Goal: Task Accomplishment & Management: Use online tool/utility

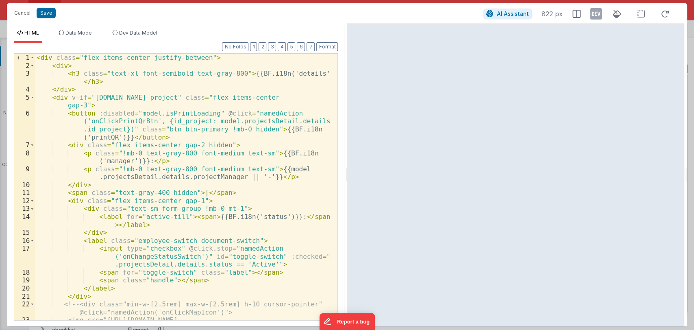
scroll to position [38, 0]
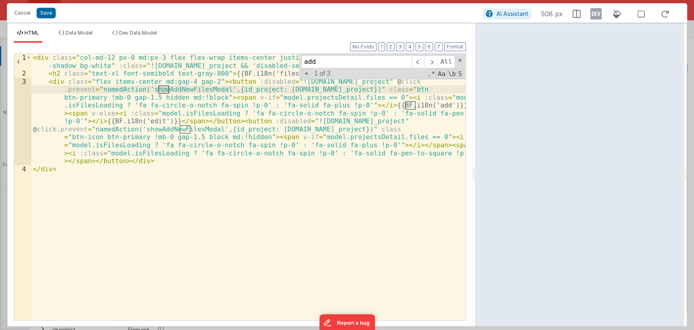
scroll to position [3021, 0]
click at [185, 92] on div "< div class = "col-md-12 px-0 md:px-3 flex flex-wrap items-center justify-betwe…" at bounding box center [248, 199] width 434 height 290
click at [22, 8] on button "Cancel" at bounding box center [22, 12] width 24 height 11
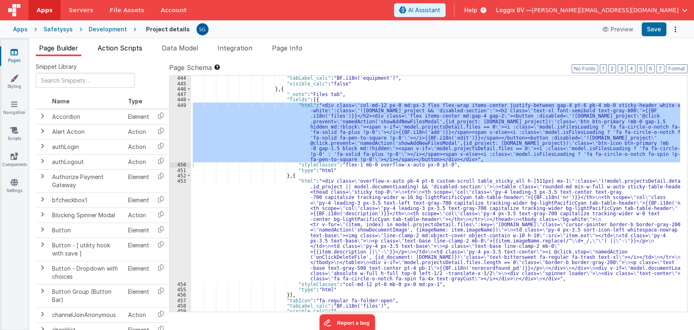
click at [124, 47] on span "Action Scripts" at bounding box center [120, 48] width 45 height 8
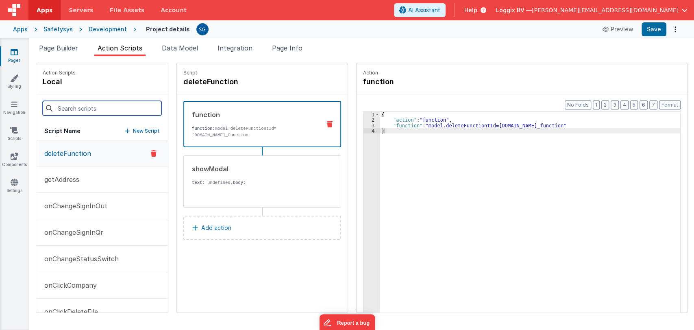
click at [94, 111] on input at bounding box center [102, 108] width 119 height 15
paste input "showAddNewFilesModal"
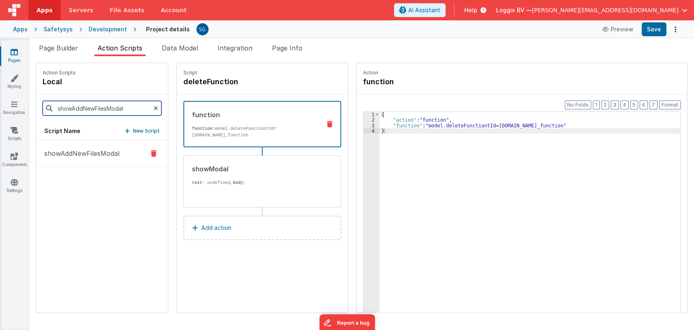
type input "showAddNewFilesModal"
click at [85, 153] on p "showAddNewFilesModal" at bounding box center [79, 153] width 80 height 10
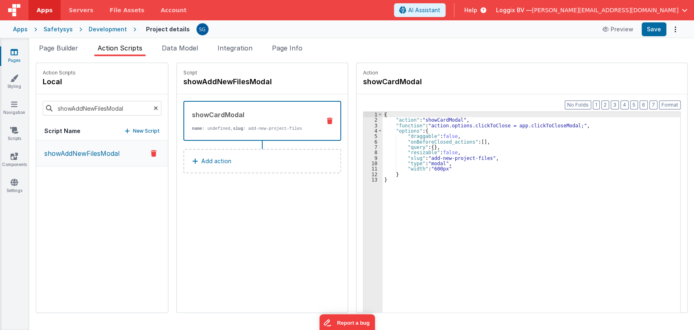
click at [13, 52] on icon at bounding box center [14, 52] width 7 height 8
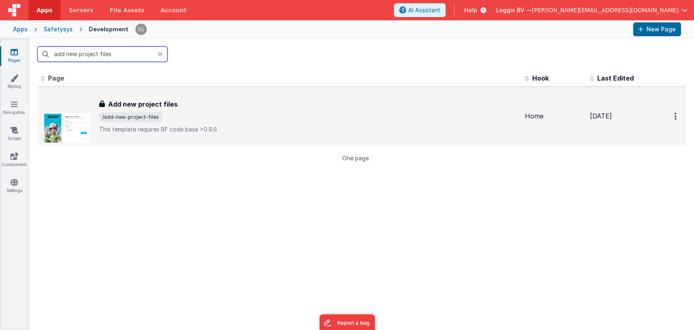
type input "add new project files"
click at [181, 112] on span "/add-new-project-files" at bounding box center [308, 117] width 419 height 10
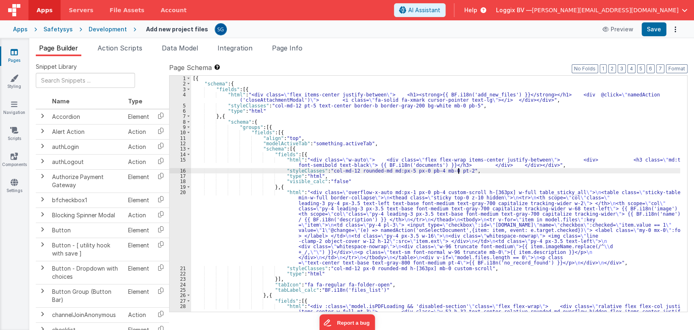
click at [483, 172] on div "[{ "schema" : { "fields" : [{ "html" : "<div class= \" flex items-center justif…" at bounding box center [435, 237] width 489 height 323
click at [427, 151] on div "[{ "schema" : { "fields" : [{ "html" : "<div class= \" flex items-center justif…" at bounding box center [435, 237] width 489 height 323
click at [407, 145] on div "[{ "schema" : { "fields" : [{ "html" : "<div class= \" flex items-center justif…" at bounding box center [435, 237] width 489 height 323
click at [375, 150] on div "[{ "schema" : { "fields" : [{ "html" : "<div class= \" flex items-center justif…" at bounding box center [435, 237] width 489 height 323
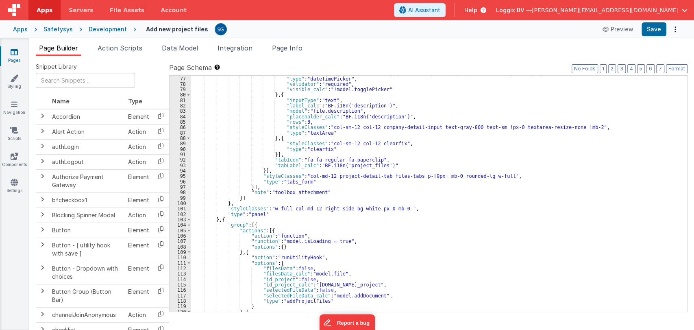
scroll to position [576, 0]
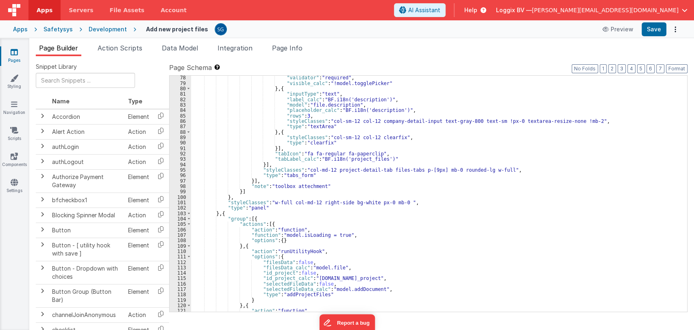
click at [447, 203] on div ""validator" : "required" , "visible_calc" : "!model.togglePicker" } , { "inputT…" at bounding box center [435, 198] width 489 height 247
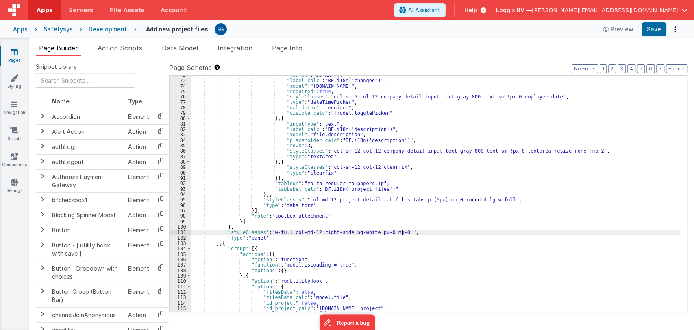
scroll to position [545, 0]
click at [403, 243] on div ""format" : "DD-MM-YYYY" , "label_calc" : "BF.i18n('changed')" , "model" : "file…" at bounding box center [435, 196] width 489 height 247
click at [420, 232] on div ""format" : "DD-MM-YYYY" , "label_calc" : "BF.i18n('changed')" , "model" : "file…" at bounding box center [435, 196] width 489 height 247
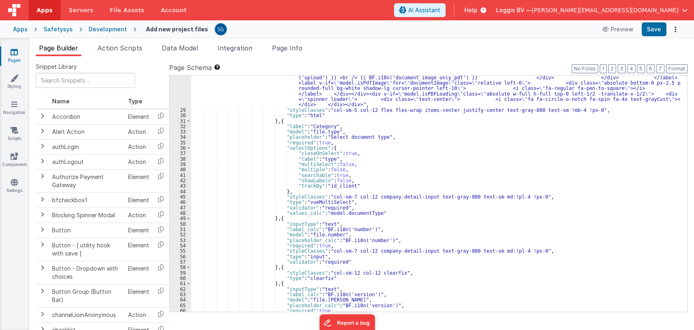
scroll to position [280, 0]
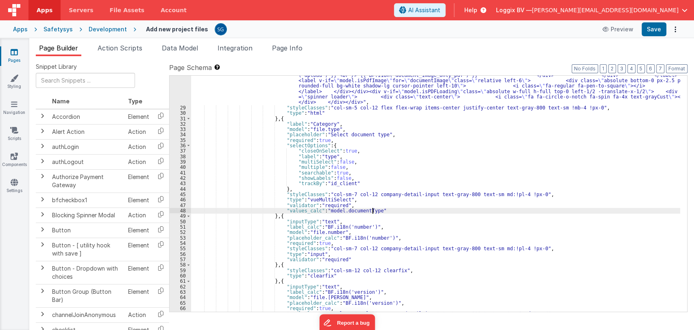
click at [382, 212] on div ""html" : "<div :class= \" model.isPDFLoading && 'disabled-section' \" class= \"…" at bounding box center [435, 185] width 489 height 323
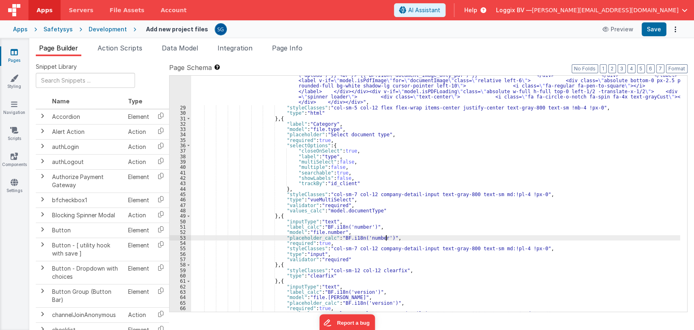
click at [388, 237] on div ""html" : "<div :class= \" model.isPDFLoading && 'disabled-section' \" class= \"…" at bounding box center [435, 185] width 489 height 323
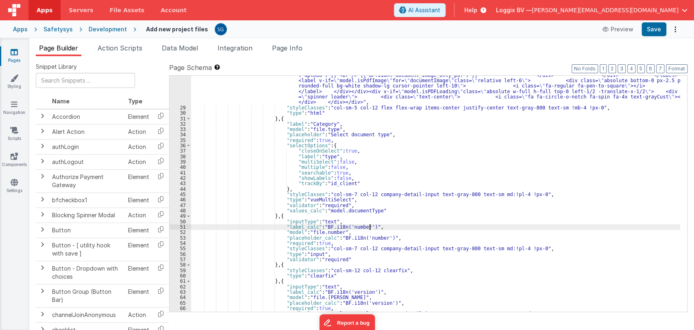
click at [379, 229] on div ""html" : "<div :class= \" model.isPDFLoading && 'disabled-section' \" class= \"…" at bounding box center [435, 185] width 489 height 323
click at [373, 232] on div ""html" : "<div :class= \" model.isPDFLoading && 'disabled-section' \" class= \"…" at bounding box center [435, 185] width 489 height 323
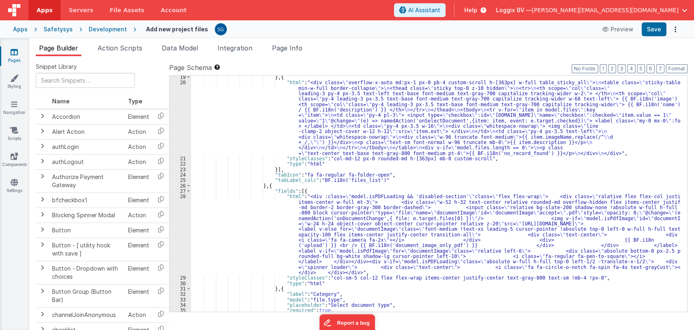
scroll to position [0, 0]
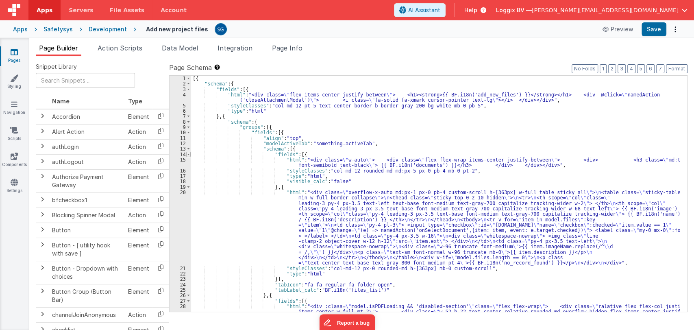
click at [189, 152] on span at bounding box center [188, 154] width 4 height 5
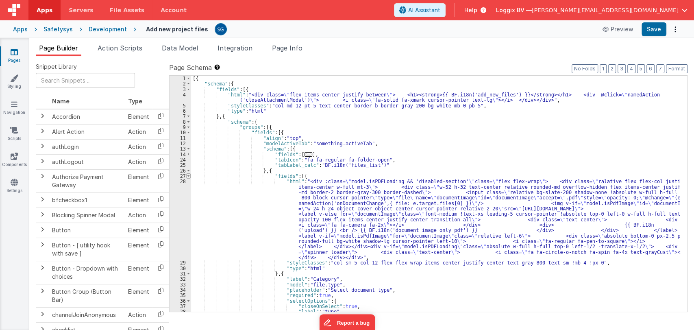
click at [187, 176] on span at bounding box center [188, 175] width 4 height 5
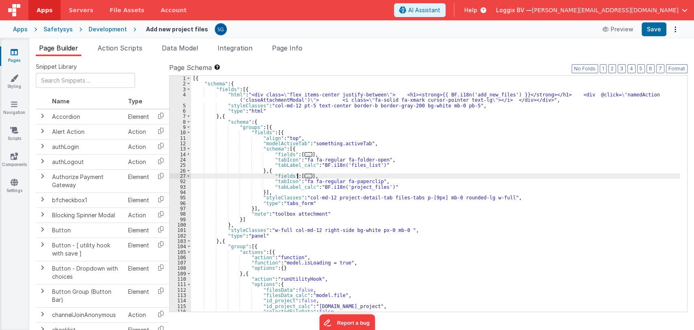
click at [305, 175] on span "..." at bounding box center [309, 176] width 8 height 4
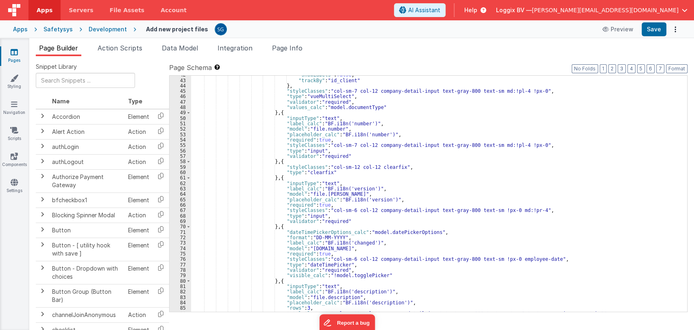
scroll to position [259, 0]
click at [187, 177] on span at bounding box center [188, 177] width 4 height 5
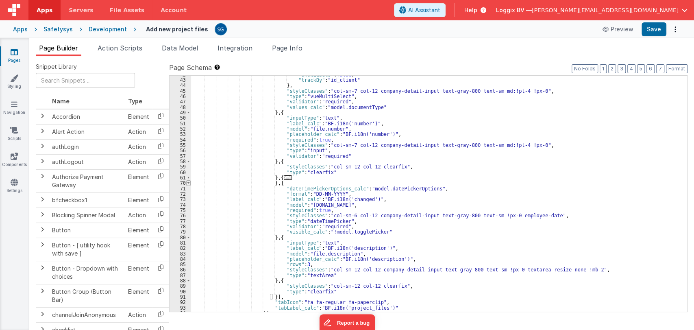
click at [190, 181] on span at bounding box center [188, 182] width 4 height 5
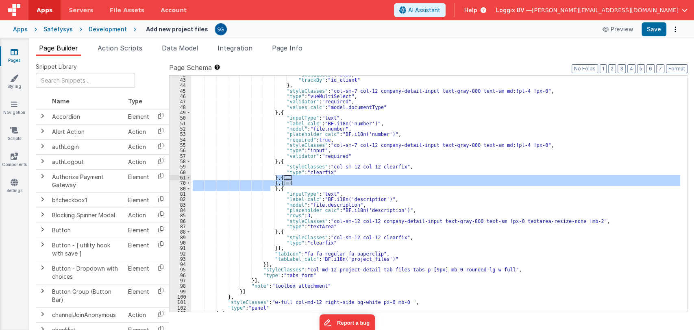
drag, startPoint x: 270, startPoint y: 188, endPoint x: 277, endPoint y: 179, distance: 10.4
click at [277, 179] on div ""showLabels" : false , "trackBy" : "id_client" } , "styleClasses" : "col-sm-7 c…" at bounding box center [435, 195] width 489 height 247
click at [271, 190] on div ""showLabels" : false , "trackBy" : "id_client" } , "styleClasses" : "col-sm-7 c…" at bounding box center [435, 194] width 489 height 236
drag, startPoint x: 270, startPoint y: 188, endPoint x: 276, endPoint y: 179, distance: 9.9
click at [276, 179] on div ""showLabels" : false , "trackBy" : "id_client" } , "styleClasses" : "col-sm-7 c…" at bounding box center [435, 195] width 489 height 247
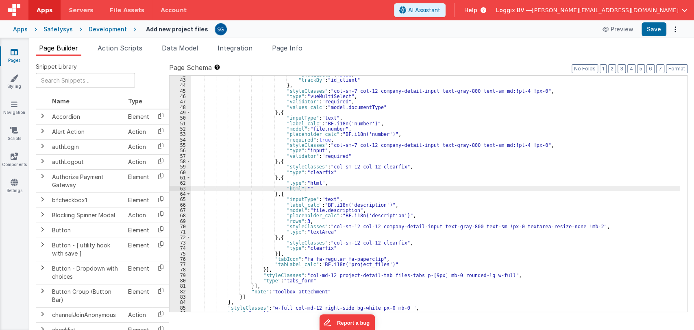
click at [182, 187] on div "63" at bounding box center [181, 188] width 22 height 5
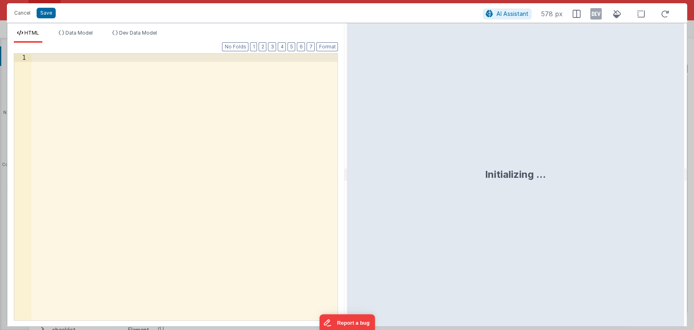
click at [105, 60] on div at bounding box center [184, 195] width 307 height 282
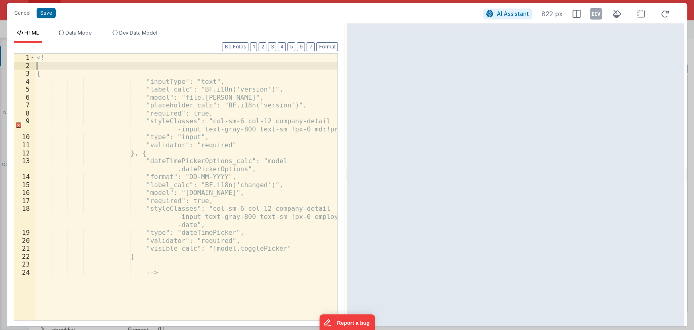
click at [62, 63] on div "<!-- { "inputType": "text", "label_calc": "BF.i18n('version')", "model": "file.…" at bounding box center [186, 195] width 303 height 282
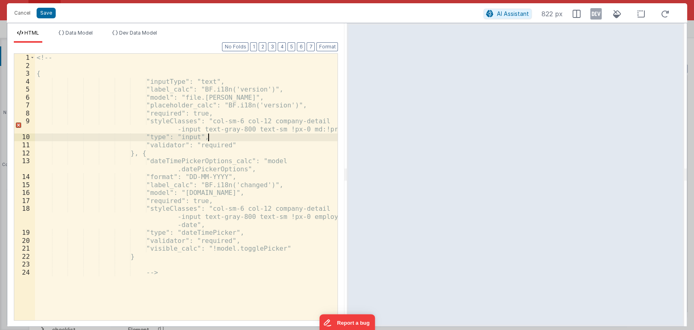
click at [215, 141] on div "<!-- { "inputType": "text", "label_calc": "BF.i18n('version')", "model": "file.…" at bounding box center [186, 195] width 303 height 282
click at [44, 12] on button "Save" at bounding box center [46, 13] width 19 height 11
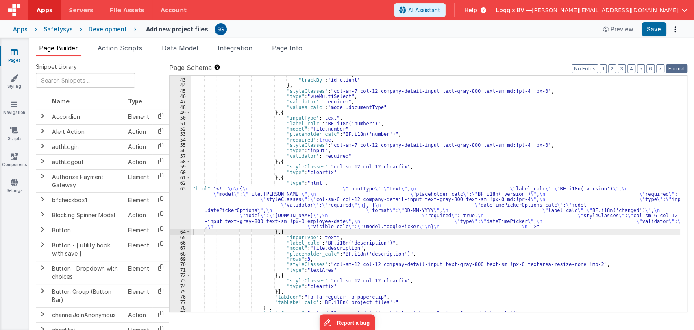
click at [678, 68] on button "Format" at bounding box center [677, 68] width 22 height 9
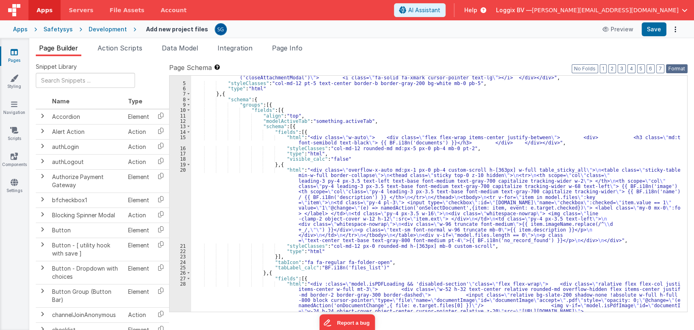
scroll to position [0, 0]
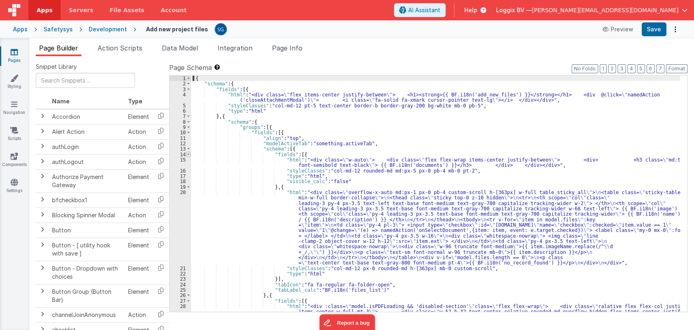
click at [187, 154] on span at bounding box center [188, 154] width 4 height 5
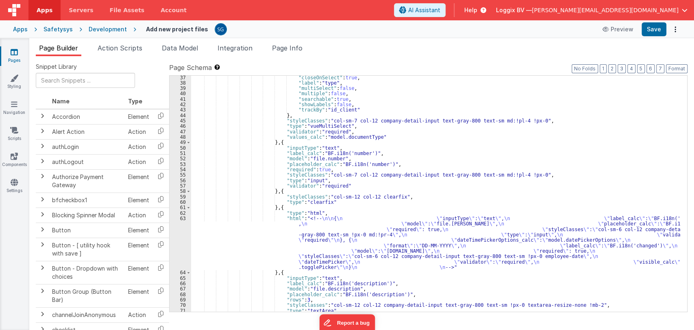
scroll to position [240, 0]
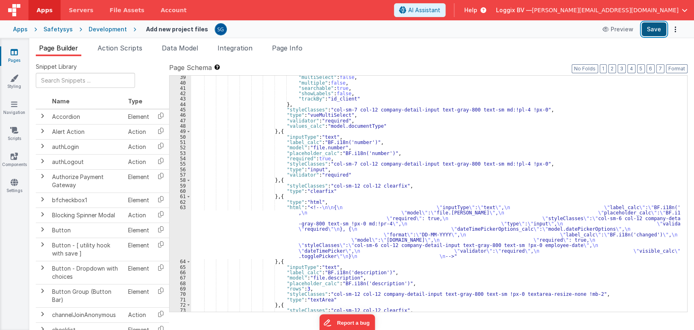
click at [657, 31] on button "Save" at bounding box center [654, 29] width 25 height 14
click at [407, 171] on div ""multiSelect" : false , "multiple" : false , "searchable" : true , "showLabels"…" at bounding box center [435, 197] width 489 height 247
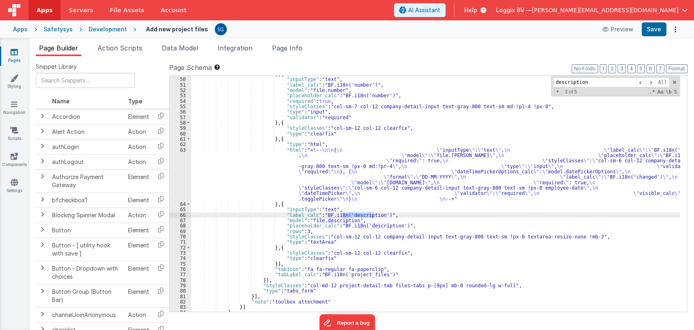
scroll to position [297, 0]
type input "description"
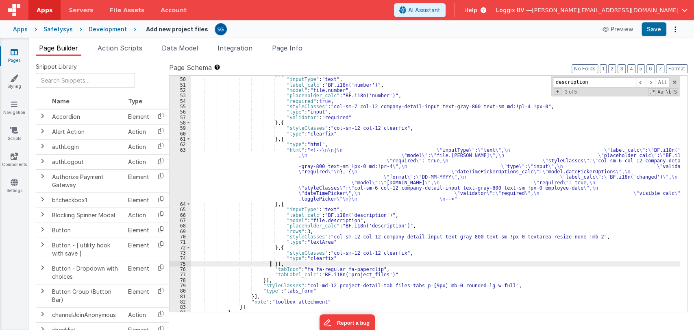
click at [272, 265] on div "} , { "inputType" : "text" , "label_calc" : "BF.i18n('number')" , "model" : "fi…" at bounding box center [435, 194] width 489 height 247
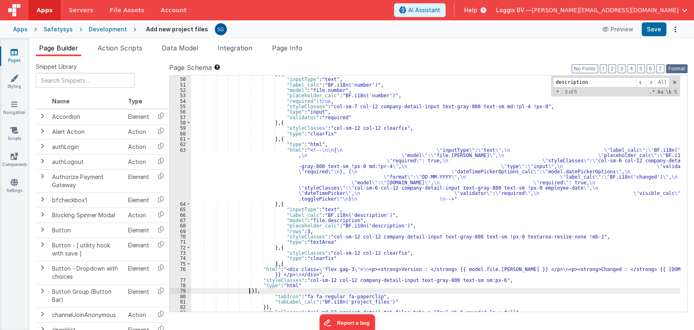
click at [681, 69] on button "Format" at bounding box center [677, 68] width 22 height 9
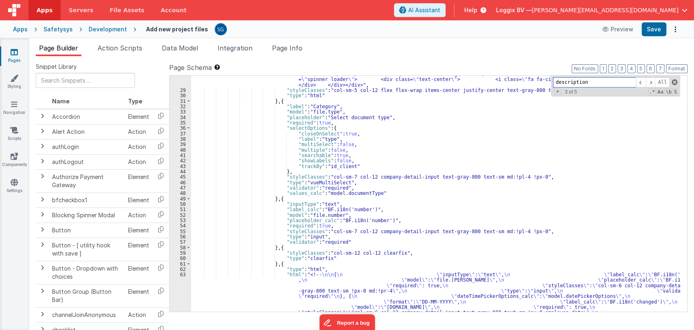
click at [676, 81] on span at bounding box center [675, 82] width 6 height 6
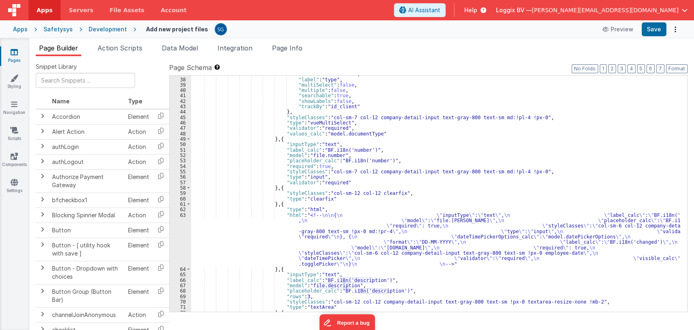
scroll to position [355, 0]
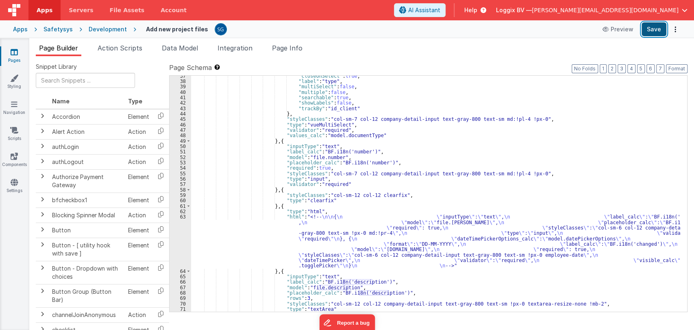
click at [656, 30] on button "Save" at bounding box center [654, 29] width 25 height 14
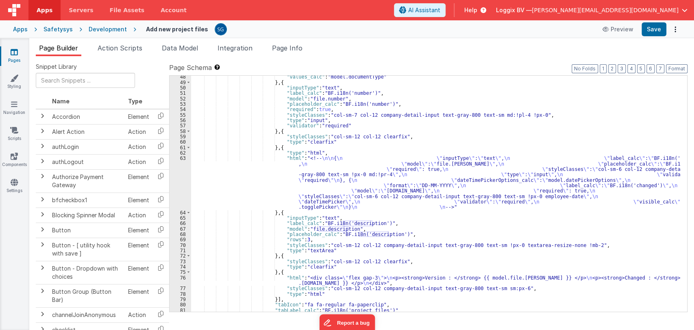
scroll to position [413, 0]
click at [260, 175] on div ""values_calc" : "model.documentType" } , { "inputType" : "text" , "label_calc" …" at bounding box center [435, 197] width 489 height 247
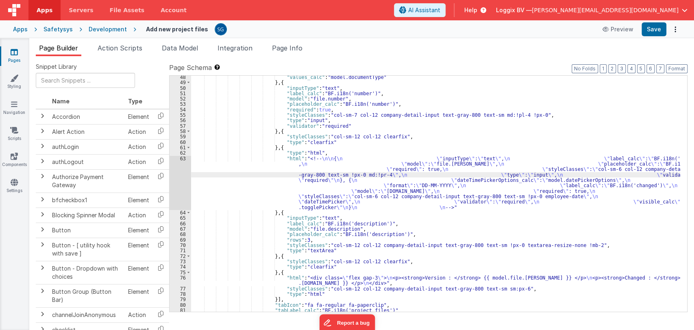
click at [183, 158] on div "63" at bounding box center [181, 183] width 22 height 54
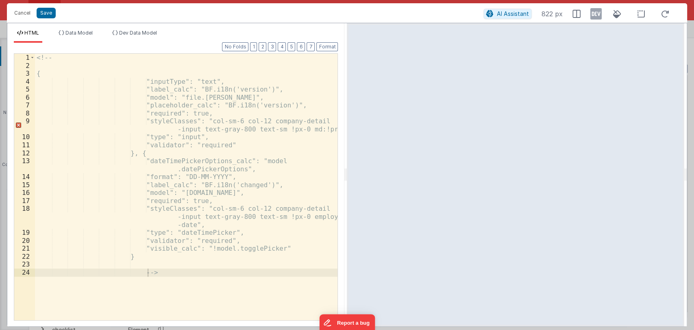
click at [216, 96] on div "<!-- { "inputType": "text", "label_calc": "BF.i18n('version')", "model": "file.…" at bounding box center [186, 195] width 303 height 282
click at [26, 15] on button "Cancel" at bounding box center [22, 12] width 24 height 11
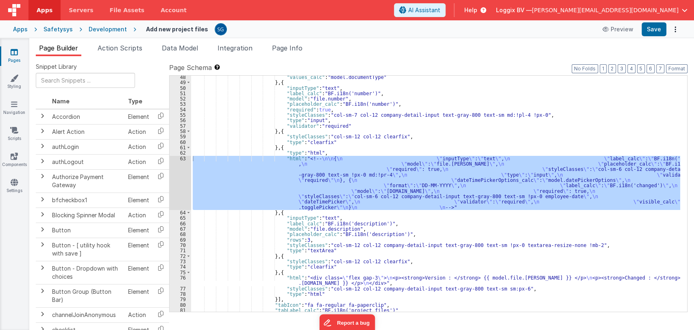
click at [427, 223] on div ""values_calc" : "model.documentType" } , { "inputType" : "text" , "label_calc" …" at bounding box center [435, 197] width 489 height 247
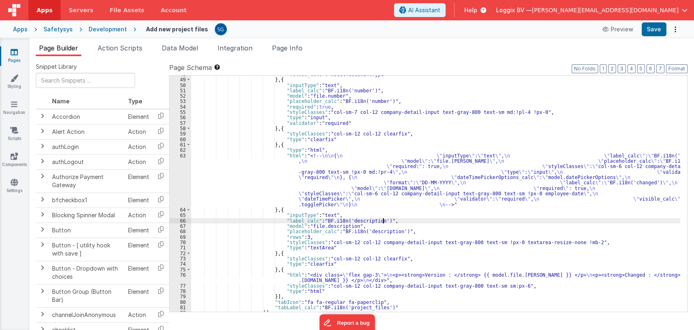
scroll to position [456, 0]
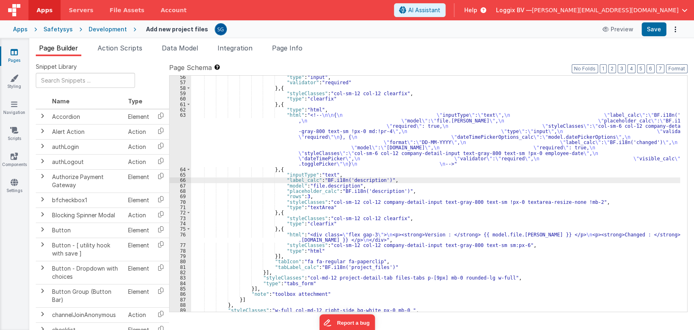
click at [515, 235] on div ""type" : "input" , "validator" : "required" } , { "styleClasses" : "col-sm-12 c…" at bounding box center [435, 197] width 489 height 247
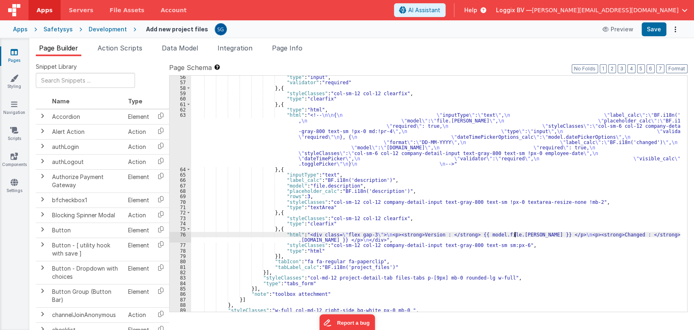
click at [515, 235] on div ""type" : "input" , "validator" : "required" } , { "styleClasses" : "col-sm-12 c…" at bounding box center [435, 197] width 489 height 247
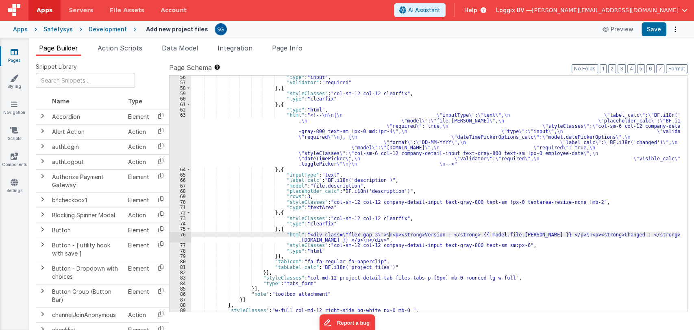
click at [389, 235] on div ""type" : "input" , "validator" : "required" } , { "styleClasses" : "col-sm-12 c…" at bounding box center [435, 197] width 489 height 247
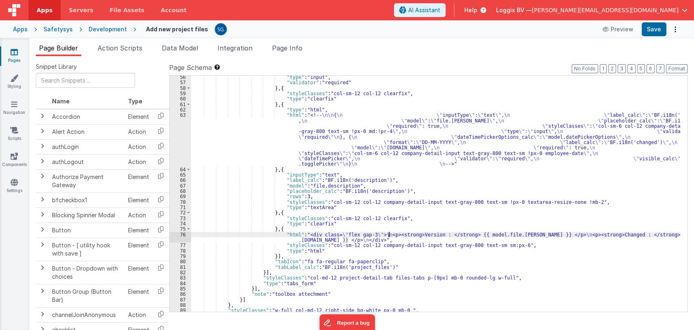
click at [182, 233] on div "76" at bounding box center [181, 237] width 22 height 11
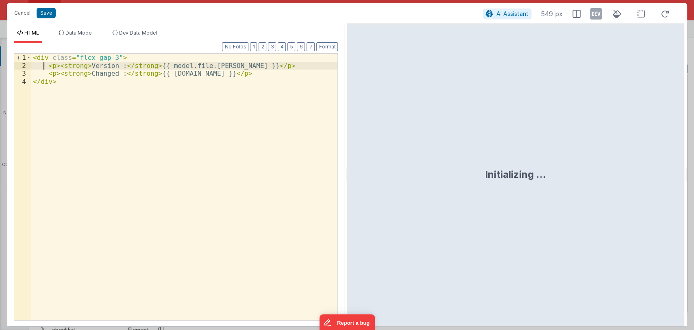
click at [44, 62] on div "< div class = "flex gap-3" > < p > < strong > Version : </ strong > {{ model.fi…" at bounding box center [184, 195] width 307 height 282
click at [296, 68] on div "< div class = "flex gap-3" > <!-- <p><strong>Version : </strong> {{ model.file.…" at bounding box center [184, 195] width 307 height 282
click at [49, 10] on button "Save" at bounding box center [46, 13] width 19 height 11
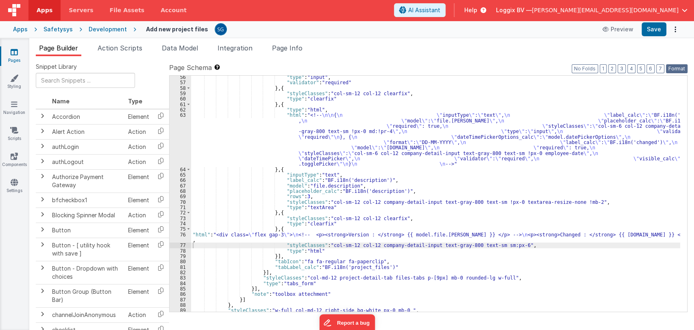
click at [674, 66] on button "Format" at bounding box center [677, 68] width 22 height 9
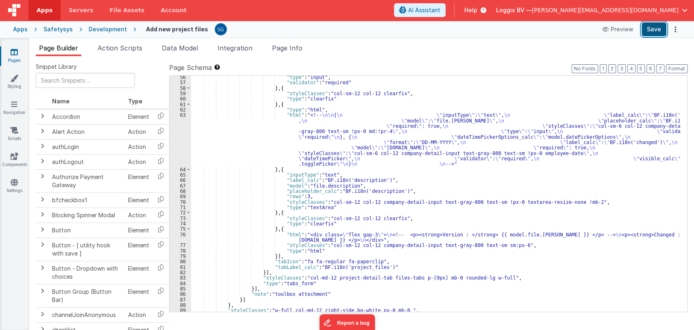
click at [651, 30] on button "Save" at bounding box center [654, 29] width 25 height 14
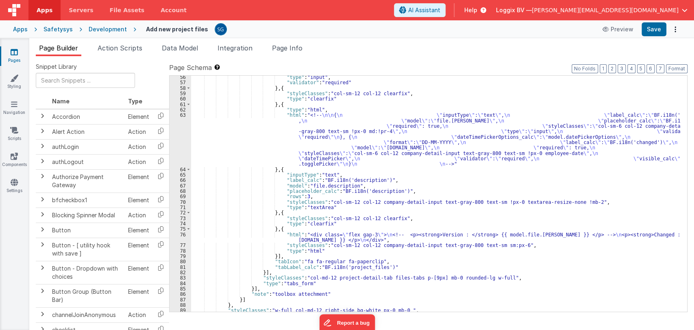
click at [293, 243] on div ""type" : "input" , "validator" : "required" } , { "styleClasses" : "col-sm-12 c…" at bounding box center [435, 197] width 489 height 247
click at [206, 236] on div ""type" : "input" , "validator" : "required" } , { "styleClasses" : "col-sm-12 c…" at bounding box center [435, 197] width 489 height 247
click at [182, 235] on div "76" at bounding box center [181, 237] width 22 height 11
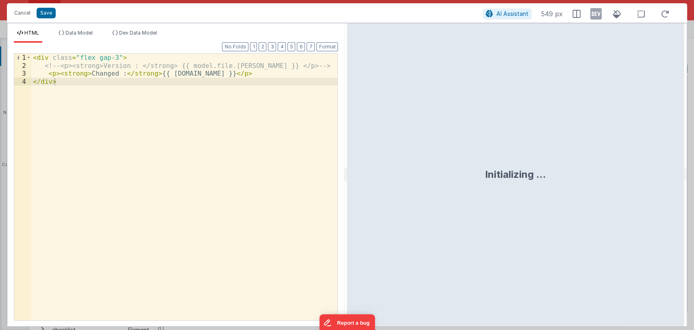
click at [111, 58] on div "< div class = "flex gap-3" > <!-- <p><strong>Version : </strong> {{ model.file.…" at bounding box center [184, 195] width 307 height 282
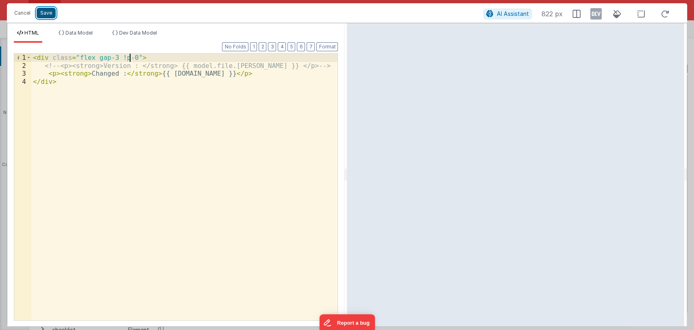
click at [50, 12] on button "Save" at bounding box center [46, 13] width 19 height 11
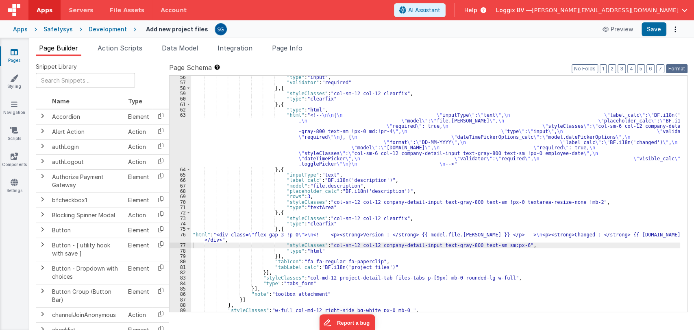
click at [674, 71] on button "Format" at bounding box center [677, 68] width 22 height 9
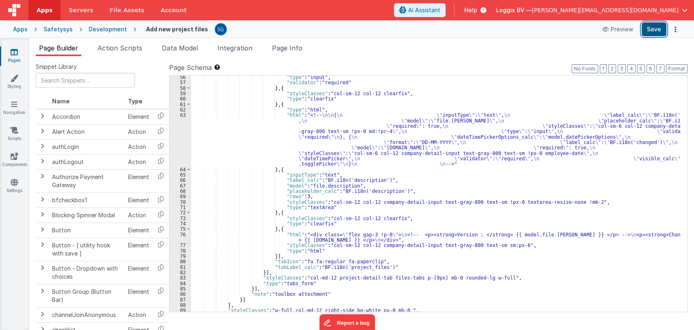
click at [657, 27] on button "Save" at bounding box center [654, 29] width 25 height 14
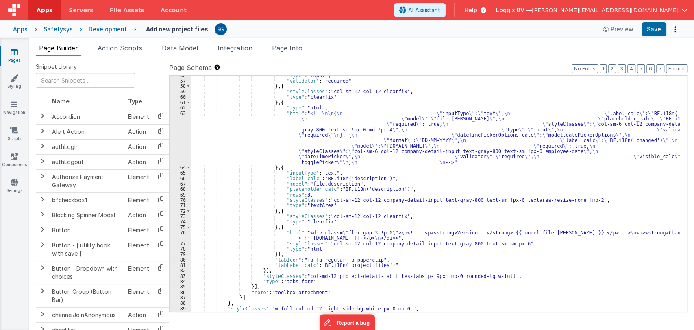
scroll to position [459, 0]
click at [503, 243] on div ""type" : "input" , "validator" : "required" } , { "styleClasses" : "col-sm-12 c…" at bounding box center [435, 195] width 489 height 247
click at [651, 34] on button "Save" at bounding box center [654, 29] width 25 height 14
drag, startPoint x: 369, startPoint y: 242, endPoint x: 424, endPoint y: 243, distance: 54.9
click at [424, 243] on div ""type" : "input" , "validator" : "required" } , { "styleClasses" : "col-sm-12 c…" at bounding box center [435, 195] width 489 height 247
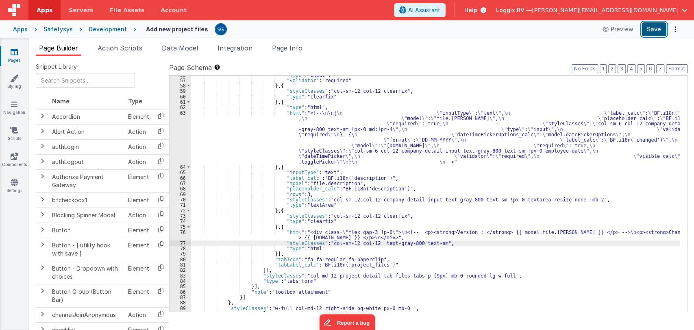
click at [660, 32] on button "Save" at bounding box center [654, 29] width 25 height 14
click at [430, 243] on div ""type" : "input" , "validator" : "required" } , { "styleClasses" : "col-sm-12 c…" at bounding box center [435, 195] width 489 height 247
click at [654, 31] on button "Save" at bounding box center [654, 29] width 25 height 14
click at [42, 10] on span "Apps" at bounding box center [45, 10] width 16 height 8
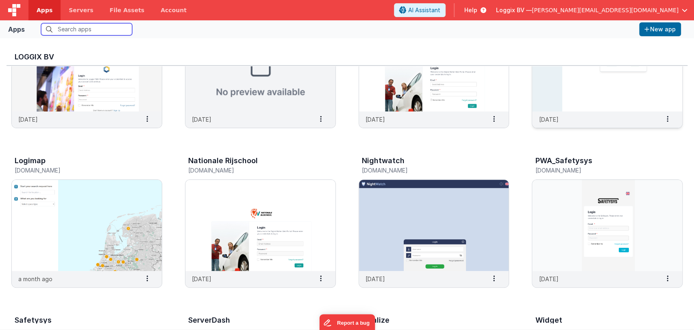
scroll to position [87, 0]
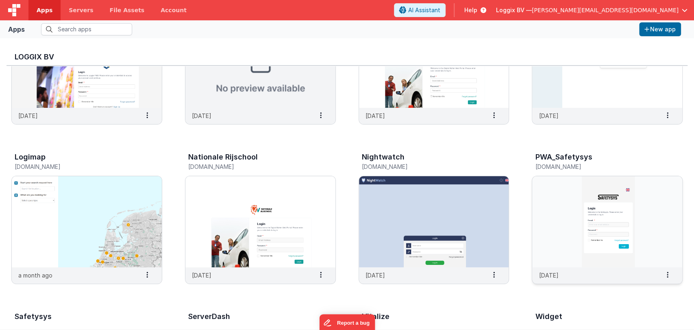
click at [576, 206] on img at bounding box center [607, 221] width 150 height 91
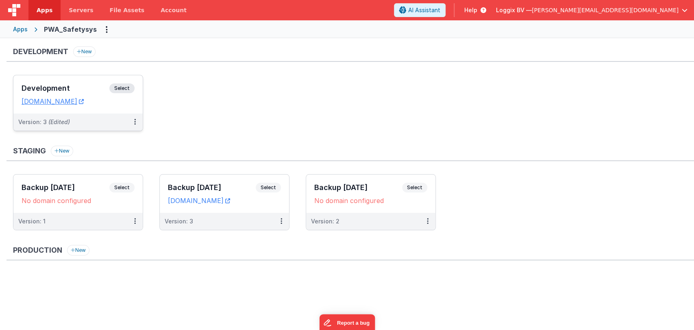
click at [41, 84] on h3 "Development" at bounding box center [66, 88] width 88 height 8
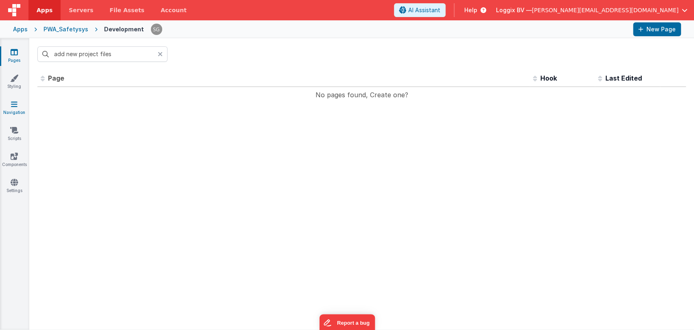
click at [16, 107] on icon at bounding box center [14, 104] width 7 height 8
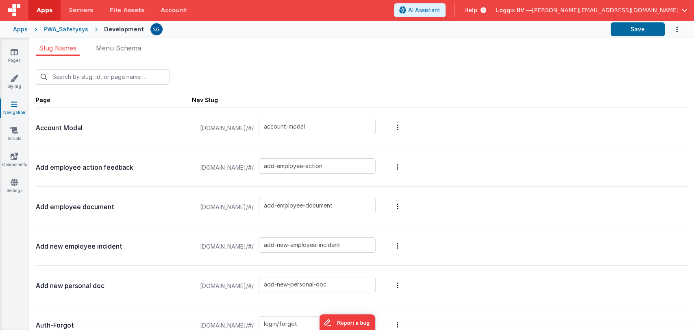
click at [14, 69] on div "Pages Styling Navigation Scripts Components Settings" at bounding box center [14, 184] width 29 height 292
click at [17, 76] on icon at bounding box center [14, 78] width 8 height 8
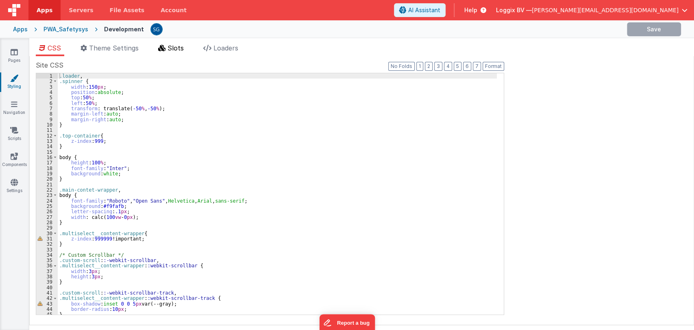
click at [179, 45] on span "Slots" at bounding box center [176, 48] width 16 height 8
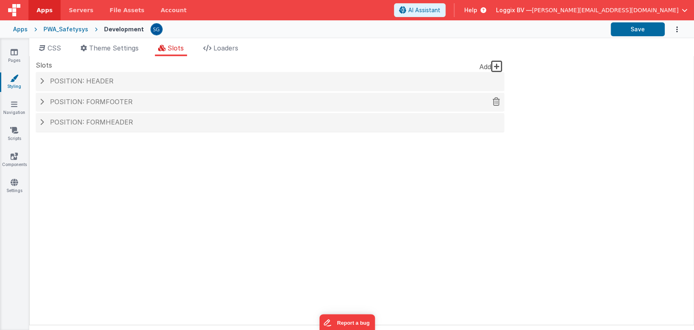
click at [99, 102] on span "Position: formFooter" at bounding box center [91, 102] width 83 height 8
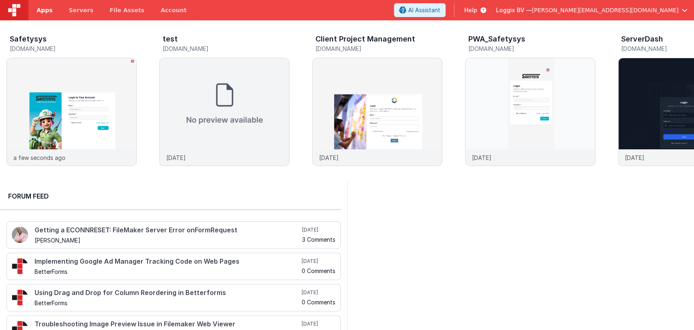
click at [44, 6] on span "Apps" at bounding box center [45, 10] width 16 height 8
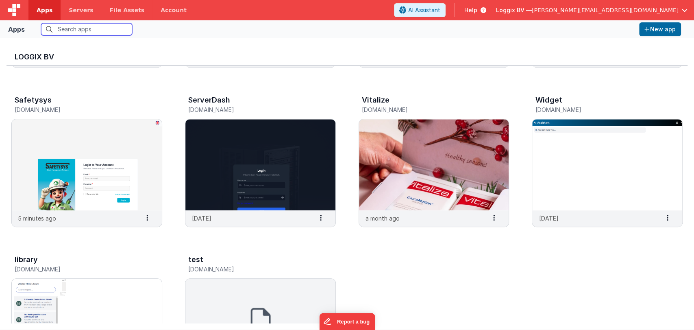
scroll to position [316, 0]
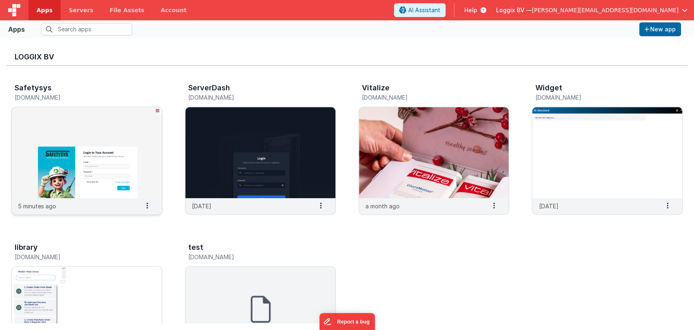
click at [118, 145] on img at bounding box center [87, 152] width 150 height 91
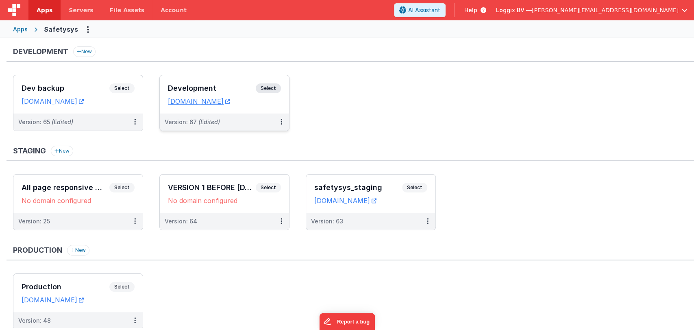
click at [217, 89] on h3 "Development" at bounding box center [212, 88] width 88 height 8
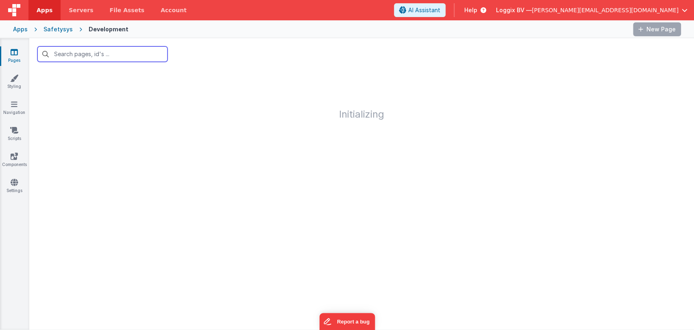
click at [84, 54] on input "text" at bounding box center [102, 53] width 130 height 15
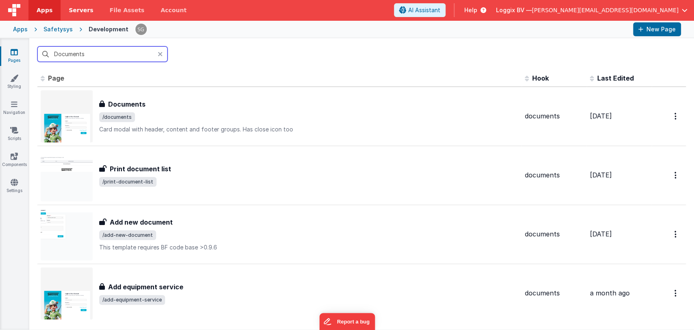
type input "Documents"
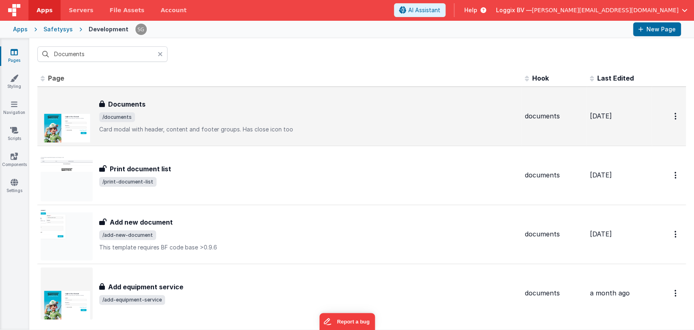
click at [158, 100] on div "Documents" at bounding box center [308, 104] width 419 height 10
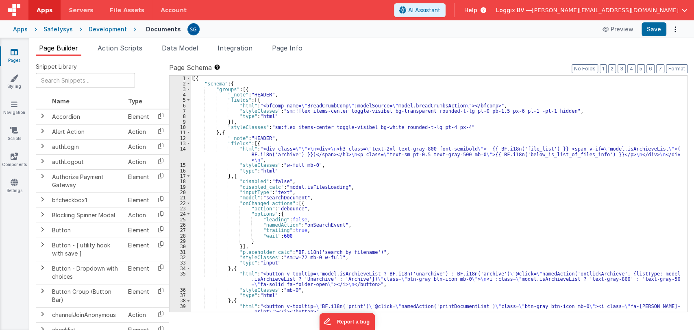
click at [390, 188] on div "[{ "schema" : { "groups" : [{ "_note" : "HEADER" , "fields" : [{ "html" : "<bfc…" at bounding box center [435, 199] width 489 height 247
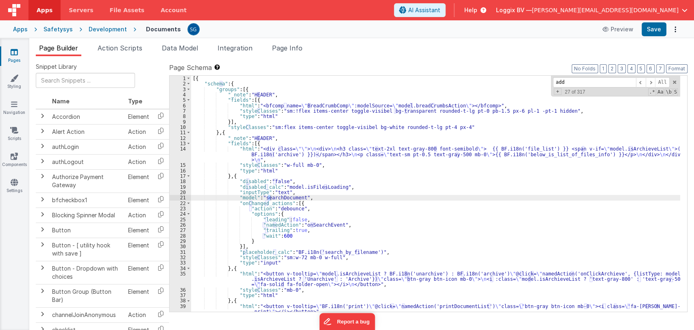
scroll to position [169, 0]
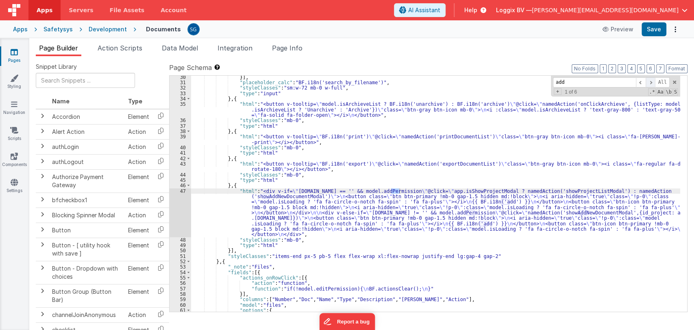
type input "add"
click at [655, 81] on span at bounding box center [651, 82] width 10 height 10
click at [296, 196] on div "}] , "placeholder_calc" : "BF.i18n('search_by_filename')" , "styleClasses" : "s…" at bounding box center [435, 197] width 489 height 247
click at [120, 49] on span "Action Scripts" at bounding box center [120, 48] width 45 height 8
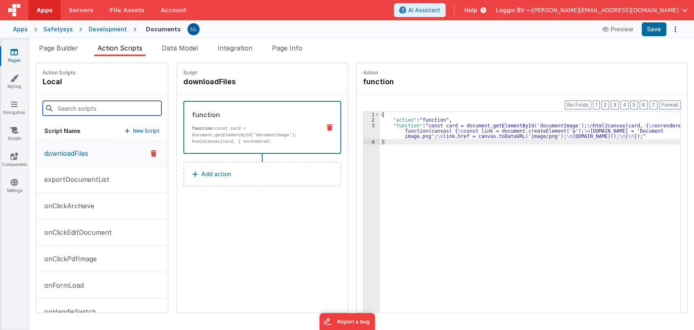
click at [102, 111] on input at bounding box center [102, 108] width 119 height 15
paste input "showAddNewDocumentModal"
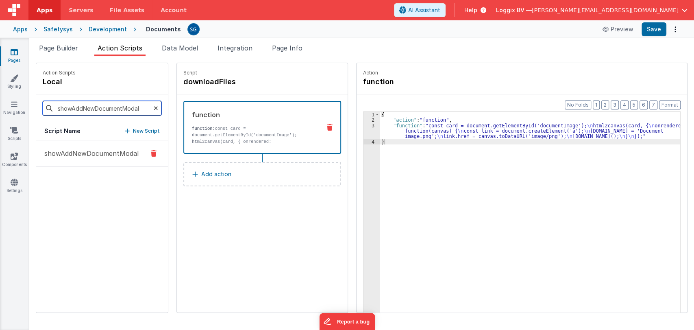
type input "showAddNewDocumentModal"
click at [78, 151] on p "showAddNewDocumentModal" at bounding box center [88, 153] width 99 height 10
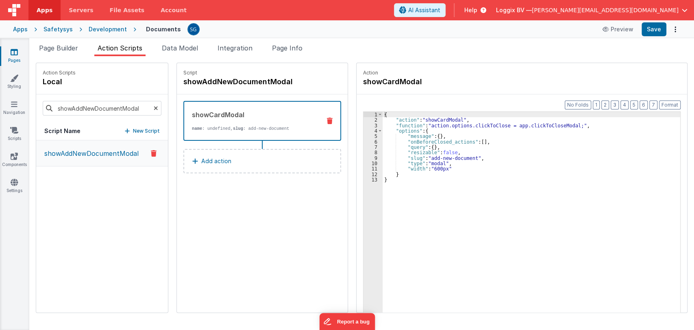
click at [229, 115] on div "showCardModal" at bounding box center [253, 115] width 122 height 10
click at [12, 50] on icon at bounding box center [14, 52] width 7 height 8
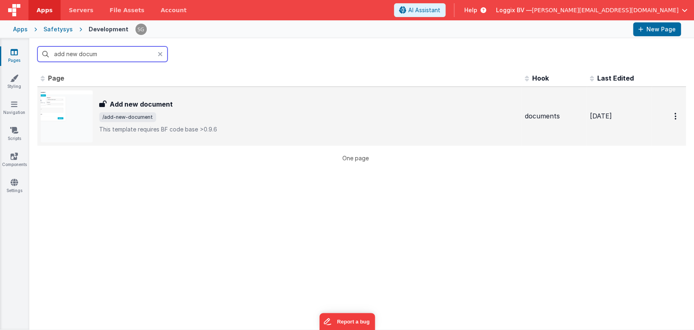
type input "add new docum"
click at [165, 104] on h3 "Add new document" at bounding box center [141, 104] width 63 height 10
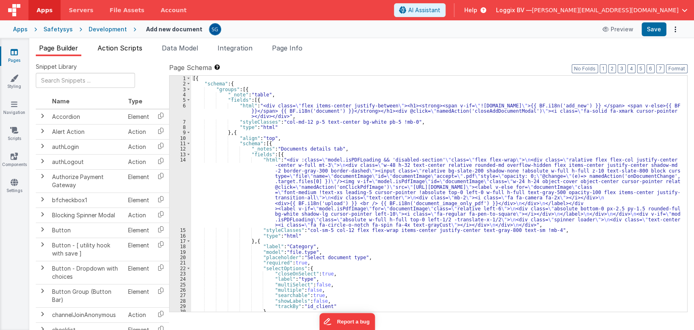
click at [126, 46] on span "Action Scripts" at bounding box center [120, 48] width 45 height 8
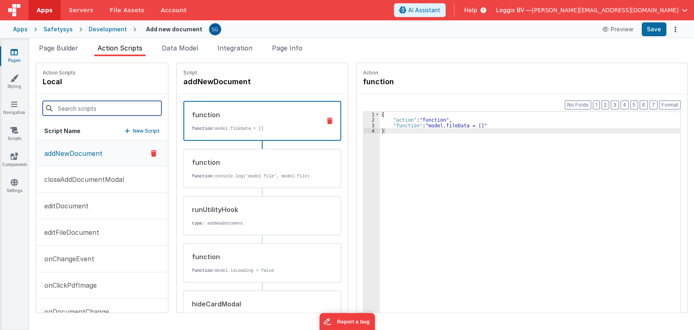
click at [93, 108] on input at bounding box center [102, 108] width 119 height 15
paste input "showAddNewDocumentModal"
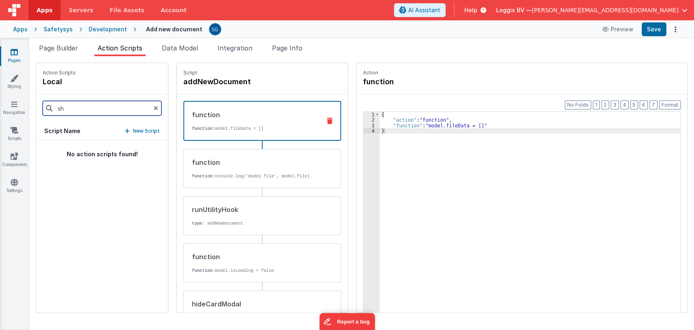
type input "s"
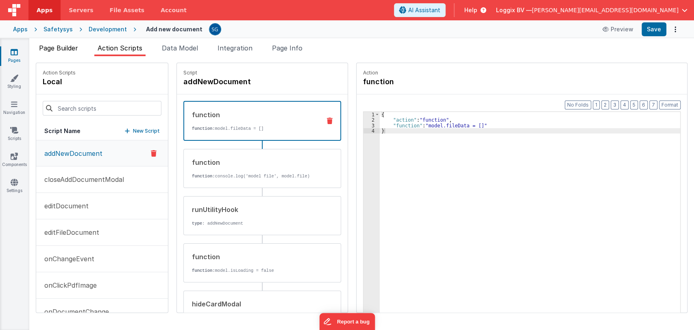
click at [55, 50] on span "Page Builder" at bounding box center [58, 48] width 39 height 8
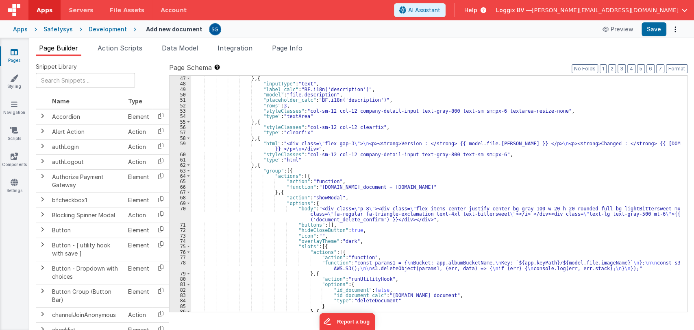
scroll to position [325, 0]
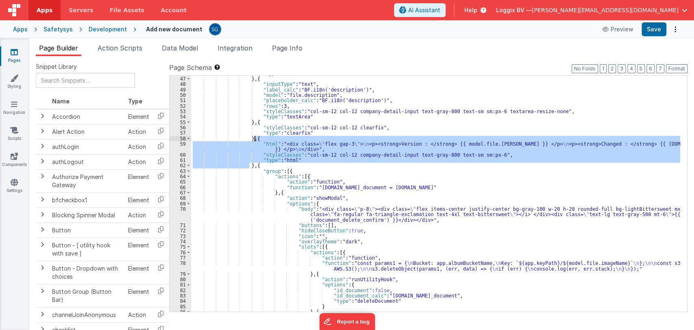
drag, startPoint x: 249, startPoint y: 165, endPoint x: 253, endPoint y: 141, distance: 24.3
click at [253, 141] on div ""type" : "clearfix" } , { "inputType" : "text" , "label_calc" : "BF.i18n('descr…" at bounding box center [435, 194] width 489 height 247
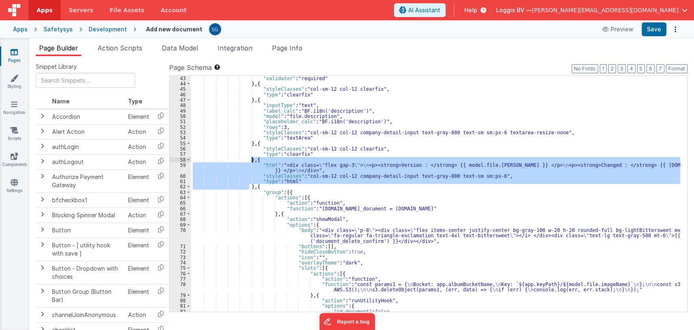
scroll to position [303, 0]
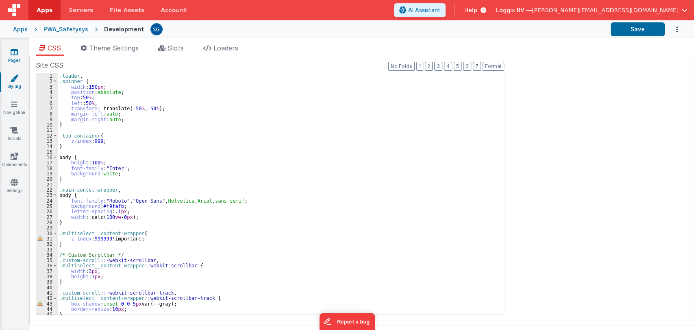
click at [15, 61] on link "Pages" at bounding box center [14, 56] width 29 height 16
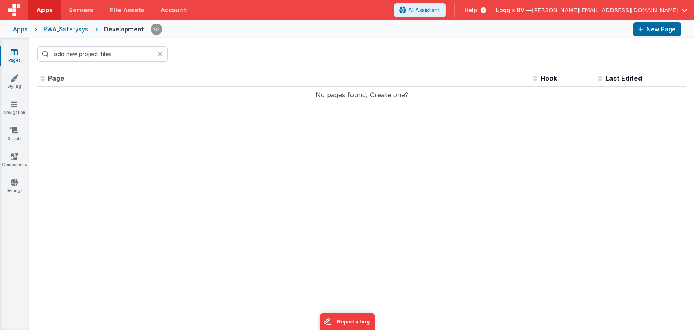
click at [162, 53] on icon at bounding box center [160, 54] width 5 height 7
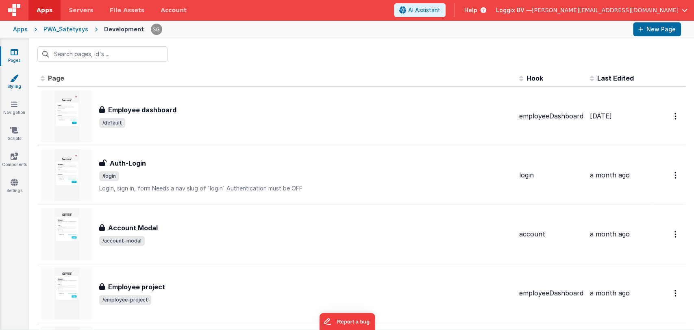
click at [17, 83] on link "Styling" at bounding box center [14, 82] width 29 height 16
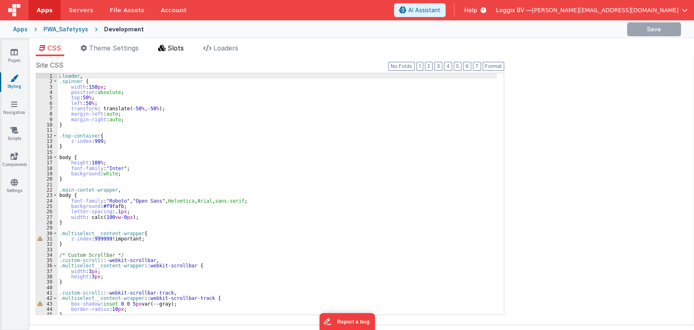
click at [167, 50] on li "Slots" at bounding box center [171, 49] width 32 height 13
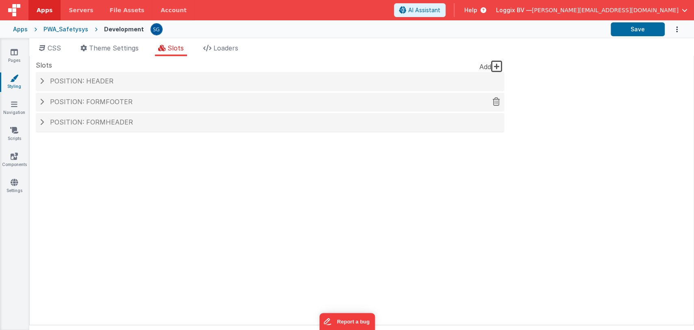
click at [126, 103] on span "Position: formFooter" at bounding box center [91, 102] width 83 height 8
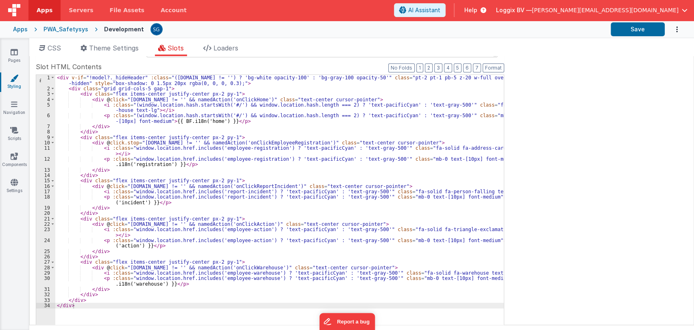
scroll to position [100, 0]
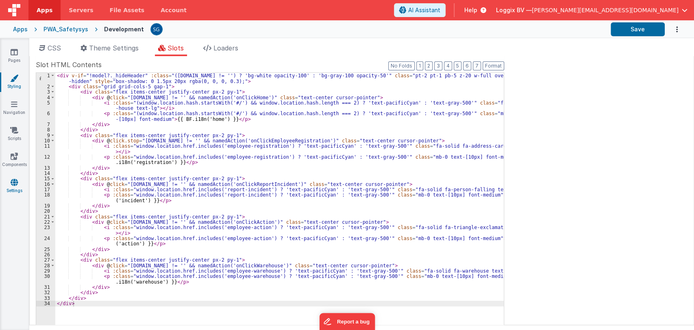
click at [15, 184] on icon at bounding box center [14, 182] width 7 height 8
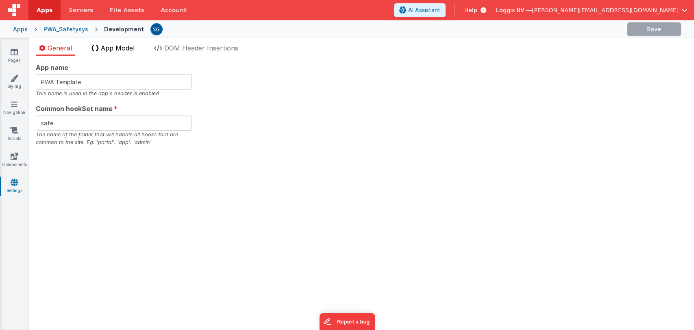
click at [115, 47] on span "App Model" at bounding box center [118, 48] width 34 height 8
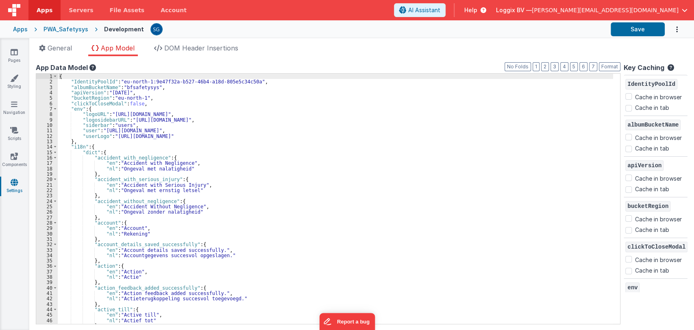
click at [240, 169] on div "{ "IdentityPoolId" : "eu-north-1:9e47f32a-b527-46b4-a18d-805e5c34c50a" , "album…" at bounding box center [336, 204] width 556 height 261
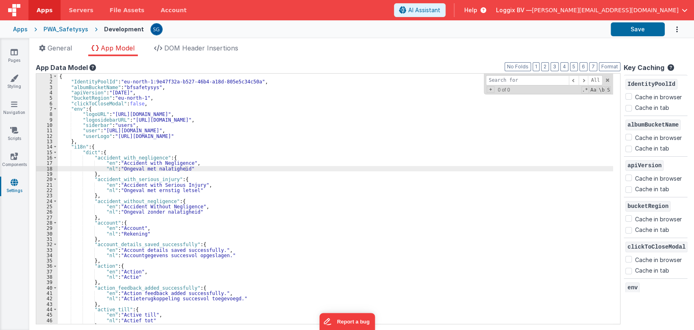
type input "w"
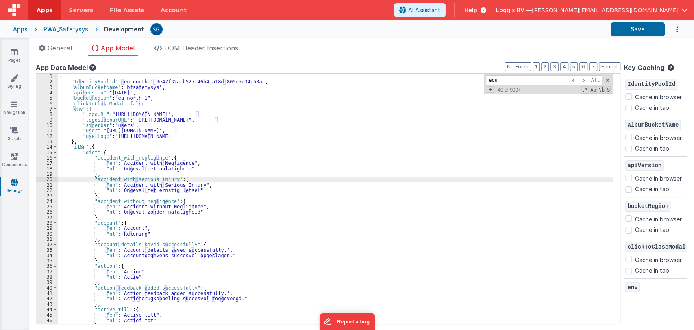
scroll to position [395, 0]
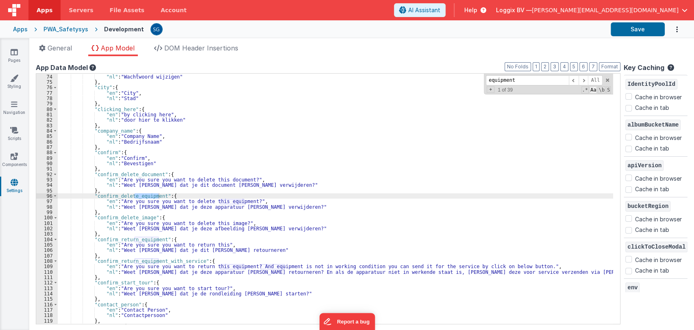
type input "equipment"
click at [592, 89] on span "Aa" at bounding box center [593, 89] width 7 height 7
click at [602, 92] on span "\b" at bounding box center [601, 89] width 7 height 7
click at [580, 81] on span at bounding box center [584, 80] width 10 height 10
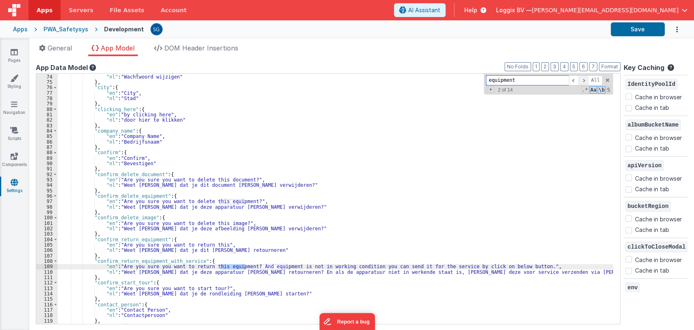
click at [580, 81] on span at bounding box center [584, 80] width 10 height 10
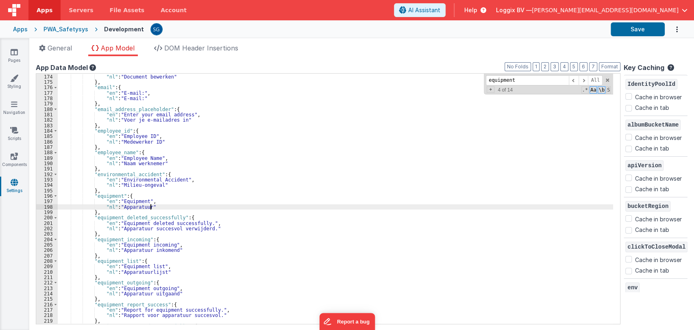
click at [160, 208] on div ""en" : "Edit document" , "nl" : "Document bewerken" } , "email" : { "en" : "E-m…" at bounding box center [336, 199] width 556 height 261
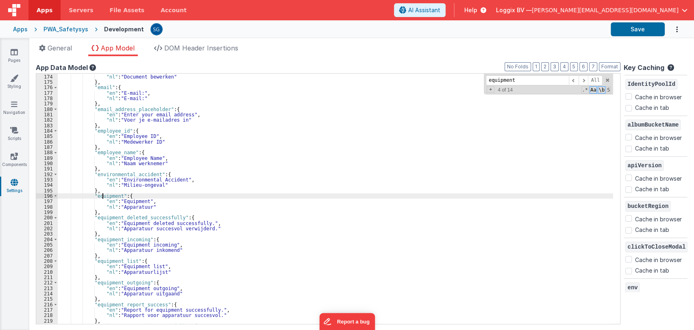
click at [103, 194] on div ""en" : "Edit document" , "nl" : "Document bewerken" } , "email" : { "en" : "E-m…" at bounding box center [336, 199] width 556 height 261
click at [13, 85] on link "Styling" at bounding box center [14, 82] width 29 height 16
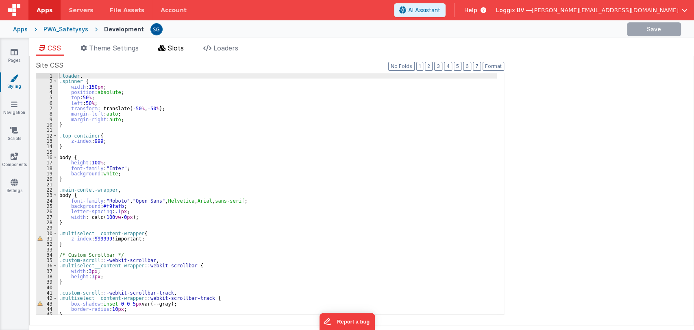
click at [182, 48] on span "Slots" at bounding box center [176, 48] width 16 height 8
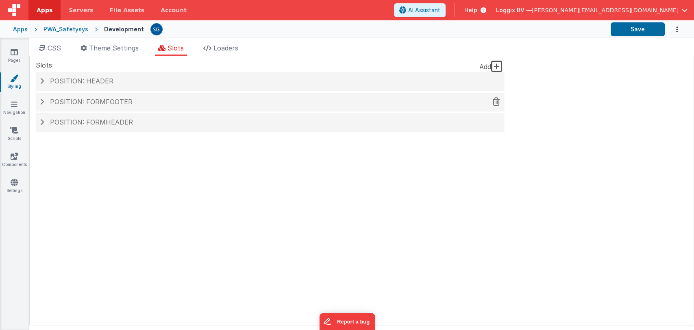
click at [135, 98] on h4 "Position: formFooter" at bounding box center [270, 101] width 460 height 7
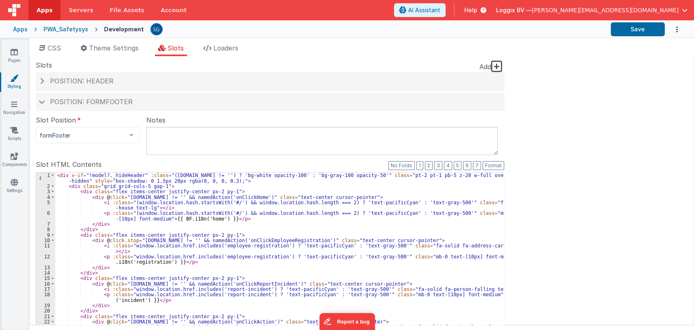
scroll to position [147, 0]
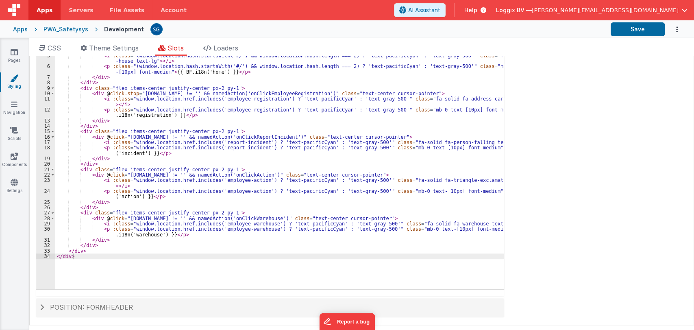
click at [143, 235] on div "< div v-if = "!model?._hideHeader" :class = "(app.project.active.id != '') ? 'b…" at bounding box center [279, 166] width 449 height 280
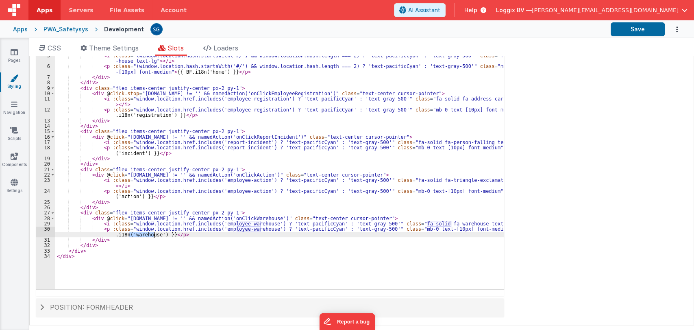
click at [143, 235] on div "< div v-if = "!model?._hideHeader" :class = "(app.project.active.id != '') ? 'b…" at bounding box center [279, 166] width 449 height 280
click at [146, 235] on div "< div v-if = "!model?._hideHeader" :class = "(app.project.active.id != '') ? 'b…" at bounding box center [279, 166] width 449 height 280
click at [184, 235] on div "< div v-if = "!model?._hideHeader" :class = "(app.project.active.id != '') ? 'b…" at bounding box center [279, 166] width 449 height 280
click at [143, 232] on div "< div v-if = "!model?._hideHeader" :class = "(app.project.active.id != '') ? 'b…" at bounding box center [279, 166] width 449 height 280
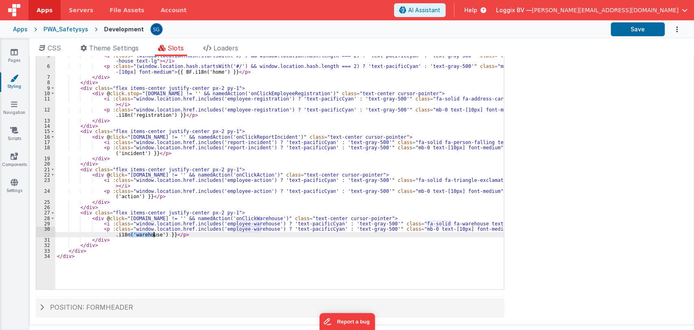
click at [143, 232] on div "< div v-if = "!model?._hideHeader" :class = "(app.project.active.id != '') ? 'b…" at bounding box center [279, 166] width 449 height 280
click at [628, 29] on button "Save" at bounding box center [638, 29] width 54 height 14
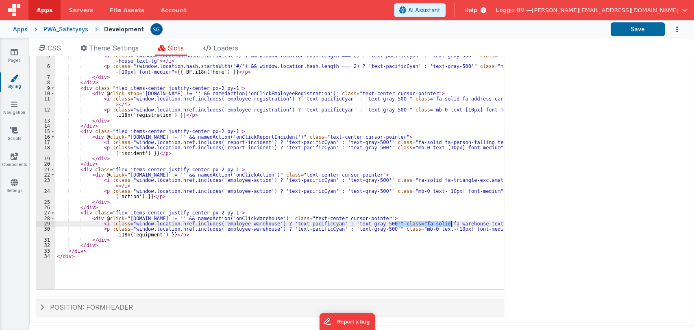
drag, startPoint x: 396, startPoint y: 222, endPoint x: 451, endPoint y: 222, distance: 54.9
click at [451, 222] on div "< div v-if = "!model?._hideHeader" :class = "(app.project.active.id != '') ? 'b…" at bounding box center [279, 166] width 449 height 280
click at [413, 252] on div "< div v-if = "!model?._hideHeader" :class = "(app.project.active.id != '') ? 'b…" at bounding box center [279, 166] width 449 height 280
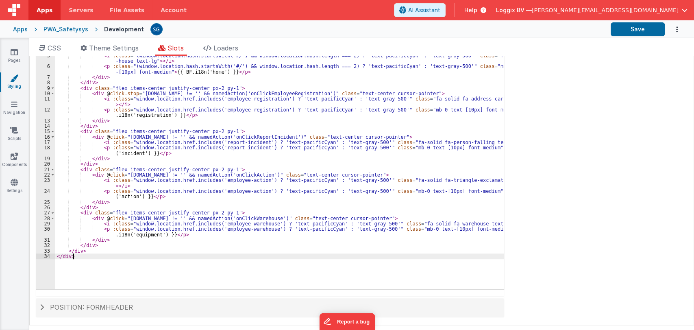
click at [369, 259] on div "< div v-if = "!model?._hideHeader" :class = "(app.project.active.id != '') ? 'b…" at bounding box center [279, 166] width 449 height 280
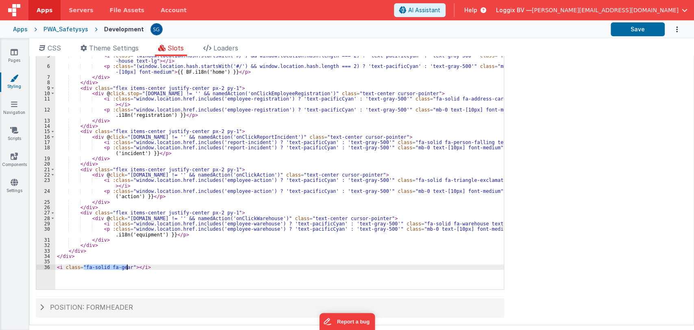
drag, startPoint x: 85, startPoint y: 266, endPoint x: 127, endPoint y: 268, distance: 42.3
click at [127, 268] on div "< div v-if = "!model?._hideHeader" :class = "(app.project.active.id != '') ? 'b…" at bounding box center [279, 166] width 449 height 280
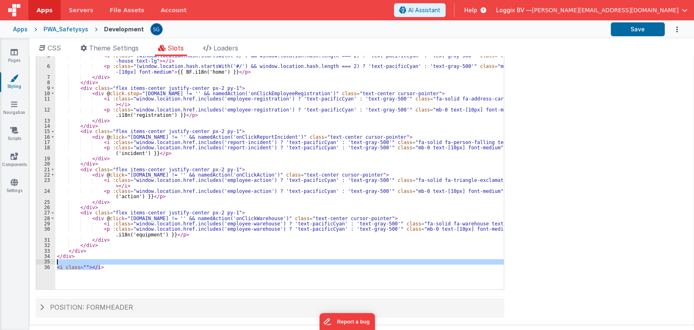
drag, startPoint x: 127, startPoint y: 264, endPoint x: 127, endPoint y: 259, distance: 5.3
click at [127, 259] on div "< div v-if = "!model?._hideHeader" :class = "(app.project.active.id != '') ? 'b…" at bounding box center [279, 166] width 449 height 280
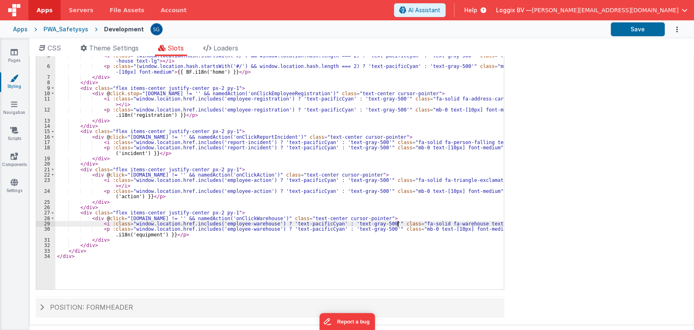
click at [397, 222] on div "< div v-if = "!model?._hideHeader" :class = "(app.project.active.id != '') ? 'b…" at bounding box center [279, 166] width 449 height 280
click at [630, 32] on button "Save" at bounding box center [638, 29] width 54 height 14
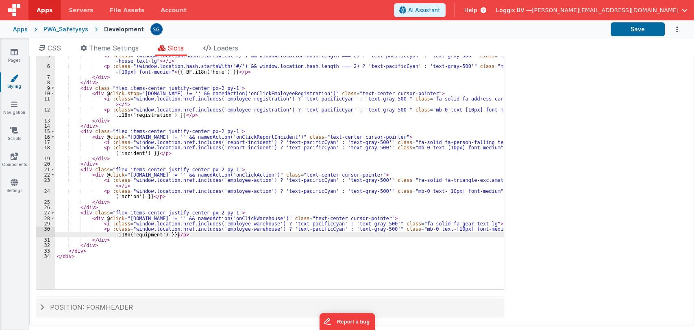
click at [183, 235] on div "< div v-if = "!model?._hideHeader" :class = "(app.project.active.id != '') ? 'b…" at bounding box center [279, 166] width 449 height 280
click at [8, 50] on link "Pages" at bounding box center [14, 56] width 29 height 16
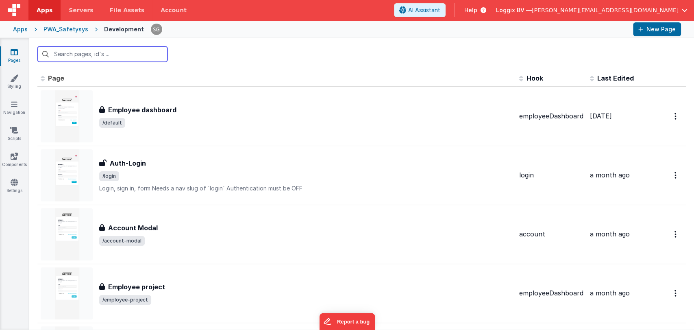
click at [77, 55] on input "text" at bounding box center [102, 53] width 130 height 15
click at [15, 54] on icon at bounding box center [14, 52] width 7 height 8
click at [11, 84] on link "Styling" at bounding box center [14, 82] width 29 height 16
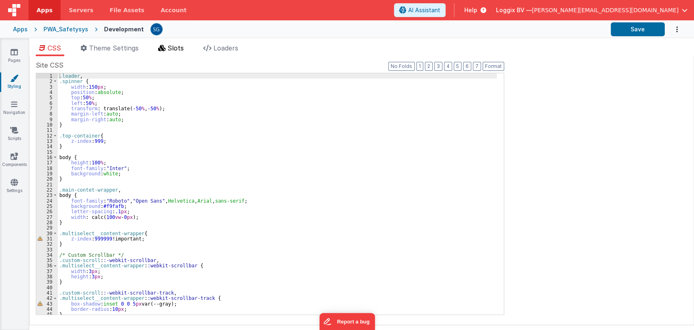
click at [179, 45] on span "Slots" at bounding box center [176, 48] width 16 height 8
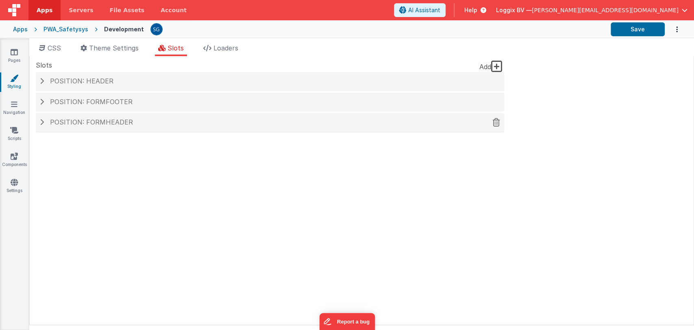
click at [138, 124] on h4 "Position: formHeader" at bounding box center [270, 122] width 460 height 7
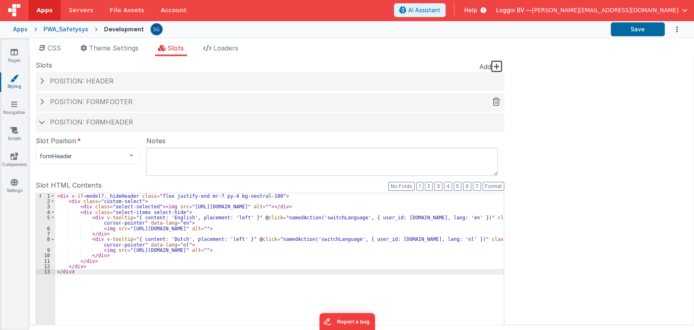
click at [158, 104] on h4 "Position: formFooter" at bounding box center [270, 101] width 460 height 7
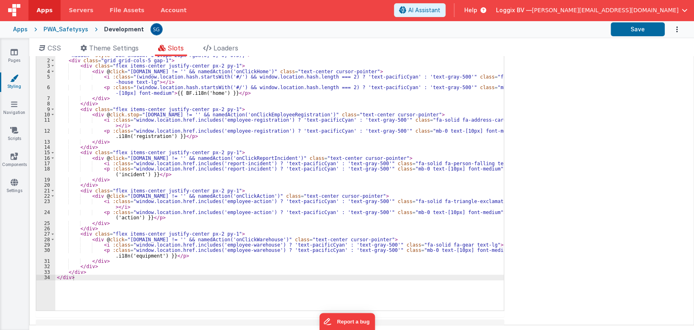
scroll to position [127, 0]
click at [268, 238] on div "< div v-if = "!model?._hideHeader" :class = "(app.project.active.id != '') ? 'b…" at bounding box center [279, 185] width 449 height 280
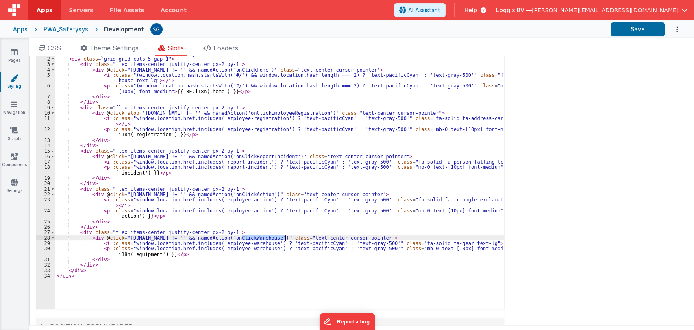
click at [268, 238] on div "< div v-if = "!model?._hideHeader" :class = "(app.project.active.id != '') ? 'b…" at bounding box center [279, 185] width 449 height 280
click at [12, 131] on icon at bounding box center [14, 130] width 8 height 8
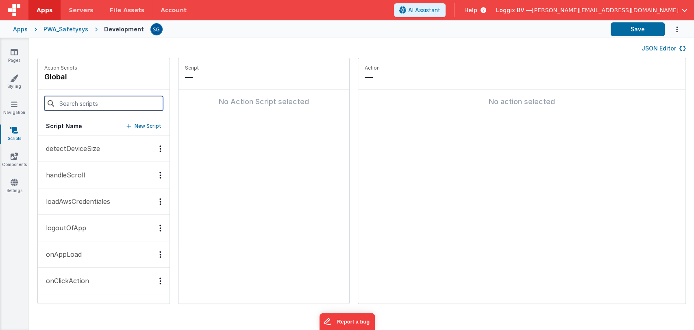
click at [81, 105] on input at bounding box center [103, 103] width 119 height 15
paste input "onClickWarehouse"
type input "onClickWarehouse"
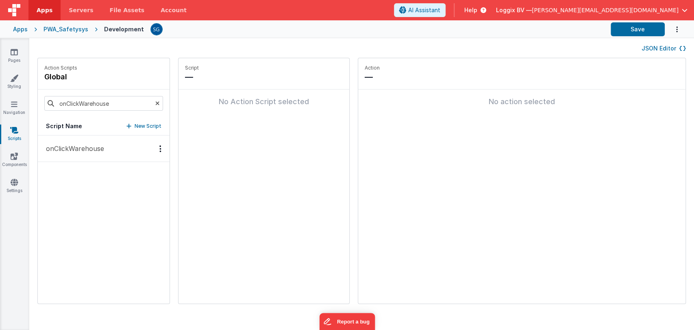
click at [63, 149] on p "onClickWarehouse" at bounding box center [72, 149] width 63 height 10
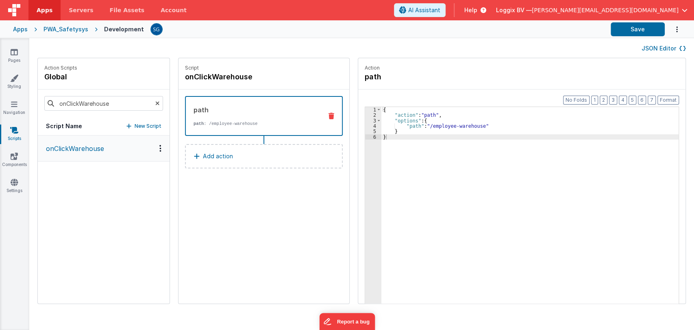
click at [207, 158] on p "Add action" at bounding box center [218, 156] width 30 height 10
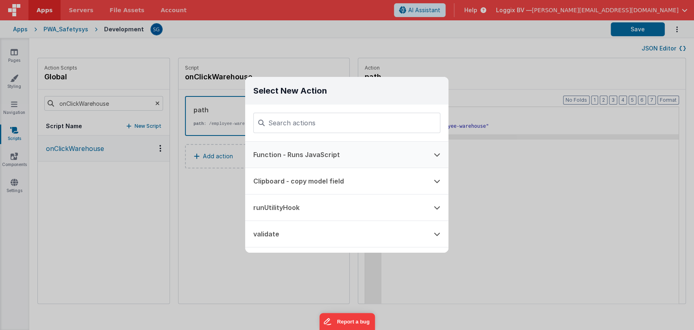
click at [303, 153] on button "Function - Runs JavaScript" at bounding box center [335, 155] width 181 height 26
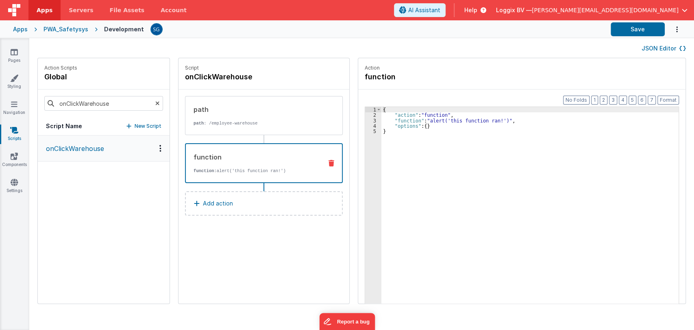
click at [411, 118] on div "{ "action" : "function" , "function" : "alert('this function ran!')" , "options…" at bounding box center [534, 223] width 305 height 233
click at [368, 120] on div "3" at bounding box center [373, 120] width 16 height 5
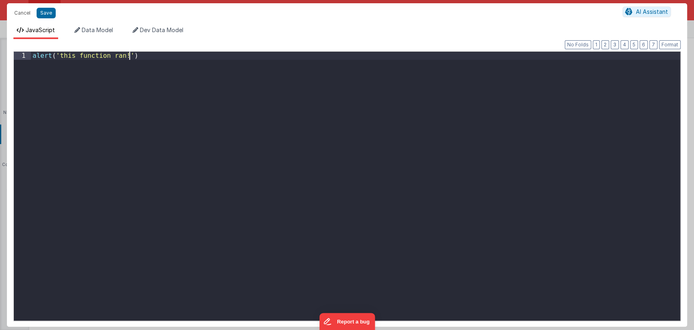
click at [368, 120] on div "alert ( 'this function ran!' )" at bounding box center [356, 194] width 650 height 285
click at [189, 55] on div "alert ( 'this function ran!' )" at bounding box center [356, 194] width 650 height 285
click at [68, 52] on div "if ( )" at bounding box center [356, 194] width 650 height 285
click at [46, 9] on button "Save" at bounding box center [46, 13] width 19 height 11
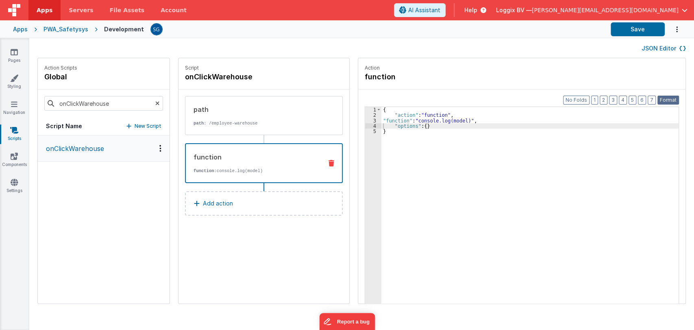
click at [662, 100] on button "Format" at bounding box center [669, 100] width 22 height 9
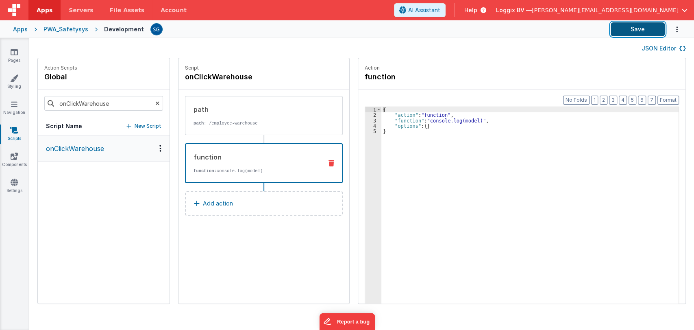
click at [627, 28] on button "Save" at bounding box center [638, 29] width 54 height 14
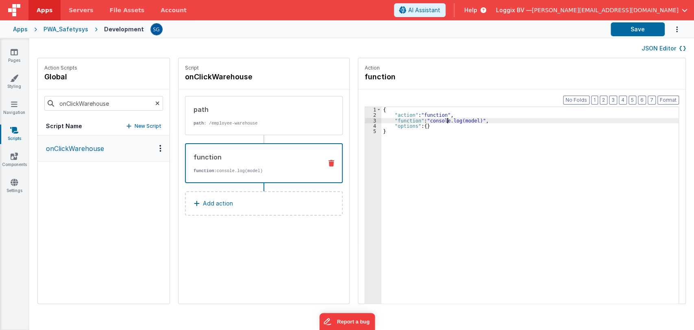
click at [441, 120] on div "{ "action" : "function" , "function" : "console.log(model)" , "options" : { } }" at bounding box center [534, 223] width 305 height 233
click at [11, 52] on icon at bounding box center [14, 52] width 7 height 8
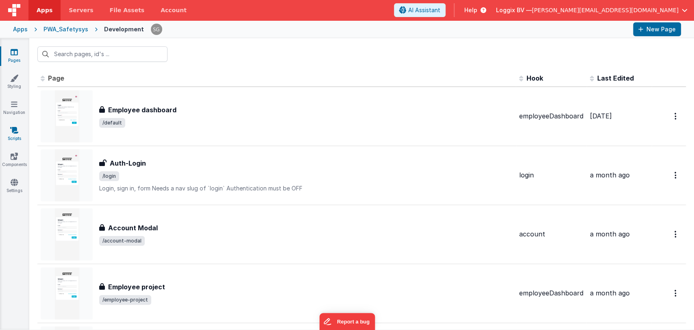
click at [12, 128] on icon at bounding box center [14, 130] width 8 height 8
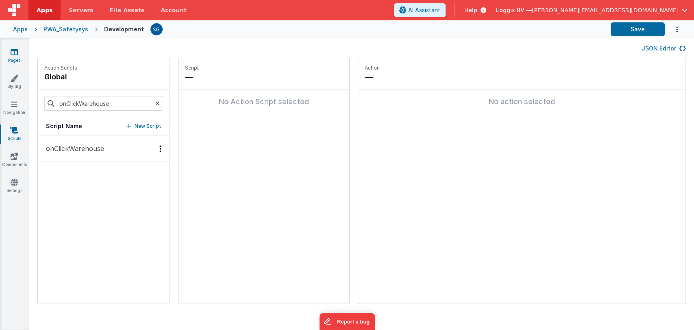
click at [18, 56] on link "Pages" at bounding box center [14, 56] width 29 height 16
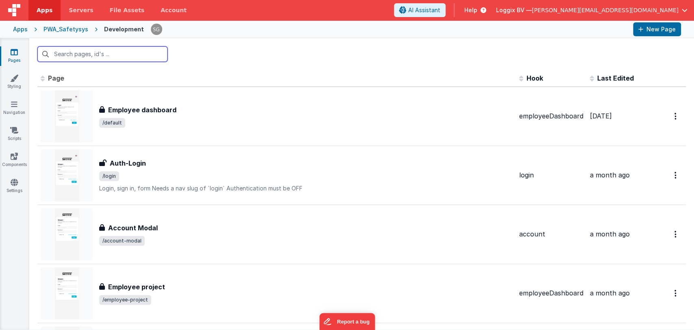
click at [74, 55] on input "text" at bounding box center [102, 53] width 130 height 15
click at [16, 127] on icon at bounding box center [14, 130] width 8 height 8
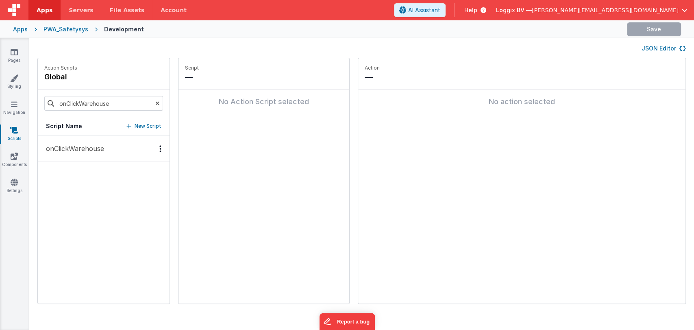
click at [81, 153] on button "onClickWarehouse" at bounding box center [104, 148] width 132 height 26
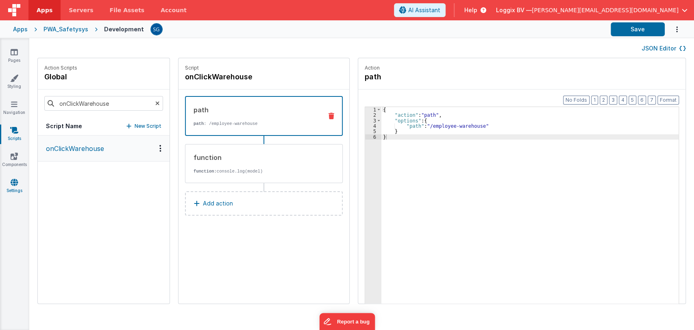
click at [18, 185] on link "Settings" at bounding box center [14, 186] width 29 height 16
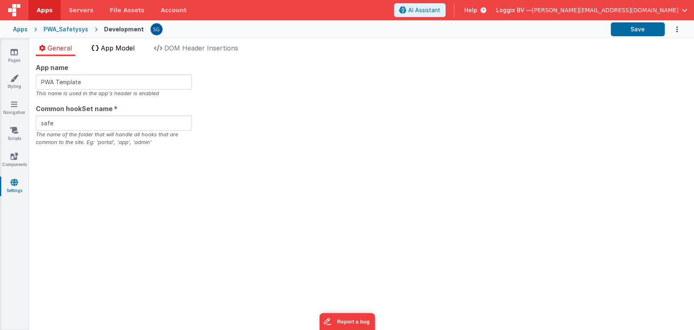
click at [128, 43] on li "App Model" at bounding box center [113, 49] width 50 height 13
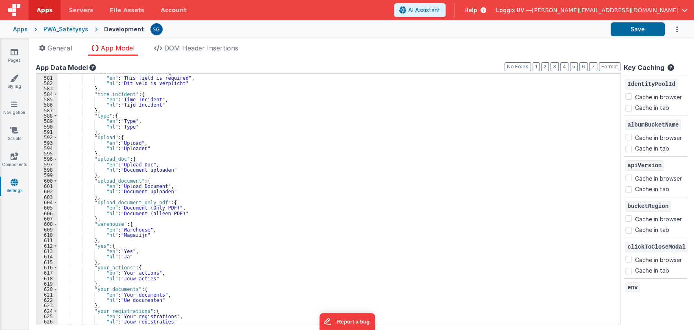
scroll to position [3253, 0]
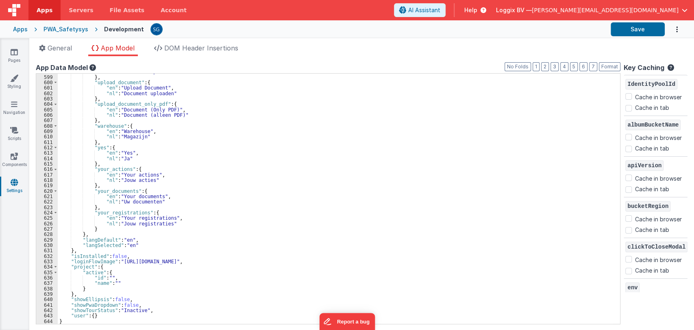
click at [94, 316] on div ""nl" : "Document uploaden" } , "upload_document" : { "en" : "Upload Document" ,…" at bounding box center [336, 199] width 556 height 261
click at [12, 134] on link "Scripts" at bounding box center [14, 134] width 29 height 16
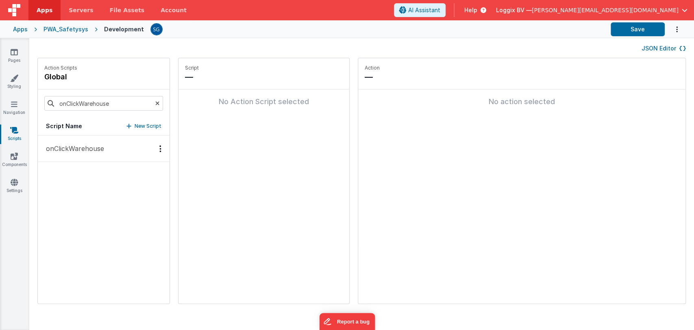
click at [83, 155] on button "onClickWarehouse" at bounding box center [104, 148] width 132 height 26
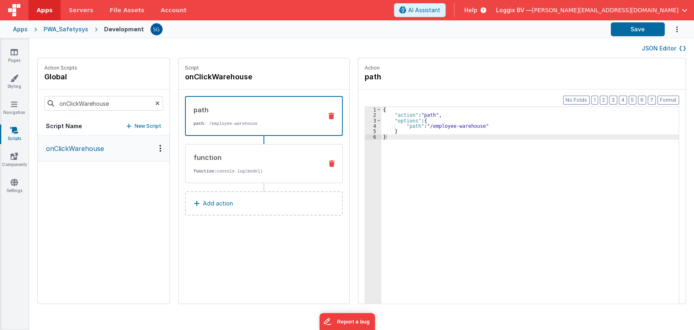
click at [242, 160] on div "function" at bounding box center [255, 158] width 123 height 10
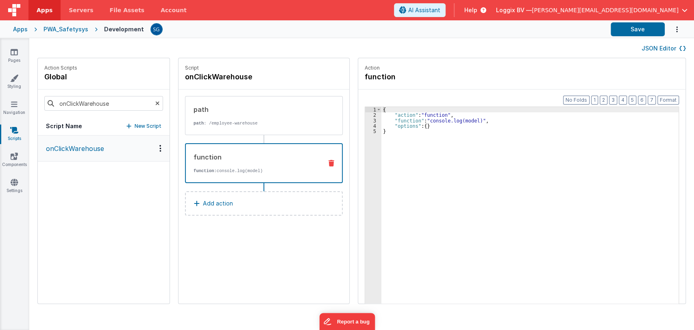
click at [397, 123] on div "{ "action" : "function" , "function" : "console.log(model)" , "options" : { } }" at bounding box center [534, 223] width 305 height 233
click at [395, 121] on div "{ "action" : "function" , "function" : "console.log(model)" , "options" : { } }" at bounding box center [534, 223] width 305 height 233
click at [368, 119] on div "3" at bounding box center [373, 120] width 16 height 5
click at [386, 111] on span "..." at bounding box center [390, 109] width 8 height 4
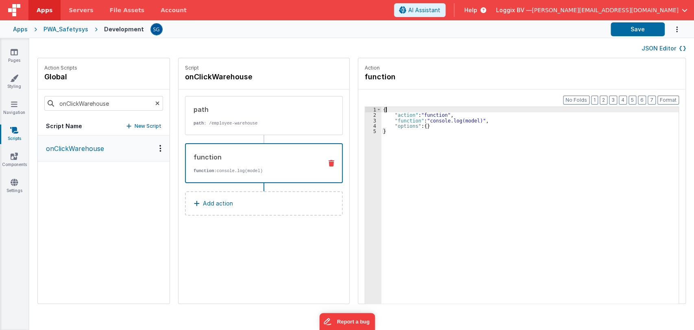
click at [365, 122] on div "3" at bounding box center [373, 120] width 16 height 5
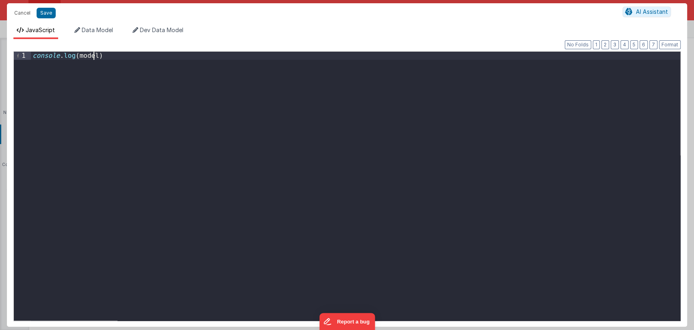
click at [92, 54] on div "console . log ( model )" at bounding box center [356, 194] width 650 height 285
click at [114, 56] on div "console . log ( model )" at bounding box center [356, 194] width 650 height 285
click at [44, 10] on button "Save" at bounding box center [46, 13] width 19 height 11
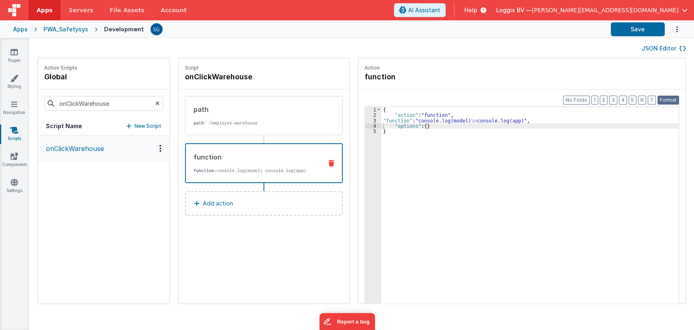
click at [670, 98] on button "Format" at bounding box center [669, 100] width 22 height 9
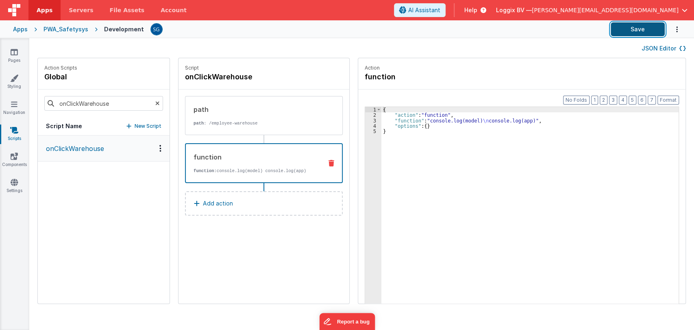
click at [631, 30] on button "Save" at bounding box center [638, 29] width 54 height 14
click at [11, 181] on icon at bounding box center [14, 182] width 7 height 8
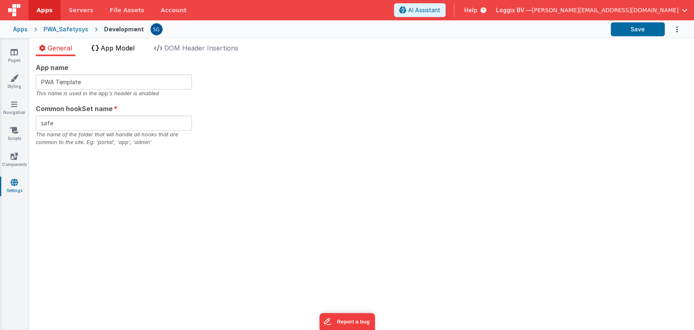
click at [117, 46] on span "App Model" at bounding box center [118, 48] width 34 height 8
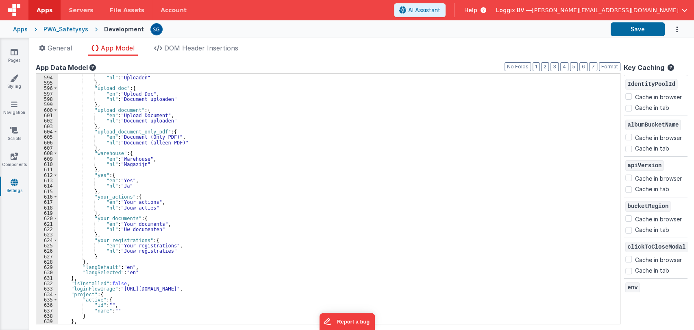
scroll to position [3253, 0]
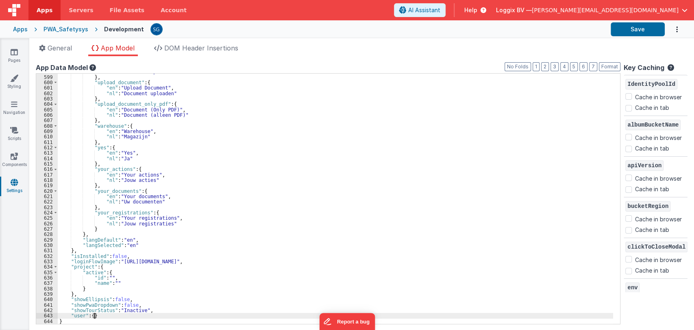
click at [93, 314] on div ""nl" : "Document uploaden" } , "upload_document" : { "en" : "Upload Document" ,…" at bounding box center [336, 199] width 556 height 261
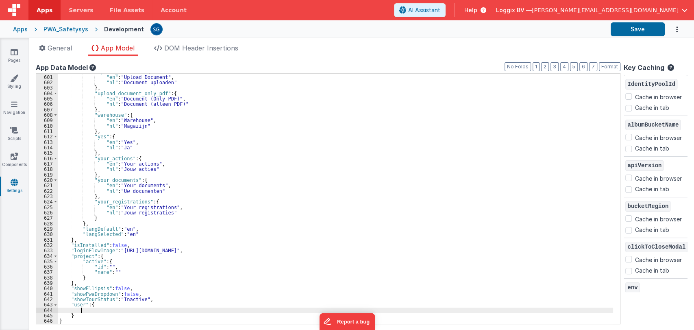
scroll to position [3264, 0]
click at [147, 307] on div ""upload_document" : { "en" : "Upload Document" , "nl" : "Document uploaden" } ,…" at bounding box center [336, 199] width 556 height 261
click at [131, 310] on div ""upload_document" : { "en" : "Upload Document" , "nl" : "Document uploaden" } ,…" at bounding box center [336, 199] width 556 height 261
click at [143, 310] on div ""upload_document" : { "en" : "Upload Document" , "nl" : "Document uploaden" } ,…" at bounding box center [336, 199] width 556 height 261
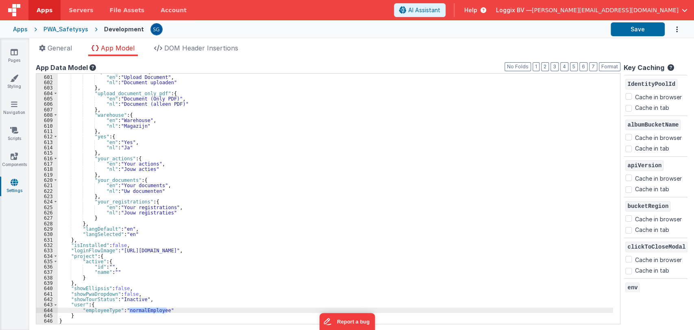
click at [104, 310] on div ""upload_document" : { "en" : "Upload Document" , "nl" : "Document uploaden" } ,…" at bounding box center [336, 199] width 556 height 261
click at [628, 30] on button "Save" at bounding box center [638, 29] width 54 height 14
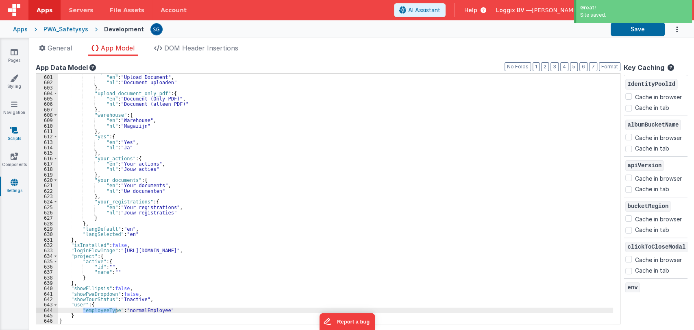
click at [10, 131] on icon at bounding box center [14, 130] width 8 height 8
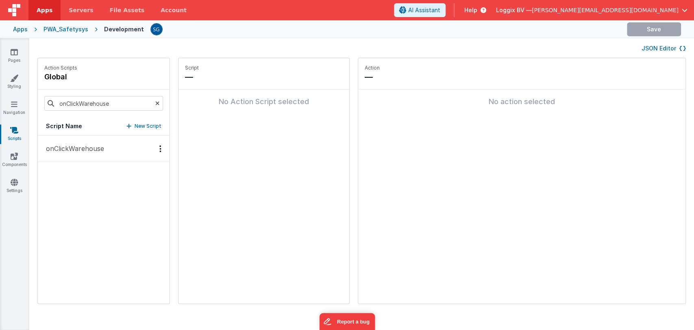
click at [75, 149] on p "onClickWarehouse" at bounding box center [72, 149] width 63 height 10
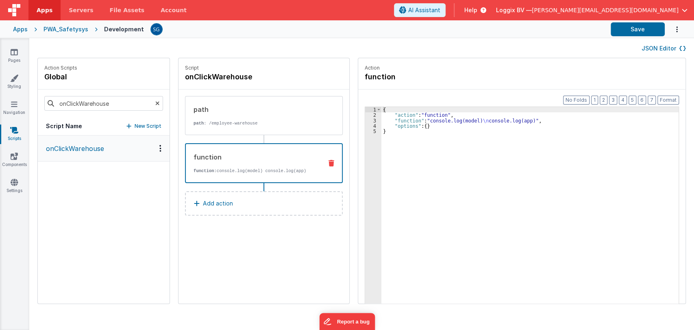
click at [259, 164] on div "function function: console.log(model) console.log(app)" at bounding box center [251, 163] width 130 height 22
click at [424, 118] on div "{ "action" : "function" , "function" : "console.log(model) \n console.log(app)"…" at bounding box center [534, 223] width 305 height 233
click at [365, 120] on div "3" at bounding box center [373, 120] width 16 height 5
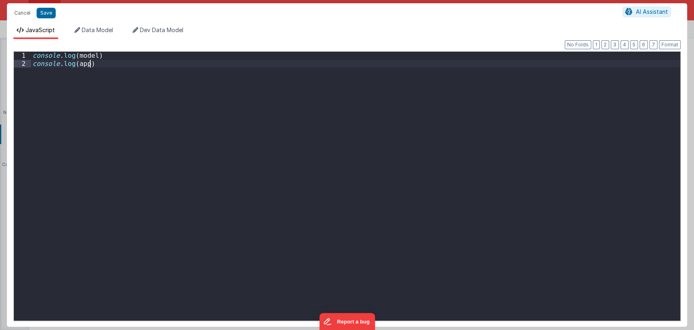
click at [364, 120] on div "console . log ( model ) console . log ( app )" at bounding box center [356, 194] width 650 height 285
click at [109, 64] on div "console . log ( model ) console . log ( app )" at bounding box center [356, 194] width 650 height 285
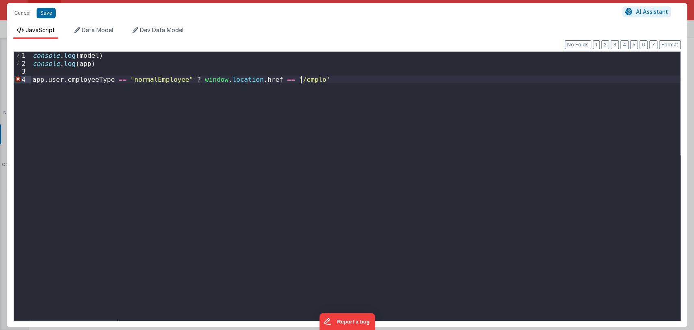
click at [300, 79] on div "console . log ( model ) console . log ( app ) app . user . employeeType == "nor…" at bounding box center [356, 194] width 650 height 285
paste textarea
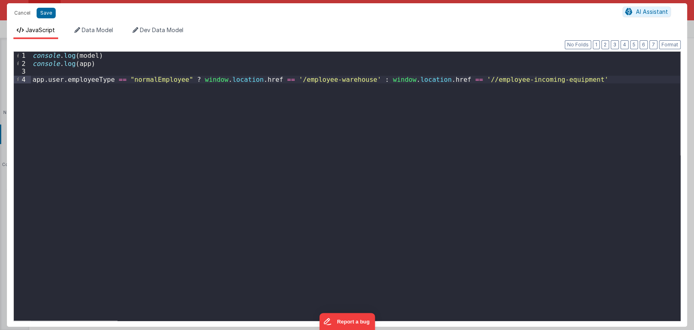
click at [454, 79] on div "console . log ( model ) console . log ( app ) app . user . employeeType == "nor…" at bounding box center [356, 194] width 650 height 285
click at [43, 12] on button "Save" at bounding box center [46, 13] width 19 height 11
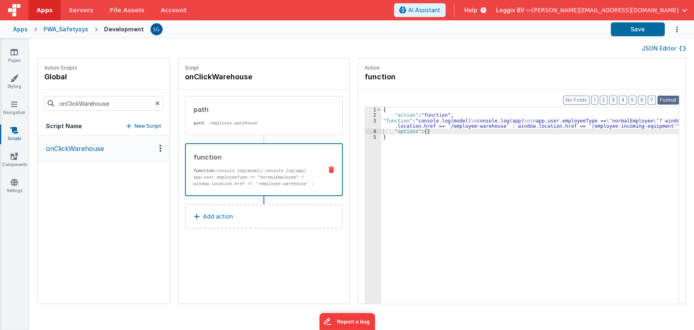
click at [674, 101] on button "Format" at bounding box center [669, 100] width 22 height 9
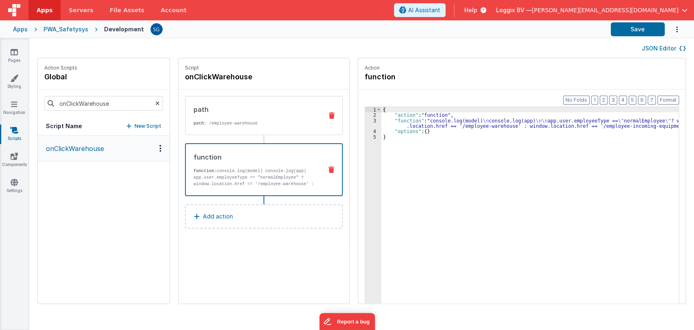
click at [214, 120] on div "path path : /employee-warehouse" at bounding box center [250, 116] width 131 height 22
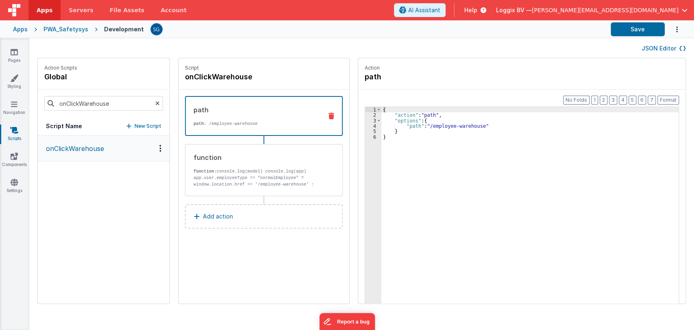
click at [384, 135] on div "{ "action" : "path" , "options" : { "path" : "/employee-warehouse" } }" at bounding box center [534, 223] width 305 height 233
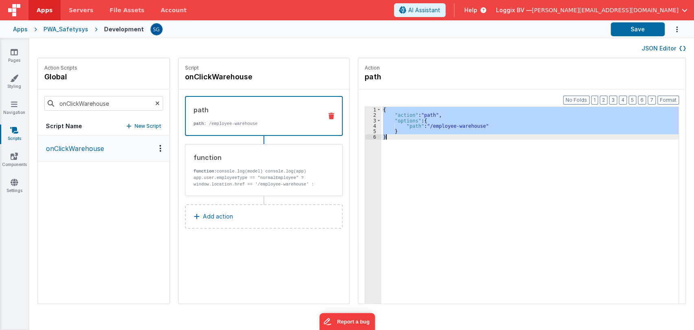
click at [329, 113] on icon at bounding box center [332, 116] width 6 height 7
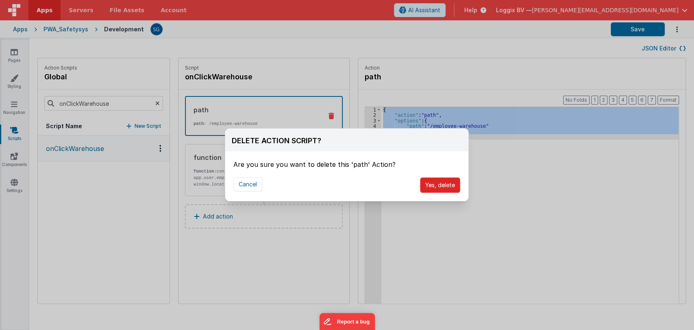
click at [441, 190] on button "Yes, delete" at bounding box center [440, 184] width 40 height 15
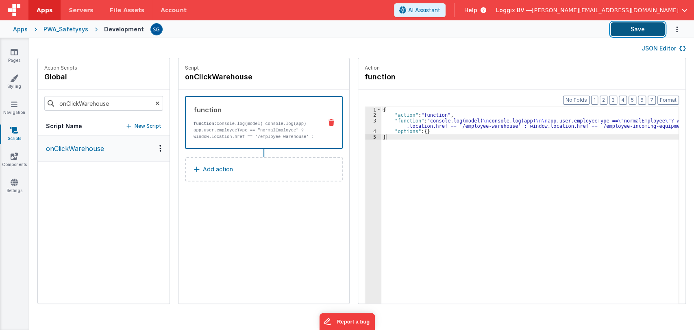
click at [635, 26] on button "Save" at bounding box center [638, 29] width 54 height 14
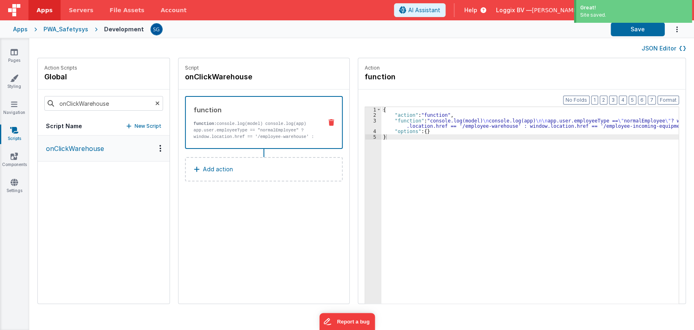
click at [394, 180] on div "{ "action" : "function" , "function" : "console.log(model) \n console.log(app) …" at bounding box center [534, 223] width 305 height 233
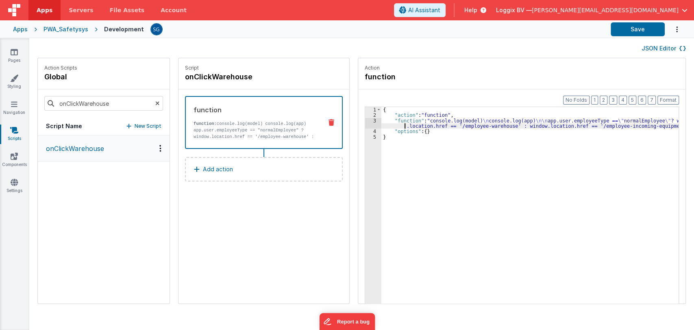
click at [396, 125] on div "{ "action" : "function" , "function" : "console.log(model) \n console.log(app) …" at bounding box center [534, 223] width 305 height 233
click at [365, 119] on div "3" at bounding box center [373, 123] width 16 height 11
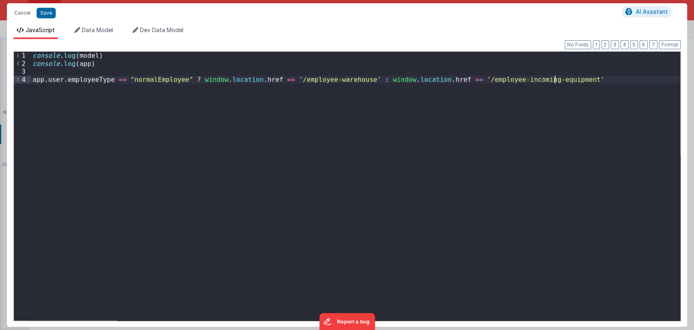
click at [571, 78] on div "console . log ( model ) console . log ( app ) app . user . employeeType == "nor…" at bounding box center [356, 194] width 650 height 285
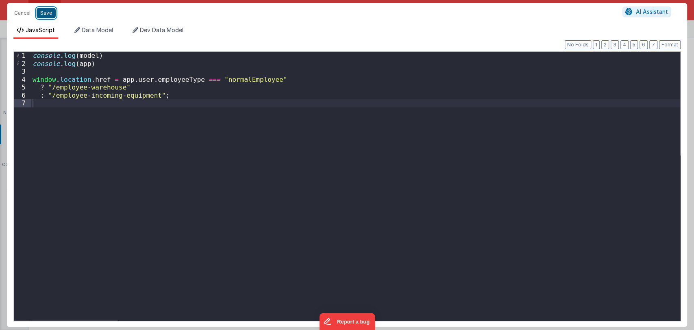
click at [50, 10] on button "Save" at bounding box center [46, 13] width 19 height 11
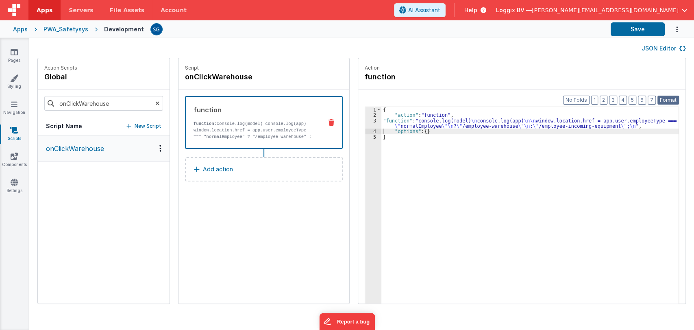
click at [665, 99] on button "Format" at bounding box center [669, 100] width 22 height 9
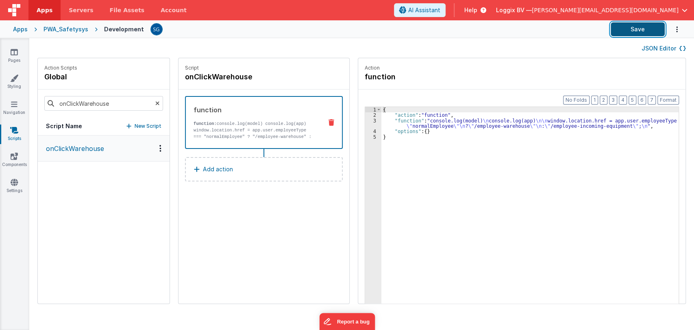
click at [638, 23] on button "Save" at bounding box center [638, 29] width 54 height 14
click at [394, 124] on div "{ "action" : "function" , "function" : "console.log(model) \n console.log(app) …" at bounding box center [534, 223] width 305 height 233
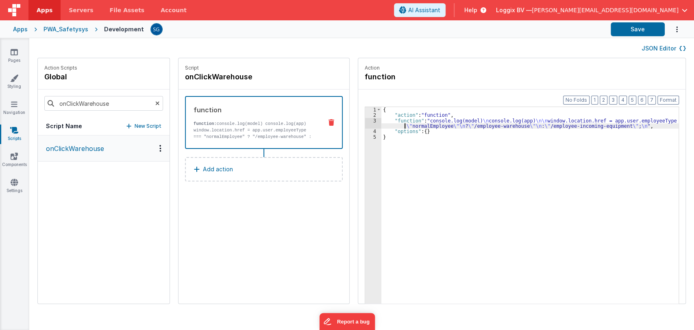
click at [365, 119] on div "3" at bounding box center [373, 123] width 16 height 11
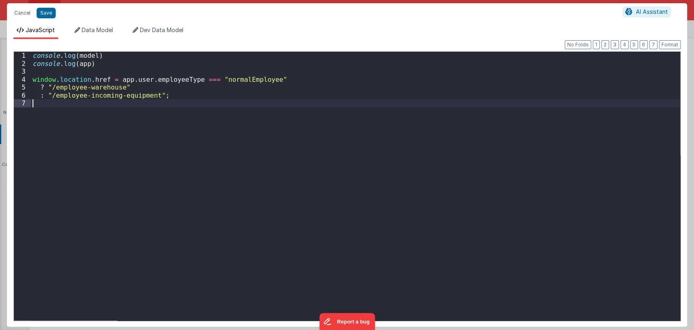
click at [364, 119] on div "console . log ( model ) console . log ( app ) window . location . href = app . …" at bounding box center [356, 194] width 650 height 285
click at [50, 85] on div "console . log ( model ) console . log ( app ) window . location . href = app . …" at bounding box center [356, 194] width 650 height 285
click at [49, 96] on div "console . log ( model ) console . log ( app ) window . location . href = app . …" at bounding box center [356, 194] width 650 height 285
click at [44, 15] on button "Save" at bounding box center [46, 13] width 19 height 11
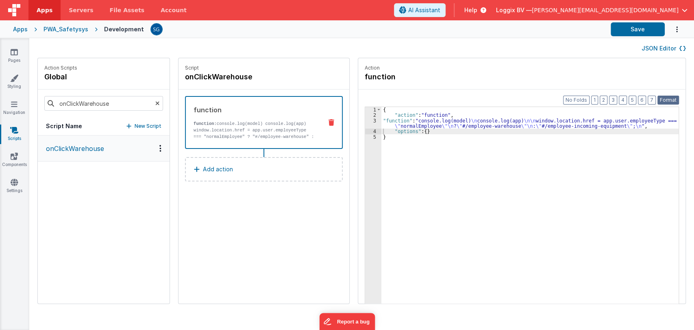
click at [672, 98] on button "Format" at bounding box center [669, 100] width 22 height 9
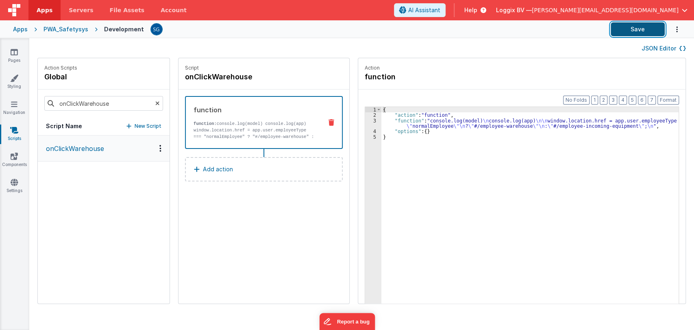
click at [639, 31] on button "Save" at bounding box center [638, 29] width 54 height 14
click at [371, 125] on div "3" at bounding box center [373, 123] width 16 height 11
click at [385, 124] on div "{ "action" : "function" , "function" : "console.log(model) \n console.log(app) …" at bounding box center [534, 223] width 305 height 233
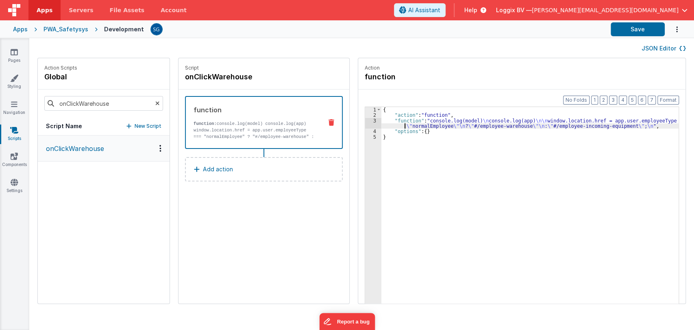
click at [368, 119] on div "3" at bounding box center [373, 123] width 16 height 11
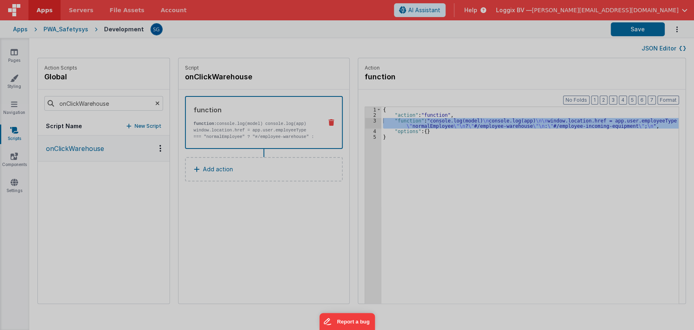
click at [368, 119] on div at bounding box center [347, 165] width 694 height 330
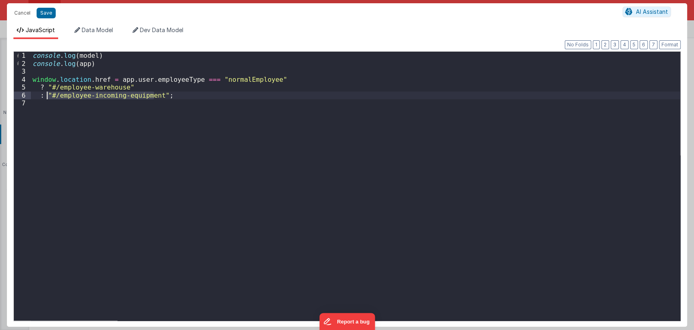
drag, startPoint x: 153, startPoint y: 94, endPoint x: 47, endPoint y: 96, distance: 105.8
click at [47, 96] on div "console . log ( model ) console . log ( app ) window . location . href = app . …" at bounding box center [356, 194] width 650 height 285
click at [83, 101] on div "console . log ( model ) console . log ( app ) window . location . href = app . …" at bounding box center [356, 194] width 650 height 285
click at [156, 93] on div "console . log ( model ) console . log ( app ) window . location . href = app . …" at bounding box center [356, 194] width 650 height 285
click at [152, 94] on div "console . log ( model ) console . log ( app ) window . location . href = app . …" at bounding box center [356, 194] width 650 height 285
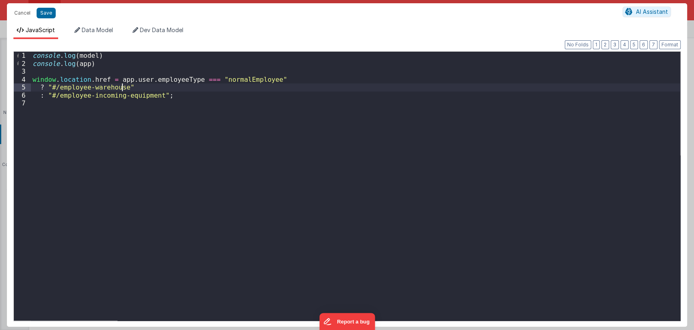
click at [122, 83] on div "console . log ( model ) console . log ( app ) window . location . href = app . …" at bounding box center [356, 194] width 650 height 285
click at [153, 97] on div "console . log ( model ) console . log ( app ) window . location . href = app . …" at bounding box center [356, 194] width 650 height 285
click at [49, 15] on button "Save" at bounding box center [46, 13] width 19 height 11
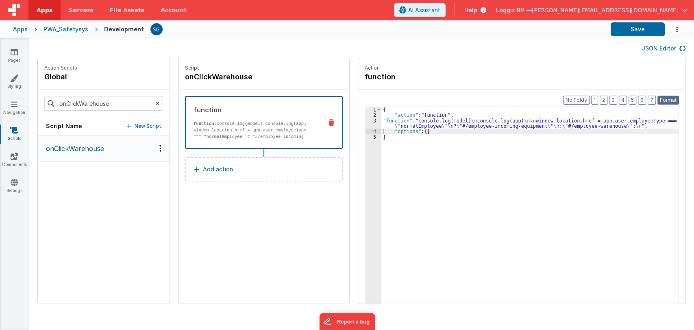
click at [674, 97] on button "Format" at bounding box center [669, 100] width 22 height 9
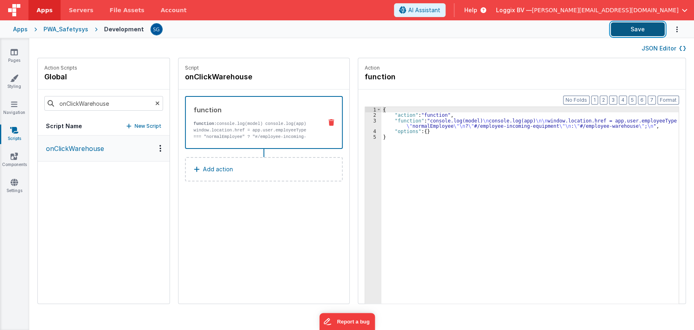
click at [639, 35] on button "Save" at bounding box center [638, 29] width 54 height 14
click at [639, 28] on button "Save" at bounding box center [638, 29] width 54 height 14
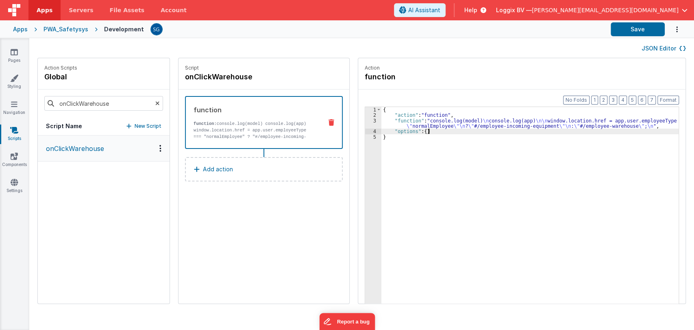
click at [426, 131] on div "{ "action" : "function" , "function" : "console.log(model) \n console.log(app) …" at bounding box center [534, 223] width 305 height 233
click at [17, 132] on icon at bounding box center [14, 130] width 8 height 8
click at [19, 55] on link "Pages" at bounding box center [14, 56] width 29 height 16
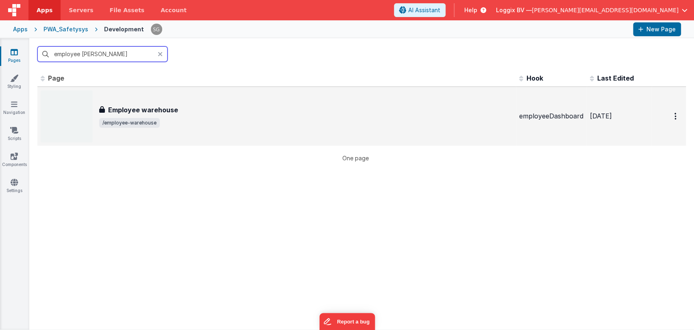
type input "employee ware"
click at [193, 121] on span "/employee-warehouse" at bounding box center [306, 123] width 414 height 10
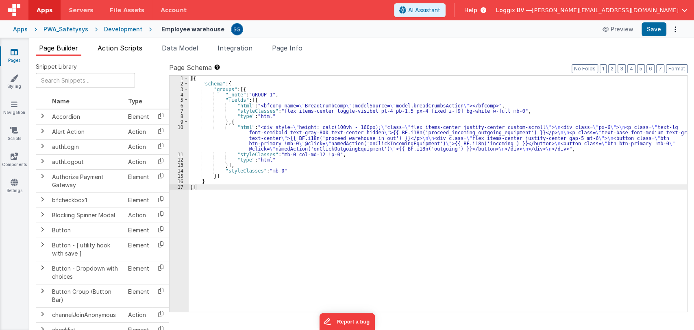
click at [119, 46] on span "Action Scripts" at bounding box center [120, 48] width 45 height 8
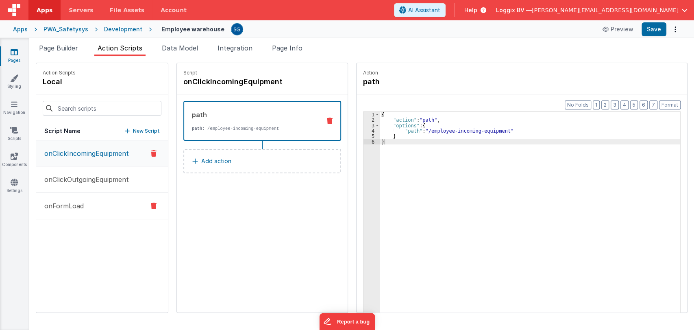
click at [70, 203] on p "onFormLoad" at bounding box center [61, 206] width 44 height 10
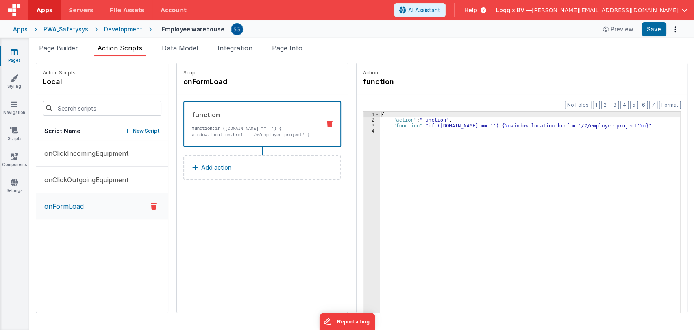
click at [279, 133] on p "function: if (app.project.active.id == '') { window.location.href = '/#/employe…" at bounding box center [253, 131] width 122 height 13
click at [388, 126] on div "{ "action" : "function" , "function" : "if (app.project.active.id == '') { \n w…" at bounding box center [534, 230] width 309 height 237
click at [364, 126] on div "3" at bounding box center [372, 125] width 16 height 5
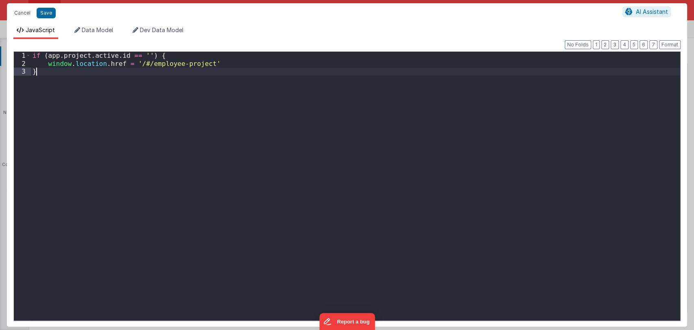
click at [362, 126] on div "if ( app . project . active . id == '' ) { window . location . href = '/#/emplo…" at bounding box center [356, 194] width 650 height 285
click at [143, 55] on div "if ( app . project . active . id == '' ) { window . location . href = '/#/emplo…" at bounding box center [356, 194] width 650 height 285
click at [273, 59] on div "if ( app . project . active . id == '' || app . user . employeeType == 'normalE…" at bounding box center [356, 194] width 650 height 285
click at [255, 55] on div "if ( app . project . active . id == '' || app . user . employeeType == '"normal…" at bounding box center [356, 194] width 650 height 285
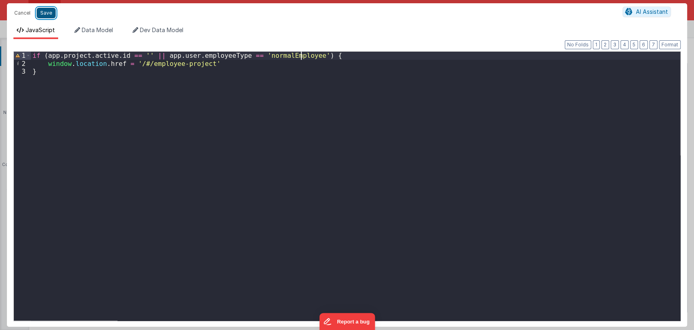
click at [45, 11] on button "Save" at bounding box center [46, 13] width 19 height 11
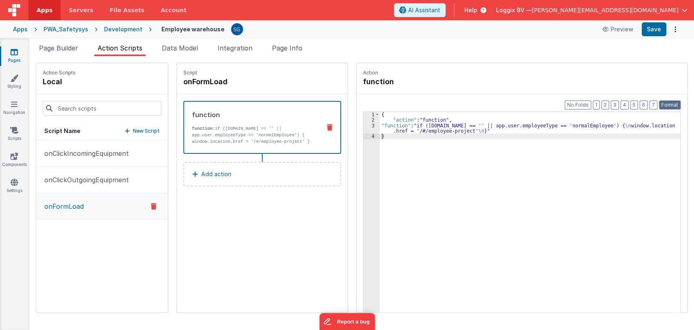
click at [674, 106] on button "Format" at bounding box center [670, 104] width 22 height 9
click at [652, 31] on button "Save" at bounding box center [654, 29] width 25 height 14
click at [384, 149] on div "{ "action" : "function" , "function" : "if (app.project.active.id == '' || app.…" at bounding box center [534, 230] width 309 height 237
click at [13, 55] on icon at bounding box center [14, 52] width 7 height 8
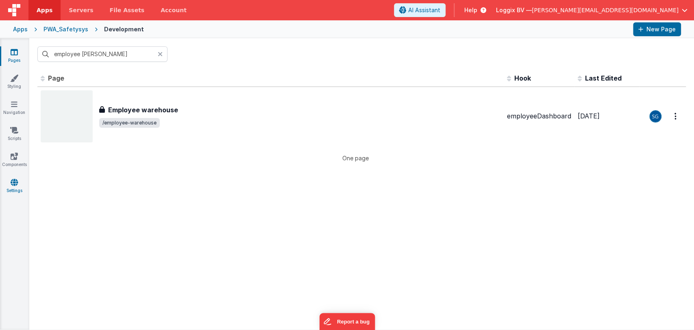
click at [13, 184] on icon at bounding box center [14, 182] width 7 height 8
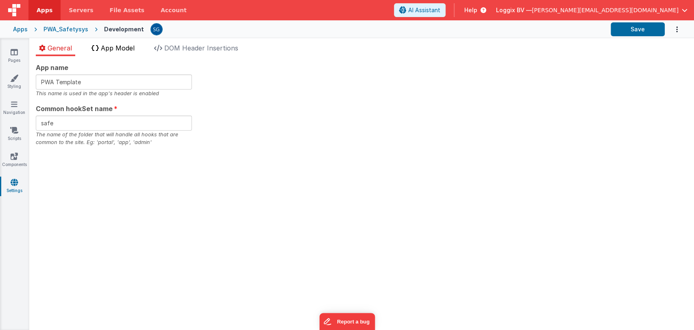
click at [124, 51] on span "App Model" at bounding box center [118, 48] width 34 height 8
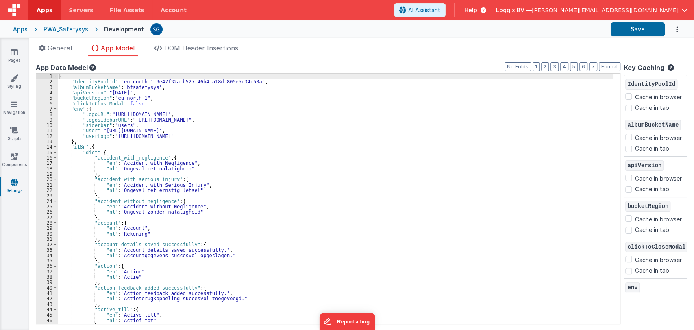
click at [256, 173] on div "{ "IdentityPoolId" : "eu-north-1:9e47f32a-b527-46b4-a18d-805e5c34c50a" , "album…" at bounding box center [336, 204] width 556 height 261
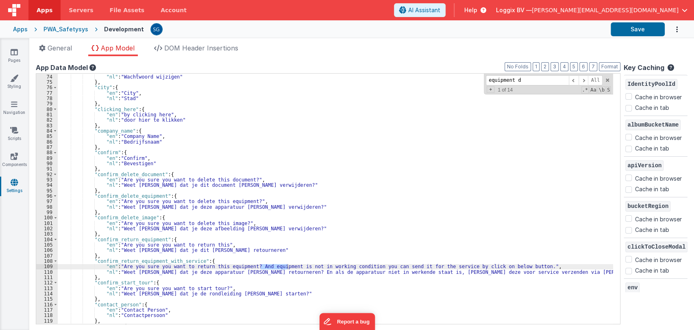
scroll to position [965, 0]
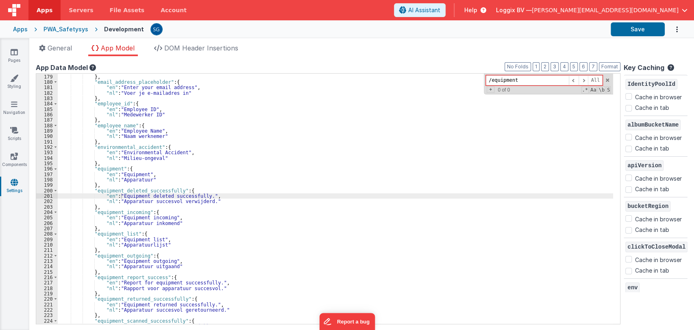
click at [515, 82] on input "/equipment" at bounding box center [527, 80] width 83 height 10
type input "/"
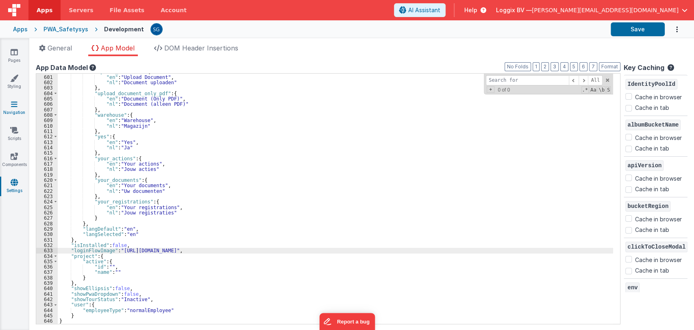
click at [14, 111] on link "Navigation" at bounding box center [14, 108] width 29 height 16
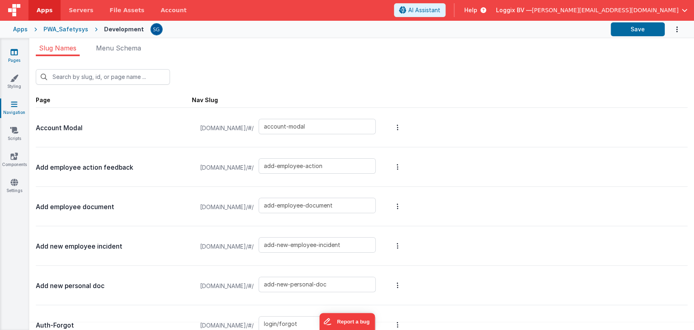
click at [19, 56] on link "Pages" at bounding box center [14, 56] width 29 height 16
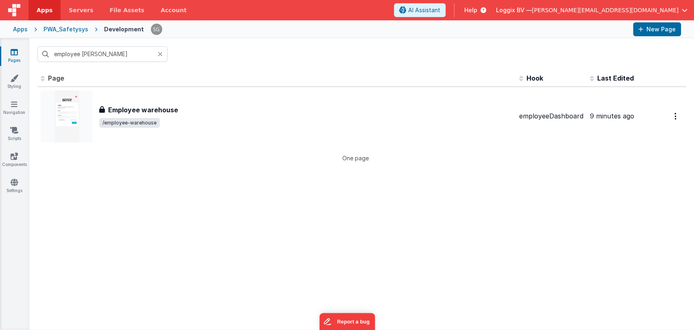
click at [159, 54] on icon at bounding box center [160, 54] width 5 height 7
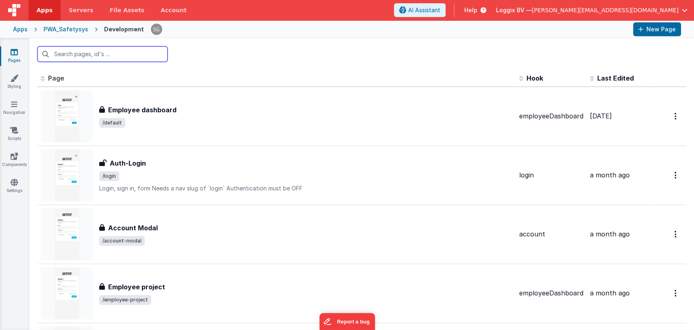
click at [106, 48] on input "text" at bounding box center [102, 53] width 130 height 15
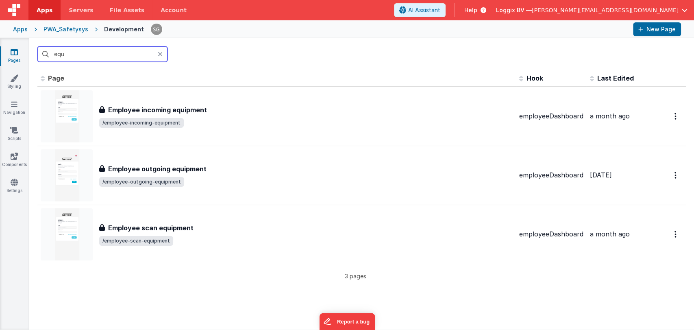
type input "equi"
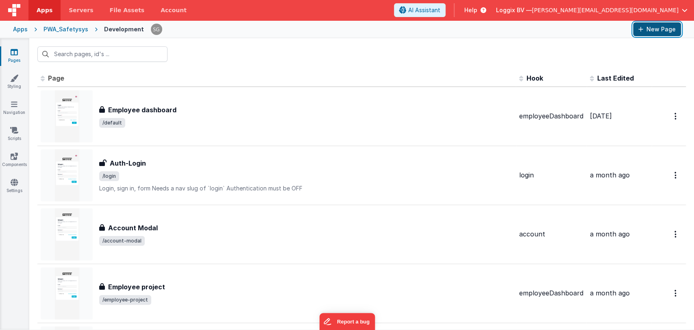
click at [637, 30] on button "New Page" at bounding box center [657, 29] width 48 height 14
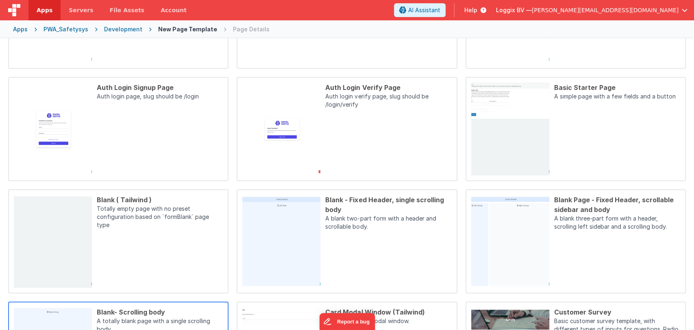
scroll to position [247, 0]
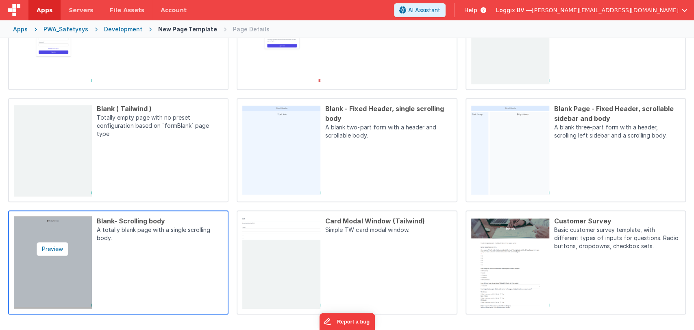
click at [69, 231] on img at bounding box center [53, 262] width 78 height 93
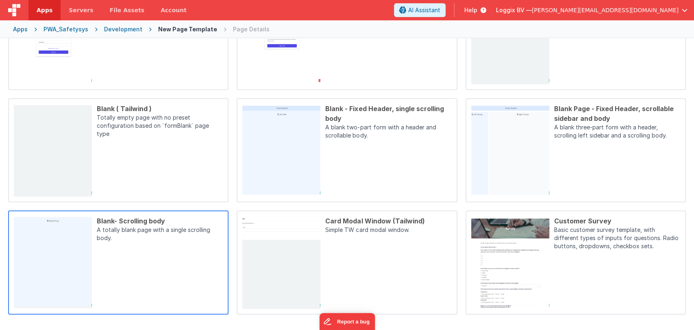
click at [129, 219] on div "Blank- Scrolling body" at bounding box center [160, 221] width 126 height 10
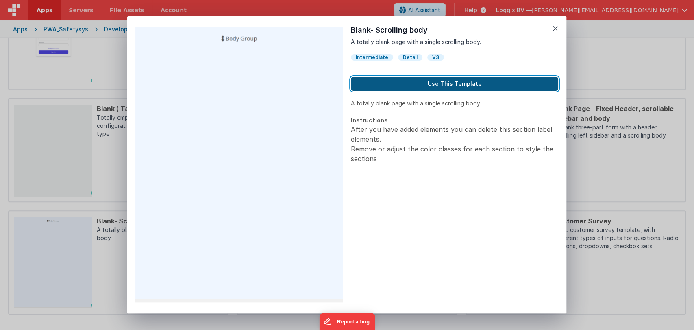
click at [440, 85] on button "Use This Template" at bounding box center [454, 84] width 207 height 14
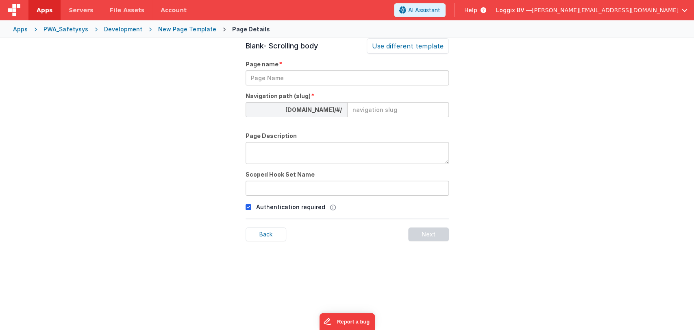
scroll to position [28, 0]
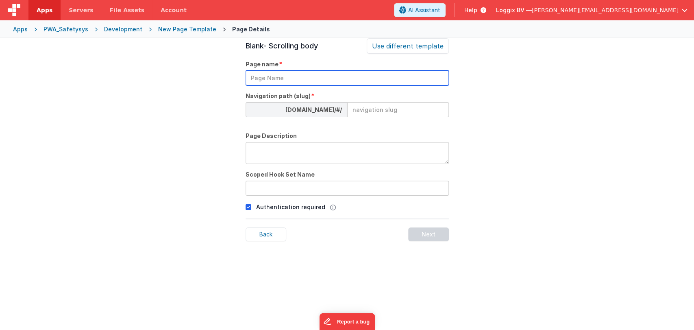
click at [322, 79] on input "text" at bounding box center [347, 77] width 203 height 15
type input "equipment details"
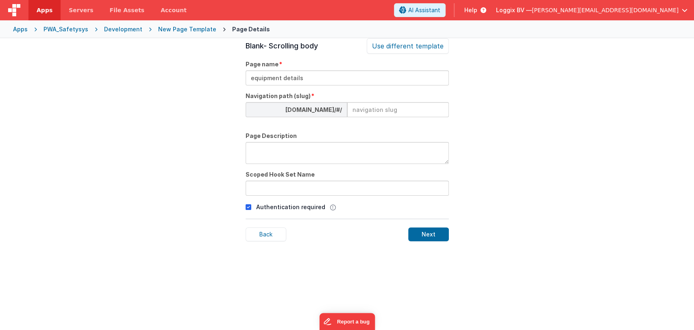
click at [356, 111] on input at bounding box center [398, 109] width 102 height 15
click at [495, 118] on div "Page Details Preview Auth Login Forgot Page Auth login page, slug should be /lo…" at bounding box center [347, 203] width 694 height 330
click at [328, 153] on textarea at bounding box center [347, 153] width 203 height 22
click at [407, 109] on input "equipment-details" at bounding box center [398, 109] width 102 height 15
type input "equipment-detail"
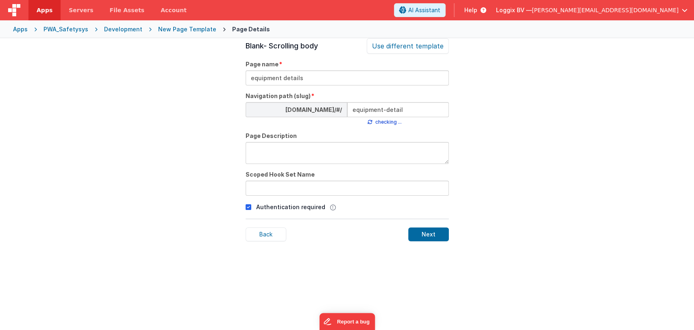
click at [477, 120] on div "Page Details Preview Auth Login Forgot Page Auth login page, slug should be /lo…" at bounding box center [347, 203] width 694 height 330
click at [335, 158] on textarea at bounding box center [347, 153] width 203 height 22
type textarea "This page will show the equipment details"
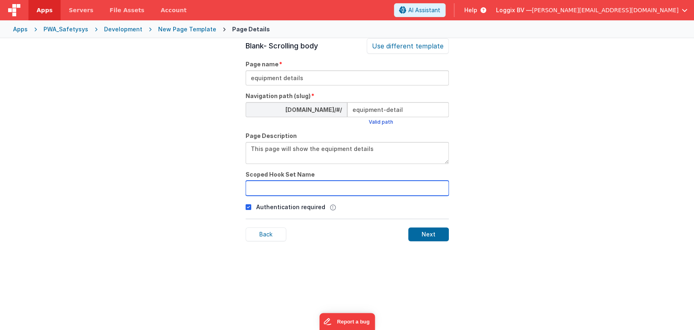
click at [301, 190] on input "text" at bounding box center [347, 188] width 203 height 15
type input "equipment"
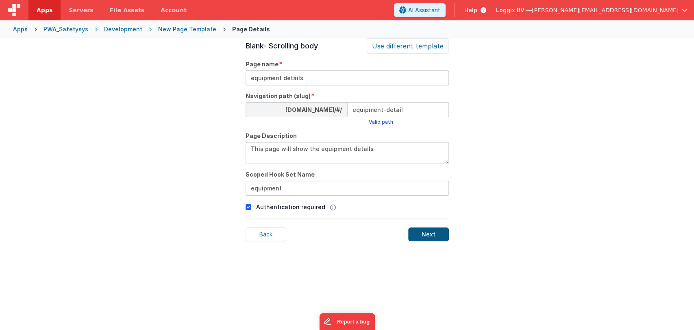
click at [434, 234] on div "Next" at bounding box center [428, 234] width 41 height 14
click at [65, 31] on div "PWA_Safetysys" at bounding box center [66, 29] width 45 height 8
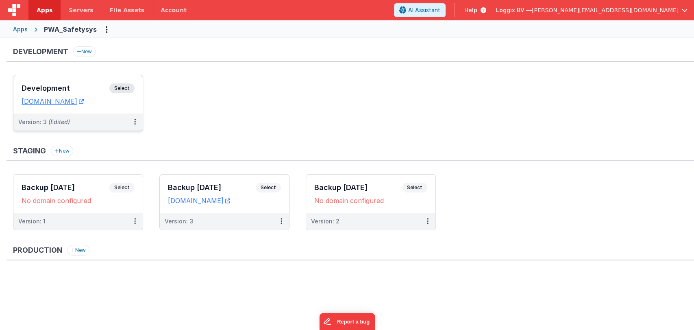
click at [87, 79] on div "Development Select URLs pwa.clientportal.cloud" at bounding box center [77, 94] width 129 height 38
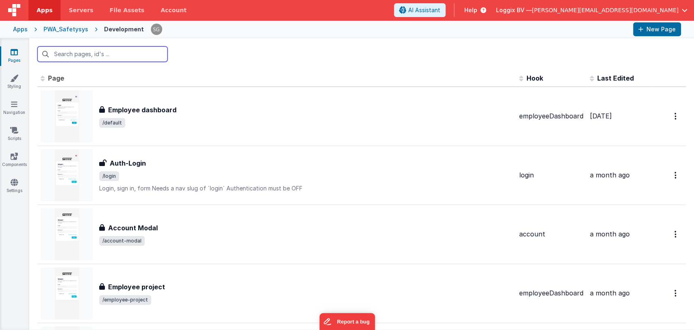
click at [81, 53] on input "text" at bounding box center [102, 53] width 130 height 15
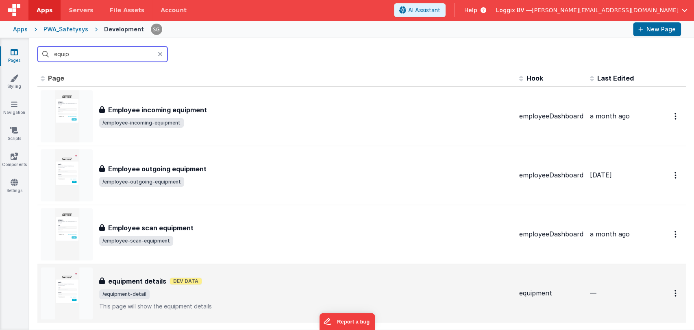
type input "equip"
click at [143, 278] on h3 "equipment details" at bounding box center [137, 281] width 58 height 10
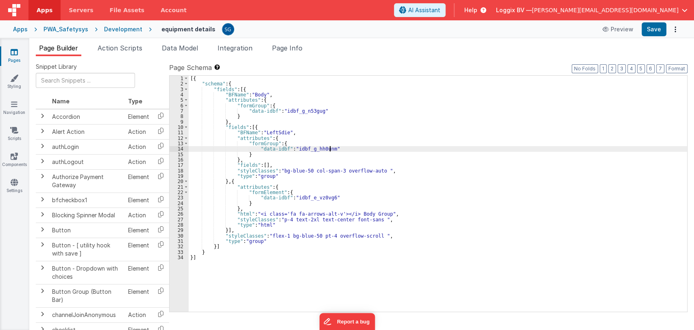
click at [352, 150] on div "[{ "schema" : { "fields" : [{ "BFName" : "Body" , "attributes" : { "formGroup" …" at bounding box center [438, 199] width 499 height 247
click at [259, 258] on div "[{ "schema" : { "fields" : [{ "BFName" : "Body" , "attributes" : { "formGroup" …" at bounding box center [438, 199] width 499 height 247
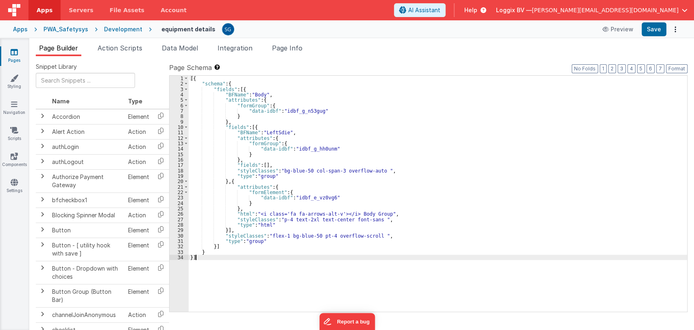
click at [13, 53] on icon at bounding box center [14, 52] width 7 height 8
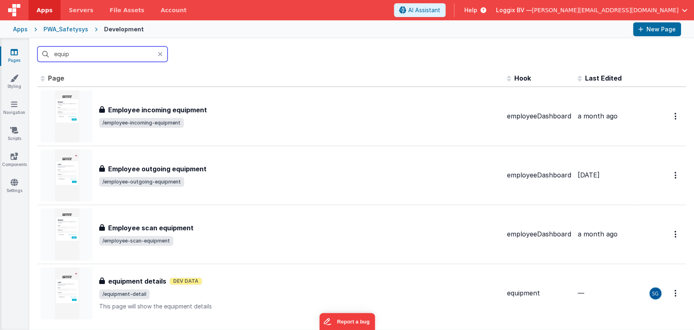
click at [85, 54] on input "equip" at bounding box center [102, 53] width 130 height 15
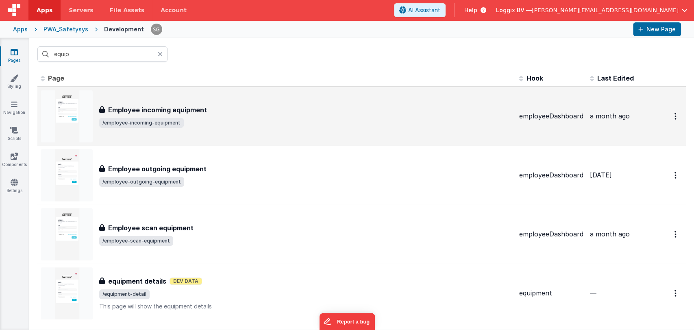
click at [224, 97] on div "Employee incoming equipment Employee incoming equipment /employee-incoming-equi…" at bounding box center [277, 116] width 472 height 52
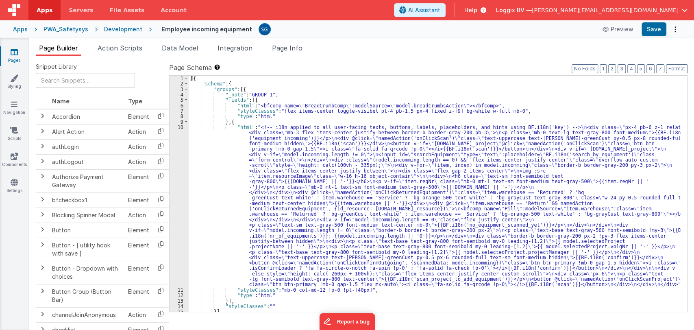
click at [225, 156] on div "[{ "schema" : { "groups" : [{ "_note" : "GROUP 1" , "fields" : [{ "html" : "<bf…" at bounding box center [435, 199] width 492 height 247
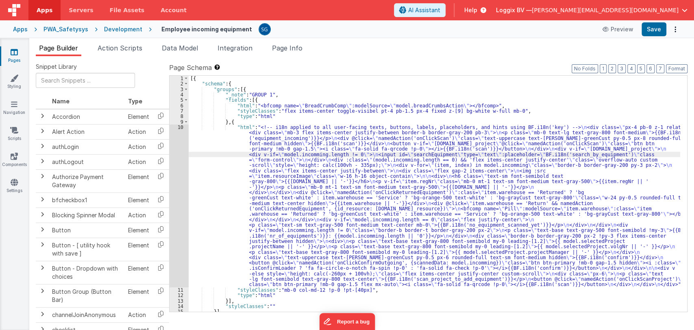
click at [180, 128] on div "10" at bounding box center [179, 205] width 19 height 163
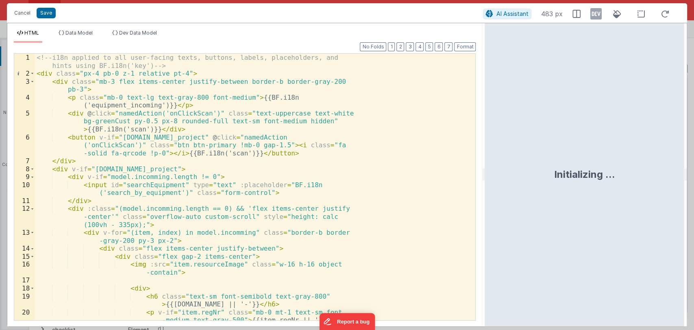
drag, startPoint x: 345, startPoint y: 174, endPoint x: 543, endPoint y: 165, distance: 198.3
click at [543, 165] on html "Cancel Save AI Assistant 483 px HTML Data Model Dev Data Model Format 7 6 5 4 3…" at bounding box center [347, 165] width 694 height 330
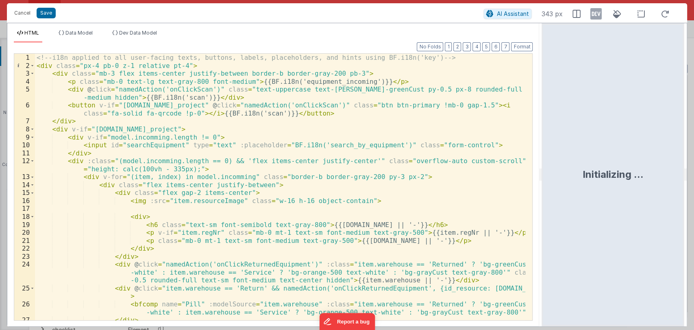
click at [228, 181] on div "<!-- i18n applied to all user-facing texts, buttons, labels, placeholders, and …" at bounding box center [280, 195] width 491 height 282
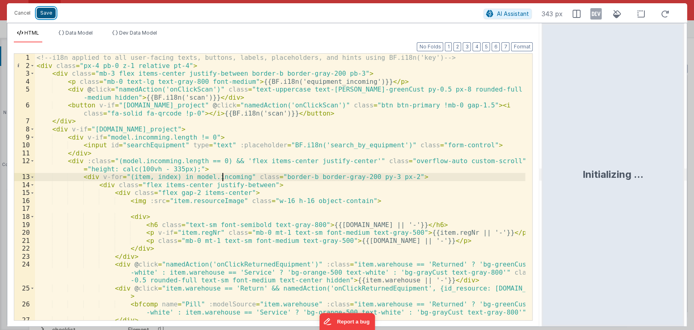
click at [51, 13] on button "Save" at bounding box center [46, 13] width 19 height 11
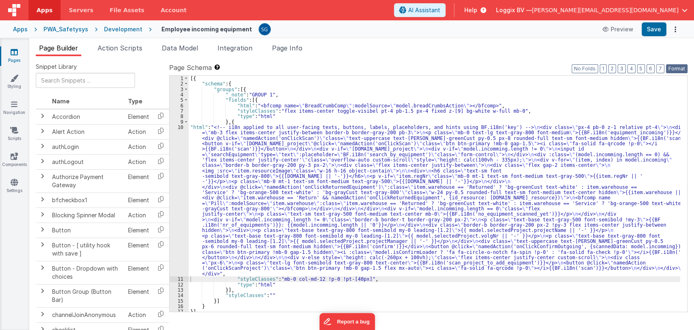
click at [674, 66] on button "Format" at bounding box center [677, 68] width 22 height 9
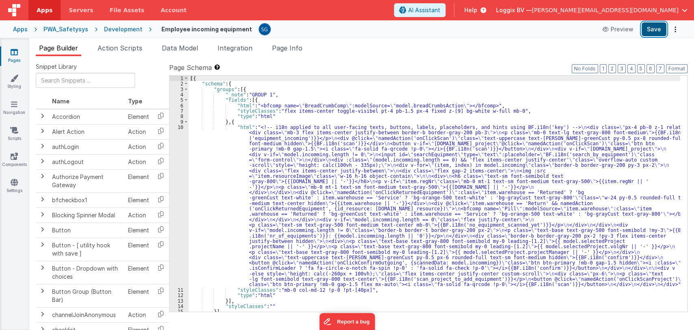
click at [656, 33] on button "Save" at bounding box center [654, 29] width 25 height 14
click at [183, 159] on div "10" at bounding box center [179, 205] width 19 height 163
click at [194, 157] on div "[{ "schema" : { "groups" : [{ "_note" : "GROUP 1" , "fields" : [{ "html" : "<bf…" at bounding box center [435, 199] width 492 height 247
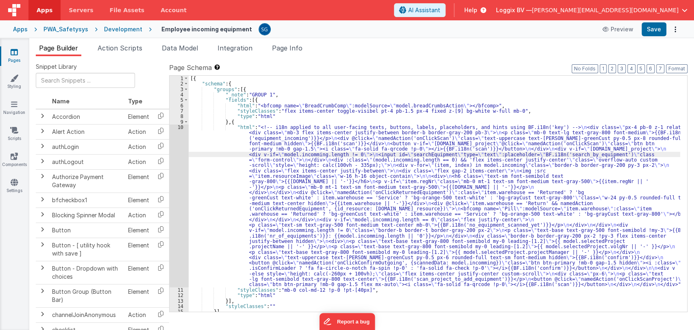
click at [181, 127] on div "10" at bounding box center [179, 205] width 19 height 163
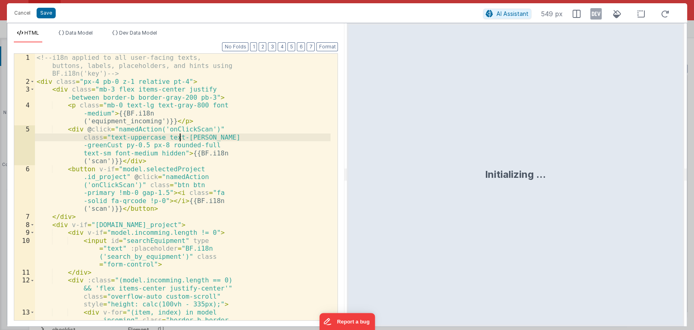
click at [181, 127] on div "<!-- i18n applied to all user-facing texts, buttons, labels, placeholders, and …" at bounding box center [183, 211] width 296 height 314
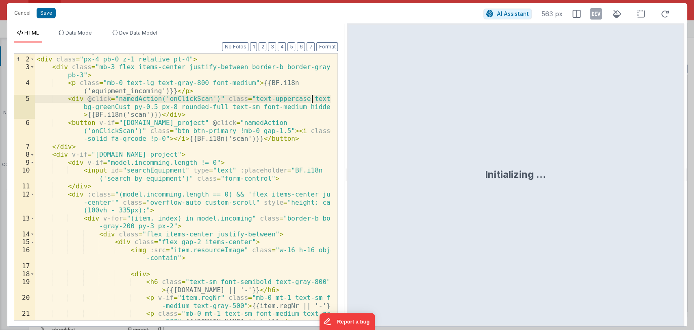
scroll to position [15, 0]
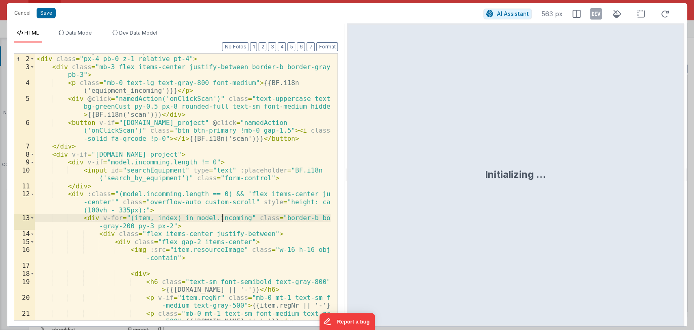
click at [221, 218] on div "<!-- i18n applied to all user-facing texts, buttons, labels, placeholders, and …" at bounding box center [183, 188] width 296 height 298
click at [43, 13] on button "Save" at bounding box center [46, 13] width 19 height 11
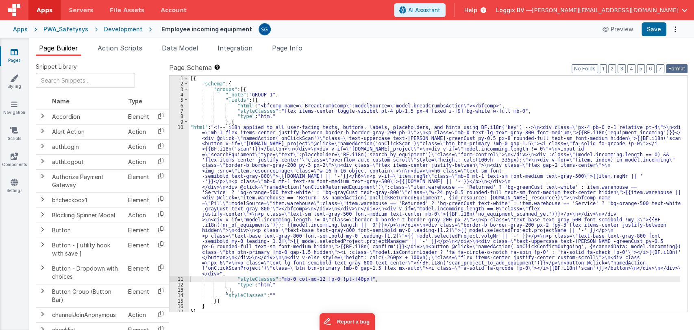
click at [679, 69] on button "Format" at bounding box center [677, 68] width 22 height 9
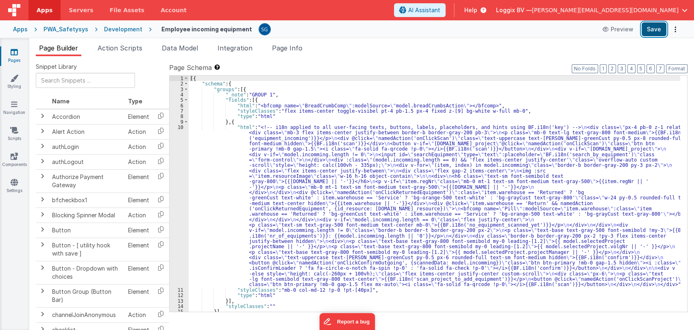
click at [654, 35] on button "Save" at bounding box center [654, 29] width 25 height 14
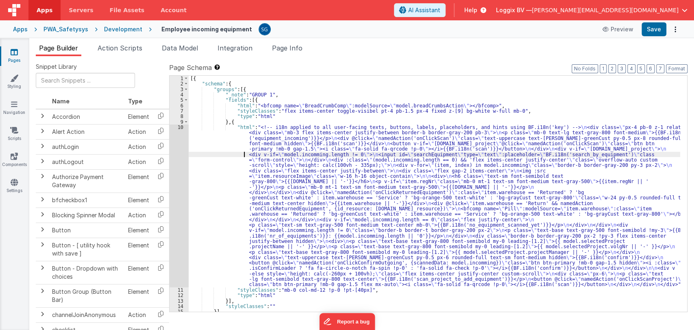
click at [210, 153] on div "[{ "schema" : { "groups" : [{ "_note" : "GROUP 1" , "fields" : [{ "html" : "<bf…" at bounding box center [435, 199] width 492 height 247
click at [183, 128] on div "10" at bounding box center [179, 205] width 19 height 163
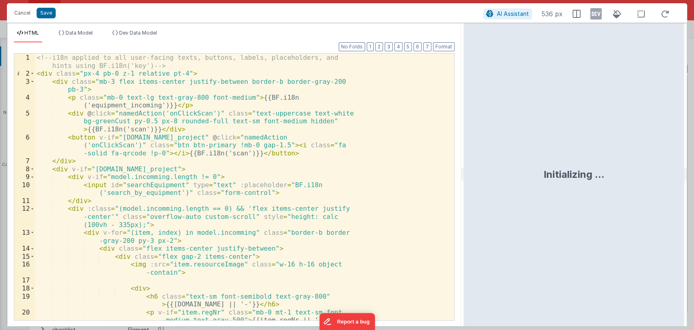
drag, startPoint x: 345, startPoint y: 177, endPoint x: 464, endPoint y: 163, distance: 119.6
click at [464, 163] on html "Cancel Save AI Assistant 536 px HTML Data Model Dev Data Model Format 7 6 5 4 3…" at bounding box center [347, 165] width 694 height 330
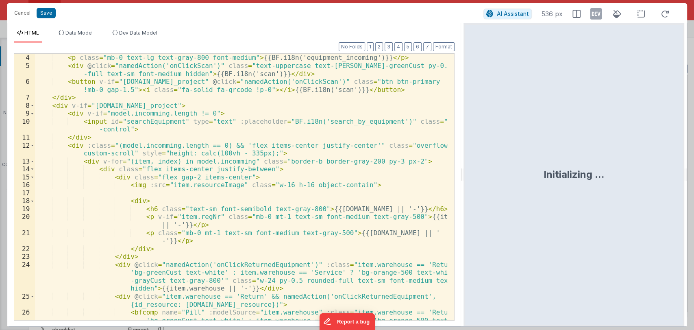
scroll to position [20, 0]
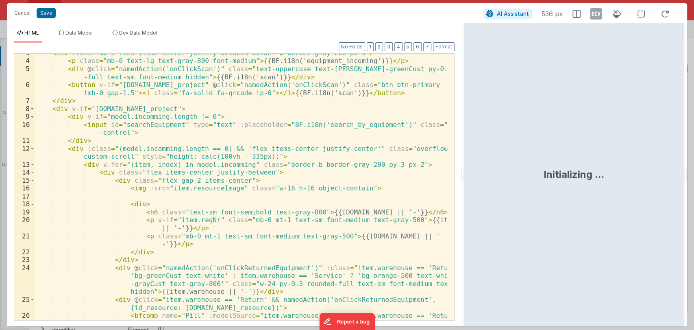
click at [261, 163] on div "< div class = "mb-3 flex items-center justify-between border-b border-gray-200 …" at bounding box center [241, 198] width 412 height 298
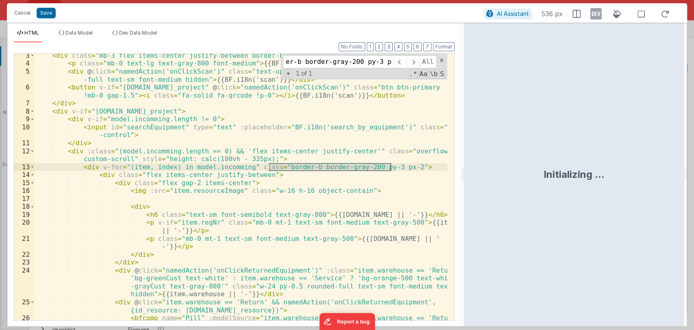
scroll to position [18, 0]
type input "border-b border-gray-200 py-3 px-2"
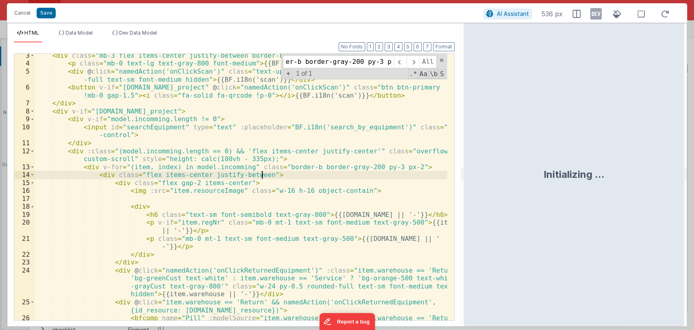
scroll to position [0, 0]
click at [267, 174] on div "< div class = "mb-3 flex items-center justify-between border-b border-gray-200 …" at bounding box center [241, 201] width 412 height 298
click at [257, 177] on div "< div class = "mb-3 flex items-center justify-between border-b border-gray-200 …" at bounding box center [241, 201] width 412 height 298
click at [361, 175] on div "< div class = "mb-3 flex items-center justify-between border-b border-gray-200 …" at bounding box center [241, 201] width 412 height 298
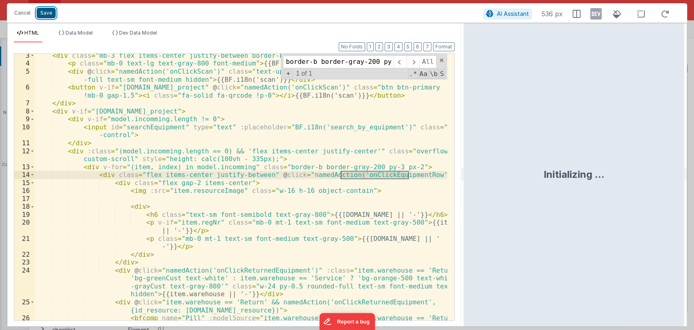
click at [48, 11] on button "Save" at bounding box center [46, 13] width 19 height 11
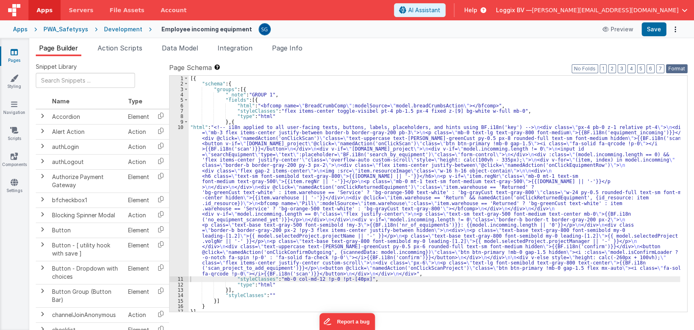
click at [667, 70] on button "Format" at bounding box center [677, 68] width 22 height 9
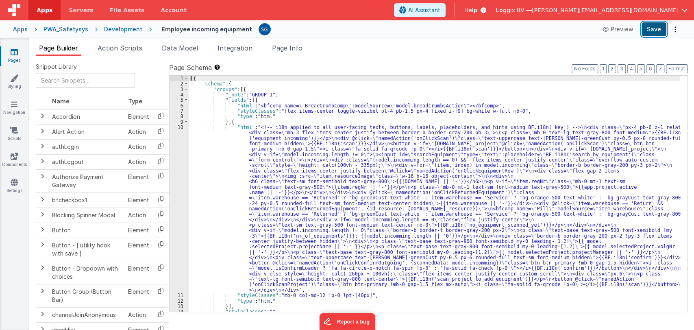
click at [648, 30] on button "Save" at bounding box center [654, 29] width 25 height 14
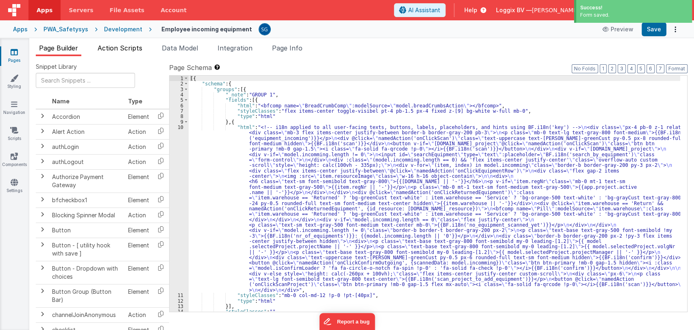
click at [111, 47] on span "Action Scripts" at bounding box center [120, 48] width 45 height 8
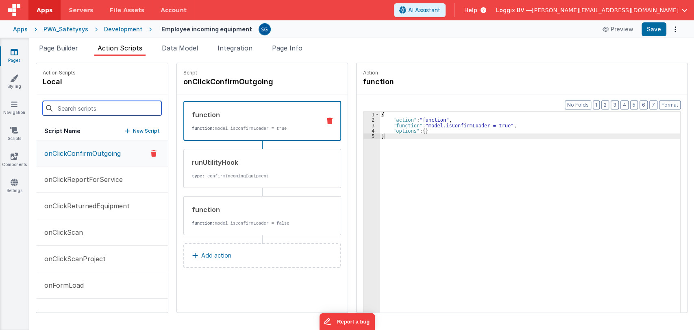
click at [92, 107] on input at bounding box center [102, 108] width 119 height 15
paste input "onClickEquipmentRow"
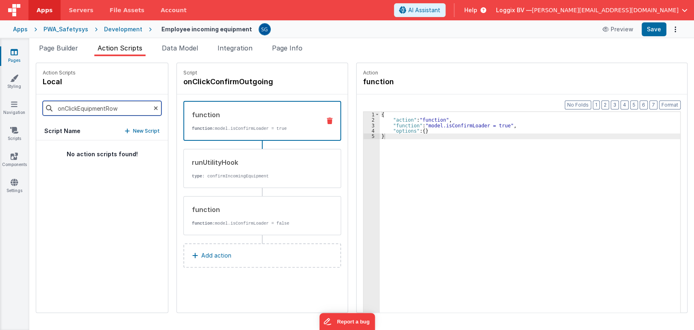
type input "onClickEquipmentRow"
click at [125, 129] on icon at bounding box center [127, 131] width 5 height 6
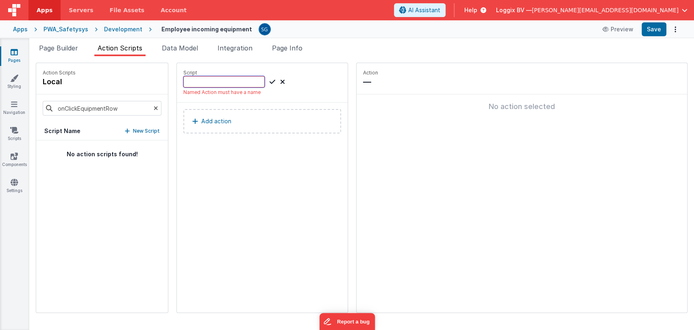
paste input "onClickEquipmentRow"
type input "onClickEquipmentRow"
click at [270, 82] on icon at bounding box center [273, 82] width 6 height 10
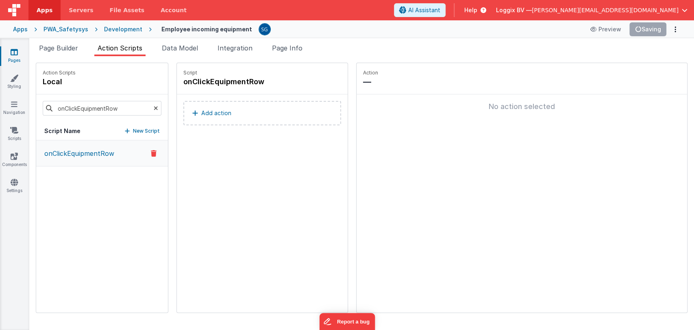
click at [201, 108] on p "Add action" at bounding box center [216, 113] width 30 height 10
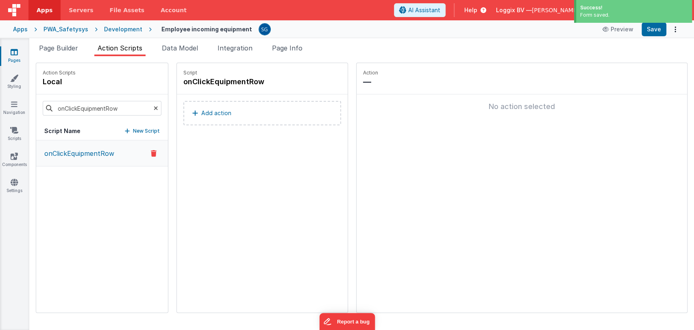
click at [198, 107] on button "Add action" at bounding box center [262, 113] width 158 height 24
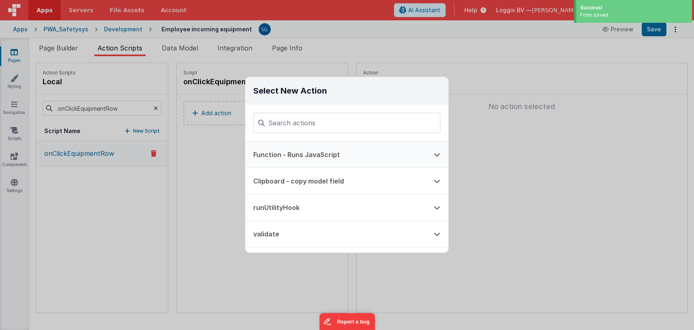
click at [273, 157] on button "Function - Runs JavaScript" at bounding box center [335, 155] width 181 height 26
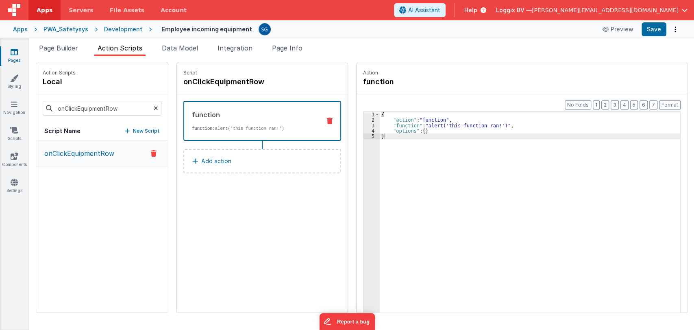
click at [326, 116] on div "function function: alert('this function ran!')" at bounding box center [262, 121] width 158 height 40
click at [327, 120] on icon at bounding box center [330, 121] width 6 height 7
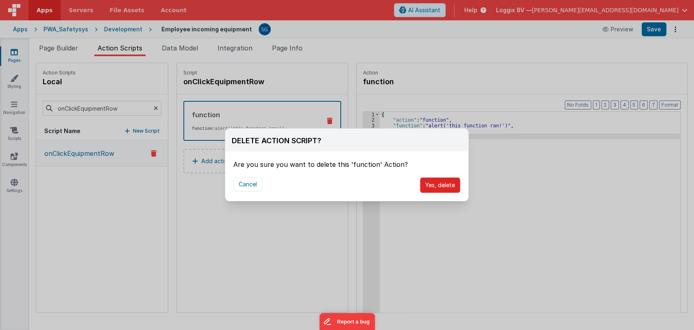
click at [430, 187] on button "Yes, delete" at bounding box center [440, 184] width 40 height 15
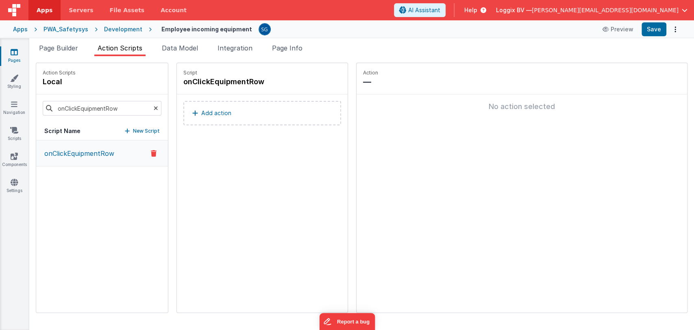
click at [183, 109] on button "Add action" at bounding box center [262, 113] width 158 height 24
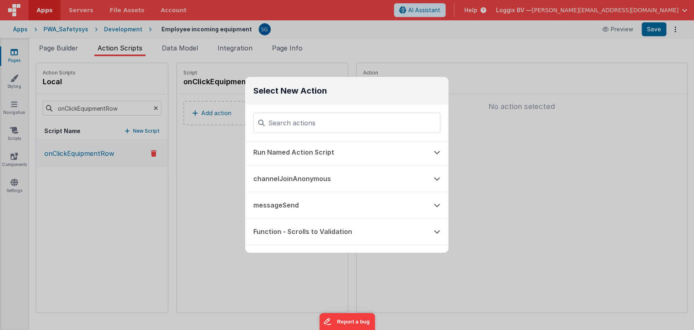
scroll to position [503, 0]
click at [286, 117] on input at bounding box center [346, 123] width 187 height 20
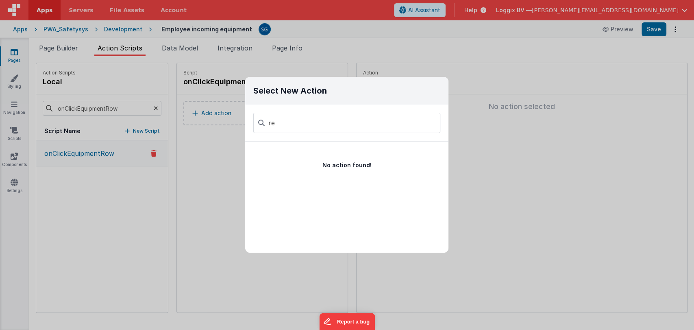
type input "r"
type input "inter"
click at [288, 161] on button "Path Action (internal link)" at bounding box center [335, 155] width 181 height 26
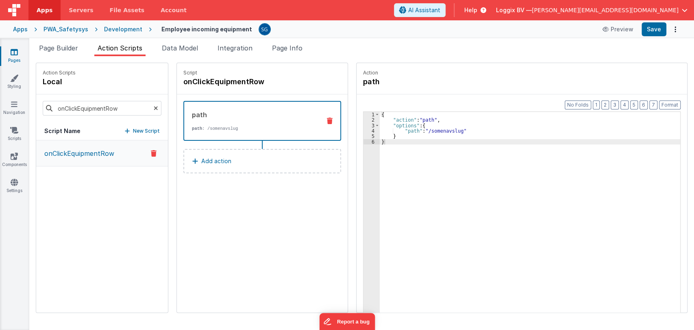
click at [443, 130] on div "{ "action" : "path" , "options" : { "path" : "/somenavslug" } }" at bounding box center [534, 230] width 309 height 237
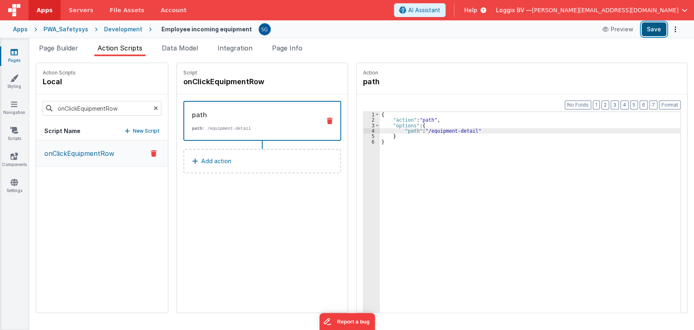
click at [649, 25] on button "Save" at bounding box center [654, 29] width 25 height 14
click at [62, 49] on span "Page Builder" at bounding box center [58, 48] width 39 height 8
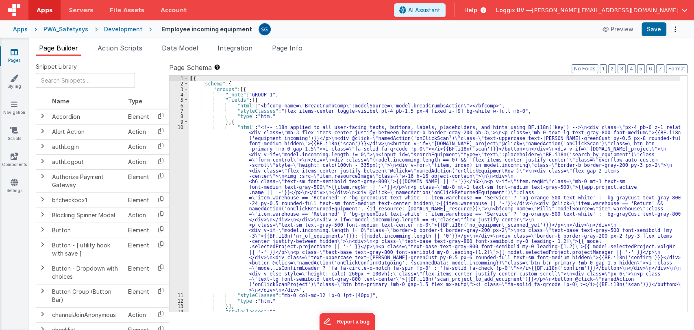
click at [237, 164] on div "[{ "schema" : { "groups" : [{ "_note" : "GROUP 1" , "fields" : [{ "html" : "<bf…" at bounding box center [435, 199] width 492 height 247
click at [180, 124] on div "9" at bounding box center [179, 121] width 19 height 5
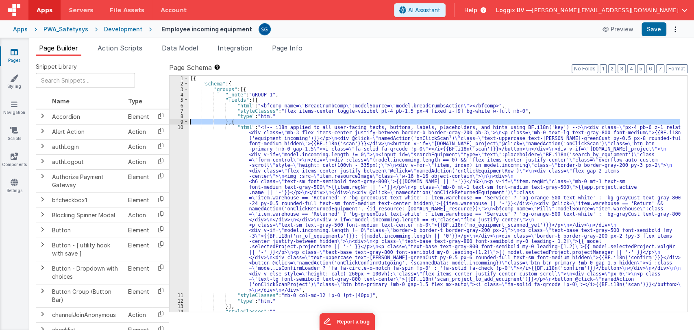
click at [180, 129] on div "10" at bounding box center [179, 208] width 19 height 168
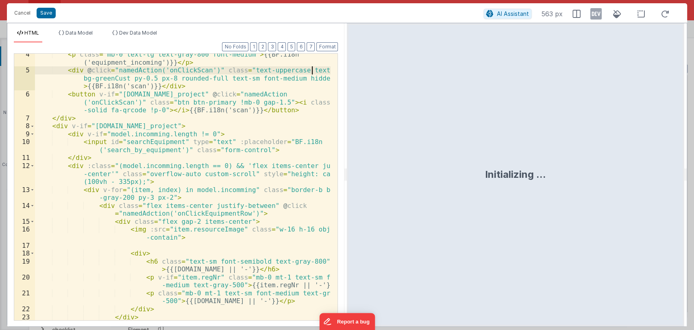
scroll to position [44, 0]
click at [140, 212] on div "< p class = "mb-0 text-lg text-gray-800 font-medium" > {{BF.i18n ('equipment_in…" at bounding box center [183, 214] width 296 height 330
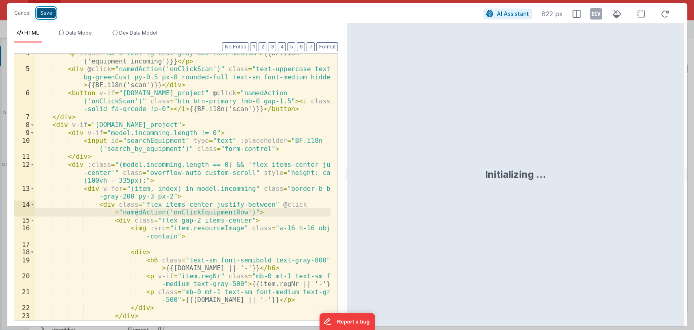
click at [44, 11] on button "Save" at bounding box center [46, 13] width 19 height 11
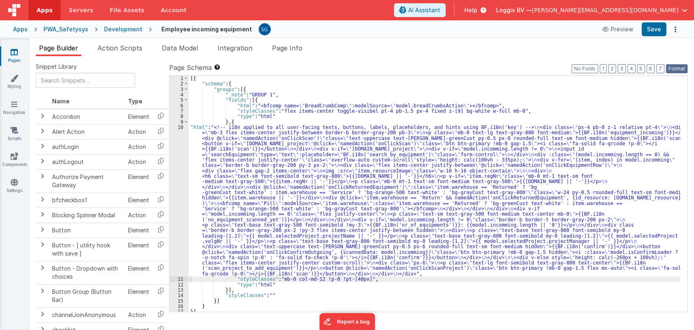
click at [670, 66] on button "Format" at bounding box center [677, 68] width 22 height 9
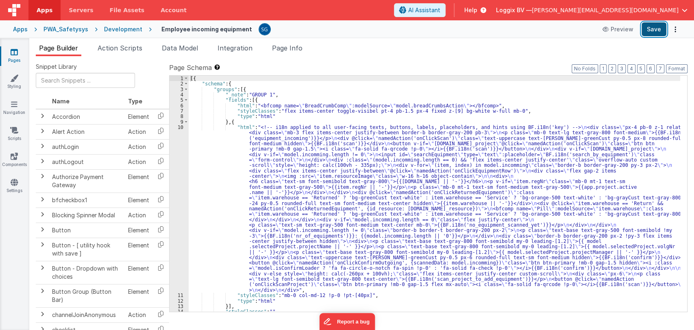
click at [651, 30] on button "Save" at bounding box center [654, 29] width 25 height 14
click at [12, 50] on icon at bounding box center [14, 52] width 7 height 8
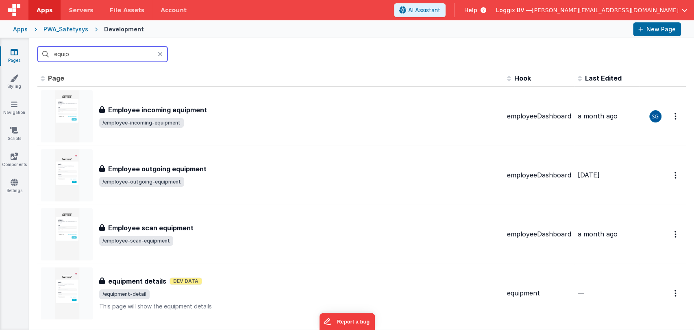
click at [79, 53] on input "equip" at bounding box center [102, 53] width 130 height 15
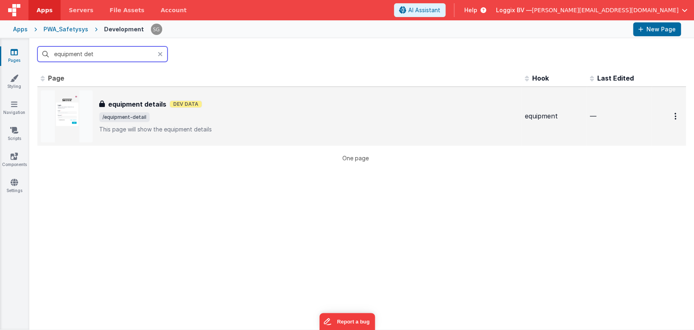
type input "equipment det"
click at [140, 96] on div "equipment details equipment details Dev Data /equipment-detail This page will s…" at bounding box center [280, 116] width 478 height 52
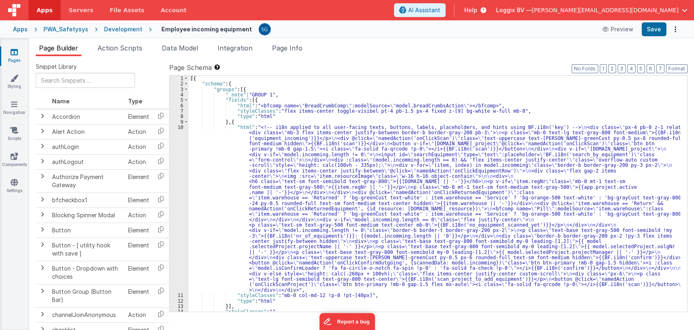
click at [227, 157] on div "[{ "schema" : { "groups" : [{ "_note" : "GROUP 1" , "fields" : [{ "html" : "<bf…" at bounding box center [435, 199] width 492 height 247
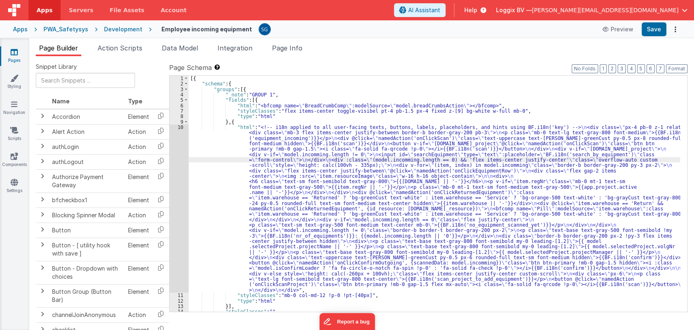
scroll to position [19, 0]
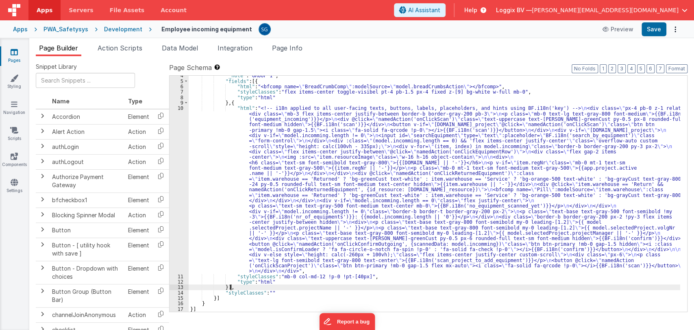
click at [283, 286] on div ""_note" : "GROUP 1" , "fields" : [{ "html" : "<bfcomp name= \" BreadCrumbComp \…" at bounding box center [435, 196] width 492 height 247
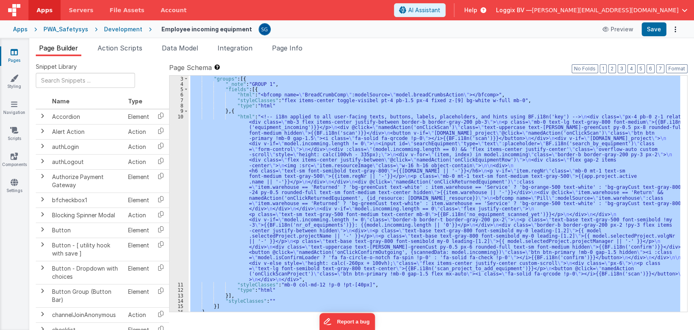
scroll to position [0, 0]
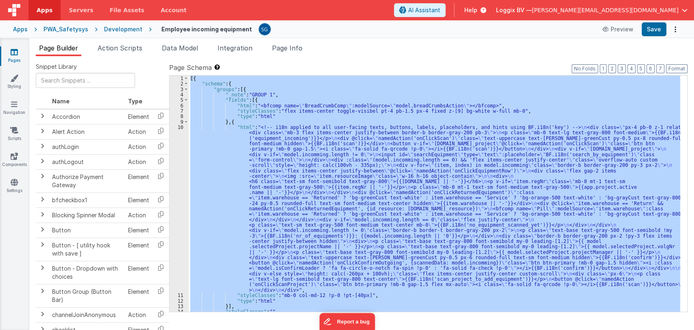
click at [13, 56] on icon at bounding box center [14, 52] width 7 height 8
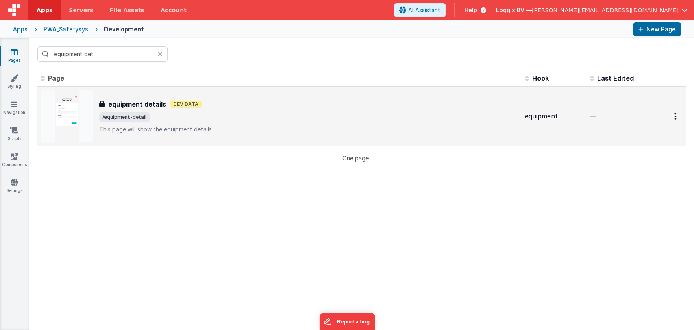
click at [158, 105] on h3 "equipment details" at bounding box center [137, 104] width 58 height 10
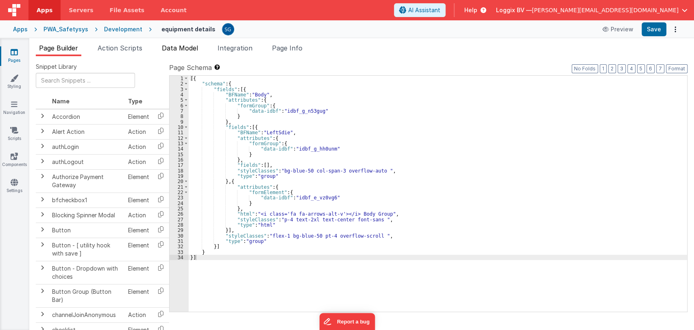
click at [183, 43] on li "Data Model" at bounding box center [180, 49] width 43 height 13
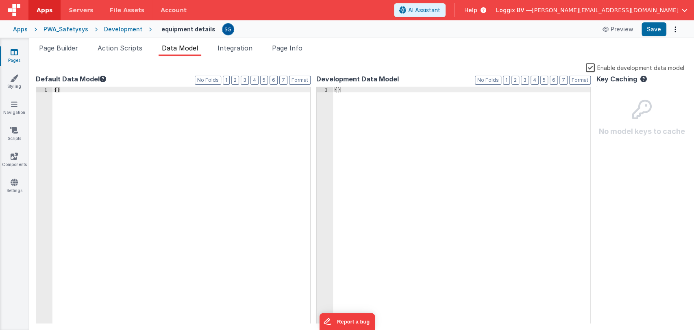
click at [351, 89] on div "{ }" at bounding box center [462, 211] width 258 height 248
click at [112, 44] on span "Action Scripts" at bounding box center [120, 48] width 45 height 8
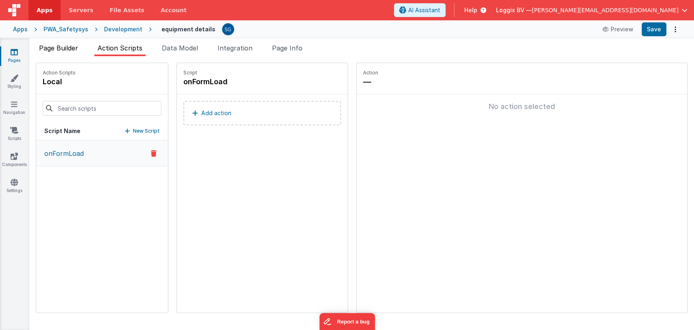
click at [63, 49] on span "Page Builder" at bounding box center [58, 48] width 39 height 8
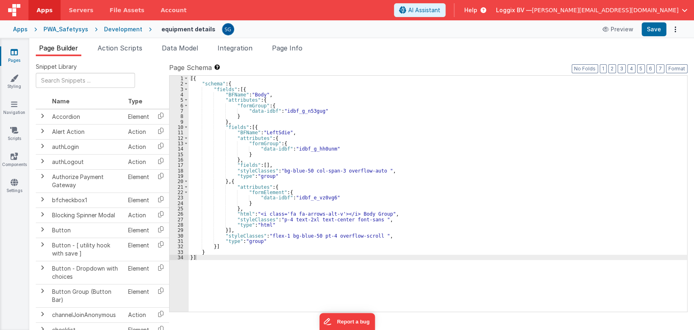
click at [280, 121] on div "[{ "schema" : { "fields" : [{ "BFName" : "Body" , "attributes" : { "formGroup" …" at bounding box center [438, 199] width 499 height 247
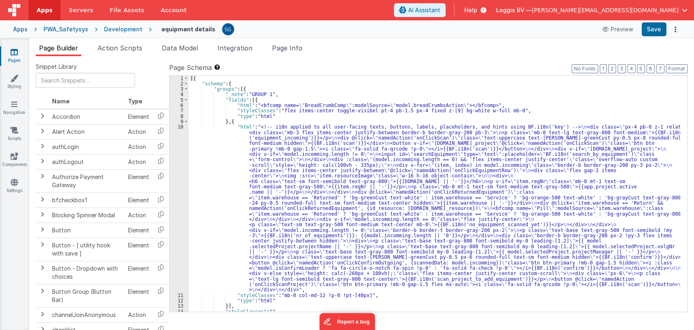
click at [233, 144] on div "[{ "schema" : { "groups" : [{ "_note" : "GROUP 1" , "fields" : [{ "html" : "<bf…" at bounding box center [435, 199] width 492 height 247
click at [181, 127] on div "10" at bounding box center [179, 208] width 19 height 168
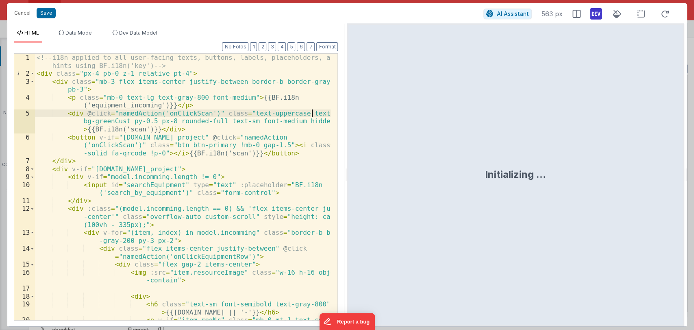
click at [249, 168] on div "<!-- i18n applied to all user-facing texts, buttons, labels, placeholders, and …" at bounding box center [183, 203] width 296 height 298
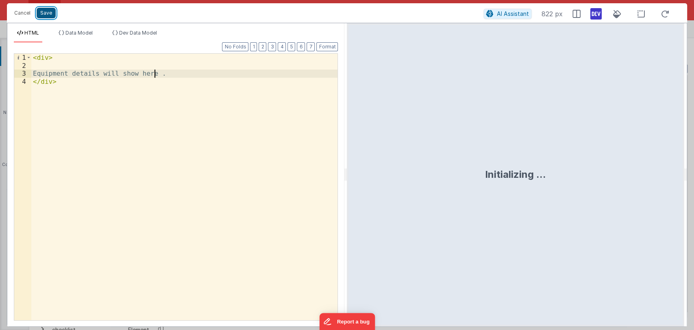
click at [37, 11] on button "Save" at bounding box center [46, 13] width 19 height 11
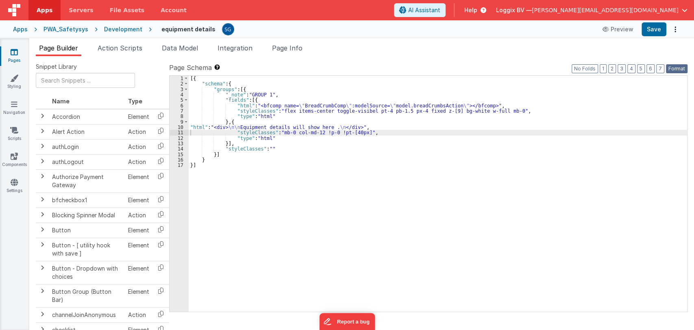
click at [680, 69] on button "Format" at bounding box center [677, 68] width 22 height 9
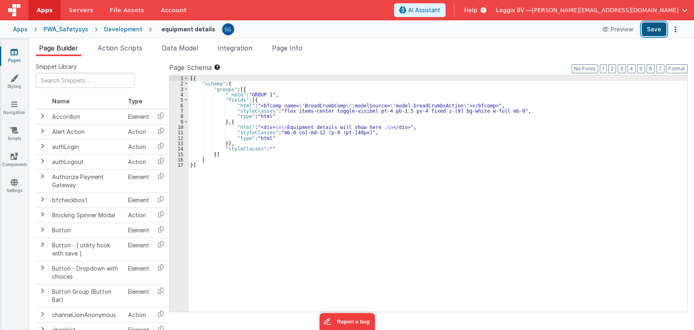
click at [654, 32] on button "Save" at bounding box center [654, 29] width 25 height 14
click at [13, 129] on icon at bounding box center [14, 130] width 8 height 8
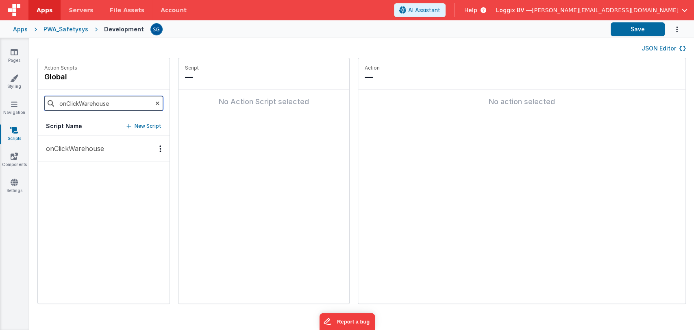
click at [124, 102] on input "onClickWarehouse" at bounding box center [103, 103] width 119 height 15
type input "o"
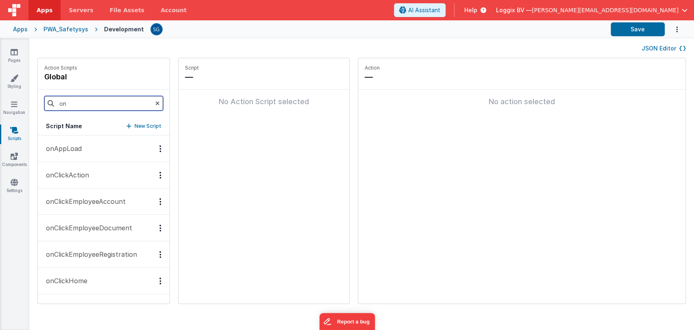
type input "o"
type input "r"
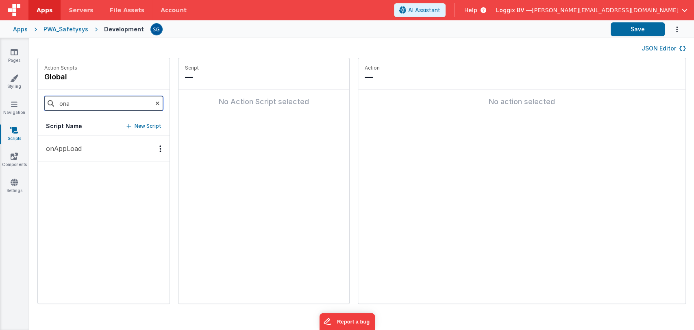
type input "ona"
click at [59, 157] on button "onAppLoad" at bounding box center [104, 148] width 132 height 26
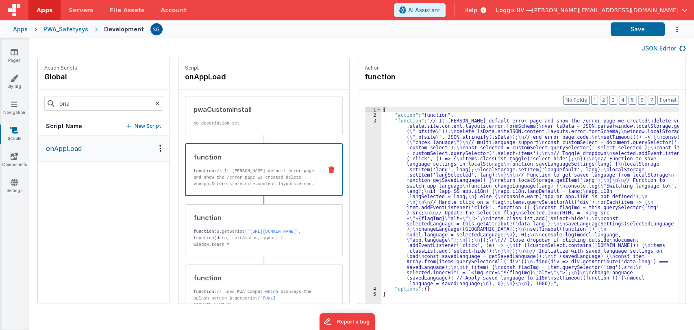
click at [255, 179] on p "function: // It will hide default error page and show the /error page we create…" at bounding box center [255, 200] width 122 height 65
click at [244, 224] on div "function function: $.getScript(" https://cdn.jsdelivr.net/npm/vue-toastificatio…" at bounding box center [250, 230] width 131 height 35
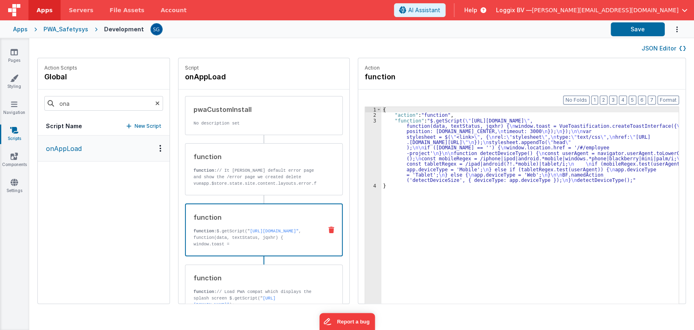
scroll to position [59, 0]
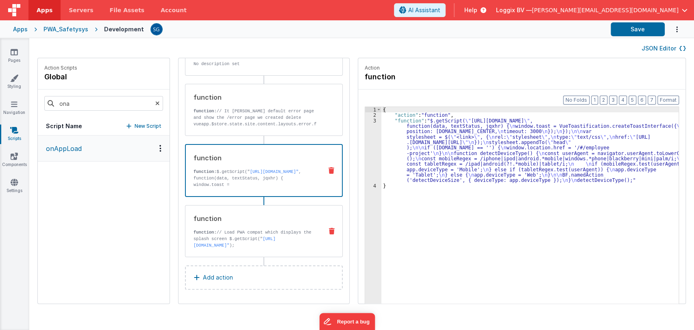
click at [239, 220] on div "function" at bounding box center [255, 219] width 123 height 10
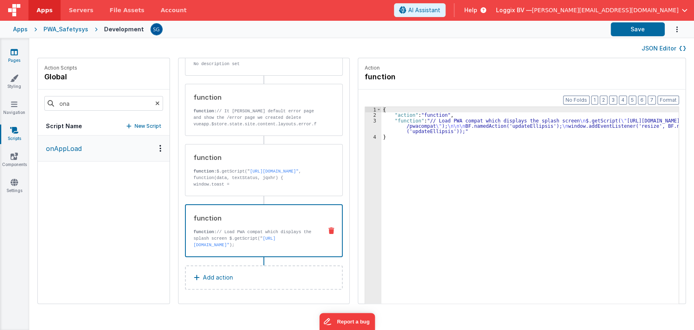
click at [16, 48] on icon at bounding box center [14, 52] width 7 height 8
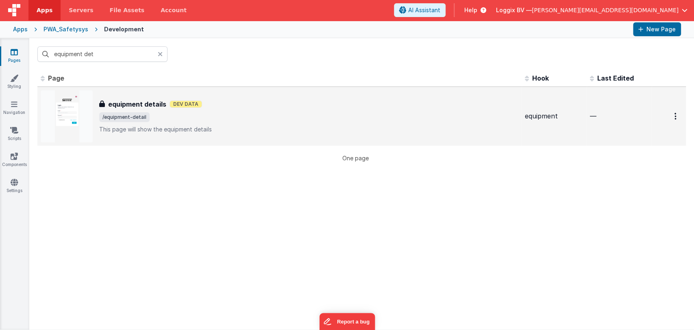
click at [120, 92] on div "equipment details equipment details Dev Data /equipment-detail This page will s…" at bounding box center [280, 116] width 478 height 52
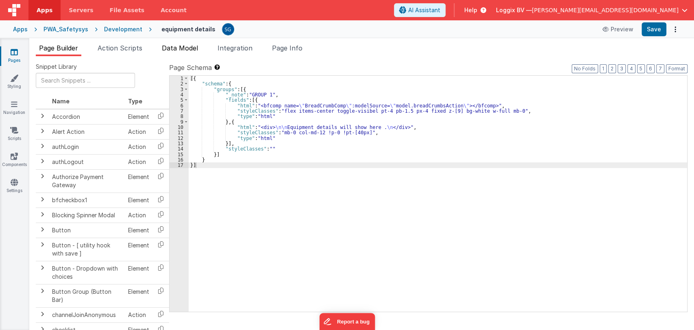
click at [168, 45] on span "Data Model" at bounding box center [180, 48] width 36 height 8
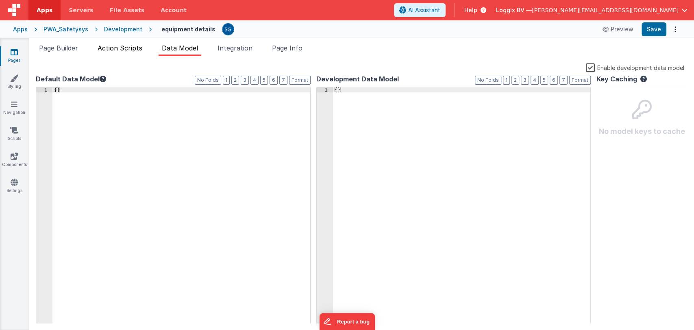
click at [119, 47] on span "Action Scripts" at bounding box center [120, 48] width 45 height 8
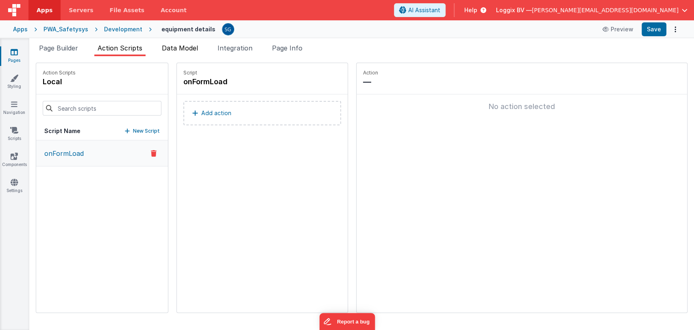
click at [166, 46] on span "Data Model" at bounding box center [180, 48] width 36 height 8
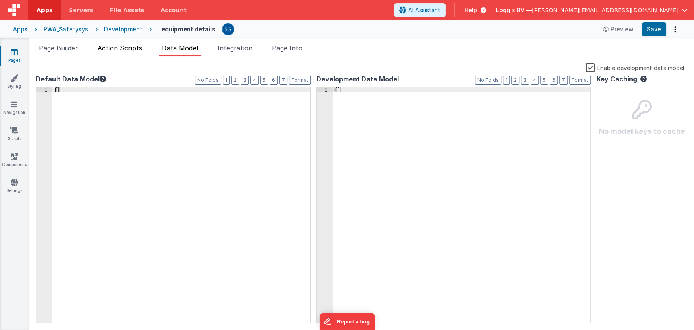
click at [105, 46] on span "Action Scripts" at bounding box center [120, 48] width 45 height 8
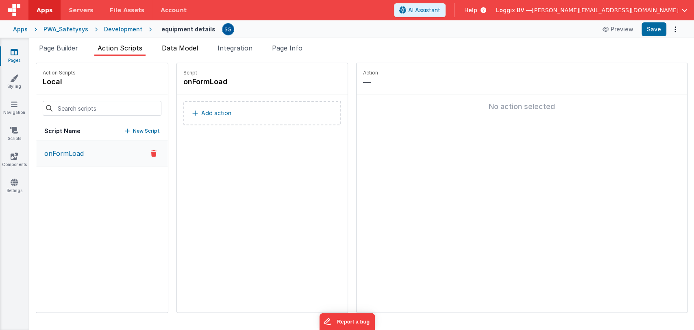
click at [175, 50] on span "Data Model" at bounding box center [180, 48] width 36 height 8
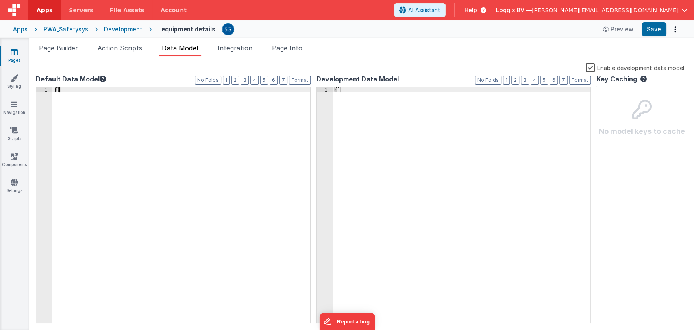
click at [126, 91] on div "{ }" at bounding box center [181, 211] width 258 height 248
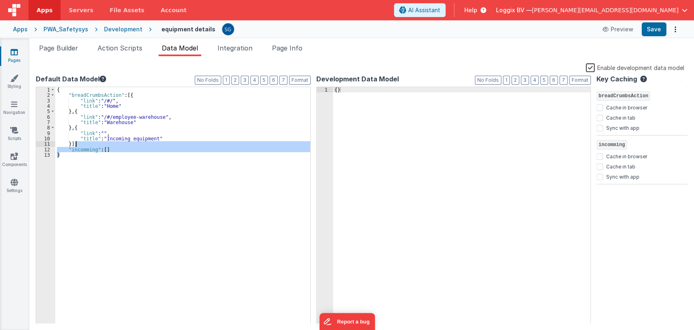
drag, startPoint x: 118, startPoint y: 153, endPoint x: 118, endPoint y: 146, distance: 6.1
click at [118, 146] on div "{ "breadCrumbsAction" : [{ "link" : "/#/" , "title" : "Home" } , { "link" : "/#…" at bounding box center [182, 211] width 255 height 248
click at [119, 150] on div "{ "breadCrumbsAction" : [{ "link" : "/#/" , "title" : "Home" } , { "link" : "/#…" at bounding box center [182, 205] width 255 height 237
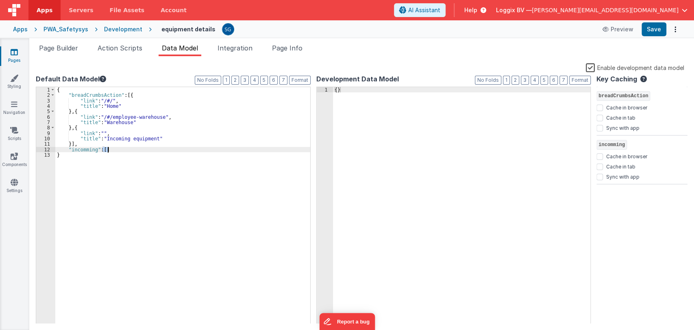
click at [119, 150] on div "{ "breadCrumbsAction" : [{ "link" : "/#/" , "title" : "Home" } , { "link" : "/#…" at bounding box center [182, 211] width 255 height 248
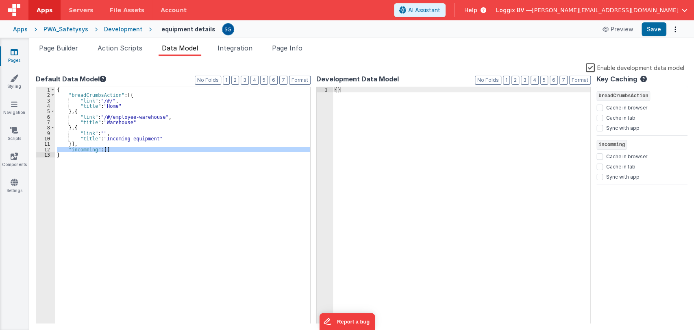
click at [119, 147] on div "{ "breadCrumbsAction" : [{ "link" : "/#/" , "title" : "Home" } , { "link" : "/#…" at bounding box center [182, 211] width 255 height 248
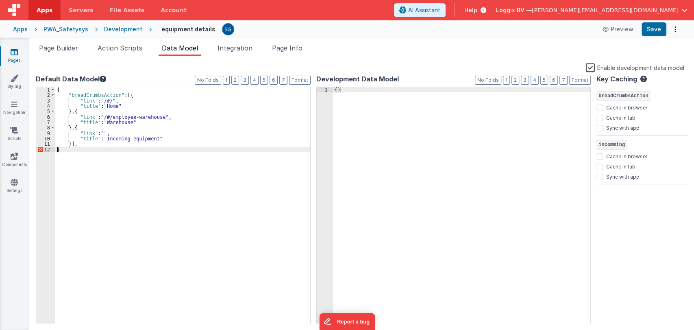
click at [98, 143] on div "{ "breadCrumbsAction" : [{ "link" : "/#/" , "title" : "Home" } , { "link" : "/#…" at bounding box center [182, 211] width 255 height 248
click at [119, 121] on div "{ "breadCrumbsAction" : [{ "link" : "/#/" , "title" : "Home" } , { "link" : "/#…" at bounding box center [182, 211] width 255 height 248
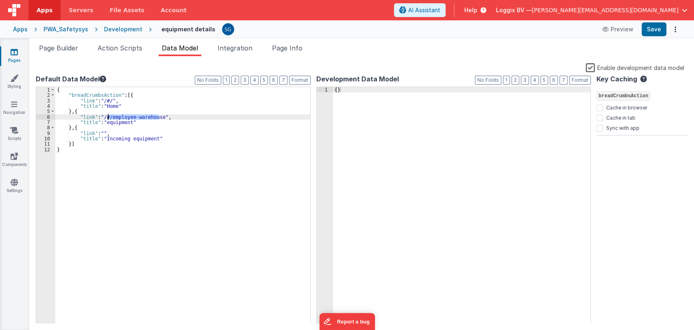
drag, startPoint x: 158, startPoint y: 118, endPoint x: 109, endPoint y: 116, distance: 48.8
click at [109, 116] on div "{ "breadCrumbsAction" : [{ "link" : "/#/" , "title" : "Home" } , { "link" : "/#…" at bounding box center [182, 211] width 255 height 248
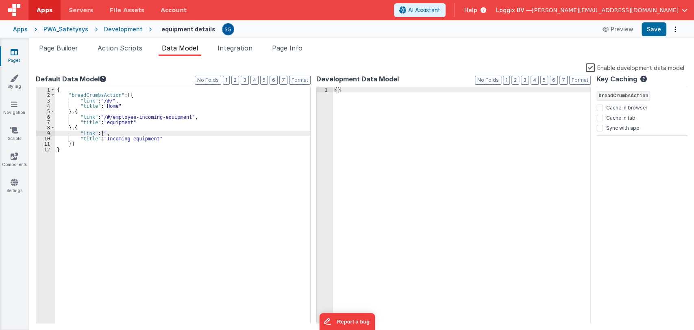
click at [102, 133] on div "{ "breadCrumbsAction" : [{ "link" : "/#/" , "title" : "Home" } , { "link" : "/#…" at bounding box center [182, 211] width 255 height 248
click at [152, 139] on div "{ "breadCrumbsAction" : [{ "link" : "/#/" , "title" : "Home" } , { "link" : "/#…" at bounding box center [182, 211] width 255 height 248
click at [653, 32] on button "Save" at bounding box center [654, 29] width 25 height 14
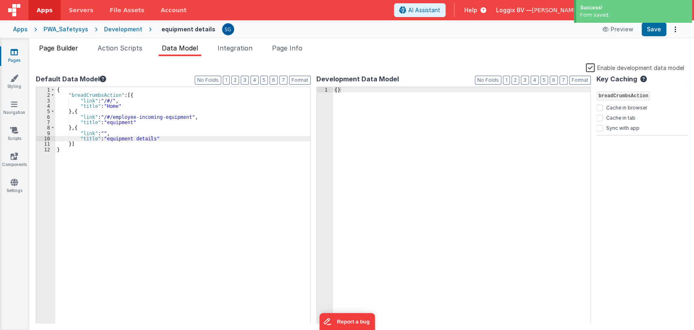
click at [61, 46] on span "Page Builder" at bounding box center [58, 48] width 39 height 8
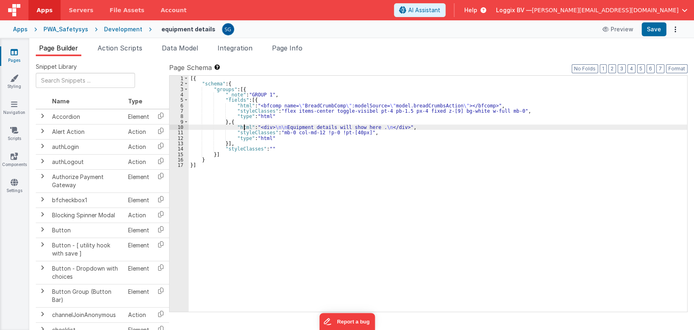
click at [244, 129] on div "[{ "schema" : { "groups" : [{ "_note" : "GROUP 1" , "fields" : [{ "html" : "<bf…" at bounding box center [438, 199] width 499 height 247
click at [181, 127] on div "10" at bounding box center [179, 126] width 19 height 5
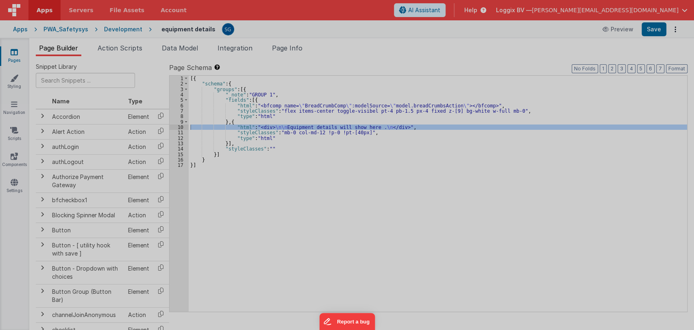
click at [181, 127] on div "< div > Equipment details will show here . </ div >" at bounding box center [184, 187] width 306 height 282
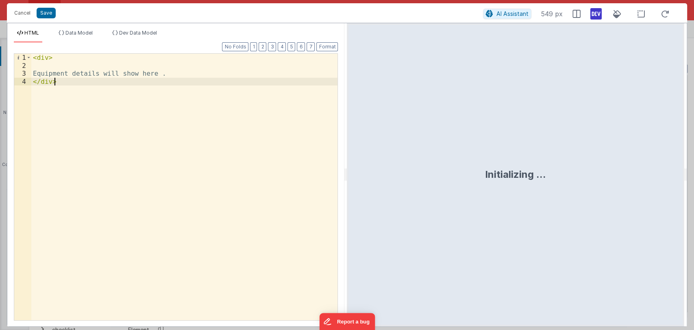
click at [197, 108] on div "< div > Equipment details will show here . </ div >" at bounding box center [184, 195] width 307 height 282
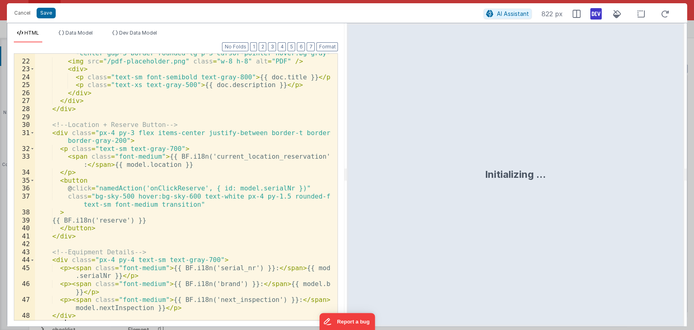
scroll to position [195, 0]
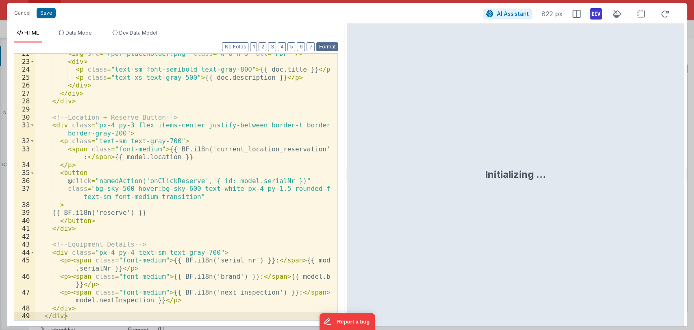
click at [324, 47] on button "Format" at bounding box center [327, 46] width 22 height 9
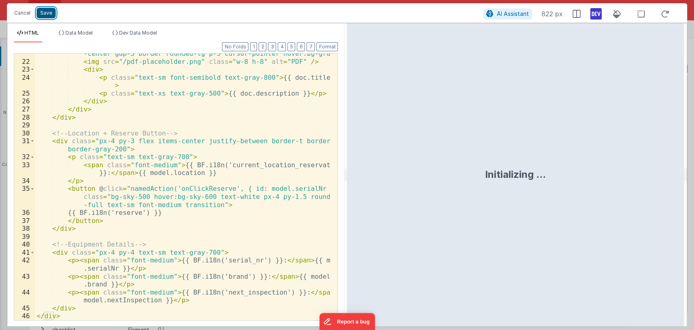
click at [45, 16] on button "Save" at bounding box center [46, 13] width 19 height 11
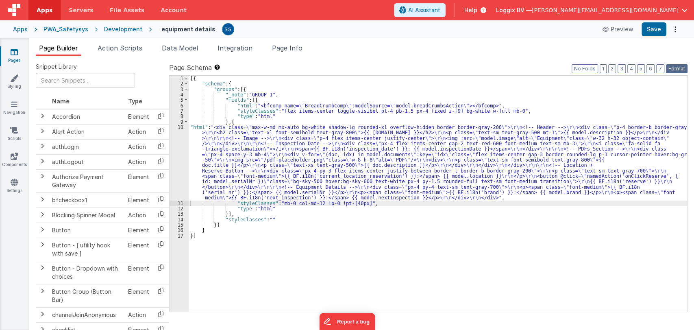
click at [680, 69] on button "Format" at bounding box center [677, 68] width 22 height 9
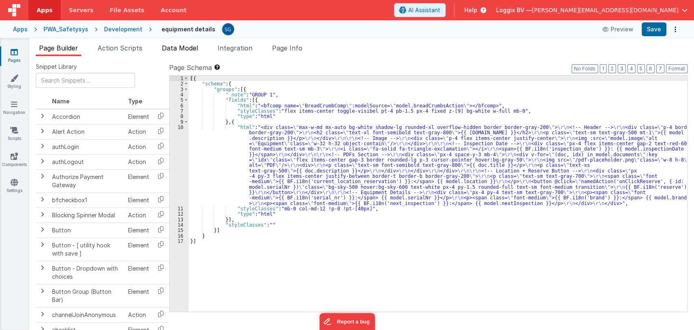
click at [180, 45] on span "Data Model" at bounding box center [180, 48] width 36 height 8
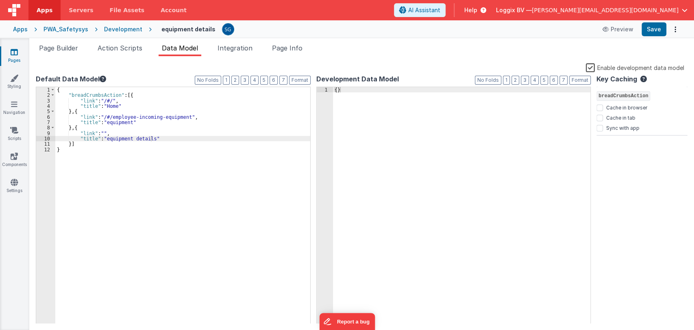
click at [79, 144] on div "{ "breadCrumbsAction" : [{ "link" : "/#/" , "title" : "Home" } , { "link" : "/#…" at bounding box center [182, 211] width 255 height 248
click at [53, 97] on span at bounding box center [52, 94] width 4 height 5
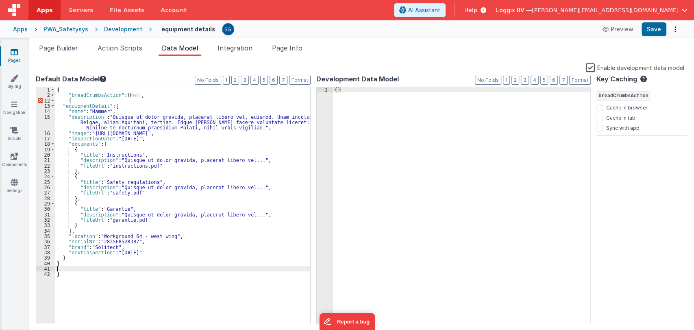
click at [87, 100] on div "{ "breadCrumbsAction" : [ ... ] , { "equipmentDetail" : { "name" : "Hammer" , "…" at bounding box center [182, 211] width 255 height 248
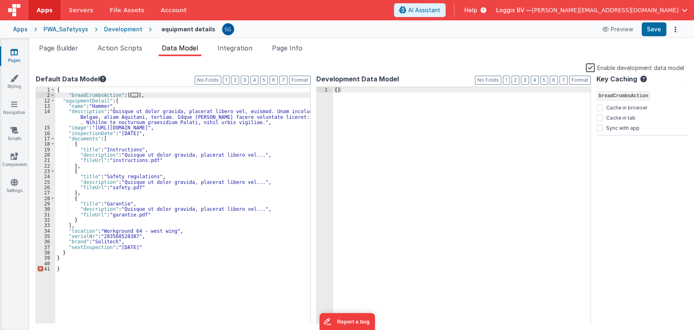
click at [69, 257] on div "{ "breadCrumbsAction" : [ ... ] , "equipmentDetail" : { "name" : "Hammer" , "de…" at bounding box center [182, 211] width 255 height 248
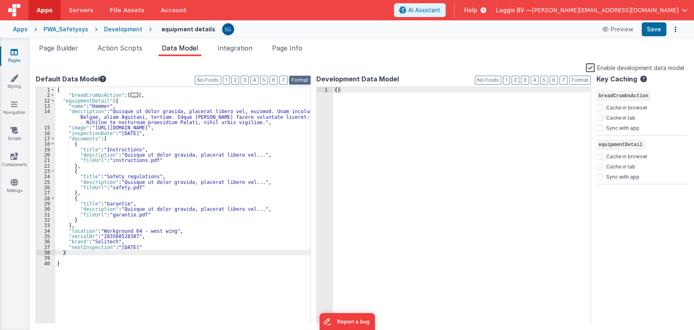
click at [294, 79] on button "Format" at bounding box center [300, 80] width 22 height 9
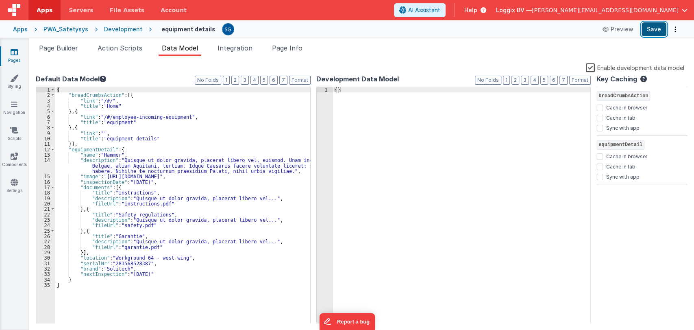
click at [651, 33] on button "Save" at bounding box center [654, 29] width 25 height 14
click at [55, 44] on span "Page Builder" at bounding box center [58, 48] width 39 height 8
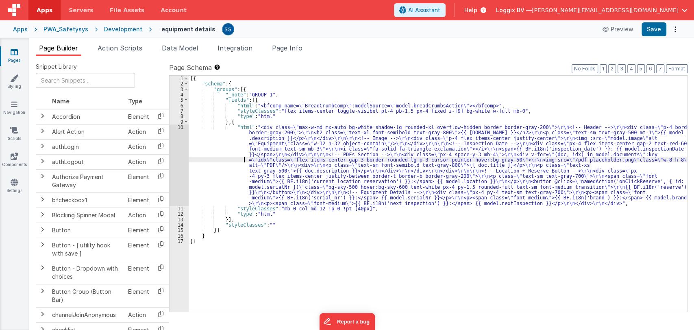
click at [220, 159] on div "[{ "schema" : { "groups" : [{ "_note" : "GROUP 1" , "fields" : [{ "html" : "<bf…" at bounding box center [438, 199] width 499 height 247
click at [181, 128] on div "10" at bounding box center [179, 164] width 19 height 81
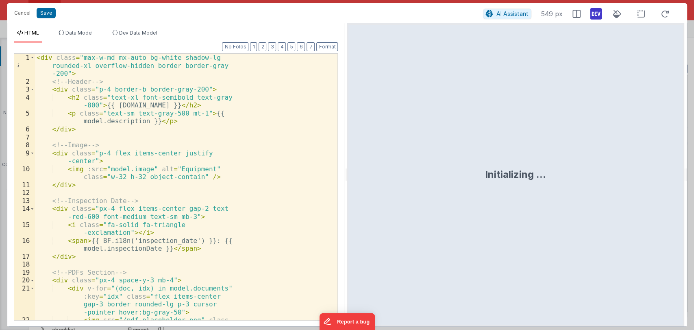
click at [253, 168] on div "< div class = "max-w-md mx-auto bg-white shadow-lg rounded-xl overflow-hidden b…" at bounding box center [183, 207] width 296 height 306
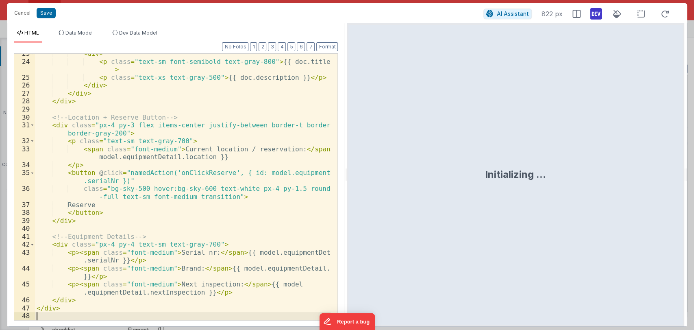
scroll to position [234, 0]
click at [319, 46] on button "Format" at bounding box center [327, 46] width 22 height 9
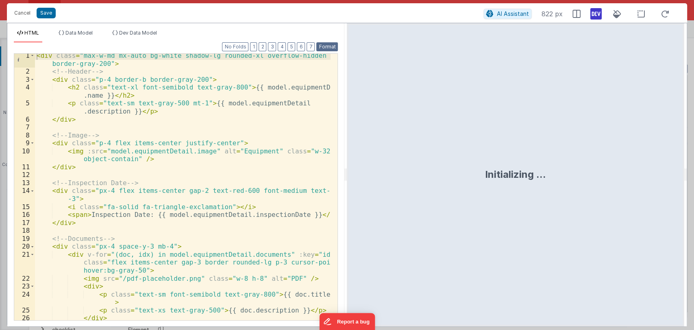
scroll to position [0, 0]
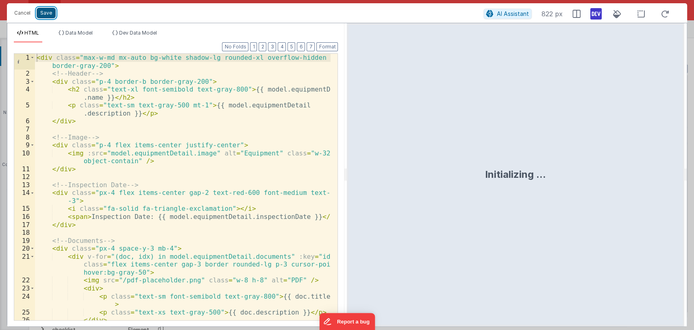
click at [45, 17] on button "Save" at bounding box center [46, 13] width 19 height 11
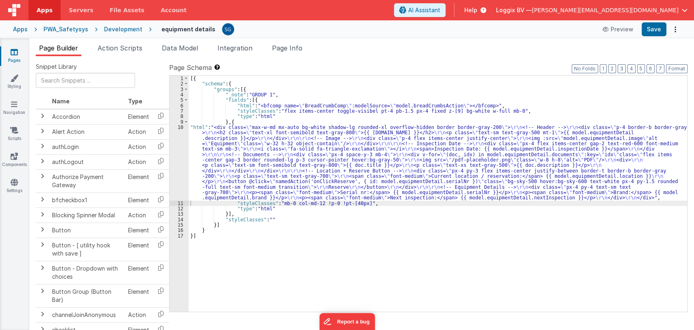
click at [677, 74] on div "Format 7 6 5 4 3 2 1 No Folds 1 2 3 4 5 6 7 8 9 10 11 12 13 14 15 16 17 [{ "sch…" at bounding box center [428, 192] width 519 height 237
click at [674, 68] on button "Format" at bounding box center [677, 68] width 22 height 9
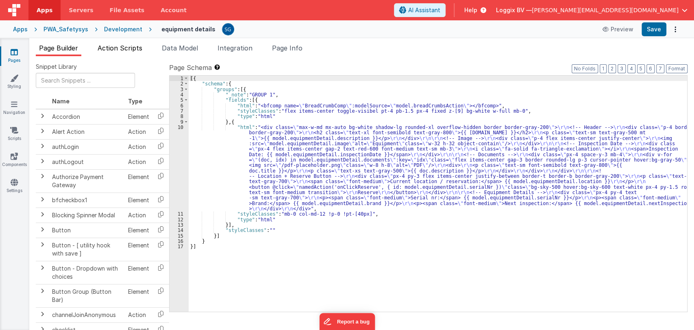
click at [116, 46] on span "Action Scripts" at bounding box center [120, 48] width 45 height 8
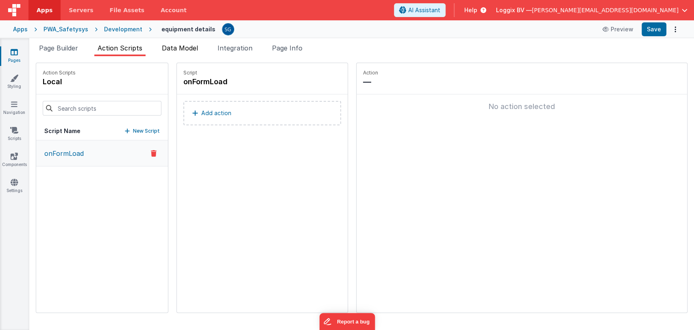
click at [185, 46] on span "Data Model" at bounding box center [180, 48] width 36 height 8
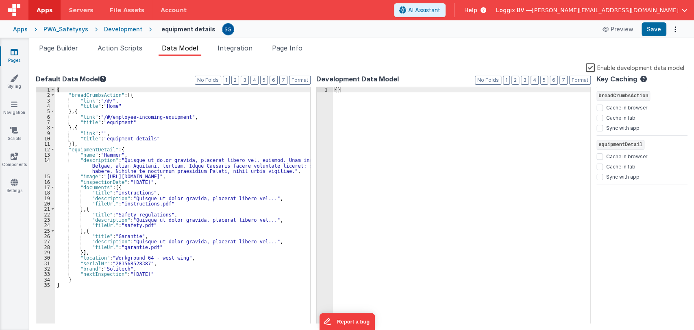
click at [171, 121] on div "{ "breadCrumbsAction" : [{ "link" : "/#/" , "title" : "Home" } , { "link" : "/#…" at bounding box center [182, 211] width 255 height 248
click at [54, 148] on span at bounding box center [52, 149] width 4 height 5
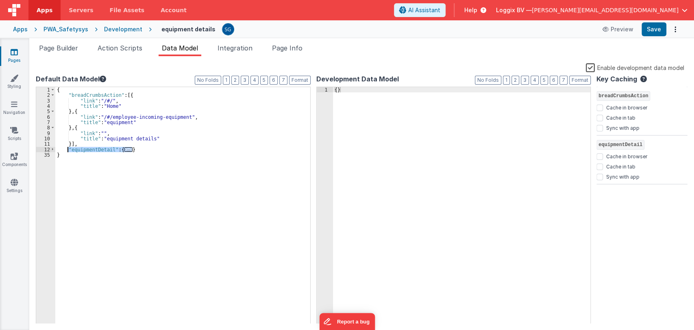
drag, startPoint x: 140, startPoint y: 151, endPoint x: 68, endPoint y: 149, distance: 71.2
click at [68, 149] on div "{ "breadCrumbsAction" : [{ "link" : "/#/" , "title" : "Home" } , { "link" : "/#…" at bounding box center [182, 211] width 255 height 248
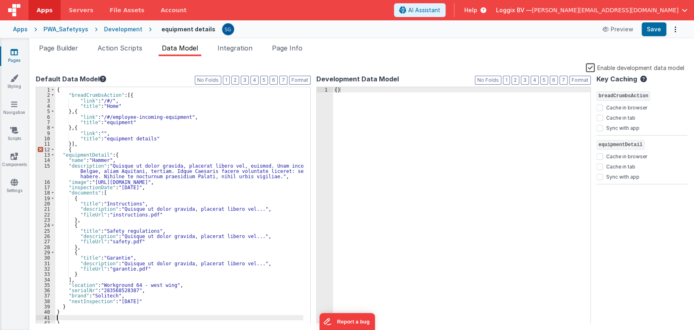
click at [77, 148] on div "{ "breadCrumbsAction" : [{ "link" : "/#/" , "title" : "Home" } , { "link" : "/#…" at bounding box center [179, 211] width 248 height 248
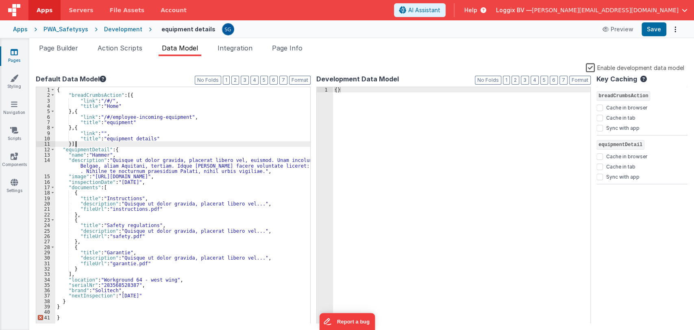
click at [64, 301] on div "{ "breadCrumbsAction" : [{ "link" : "/#/" , "title" : "Home" } , { "link" : "/#…" at bounding box center [182, 211] width 255 height 248
click at [299, 83] on button "Format" at bounding box center [300, 80] width 22 height 9
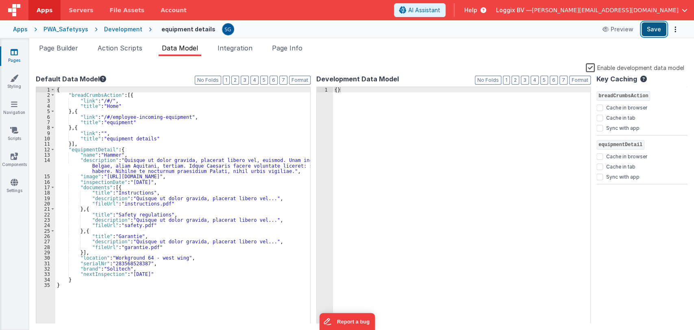
click at [652, 33] on button "Save" at bounding box center [654, 29] width 25 height 14
click at [107, 48] on span "Action Scripts" at bounding box center [120, 48] width 45 height 8
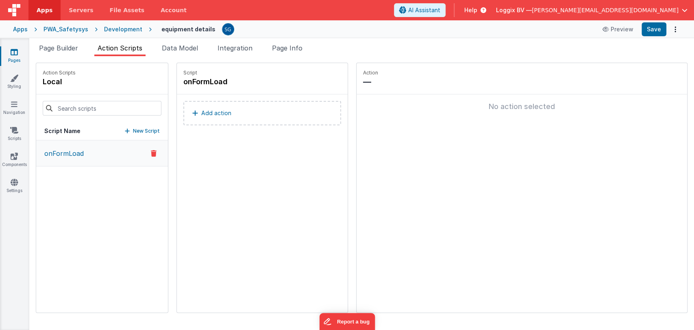
click at [72, 41] on div "Page Builder Action Scripts Data Model Integration Page Info Snippet Library Na…" at bounding box center [361, 184] width 665 height 292
click at [69, 44] on span "Page Builder" at bounding box center [58, 48] width 39 height 8
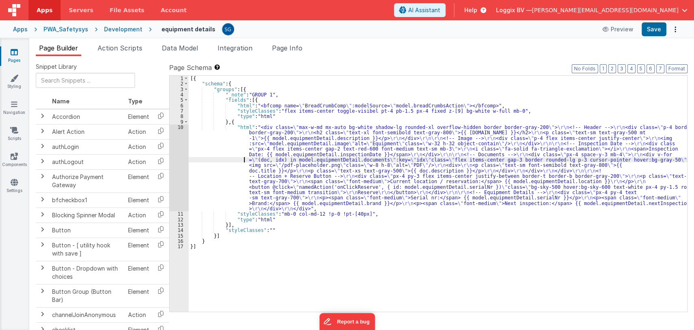
click at [225, 160] on div "[{ "schema" : { "groups" : [{ "_note" : "GROUP 1" , "fields" : [{ "html" : "<bf…" at bounding box center [438, 199] width 499 height 247
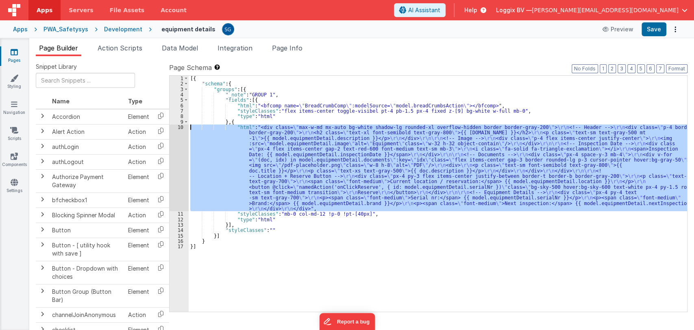
click at [180, 126] on div "10" at bounding box center [179, 167] width 19 height 87
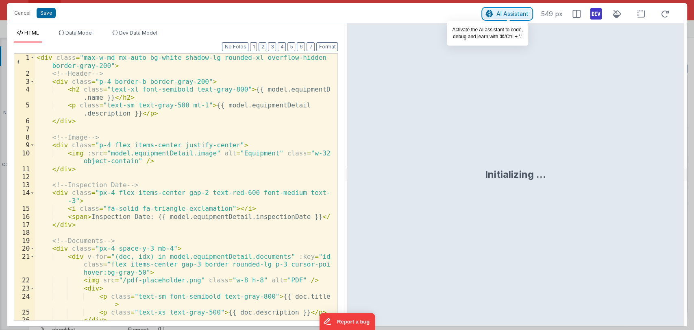
click at [505, 11] on span "AI Assistant" at bounding box center [513, 13] width 32 height 7
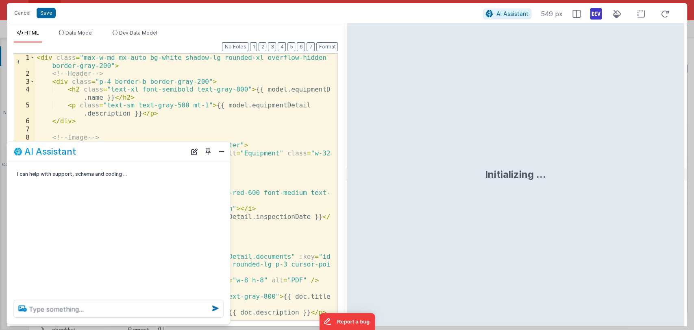
click at [21, 307] on icon at bounding box center [22, 308] width 15 height 13
click at [0, 0] on input "file" at bounding box center [0, 0] width 0 height 0
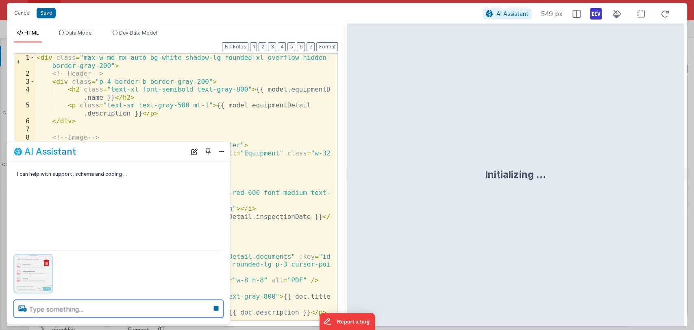
click at [122, 302] on textarea at bounding box center [119, 309] width 210 height 18
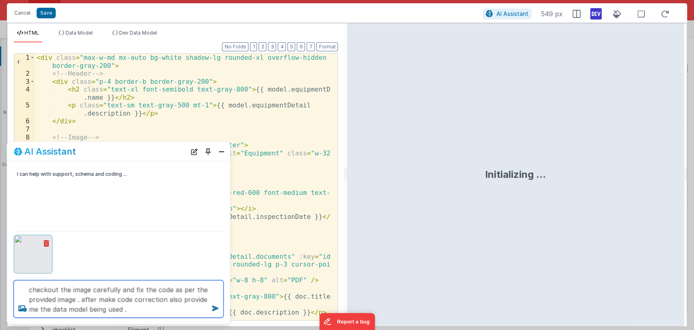
type textarea "checkout the image carefully and fix the code as per the provided image . after…"
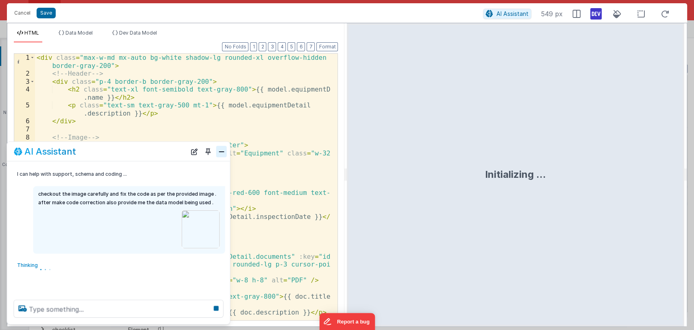
click at [220, 150] on button "Close" at bounding box center [221, 151] width 11 height 11
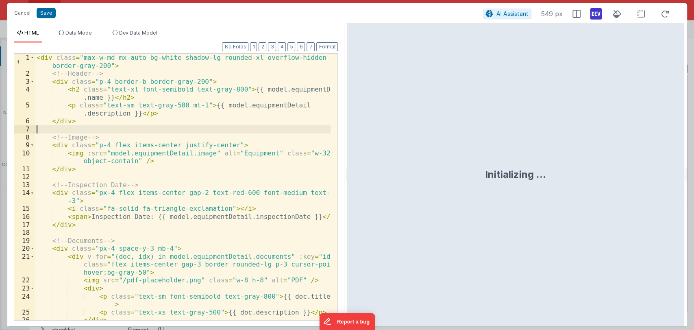
click at [161, 128] on div "< div class = "max-w-md mx-auto bg-white shadow-lg rounded-xl overflow-hidden b…" at bounding box center [183, 199] width 296 height 290
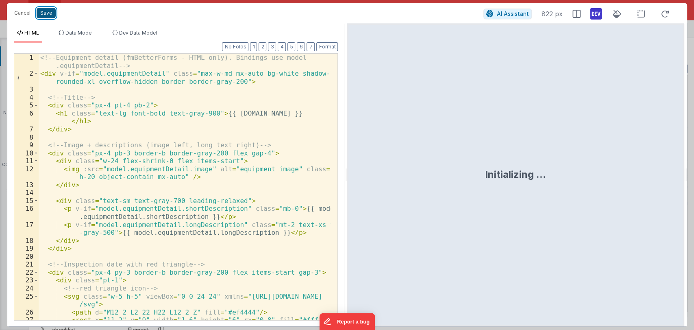
click at [43, 14] on button "Save" at bounding box center [46, 13] width 19 height 11
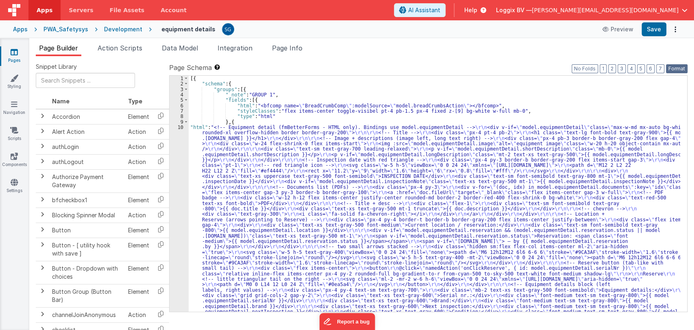
click at [680, 65] on button "Format" at bounding box center [677, 68] width 22 height 9
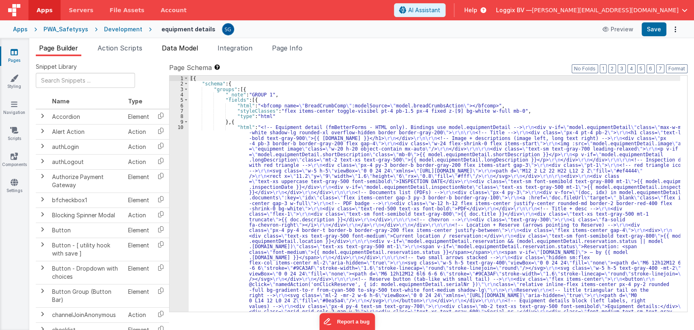
click at [165, 46] on span "Data Model" at bounding box center [180, 48] width 36 height 8
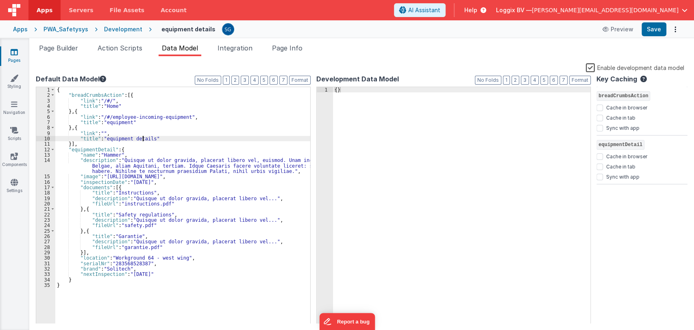
click at [143, 137] on div "{ "breadCrumbsAction" : [{ "link" : "/#/" , "title" : "Home" } , { "link" : "/#…" at bounding box center [182, 211] width 255 height 248
click at [52, 147] on span at bounding box center [52, 149] width 4 height 5
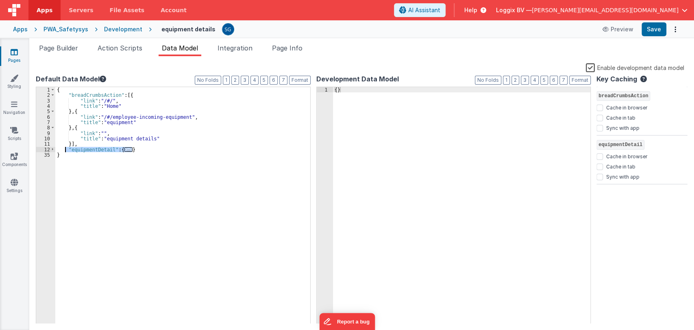
drag, startPoint x: 141, startPoint y: 147, endPoint x: 66, endPoint y: 148, distance: 74.8
click at [66, 148] on div "{ "breadCrumbsAction" : [{ "link" : "/#/" , "title" : "Home" } , { "link" : "/#…" at bounding box center [182, 211] width 255 height 248
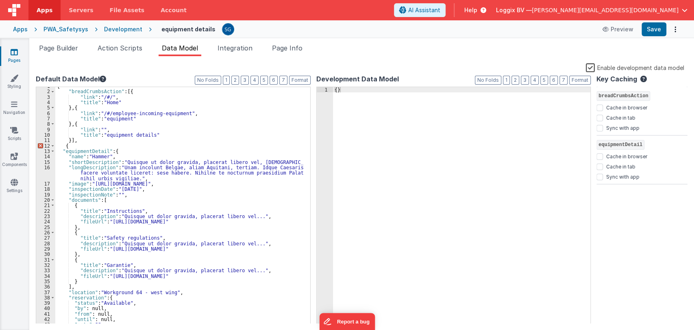
scroll to position [3, 0]
click at [78, 141] on div "{ "breadCrumbsAction" : [{ "link" : "/#/" , "title" : "Home" } , { "link" : "/#…" at bounding box center [179, 207] width 248 height 248
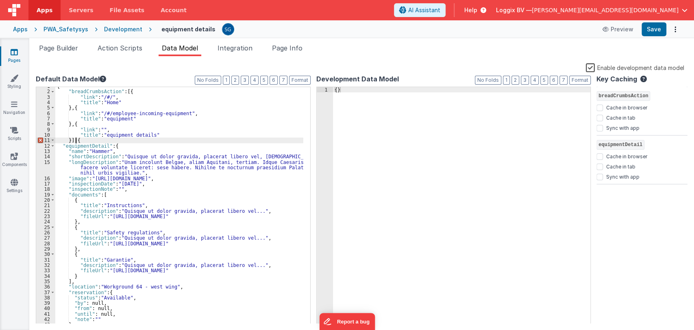
scroll to position [56, 0]
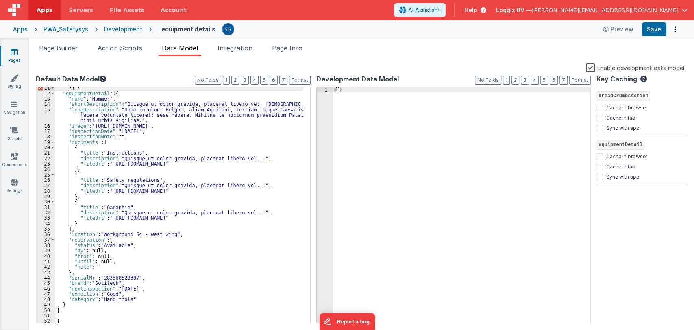
click at [75, 321] on div "}] , { "equipmentDetail" : { "name" : "Hammer" , "shortDescription" : "Quisque …" at bounding box center [179, 209] width 248 height 248
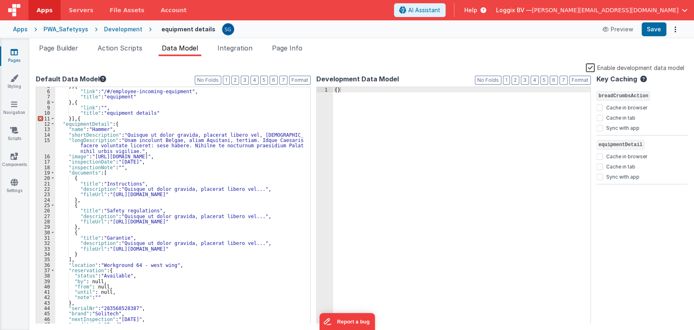
scroll to position [23, 0]
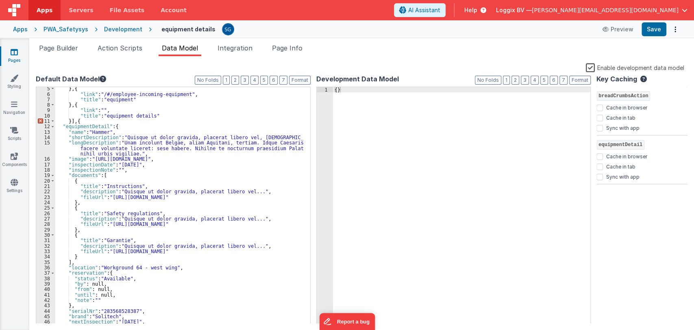
click at [92, 120] on div "} , { "link" : "/#/employee-incoming-equipment" , "title" : "equipment" } , { "…" at bounding box center [179, 210] width 248 height 248
click at [293, 80] on button "Format" at bounding box center [300, 80] width 22 height 9
click at [296, 79] on button "Format" at bounding box center [300, 80] width 22 height 9
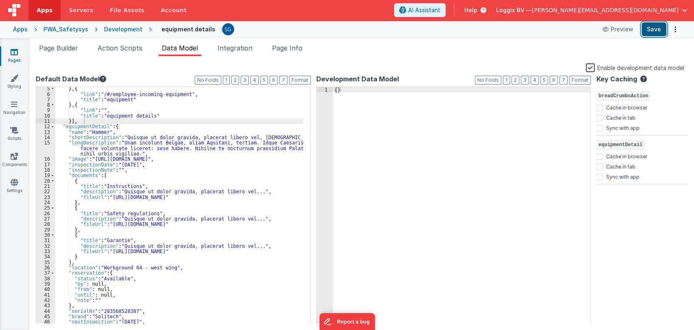
click at [658, 26] on button "Save" at bounding box center [654, 29] width 25 height 14
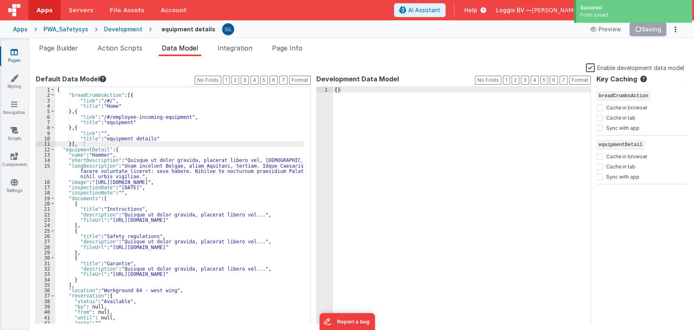
scroll to position [0, 0]
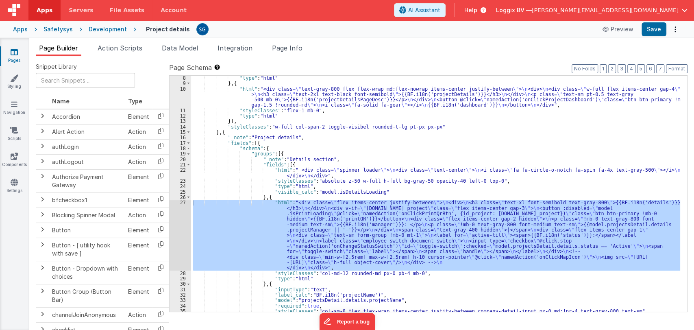
scroll to position [38, 0]
click at [13, 53] on icon at bounding box center [14, 52] width 7 height 8
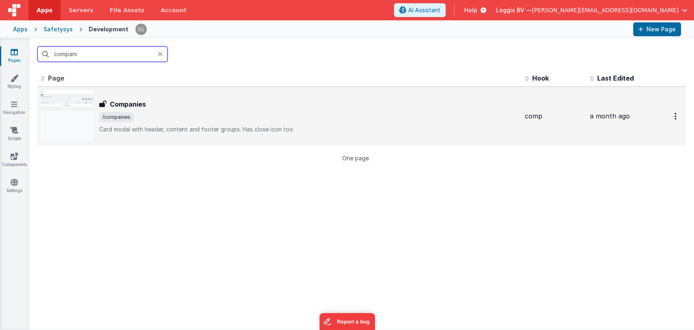
type input "compani"
click at [167, 105] on div "Companies" at bounding box center [308, 104] width 419 height 10
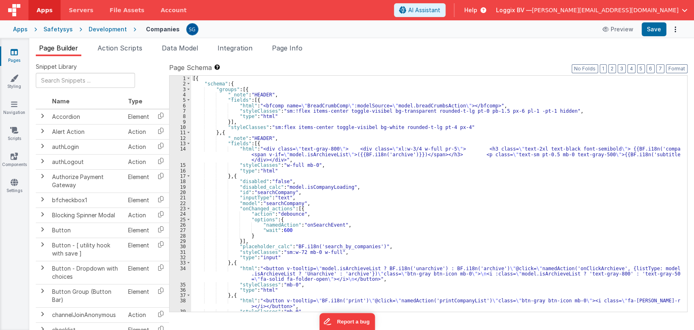
click at [355, 191] on div "[{ "schema" : { "groups" : [{ "_note" : "HEADER" , "fields" : [{ "html" : "<bfc…" at bounding box center [435, 199] width 489 height 247
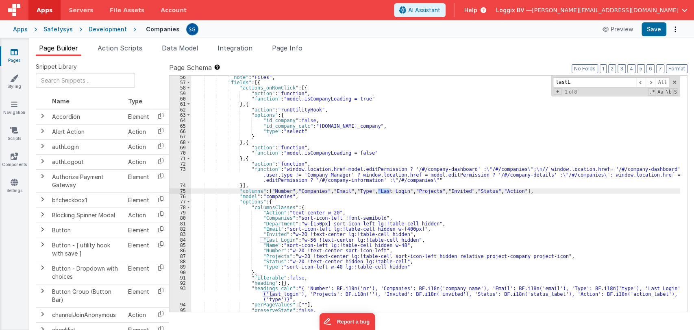
scroll to position [679, 0]
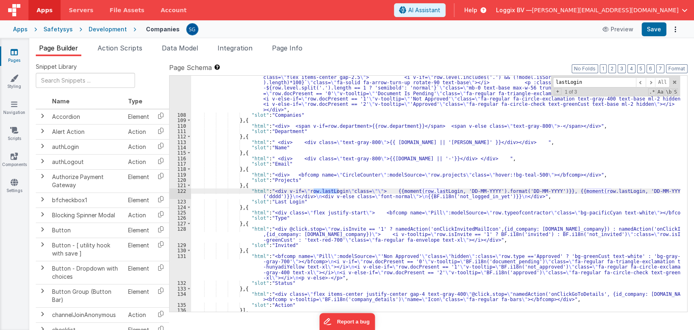
type input "lastLogin"
click at [300, 197] on div ""html" : "<div class= \" hover:text-gray-800 \" > <div :class= \" `ml-[${(row.l…" at bounding box center [435, 211] width 489 height 285
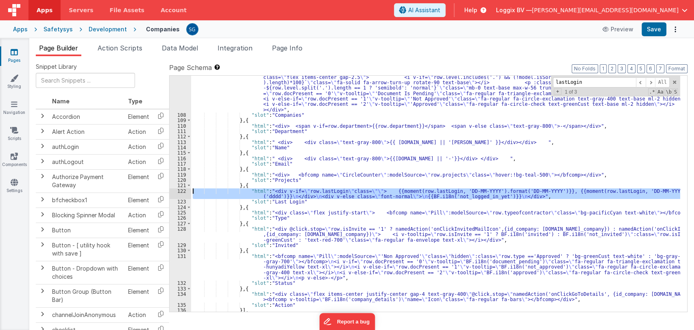
click at [180, 190] on div "122" at bounding box center [181, 193] width 22 height 11
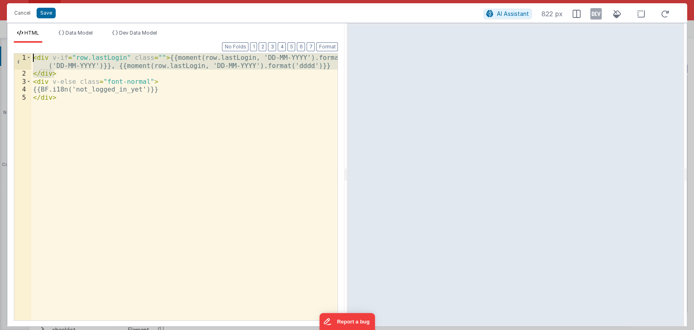
drag, startPoint x: 62, startPoint y: 72, endPoint x: 33, endPoint y: 61, distance: 31.0
click at [33, 61] on div "< div v-if = "row.lastLogin" class = "" > {{moment(row.lastLogin, 'DD-MM-YYYY')…" at bounding box center [184, 199] width 307 height 290
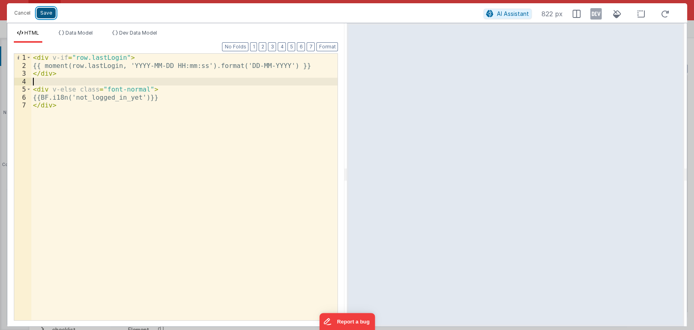
click at [49, 13] on button "Save" at bounding box center [46, 13] width 19 height 11
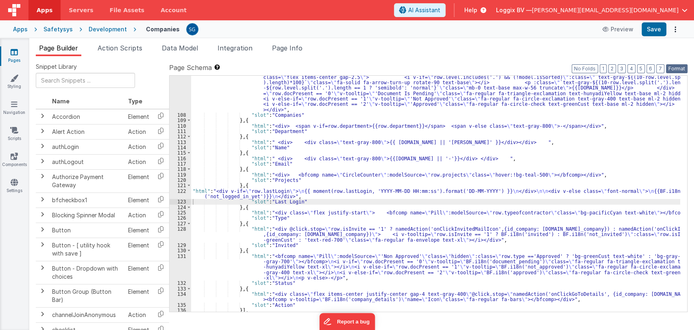
click at [676, 65] on button "Format" at bounding box center [677, 68] width 22 height 9
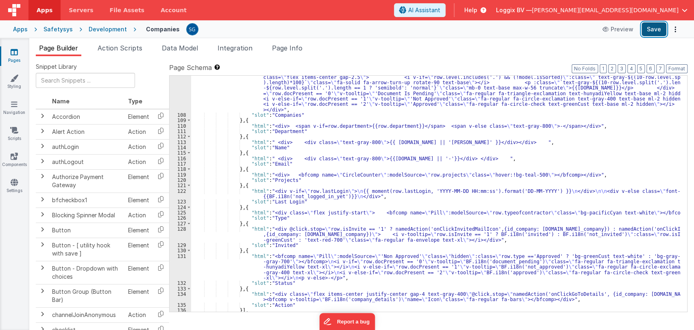
click at [653, 34] on button "Save" at bounding box center [654, 29] width 25 height 14
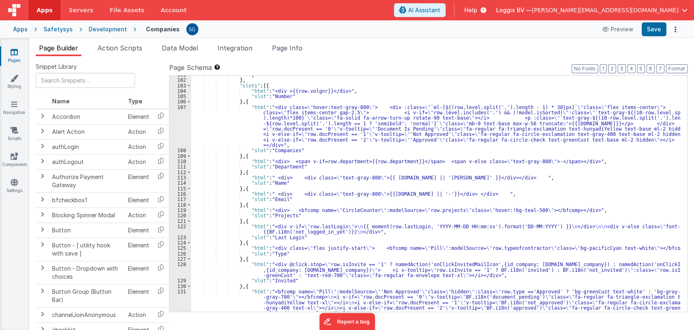
scroll to position [644, 0]
click at [252, 227] on div "} } , "slots" : [{ "html" : "<div >{{row.volgnr}}</div>" , "slot" : "Number" } …" at bounding box center [435, 206] width 489 height 268
click at [184, 228] on div "122" at bounding box center [181, 229] width 22 height 11
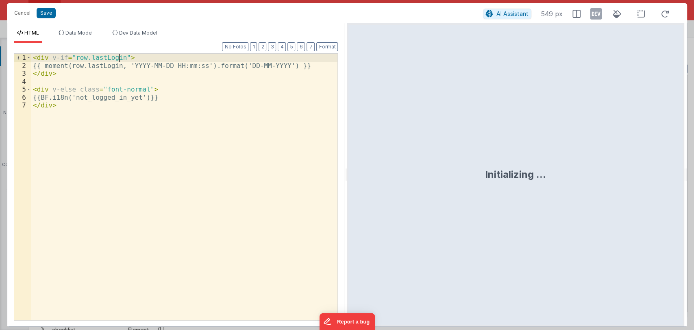
click at [120, 59] on div "< div v-if = "row.lastLogin" > {{ moment(row.lastLogin, 'YYYY-MM-DD HH:mm:ss').…" at bounding box center [184, 195] width 307 height 282
click at [120, 57] on div "< div v-if = "row.lastLogin" > {{ moment(row.lastLogin, 'YYYY-MM-DD HH:mm:ss').…" at bounding box center [184, 195] width 307 height 282
click at [38, 8] on button "Save" at bounding box center [46, 13] width 19 height 11
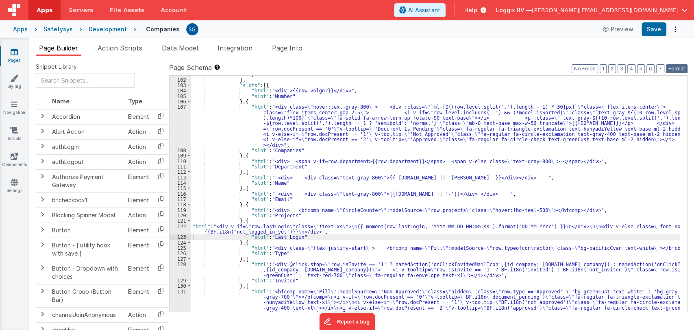
click at [672, 68] on button "Format" at bounding box center [677, 68] width 22 height 9
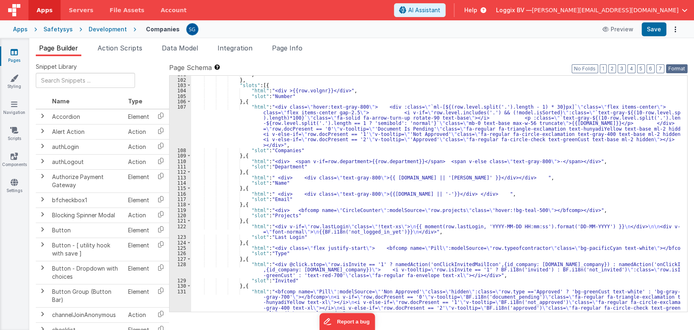
click at [676, 64] on button "Format" at bounding box center [677, 68] width 22 height 9
click at [653, 28] on button "Save" at bounding box center [654, 29] width 25 height 14
click at [270, 231] on div "} } , "slots" : [{ "html" : "<div >{{row.volgnr}}</div>" , "slot" : "Number" } …" at bounding box center [435, 206] width 489 height 268
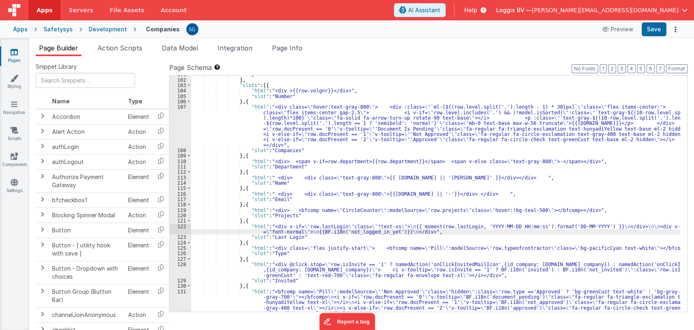
click at [185, 226] on div "122" at bounding box center [181, 229] width 22 height 11
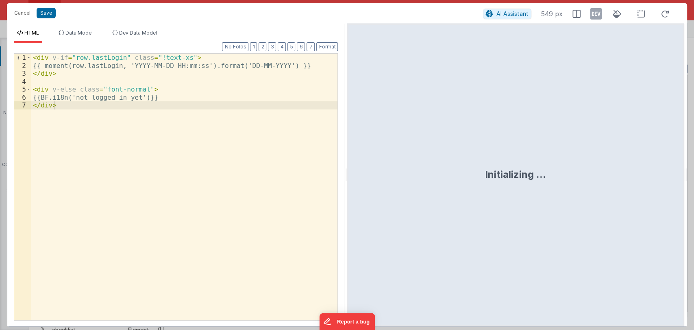
click at [179, 56] on div "< div v-if = "row.lastLogin" class = "!text-xs" > {{ moment(row.lastLogin, 'YYY…" at bounding box center [184, 195] width 307 height 282
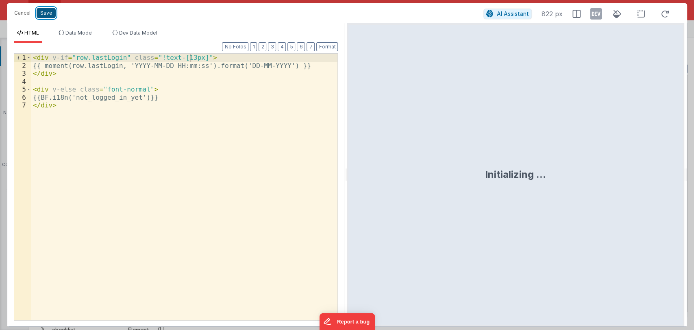
click at [45, 11] on button "Save" at bounding box center [46, 13] width 19 height 11
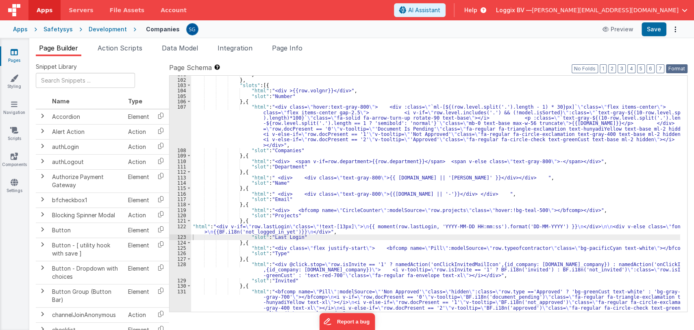
click at [674, 70] on button "Format" at bounding box center [677, 68] width 22 height 9
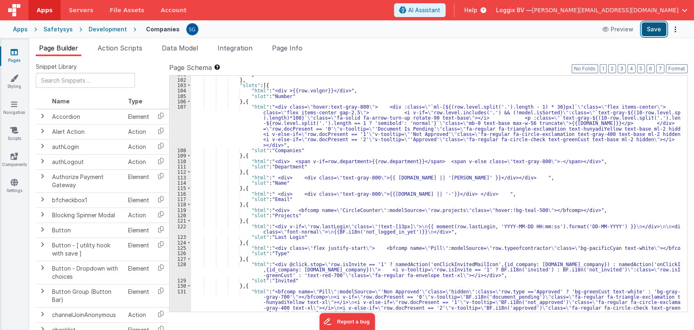
click at [654, 35] on button "Save" at bounding box center [654, 29] width 25 height 14
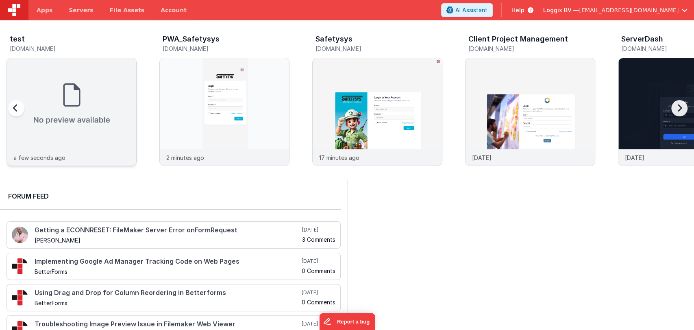
click at [87, 95] on img at bounding box center [71, 103] width 129 height 91
click at [207, 116] on img at bounding box center [224, 122] width 129 height 129
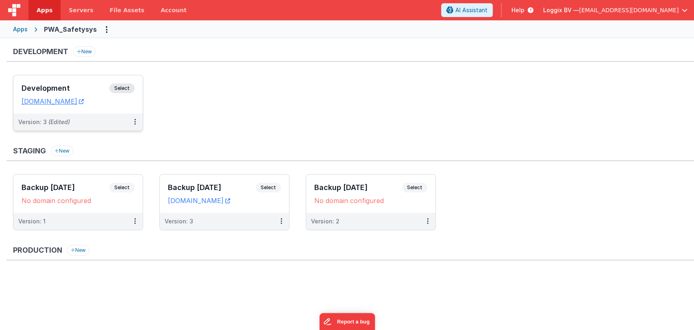
click at [85, 83] on div "Development Select" at bounding box center [78, 90] width 113 height 14
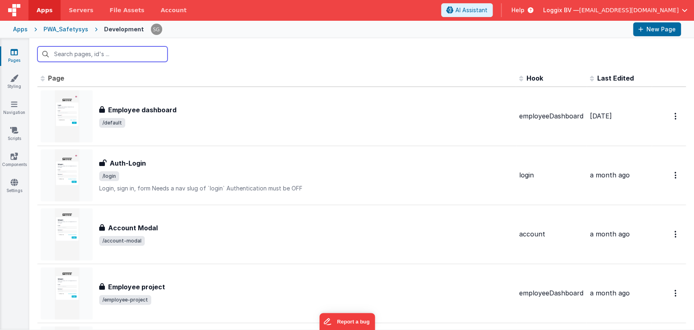
click at [107, 53] on input "text" at bounding box center [102, 53] width 130 height 15
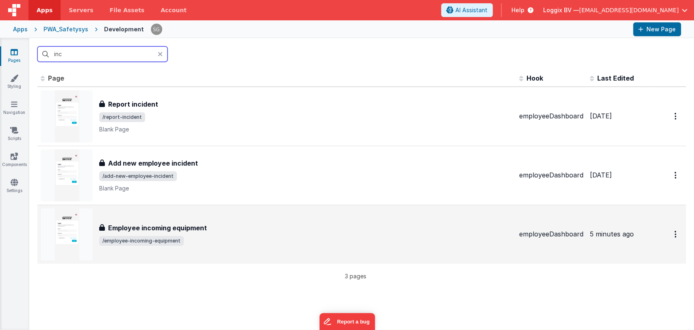
type input "inc"
click at [186, 225] on h3 "Employee incoming equipment" at bounding box center [157, 228] width 99 height 10
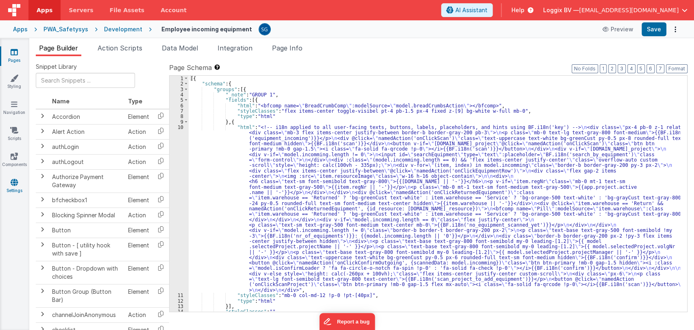
click at [13, 180] on icon at bounding box center [14, 182] width 7 height 8
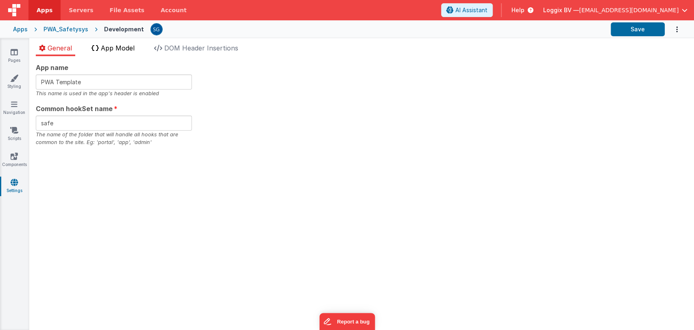
click at [117, 53] on li "App Model" at bounding box center [113, 49] width 50 height 13
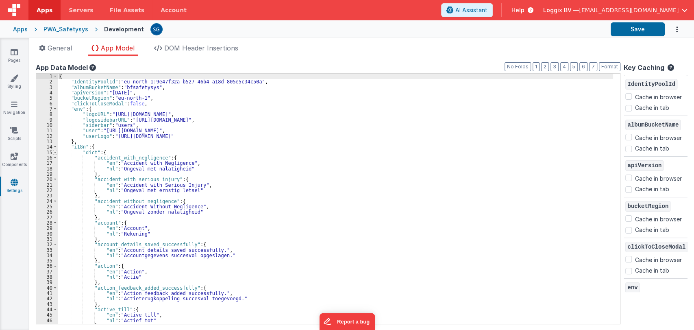
click at [56, 150] on span at bounding box center [55, 152] width 4 height 5
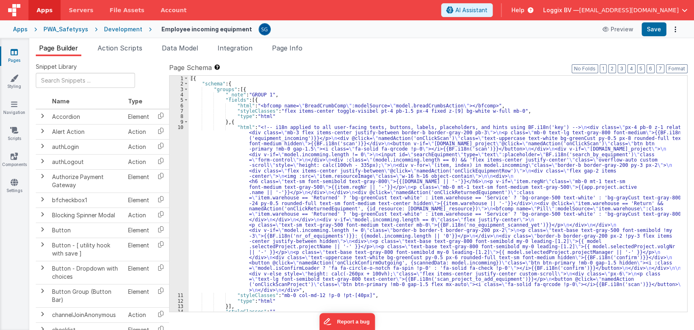
click at [180, 56] on div "Snippet Library Name Type Accordion Element Alert Action Action authLogin Actio…" at bounding box center [361, 199] width 665 height 287
click at [172, 46] on span "Data Model" at bounding box center [180, 48] width 36 height 8
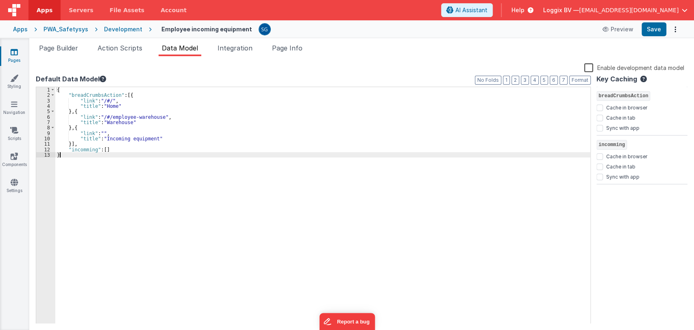
click at [64, 155] on div "{ "breadCrumbsAction" : [{ "link" : "/#/" , "title" : "Home" } , { "link" : "/#…" at bounding box center [322, 211] width 535 height 248
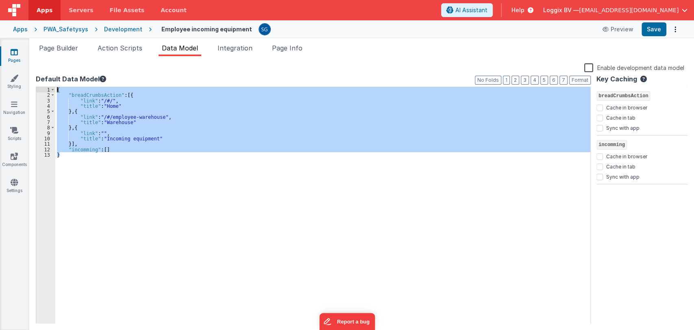
drag, startPoint x: 64, startPoint y: 155, endPoint x: 55, endPoint y: 88, distance: 68.2
click at [55, 88] on div "1 2 3 4 5 6 7 8 9 10 11 12 13 { "breadCrumbsAction" : [{ "link" : "/#/" , "titl…" at bounding box center [313, 206] width 555 height 238
click at [65, 43] on li "Page Builder" at bounding box center [59, 49] width 46 height 13
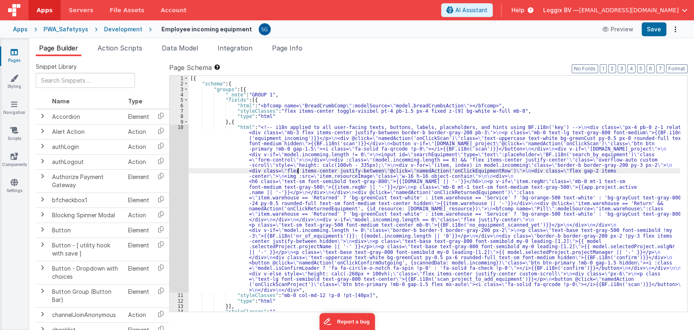
click at [297, 169] on div "[{ "schema" : { "groups" : [{ "_note" : "GROUP 1" , "fields" : [{ "html" : "<bf…" at bounding box center [435, 199] width 492 height 247
click at [228, 152] on div "[{ "schema" : { "groups" : [{ "_note" : "GROUP 1" , "fields" : [{ "html" : "<bf…" at bounding box center [435, 199] width 492 height 247
click at [225, 167] on div "[{ "schema" : { "groups" : [{ "_note" : "GROUP 1" , "fields" : [{ "html" : "<bf…" at bounding box center [435, 199] width 492 height 247
click at [240, 157] on div "[{ "schema" : { "groups" : [{ "_note" : "GROUP 1" , "fields" : [{ "html" : "<bf…" at bounding box center [435, 199] width 492 height 247
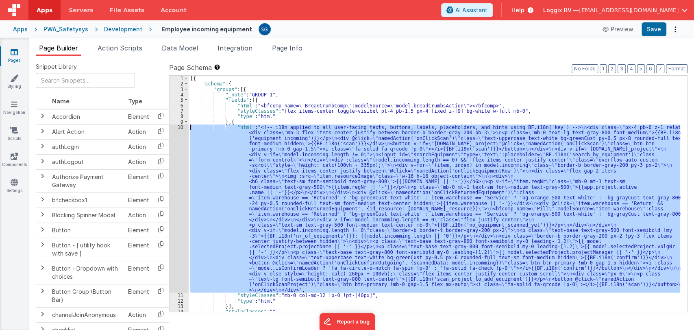
click at [179, 125] on div "10" at bounding box center [179, 208] width 19 height 168
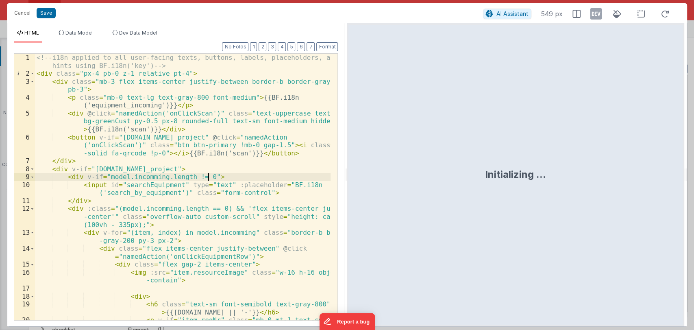
click at [241, 180] on div "<!-- i18n applied to all user-facing texts, buttons, labels, placeholders, and …" at bounding box center [183, 203] width 296 height 298
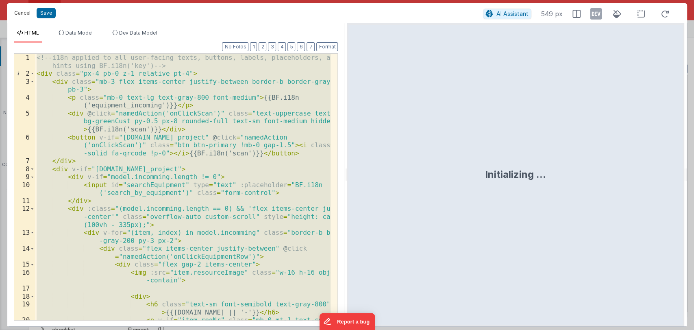
click at [20, 15] on button "Cancel" at bounding box center [22, 12] width 24 height 11
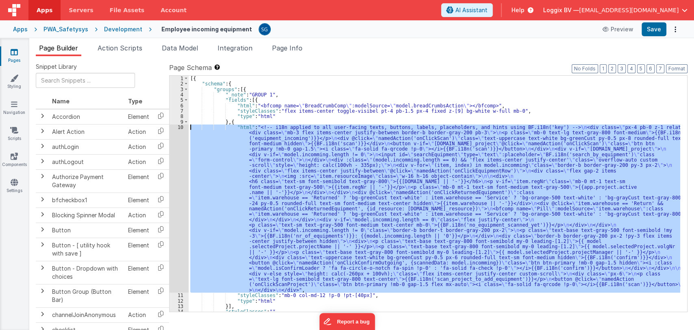
click at [180, 129] on div "10" at bounding box center [179, 208] width 19 height 168
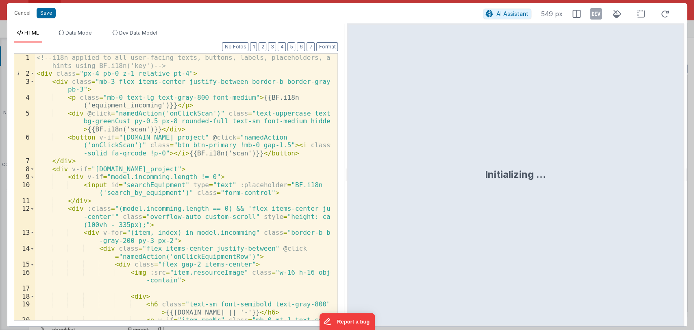
drag, startPoint x: 346, startPoint y: 175, endPoint x: 550, endPoint y: 186, distance: 204.5
click at [550, 186] on html "Cancel Save AI Assistant 549 px HTML Data Model Dev Data Model Format 7 6 5 4 3…" at bounding box center [347, 165] width 694 height 330
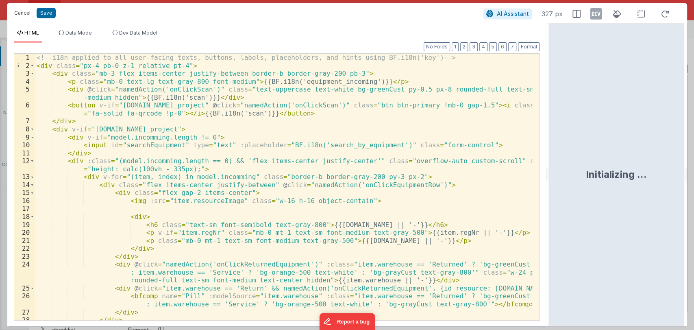
click at [19, 11] on button "Cancel" at bounding box center [22, 12] width 24 height 11
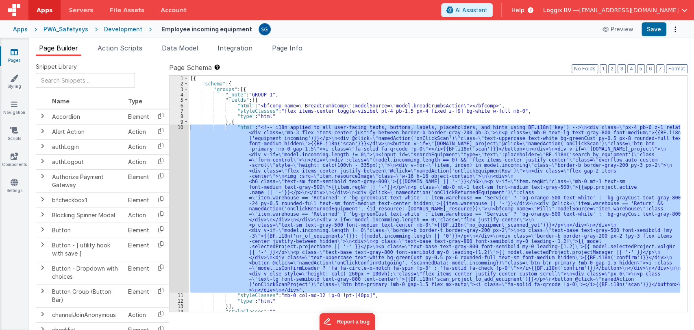
click at [278, 110] on div "[{ "schema" : { "groups" : [{ "_note" : "GROUP 1" , "fields" : [{ "html" : "<bf…" at bounding box center [435, 199] width 492 height 247
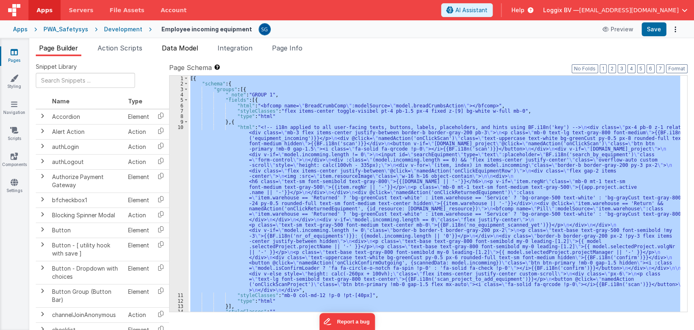
click at [181, 53] on li "Data Model" at bounding box center [180, 49] width 43 height 13
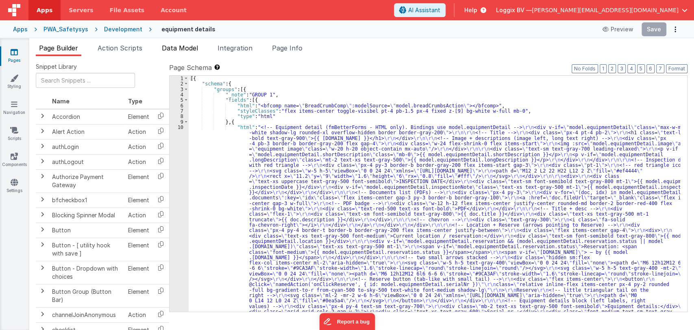
click at [178, 48] on span "Data Model" at bounding box center [180, 48] width 36 height 8
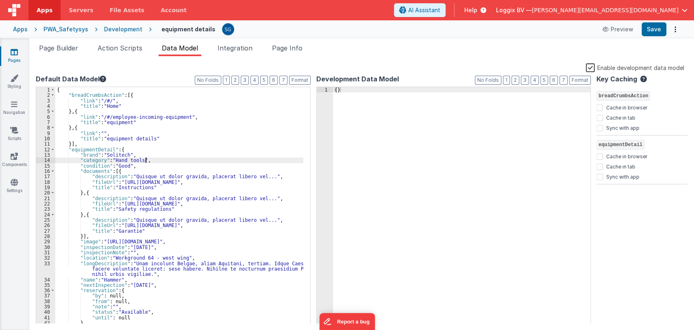
click at [231, 160] on div "{ "breadCrumbsAction" : [{ "link" : "/#/" , "title" : "Home" } , { "link" : "/#…" at bounding box center [179, 211] width 248 height 248
click at [654, 23] on button "Save" at bounding box center [654, 29] width 25 height 14
click at [113, 52] on li "Action Scripts" at bounding box center [119, 49] width 51 height 13
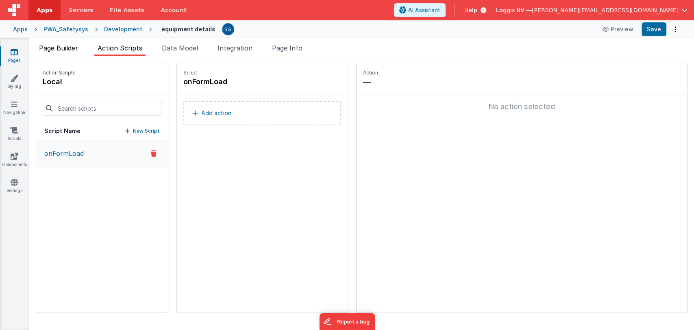
click at [60, 50] on span "Page Builder" at bounding box center [58, 48] width 39 height 8
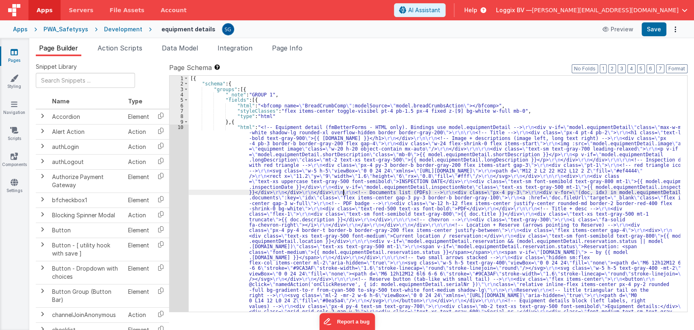
click at [345, 193] on div "[{ "schema" : { "groups" : [{ "_note" : "GROUP 1" , "fields" : [{ "html" : "<bf…" at bounding box center [435, 305] width 492 height 458
click at [181, 128] on div "10" at bounding box center [179, 232] width 19 height 217
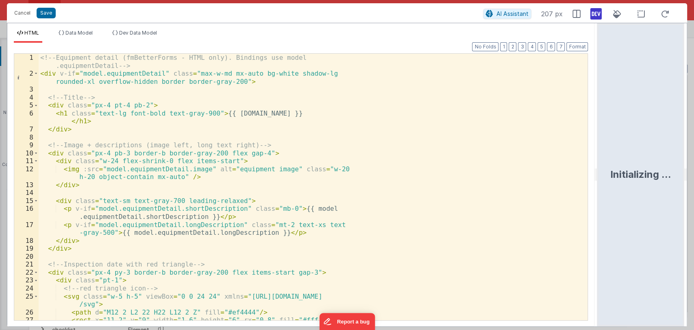
drag, startPoint x: 345, startPoint y: 174, endPoint x: 605, endPoint y: 192, distance: 260.9
click at [605, 192] on html "Cancel Save AI Assistant 207 px HTML Data Model Dev Data Model Format 7 6 5 4 3…" at bounding box center [347, 165] width 694 height 330
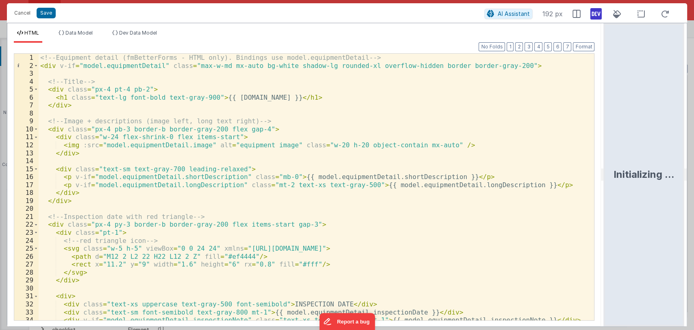
click at [368, 57] on div "<!-- Equipment detail (fmBetterForms - HTML only). Bindings use model.equipment…" at bounding box center [313, 195] width 549 height 282
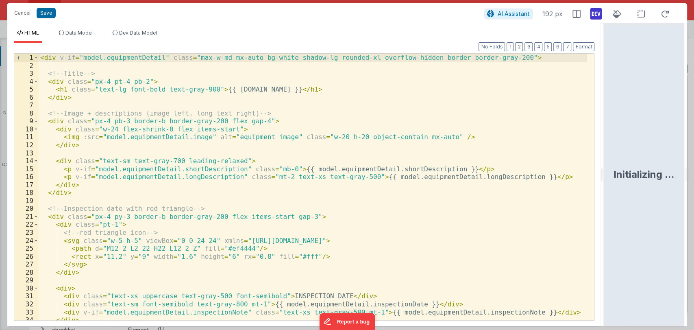
click at [269, 111] on div "< div v-if = "model.equipmentDetail" class = "max-w-md mx-auto bg-white shadow-…" at bounding box center [313, 195] width 549 height 282
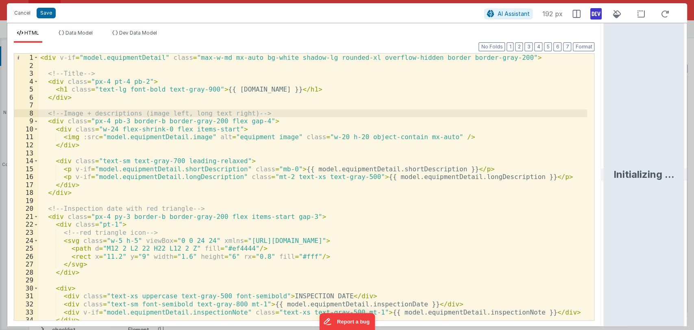
click at [222, 148] on div "< div v-if = "model.equipmentDetail" class = "max-w-md mx-auto bg-white shadow-…" at bounding box center [313, 195] width 549 height 282
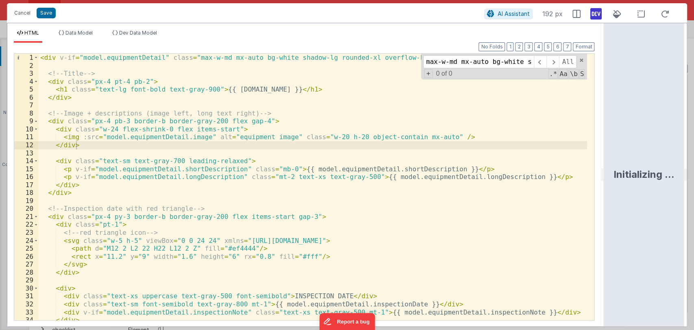
scroll to position [0, 198]
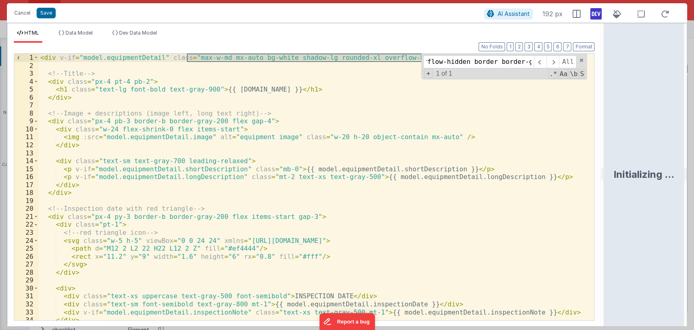
type input "max-w-md mx-auto bg-white shadow-lg rounded-xl overflow-hidden border border-gr…"
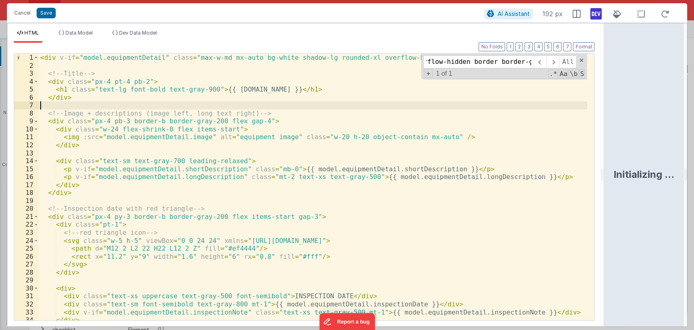
click at [327, 102] on div "< div v-if = "model.equipmentDetail" class = "max-w-md mx-auto bg-white shadow-…" at bounding box center [313, 195] width 549 height 282
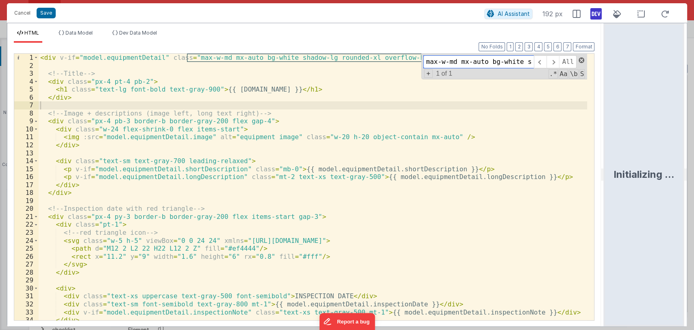
click at [582, 59] on span at bounding box center [582, 60] width 6 height 6
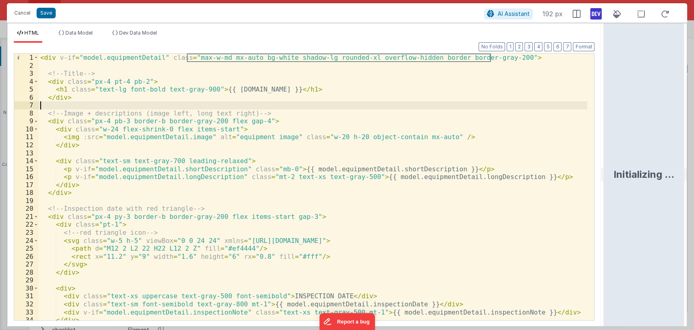
click at [412, 57] on div "< div v-if = "model.equipmentDetail" class = "max-w-md mx-auto bg-white shadow-…" at bounding box center [313, 195] width 549 height 282
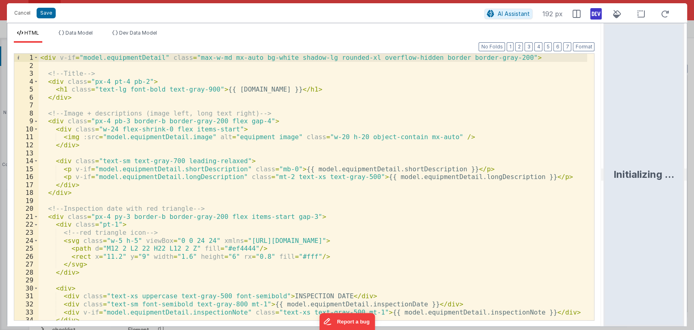
click at [409, 59] on div "< div v-if = "model.equipmentDetail" class = "max-w-md mx-auto bg-white shadow-…" at bounding box center [313, 195] width 549 height 282
click at [46, 10] on button "Save" at bounding box center [46, 13] width 19 height 11
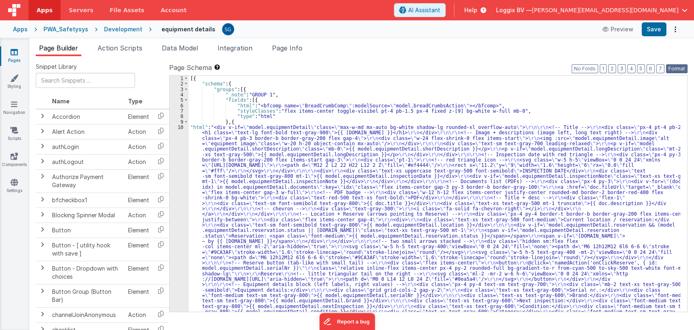
click at [679, 69] on button "Format" at bounding box center [677, 68] width 22 height 9
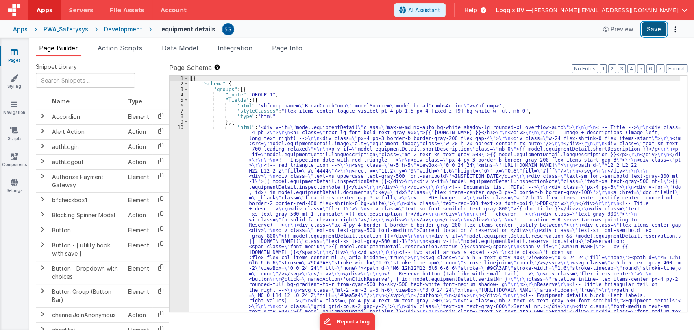
click at [651, 32] on button "Save" at bounding box center [654, 29] width 25 height 14
click at [228, 141] on div "[{ "schema" : { "groups" : [{ "_note" : "GROUP 1" , "fields" : [{ "html" : "<bf…" at bounding box center [435, 302] width 492 height 453
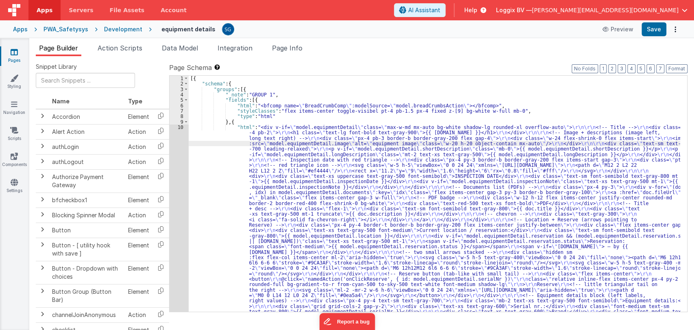
click at [184, 125] on div "10" at bounding box center [179, 230] width 19 height 212
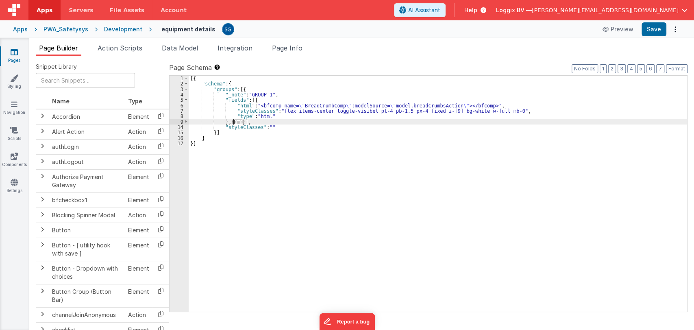
click at [236, 122] on span "..." at bounding box center [238, 122] width 8 height 4
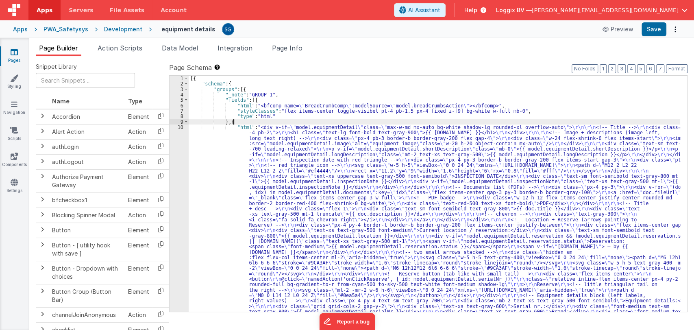
click at [209, 141] on div "[{ "schema" : { "groups" : [{ "_note" : "GROUP 1" , "fields" : [{ "html" : "<bf…" at bounding box center [435, 302] width 492 height 453
click at [179, 126] on div "10" at bounding box center [179, 230] width 19 height 212
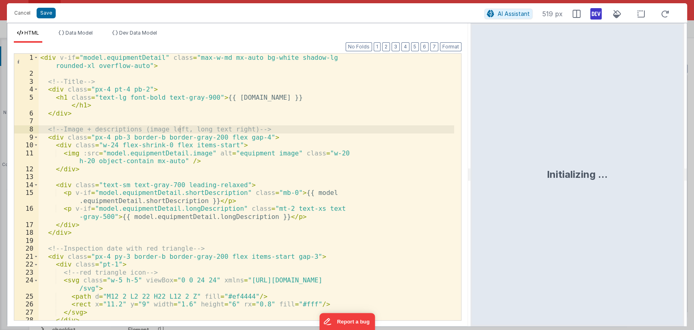
drag, startPoint x: 345, startPoint y: 174, endPoint x: 483, endPoint y: 193, distance: 139.6
click at [483, 193] on html "Cancel Save AI Assistant 519 px HTML Data Model Dev Data Model Format 7 6 5 4 3…" at bounding box center [347, 165] width 694 height 330
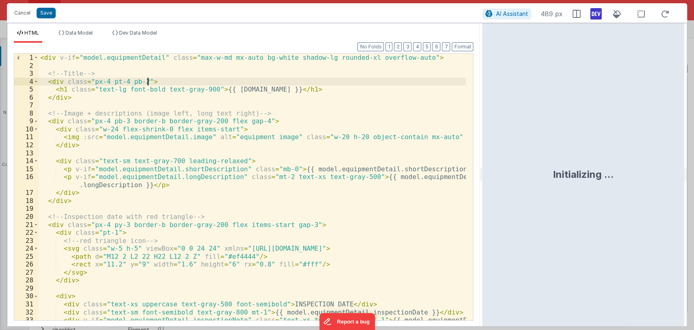
click at [266, 79] on div "< div v-if = "model.equipmentDetail" class = "max-w-md mx-auto bg-white shadow-…" at bounding box center [253, 199] width 428 height 290
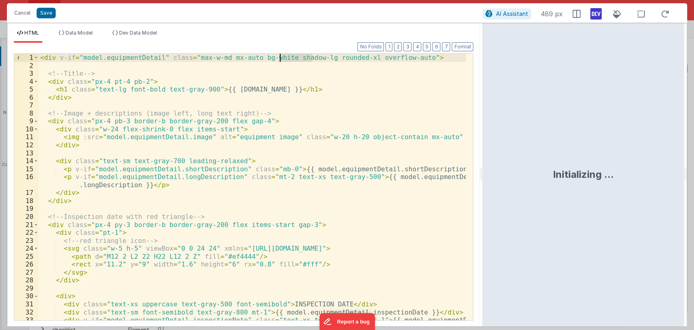
drag, startPoint x: 313, startPoint y: 57, endPoint x: 280, endPoint y: 57, distance: 32.5
click at [280, 57] on div "< div v-if = "model.equipmentDetail" class = "max-w-md mx-auto bg-white shadow-…" at bounding box center [253, 199] width 428 height 290
click at [281, 120] on div "< div v-if = "model.equipmentDetail" class = "max-w-md mx-auto bg-white overflo…" at bounding box center [253, 199] width 428 height 290
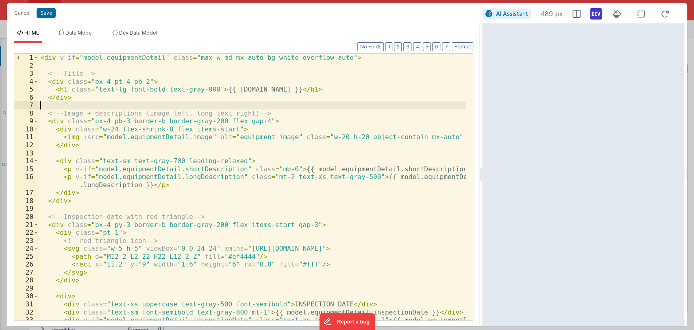
click at [244, 105] on div "< div v-if = "model.equipmentDetail" class = "max-w-md mx-auto bg-white overflo…" at bounding box center [253, 199] width 428 height 290
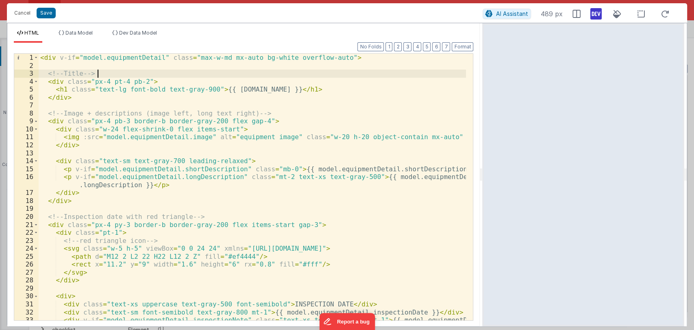
click at [133, 75] on div "< div v-if = "model.equipmentDetail" class = "max-w-md mx-auto bg-white overflo…" at bounding box center [253, 199] width 428 height 290
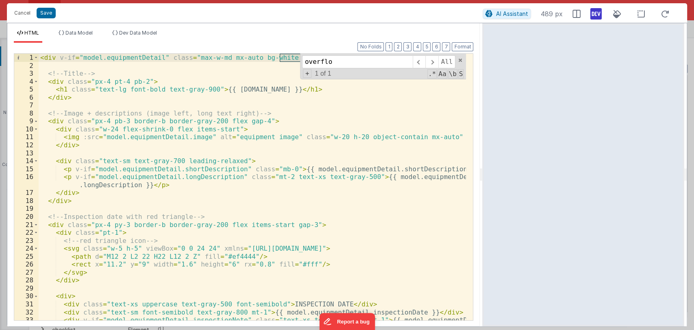
type input "overflow"
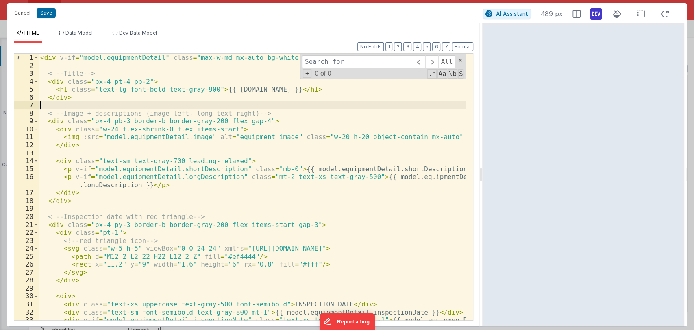
click at [301, 102] on div "< div v-if = "model.equipmentDetail" class = "max-w-md mx-auto bg-white overflo…" at bounding box center [253, 199] width 428 height 290
click at [460, 61] on span at bounding box center [461, 60] width 6 height 6
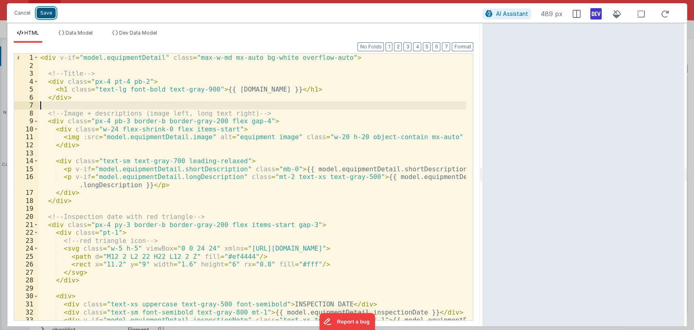
click at [44, 15] on button "Save" at bounding box center [46, 13] width 19 height 11
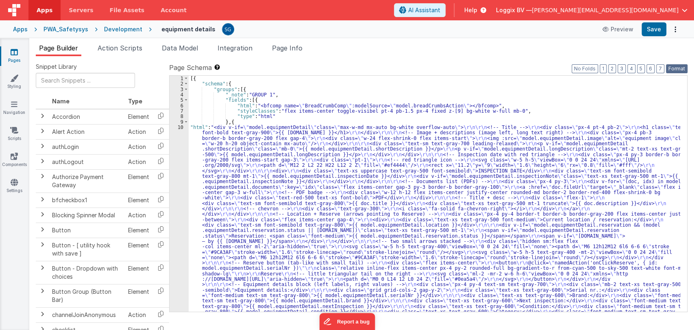
click at [670, 70] on button "Format" at bounding box center [677, 68] width 22 height 9
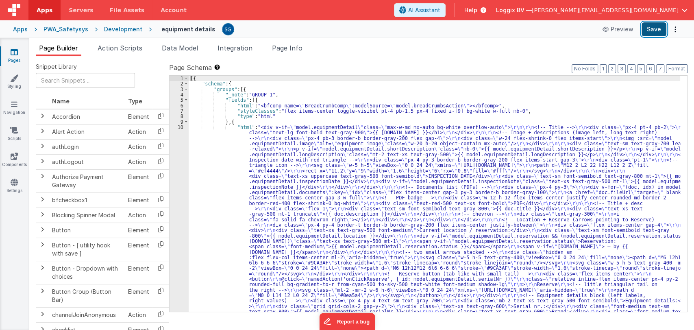
click at [649, 31] on button "Save" at bounding box center [654, 29] width 25 height 14
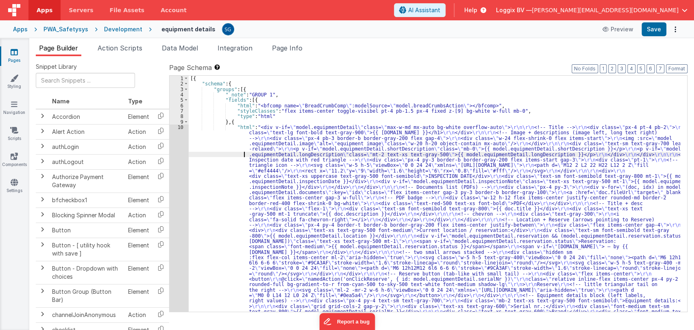
click at [244, 152] on div "[{ "schema" : { "groups" : [{ "_note" : "GROUP 1" , "fields" : [{ "html" : "<bf…" at bounding box center [435, 302] width 492 height 453
click at [179, 128] on div "10" at bounding box center [179, 230] width 19 height 212
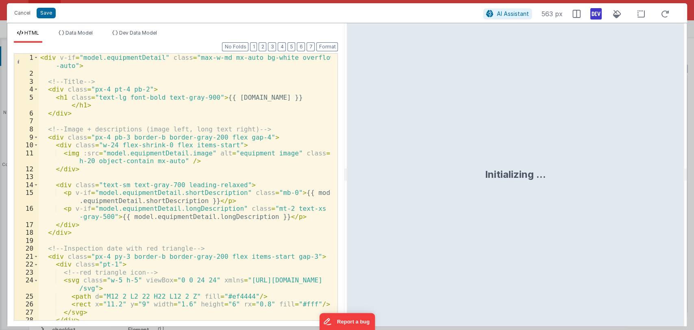
click at [244, 59] on div "< div v-if = "model.equipmentDetail" class = "max-w-md mx-auto bg-white overflo…" at bounding box center [185, 199] width 292 height 290
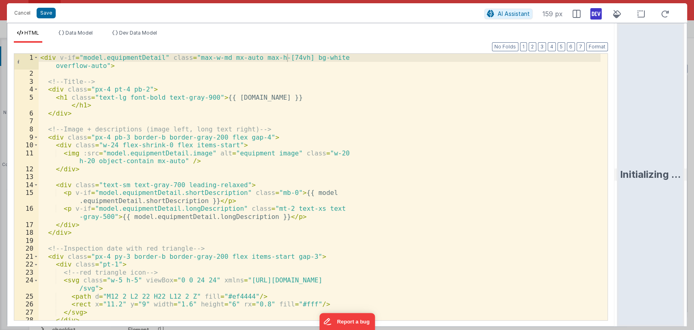
drag, startPoint x: 345, startPoint y: 177, endPoint x: 650, endPoint y: 151, distance: 306.9
click at [650, 151] on html "Cancel Save AI Assistant 159 px HTML Data Model Dev Data Model Format 7 6 5 4 3…" at bounding box center [347, 165] width 694 height 330
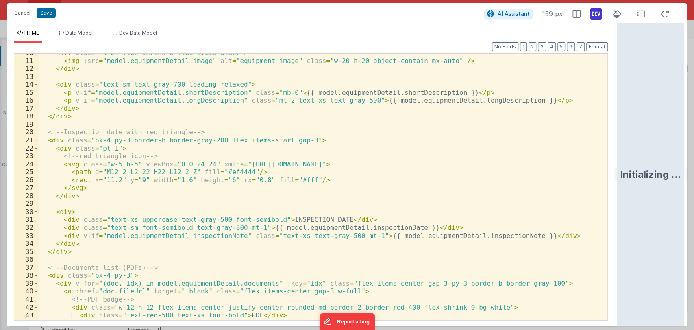
scroll to position [76, 0]
click at [340, 167] on div "< div class = "w-24 flex-shrink-0 flex items-start" > < img :src = "model.equip…" at bounding box center [320, 190] width 562 height 282
click at [315, 182] on div "< div class = "w-24 flex-shrink-0 flex items-start" > < img :src = "model.equip…" at bounding box center [320, 190] width 562 height 282
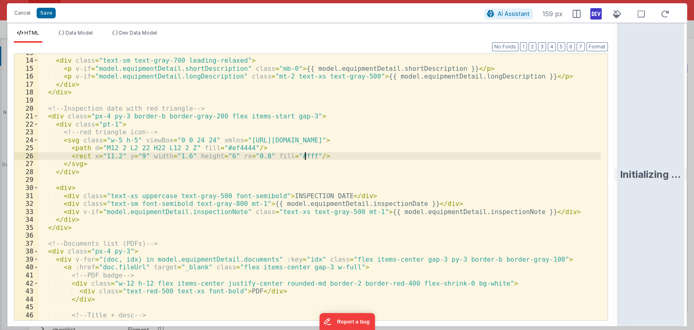
scroll to position [100, 0]
click at [320, 154] on div "< div class = "text-sm text-gray-700 leading-relaxed" > < p v-if = "model.equip…" at bounding box center [320, 190] width 562 height 282
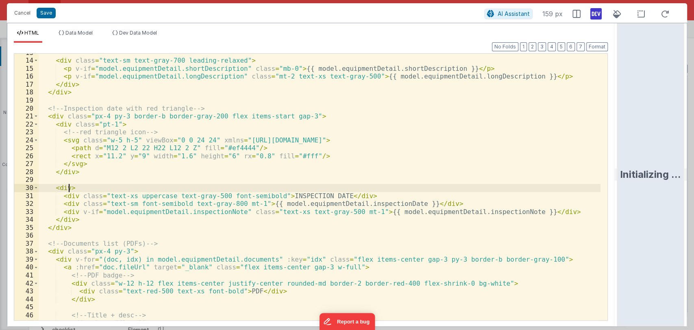
click at [68, 189] on div "< div class = "text-sm text-gray-700 leading-relaxed" > < p v-if = "model.equip…" at bounding box center [320, 190] width 562 height 282
drag, startPoint x: 44, startPoint y: 14, endPoint x: 55, endPoint y: 72, distance: 58.8
click at [55, 72] on div "Cancel Save AI Assistant 159 px HTML Data Model Dev Data Model Format 7 6 5 4 3…" at bounding box center [347, 164] width 680 height 323
click at [79, 94] on div "< div class = "text-sm text-gray-700 leading-relaxed" > < p v-if = "model.equip…" at bounding box center [320, 190] width 562 height 282
drag, startPoint x: 179, startPoint y: 186, endPoint x: 160, endPoint y: 185, distance: 19.2
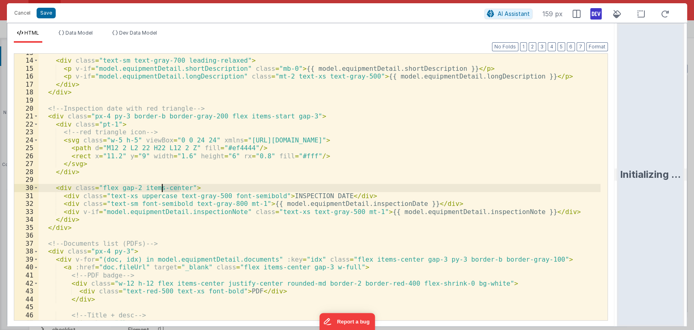
click at [160, 185] on div "< div class = "text-sm text-gray-700 leading-relaxed" > < p v-if = "model.equip…" at bounding box center [320, 190] width 562 height 282
click at [184, 184] on div "< div class = "text-sm text-gray-700 leading-relaxed" > < p v-if = "model.equip…" at bounding box center [320, 190] width 562 height 282
drag, startPoint x: 184, startPoint y: 184, endPoint x: 74, endPoint y: 188, distance: 110.3
click at [74, 188] on div "< div class = "text-sm text-gray-700 leading-relaxed" > < p v-if = "model.equip…" at bounding box center [320, 190] width 562 height 282
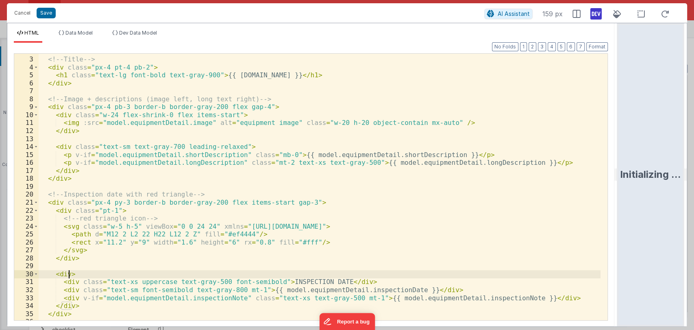
scroll to position [12, 0]
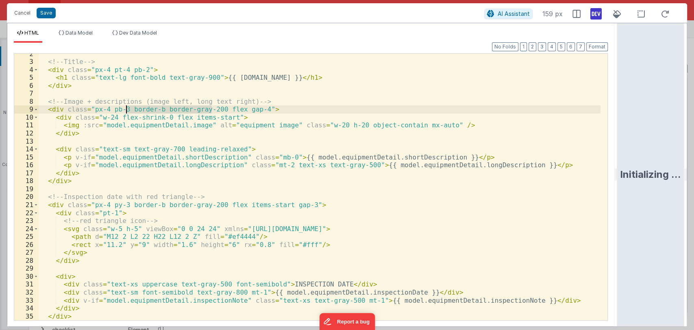
drag, startPoint x: 212, startPoint y: 111, endPoint x: 127, endPoint y: 111, distance: 84.6
click at [127, 111] on div "<!-- Title --> < div class = "px-4 pt-4 pb-2" > < h1 class = "text-lg font-bold…" at bounding box center [320, 191] width 562 height 282
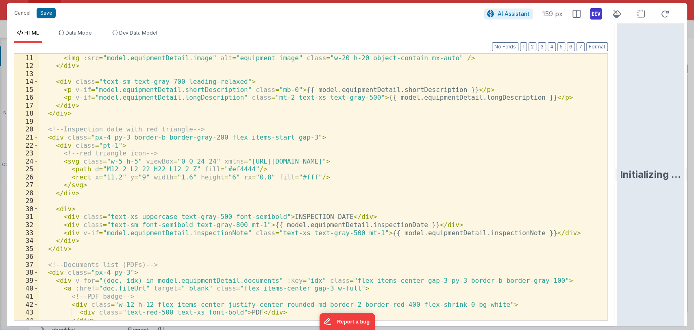
scroll to position [80, 0]
click at [273, 137] on div "< img :src = "model.equipmentDetail.image" alt = "equipment image" class = "w-2…" at bounding box center [320, 195] width 562 height 282
click at [46, 13] on button "Save" at bounding box center [46, 13] width 19 height 11
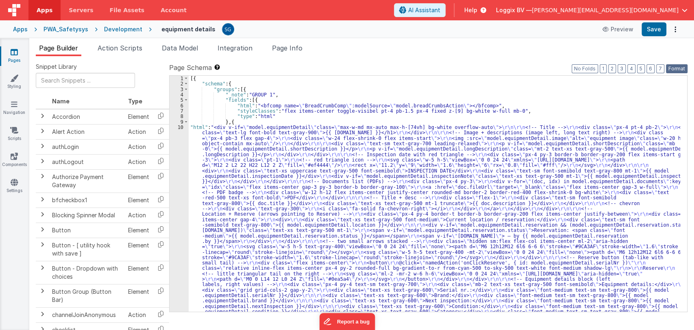
click at [671, 71] on button "Format" at bounding box center [677, 68] width 22 height 9
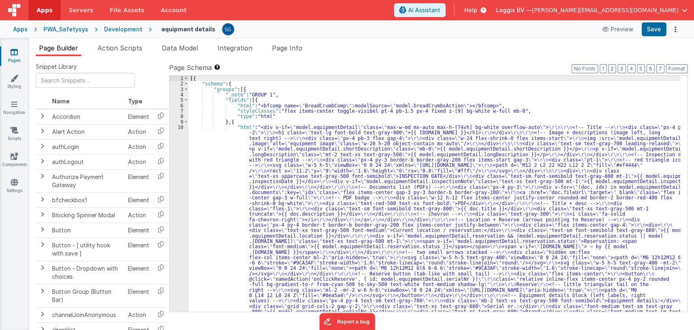
click at [236, 188] on div "[{ "schema" : { "groups" : [{ "_note" : "GROUP 1" , "fields" : [{ "html" : "<bf…" at bounding box center [435, 302] width 492 height 453
click at [180, 128] on div "10" at bounding box center [179, 230] width 19 height 212
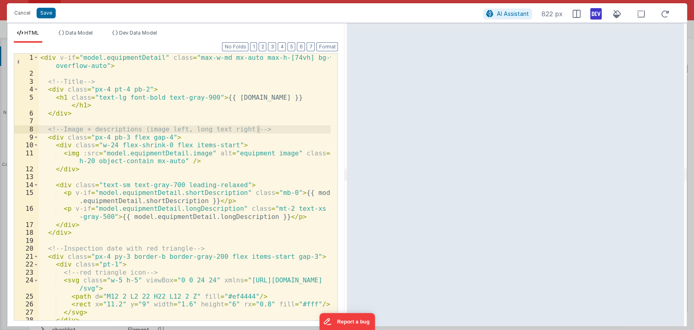
click at [258, 157] on div "< div v-if = "model.equipmentDetail" class = "max-w-md mx-auto max-h-[74vh] bg-…" at bounding box center [185, 199] width 292 height 290
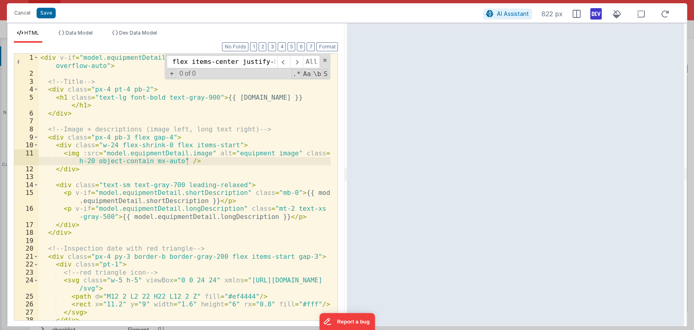
scroll to position [456, 0]
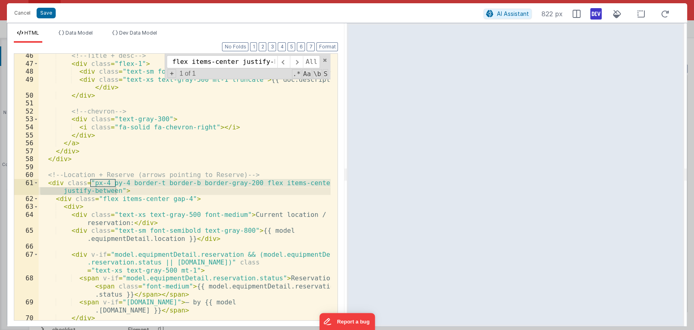
click at [155, 182] on div "<!-- Title + desc --> < div class = "flex-1" > < div class = "text-sm font-semi…" at bounding box center [185, 187] width 292 height 266
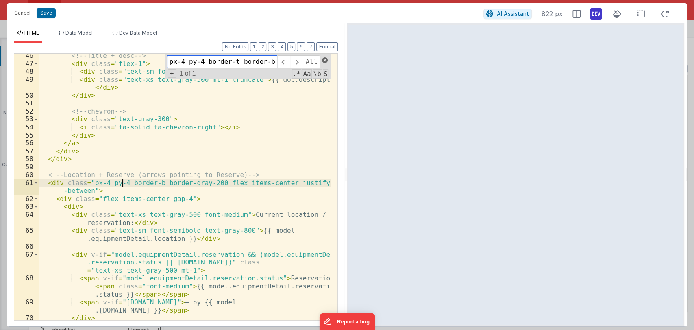
click at [326, 59] on span at bounding box center [325, 60] width 6 height 6
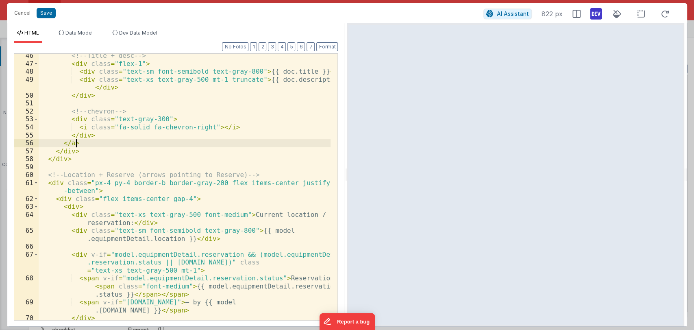
click at [232, 144] on div "<!-- Title + desc --> < div class = "flex-1" > < div class = "text-sm font-semi…" at bounding box center [185, 193] width 292 height 282
paste input "fa-solid fa-chevron-right"
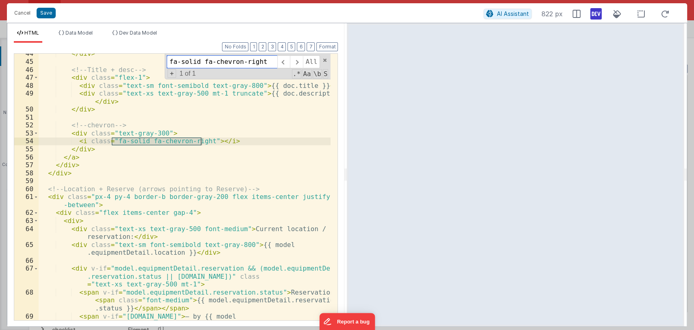
scroll to position [438, 0]
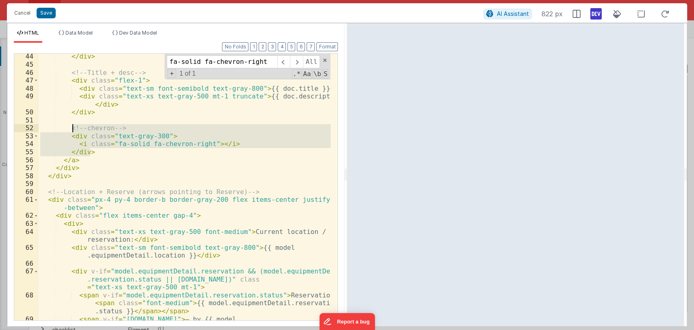
drag, startPoint x: 98, startPoint y: 154, endPoint x: 69, endPoint y: 127, distance: 39.7
click at [69, 127] on div "</ div > <!-- Title + desc --> < div class = "flex-1" > < div class = "text-sm …" at bounding box center [185, 197] width 292 height 290
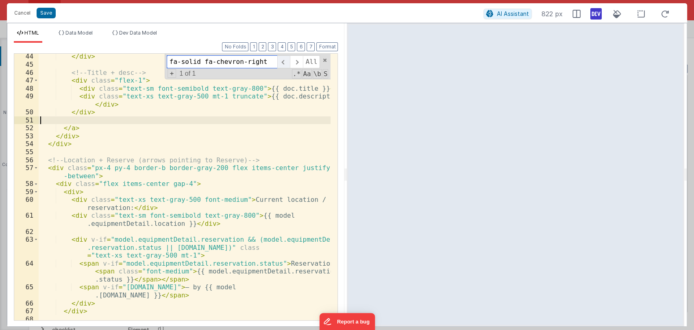
click at [289, 59] on span at bounding box center [283, 61] width 13 height 13
click at [325, 61] on span at bounding box center [325, 60] width 6 height 6
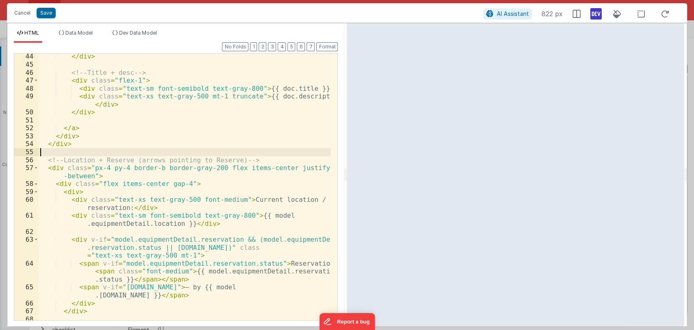
click at [191, 150] on div "</ div > <!-- Title + desc --> < div class = "flex-1" > < div class = "text-sm …" at bounding box center [185, 193] width 292 height 282
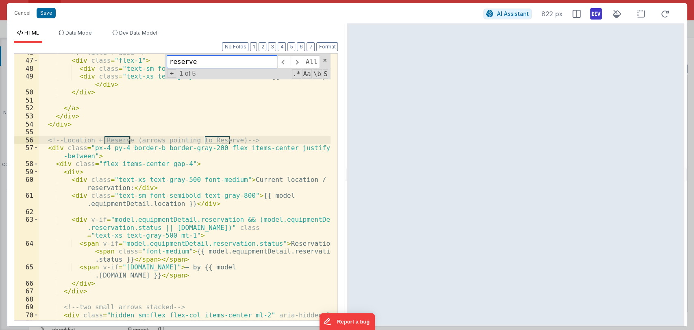
scroll to position [459, 0]
type input "reserve"
click at [298, 59] on span at bounding box center [296, 61] width 13 height 13
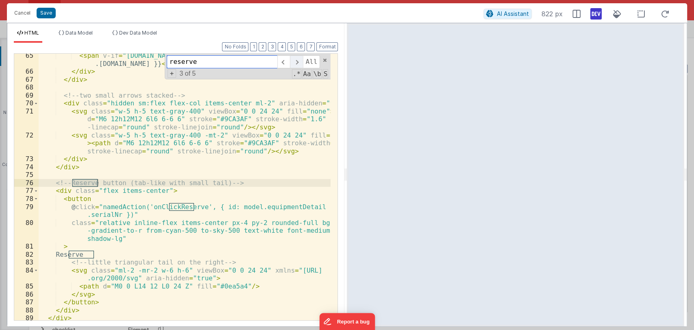
click at [298, 59] on span at bounding box center [296, 61] width 13 height 13
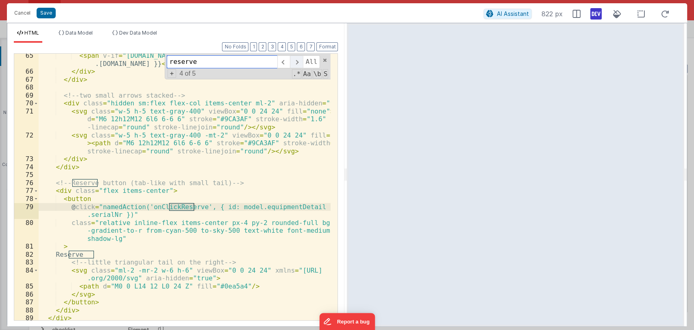
click at [298, 59] on span at bounding box center [296, 61] width 13 height 13
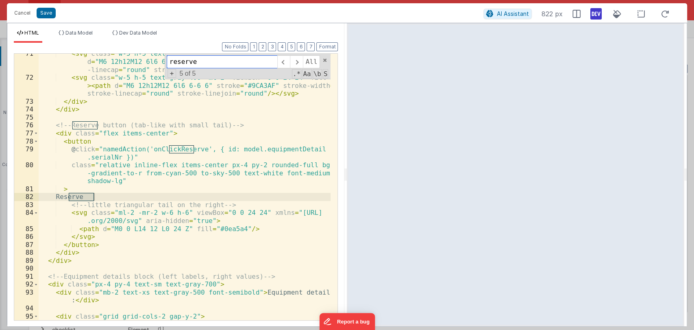
scroll to position [738, 0]
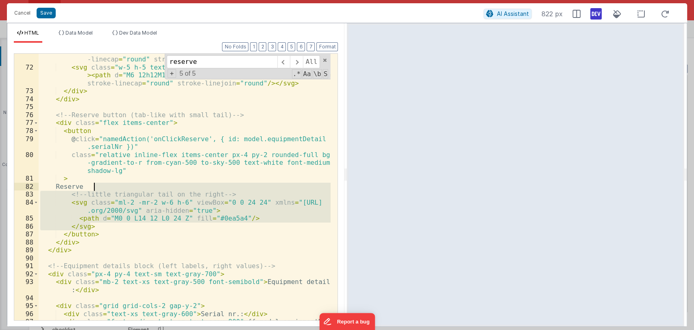
drag, startPoint x: 91, startPoint y: 226, endPoint x: 100, endPoint y: 187, distance: 40.2
click at [100, 187] on div "< svg class = "w-5 h-5 text-gray-400" viewBox = "0 0 24 24" fill = "none" > < p…" at bounding box center [185, 192] width 292 height 306
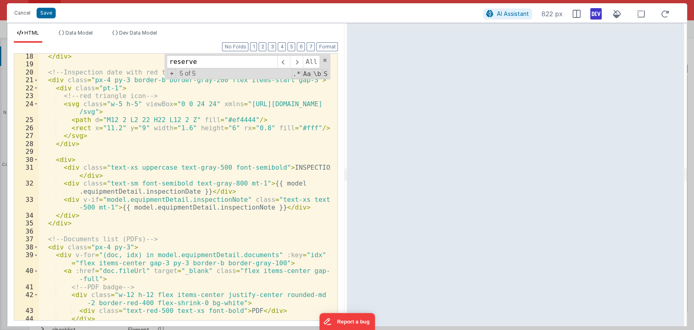
scroll to position [176, 0]
click at [233, 190] on div "</ div > <!-- Inspection date with red triangle --> < div class = "px-4 py-3 bo…" at bounding box center [185, 193] width 292 height 282
click at [70, 161] on div "</ div > <!-- Inspection date with red triangle --> < div class = "px-4 py-3 bo…" at bounding box center [185, 193] width 292 height 282
click at [49, 10] on button "Save" at bounding box center [46, 13] width 19 height 11
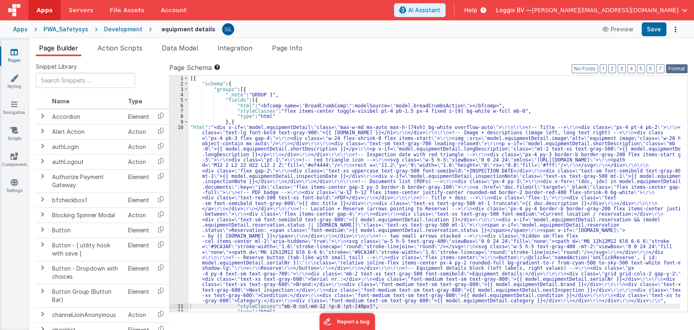
click at [679, 69] on button "Format" at bounding box center [677, 68] width 22 height 9
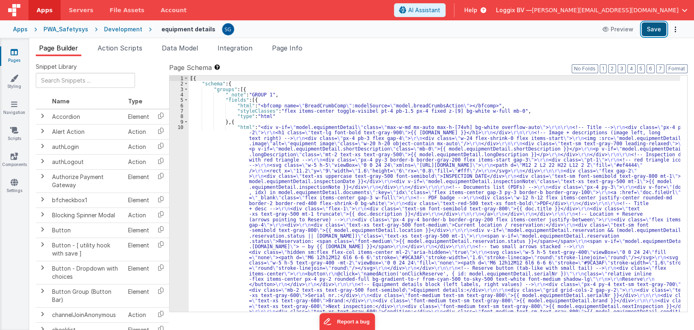
click at [659, 32] on button "Save" at bounding box center [654, 29] width 25 height 14
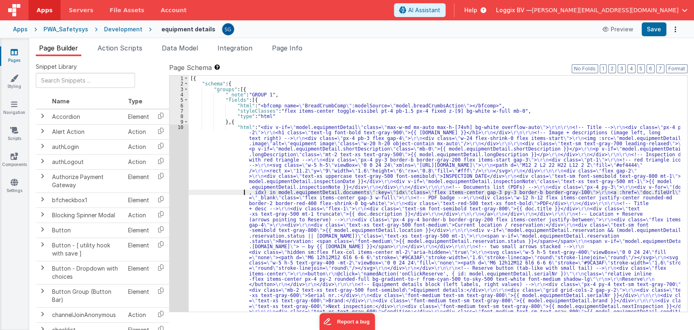
click at [233, 190] on div "[{ "schema" : { "groups" : [{ "_note" : "GROUP 1" , "fields" : [{ "html" : "<bf…" at bounding box center [435, 297] width 492 height 442
click at [181, 127] on div "10" at bounding box center [179, 224] width 19 height 201
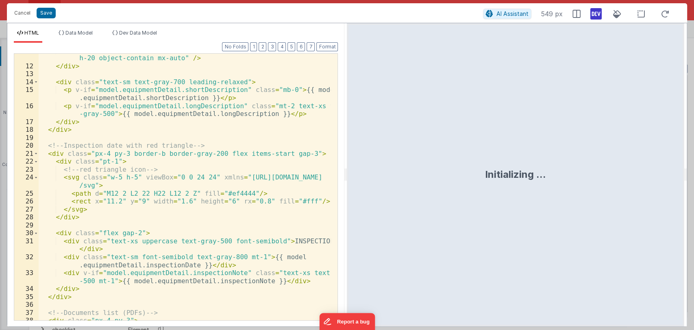
scroll to position [107, 0]
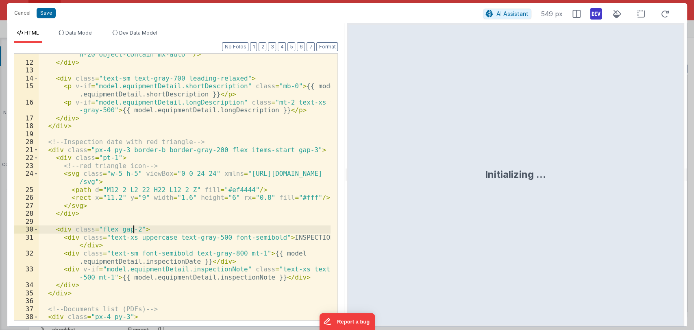
click at [133, 227] on div "< img :src = "model.equipmentDetail.image" alt = "equipment image" class = "w-2…" at bounding box center [185, 192] width 292 height 298
click at [49, 20] on div "Cancel Save AI Assistant 822 px" at bounding box center [347, 13] width 680 height 20
click at [46, 15] on button "Save" at bounding box center [46, 13] width 19 height 11
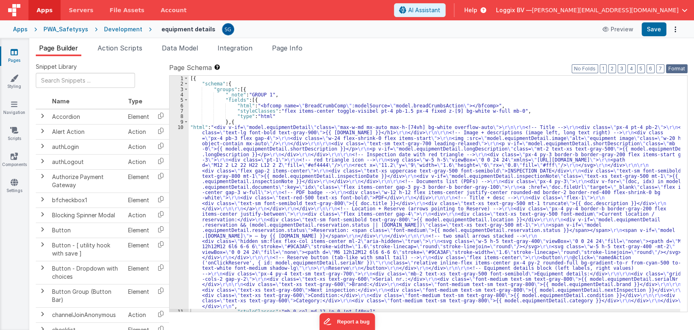
click at [677, 72] on button "Format" at bounding box center [677, 68] width 22 height 9
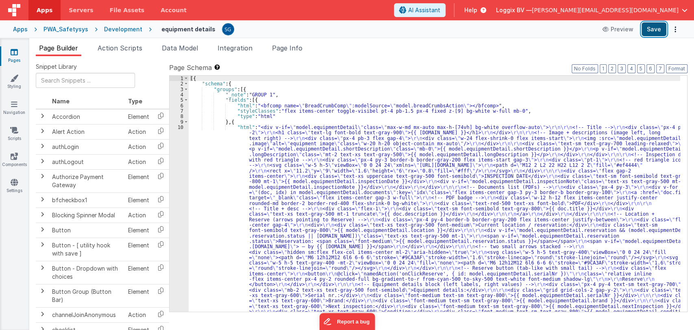
click at [652, 22] on button "Save" at bounding box center [654, 29] width 25 height 14
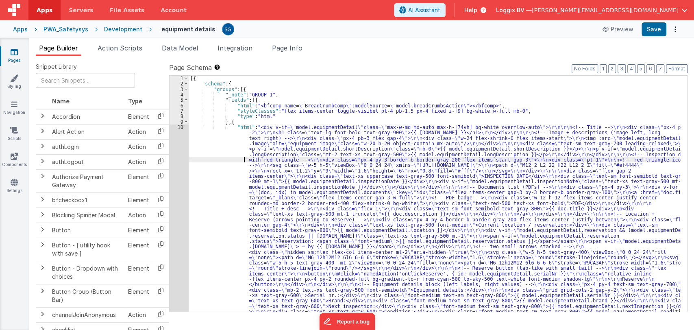
click at [194, 159] on div "[{ "schema" : { "groups" : [{ "_note" : "GROUP 1" , "fields" : [{ "html" : "<bf…" at bounding box center [435, 297] width 492 height 442
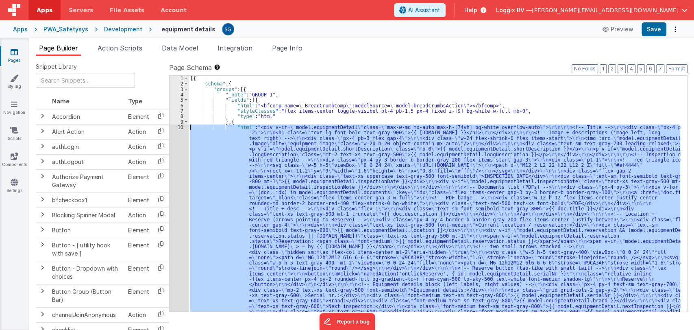
click at [181, 127] on div "10" at bounding box center [179, 224] width 19 height 201
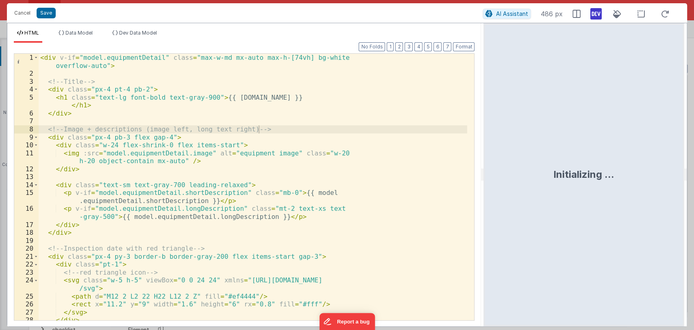
drag, startPoint x: 345, startPoint y: 177, endPoint x: 488, endPoint y: 160, distance: 144.1
click at [488, 160] on html "Cancel Save AI Assistant 486 px HTML Data Model Dev Data Model Format 7 6 5 4 3…" at bounding box center [347, 165] width 694 height 330
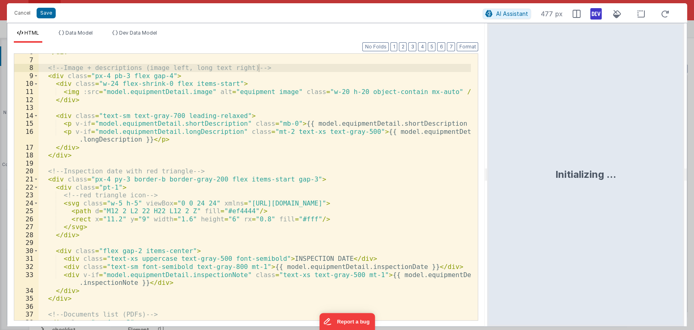
scroll to position [0, 0]
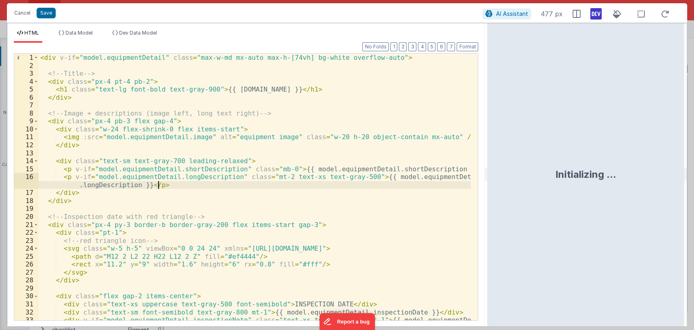
click at [174, 188] on div "< div v-if = "model.equipmentDetail" class = "max-w-md mx-auto max-h-[74vh] bg-…" at bounding box center [255, 199] width 433 height 290
click at [22, 14] on button "Cancel" at bounding box center [22, 12] width 24 height 11
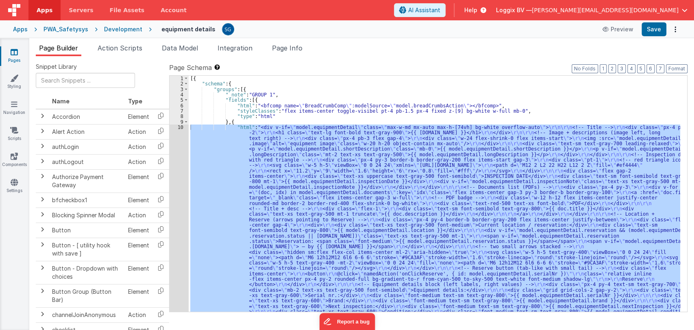
click at [231, 159] on div "[{ "schema" : { "groups" : [{ "_note" : "GROUP 1" , "fields" : [{ "html" : "<bf…" at bounding box center [435, 194] width 492 height 236
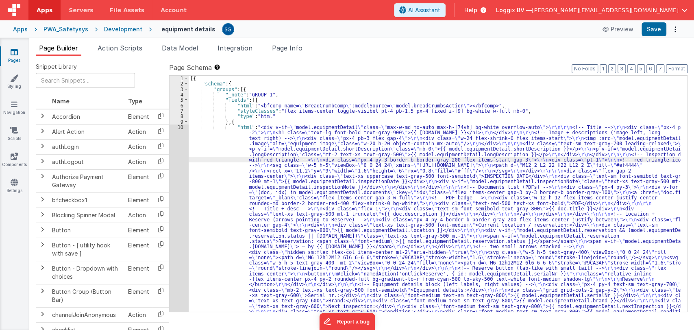
click at [181, 128] on div "10" at bounding box center [179, 224] width 19 height 201
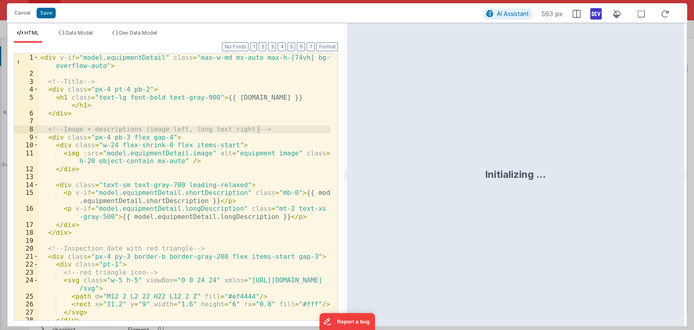
drag, startPoint x: 345, startPoint y: 173, endPoint x: 502, endPoint y: 185, distance: 157.8
click at [502, 185] on html "Cancel Save AI Assistant 563 px HTML Data Model Dev Data Model Format 7 6 5 4 3…" at bounding box center [347, 165] width 694 height 330
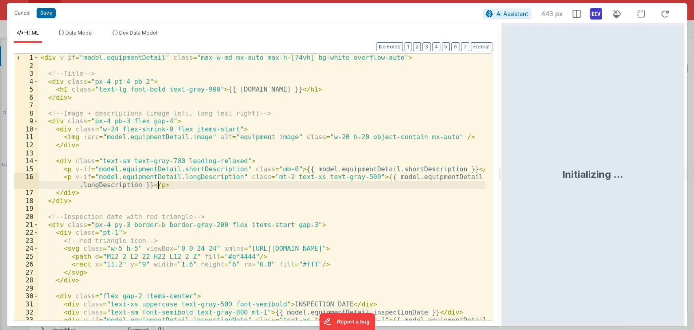
click at [346, 182] on div "< div v-if = "model.equipmentDetail" class = "max-w-md mx-auto max-h-[74vh] bg-…" at bounding box center [262, 199] width 447 height 290
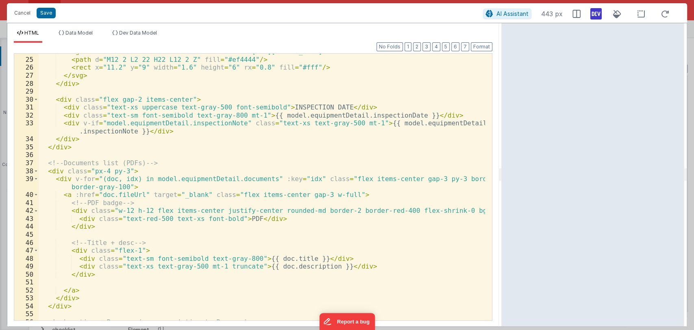
scroll to position [197, 0]
click at [46, 12] on button "Save" at bounding box center [46, 13] width 19 height 11
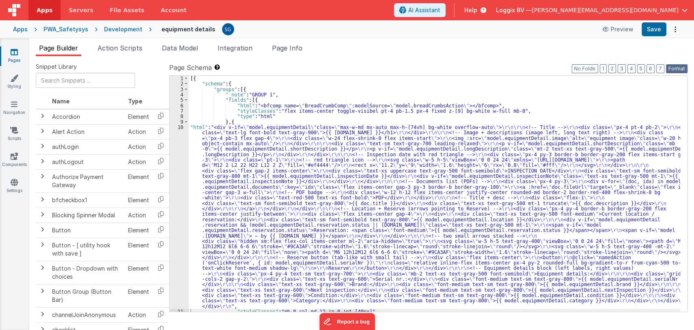
click at [672, 71] on button "Format" at bounding box center [677, 68] width 22 height 9
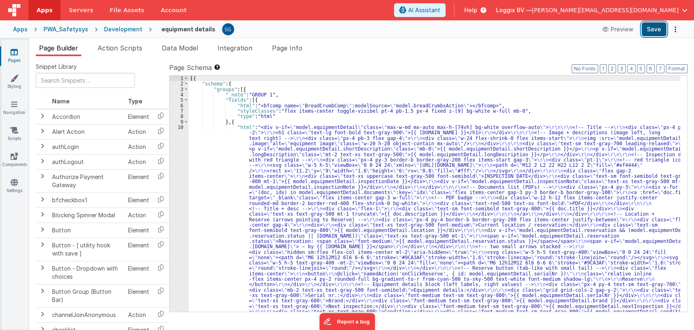
click at [649, 32] on button "Save" at bounding box center [654, 29] width 25 height 14
click at [232, 175] on div "[{ "schema" : { "groups" : [{ "_note" : "GROUP 1" , "fields" : [{ "html" : "<bf…" at bounding box center [435, 297] width 492 height 442
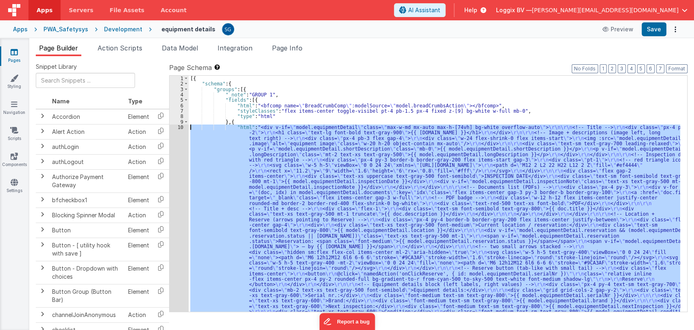
click at [181, 128] on div "10" at bounding box center [179, 224] width 19 height 201
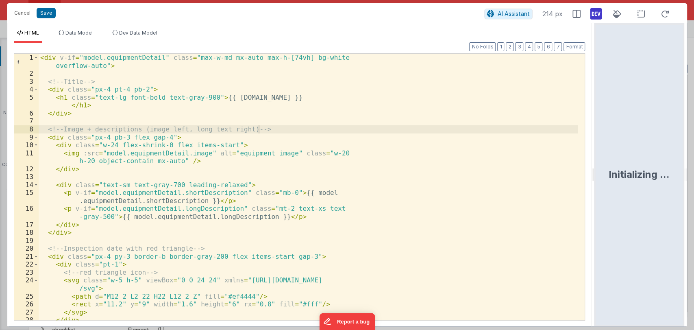
drag, startPoint x: 345, startPoint y: 175, endPoint x: 625, endPoint y: 129, distance: 284.1
click at [625, 129] on html "Cancel Save AI Assistant 214 px HTML Data Model Dev Data Model Format 7 6 5 4 3…" at bounding box center [347, 165] width 694 height 330
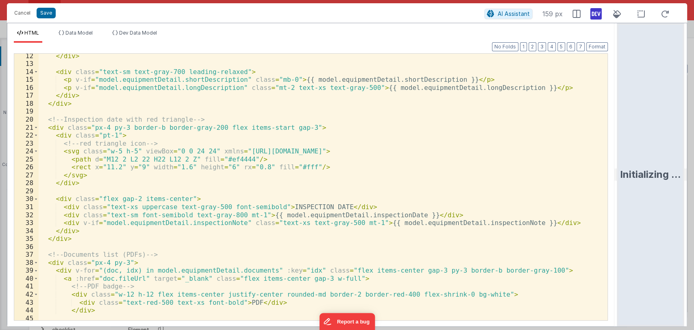
scroll to position [89, 0]
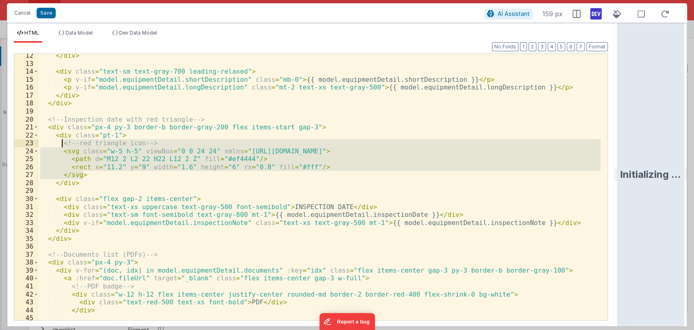
drag, startPoint x: 92, startPoint y: 177, endPoint x: 62, endPoint y: 145, distance: 42.9
click at [62, 145] on div "</ div > < div class = "text-sm text-gray-700 leading-relaxed" > < p v-if = "mo…" at bounding box center [320, 193] width 562 height 282
paste textarea
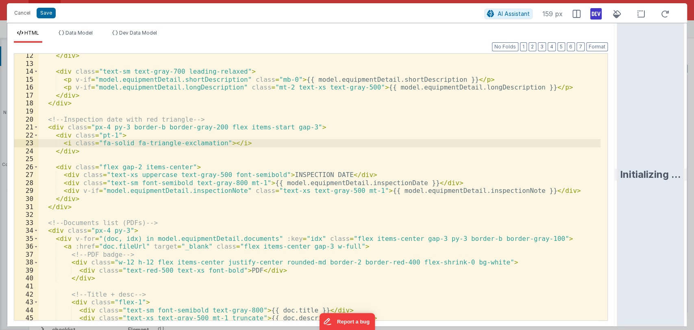
click at [213, 142] on div "</ div > < div class = "text-sm text-gray-700 leading-relaxed" > < p v-if = "mo…" at bounding box center [320, 193] width 562 height 282
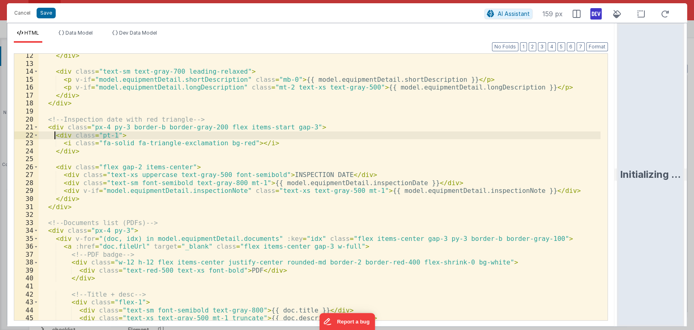
drag, startPoint x: 130, startPoint y: 135, endPoint x: 55, endPoint y: 137, distance: 74.9
click at [55, 137] on div "</ div > < div class = "text-sm text-gray-700 leading-relaxed" > < p v-if = "mo…" at bounding box center [320, 193] width 562 height 282
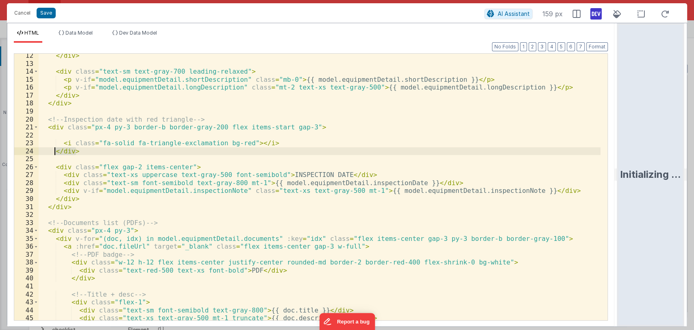
drag, startPoint x: 86, startPoint y: 151, endPoint x: 55, endPoint y: 151, distance: 30.9
click at [55, 151] on div "</ div > < div class = "text-sm text-gray-700 leading-relaxed" > < p v-if = "mo…" at bounding box center [320, 193] width 562 height 282
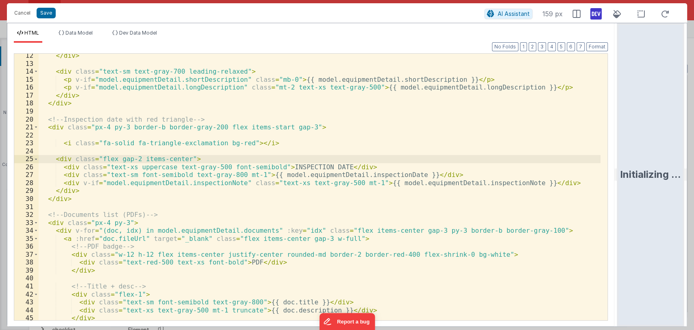
drag, startPoint x: 192, startPoint y: 161, endPoint x: 192, endPoint y: 154, distance: 6.9
click at [192, 154] on div "</ div > < div class = "text-sm text-gray-700 leading-relaxed" > < p v-if = "mo…" at bounding box center [320, 193] width 562 height 282
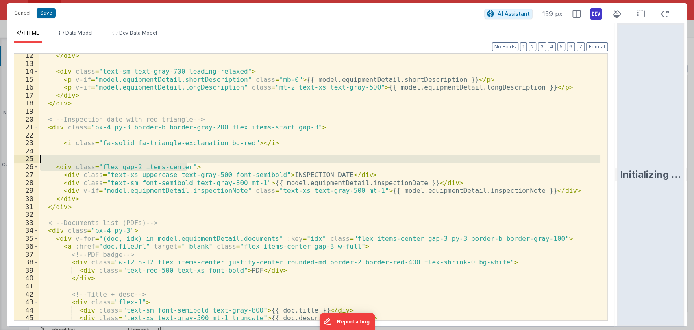
drag, startPoint x: 196, startPoint y: 166, endPoint x: 198, endPoint y: 157, distance: 8.3
click at [198, 157] on div "</ div > < div class = "text-sm text-gray-700 leading-relaxed" > < p v-if = "mo…" at bounding box center [320, 193] width 562 height 282
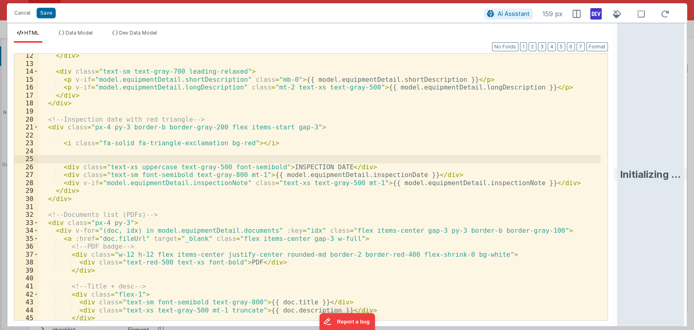
click at [265, 128] on div "</ div > < div class = "text-sm text-gray-700 leading-relaxed" > < p v-if = "mo…" at bounding box center [320, 193] width 562 height 282
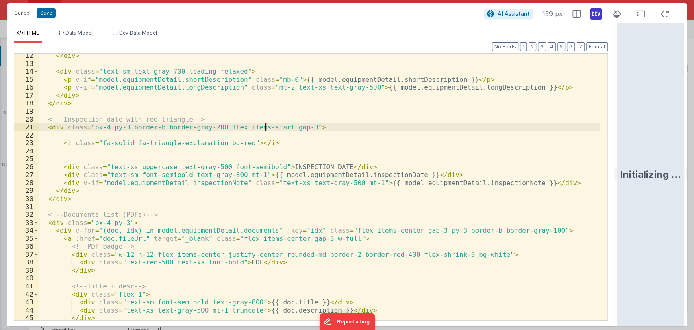
click at [265, 128] on div "</ div > < div class = "text-sm text-gray-700 leading-relaxed" > < p v-if = "mo…" at bounding box center [320, 193] width 562 height 282
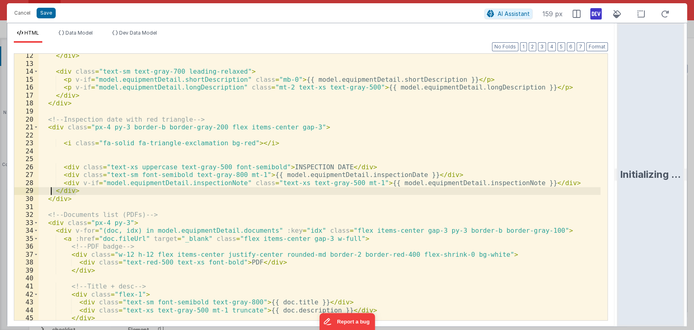
drag, startPoint x: 79, startPoint y: 191, endPoint x: 49, endPoint y: 192, distance: 30.1
click at [49, 192] on div "</ div > < div class = "text-sm text-gray-700 leading-relaxed" > < p v-if = "mo…" at bounding box center [320, 193] width 562 height 282
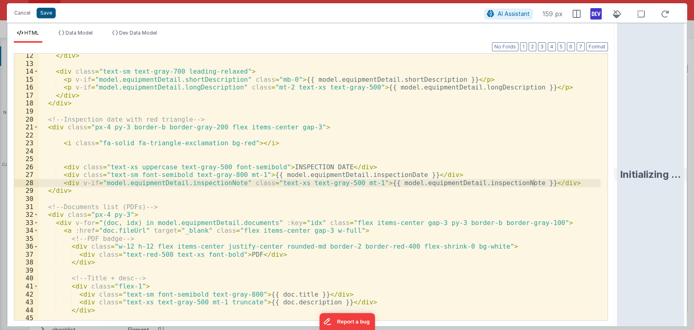
click at [48, 14] on div "Cancel Save" at bounding box center [247, 12] width 474 height 11
click at [48, 14] on button "Save" at bounding box center [46, 13] width 19 height 11
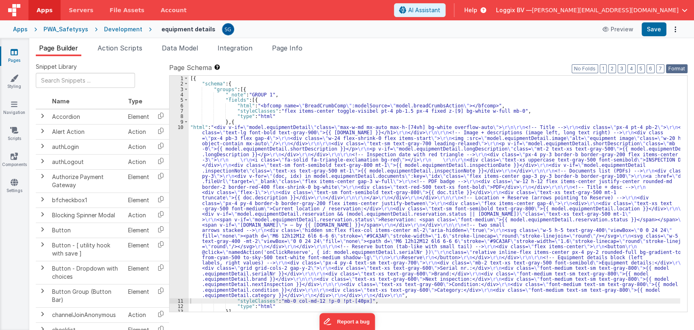
click at [671, 70] on button "Format" at bounding box center [677, 68] width 22 height 9
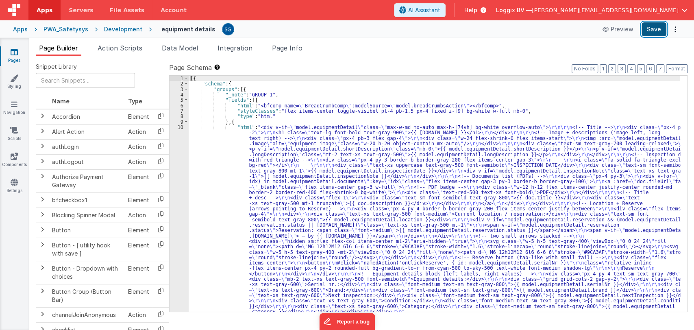
click at [656, 24] on button "Save" at bounding box center [654, 29] width 25 height 14
click at [244, 150] on div "[{ "schema" : { "groups" : [{ "_note" : "GROUP 1" , "fields" : [{ "html" : "<bf…" at bounding box center [435, 199] width 492 height 247
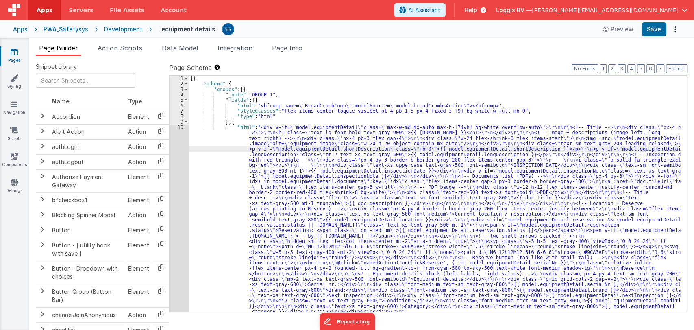
click at [181, 128] on div "10" at bounding box center [179, 219] width 19 height 190
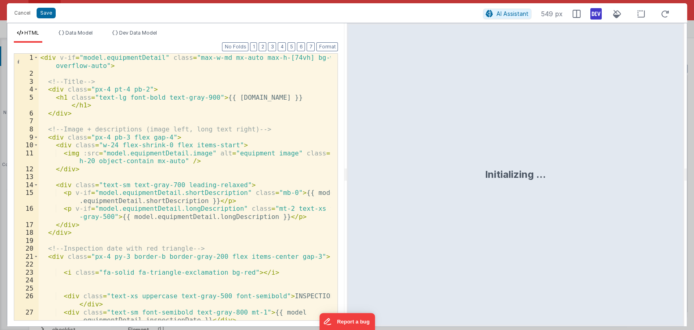
drag, startPoint x: 347, startPoint y: 176, endPoint x: 589, endPoint y: 174, distance: 242.4
click at [589, 174] on div "Initializing ..." at bounding box center [515, 174] width 337 height 303
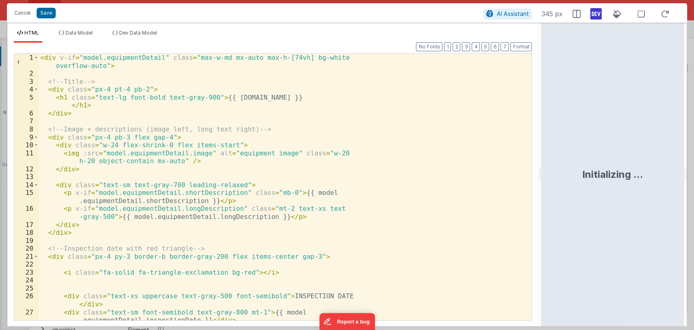
drag, startPoint x: 346, startPoint y: 174, endPoint x: 547, endPoint y: 165, distance: 201.9
click at [547, 165] on html "Cancel Save AI Assistant 345 px HTML Data Model Dev Data Model Format 7 6 5 4 3…" at bounding box center [347, 165] width 694 height 330
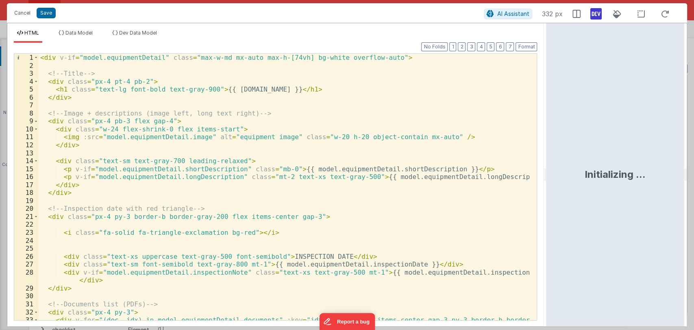
click at [223, 233] on div "< div v-if = "model.equipmentDetail" class = "max-w-md mx-auto max-h-[74vh] bg-…" at bounding box center [285, 195] width 492 height 282
click at [329, 257] on div "< div v-if = "model.equipmentDetail" class = "max-w-md mx-auto max-h-[74vh] bg-…" at bounding box center [285, 195] width 492 height 282
click at [246, 263] on div "< div v-if = "model.equipmentDetail" class = "max-w-md mx-auto max-h-[74vh] bg-…" at bounding box center [285, 195] width 492 height 282
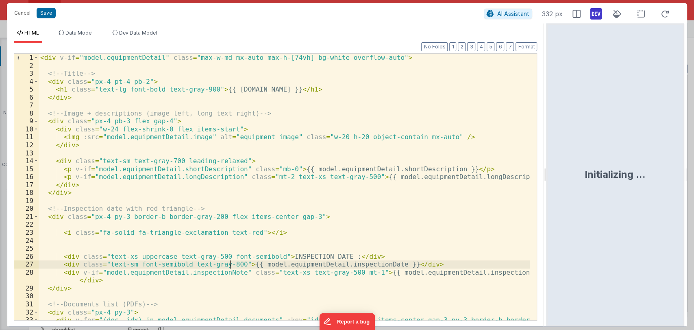
click at [355, 270] on div "< div v-if = "model.equipmentDetail" class = "max-w-md mx-auto max-h-[74vh] bg-…" at bounding box center [285, 195] width 492 height 282
click at [40, 19] on div "Cancel Save AI Assistant 332 px" at bounding box center [347, 13] width 680 height 20
click at [50, 15] on button "Save" at bounding box center [46, 13] width 19 height 11
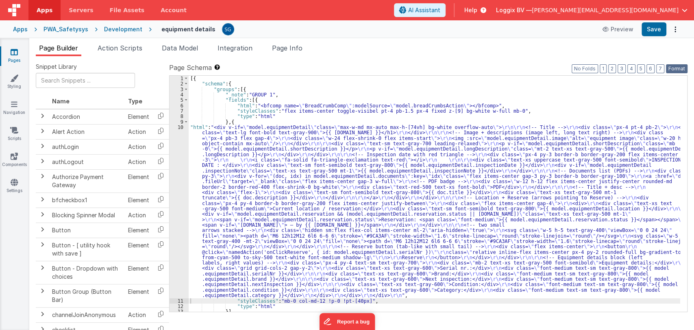
click at [675, 72] on button "Format" at bounding box center [677, 68] width 22 height 9
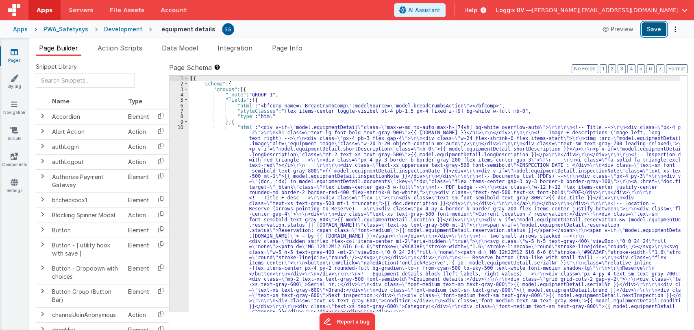
click at [650, 30] on button "Save" at bounding box center [654, 29] width 25 height 14
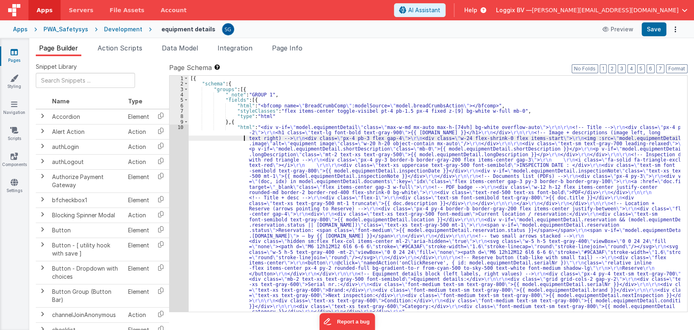
click at [197, 140] on div "[{ "schema" : { "groups" : [{ "_note" : "GROUP 1" , "fields" : [{ "html" : "<bf…" at bounding box center [435, 199] width 492 height 247
click at [181, 126] on div "10" at bounding box center [179, 219] width 19 height 190
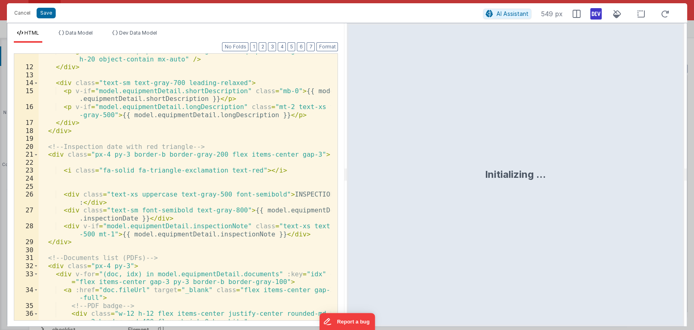
scroll to position [103, 0]
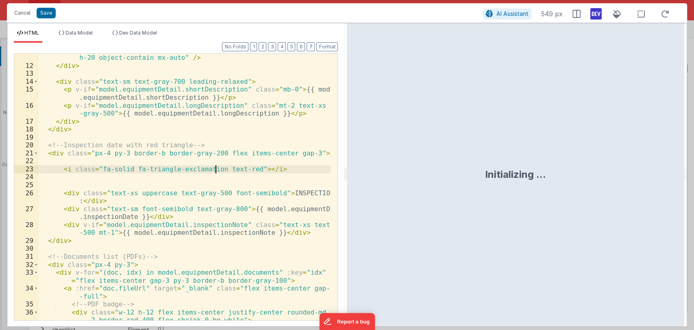
click at [217, 165] on div "< img :src = "model.equipmentDetail.image" alt = "equipment image" class = "w-2…" at bounding box center [185, 195] width 292 height 298
click at [247, 167] on div "< img :src = "model.equipmentDetail.image" alt = "equipment image" class = "w-2…" at bounding box center [185, 195] width 292 height 298
click at [40, 15] on button "Save" at bounding box center [46, 13] width 19 height 11
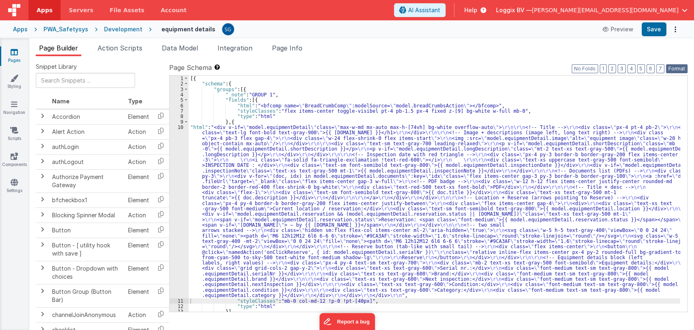
click at [680, 68] on button "Format" at bounding box center [677, 68] width 22 height 9
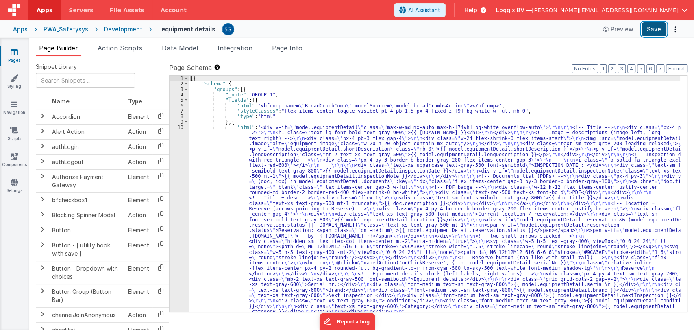
click at [652, 33] on button "Save" at bounding box center [654, 29] width 25 height 14
click at [227, 170] on div "[{ "schema" : { "groups" : [{ "_note" : "GROUP 1" , "fields" : [{ "html" : "<bf…" at bounding box center [435, 199] width 492 height 247
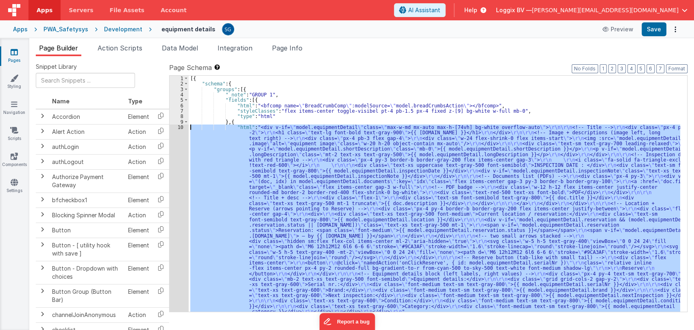
click at [181, 125] on div "10" at bounding box center [179, 219] width 19 height 190
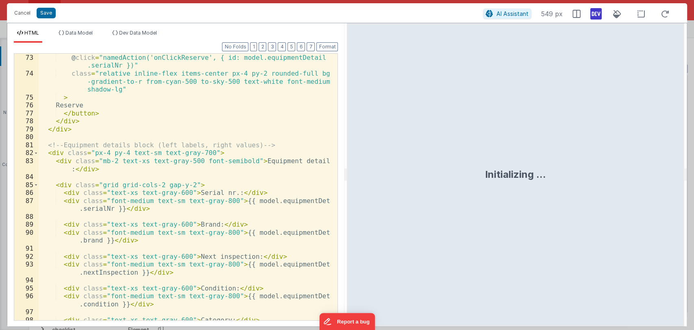
scroll to position [763, 0]
click at [67, 171] on div "@ click = "namedAction('onClickReserve', { id: model.equipmentDetail .serialNr …" at bounding box center [185, 203] width 292 height 298
click at [312, 159] on div "@ click = "namedAction('onClickReserve', { id: model.equipmentDetail .serialNr …" at bounding box center [185, 203] width 292 height 298
click at [321, 155] on div "@ click = "namedAction('onClickReserve', { id: model.equipmentDetail .serialNr …" at bounding box center [185, 203] width 292 height 298
click at [318, 159] on div "@ click = "namedAction('onClickReserve', { id: model.equipmentDetail .serialNr …" at bounding box center [185, 203] width 292 height 298
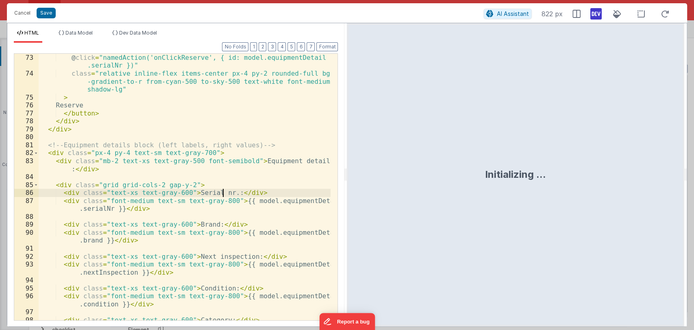
click at [222, 194] on div "@ click = "namedAction('onClickReserve', { id: model.equipmentDetail .serialNr …" at bounding box center [185, 203] width 292 height 298
click at [230, 193] on div "@ click = "namedAction('onClickReserve', { id: model.equipmentDetail .serialNr …" at bounding box center [185, 203] width 292 height 298
click at [203, 224] on div "@ click = "namedAction('onClickReserve', { id: model.equipmentDetail .serialNr …" at bounding box center [185, 203] width 292 height 298
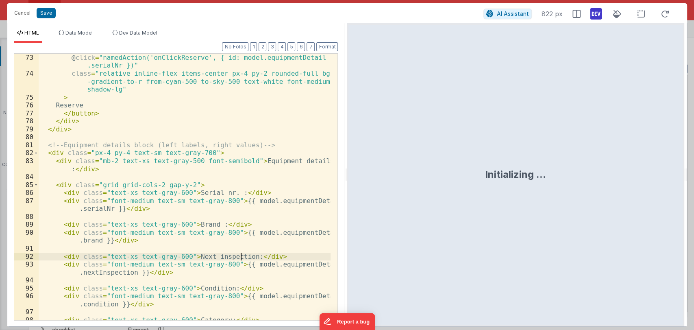
click at [241, 257] on div "@ click = "namedAction('onClickReserve', { id: model.equipmentDetail .serialNr …" at bounding box center [185, 203] width 292 height 298
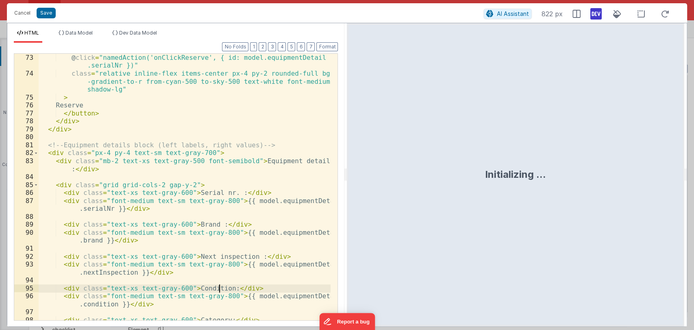
click at [219, 287] on div "@ click = "namedAction('onClickReserve', { id: model.equipmentDetail .serialNr …" at bounding box center [185, 203] width 292 height 298
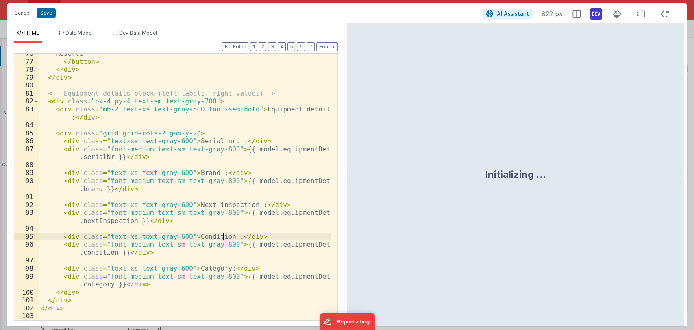
scroll to position [815, 0]
click at [215, 267] on div "Reserve </ button > </ div > </ div > <!-- Equipment details block (left labels…" at bounding box center [185, 191] width 292 height 282
click at [39, 14] on button "Save" at bounding box center [46, 13] width 19 height 11
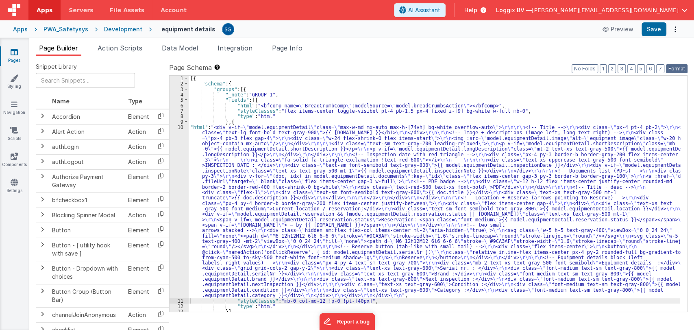
click at [684, 69] on button "Format" at bounding box center [677, 68] width 22 height 9
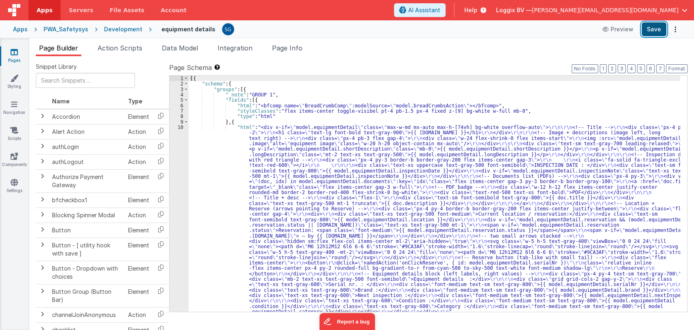
click at [649, 32] on button "Save" at bounding box center [654, 29] width 25 height 14
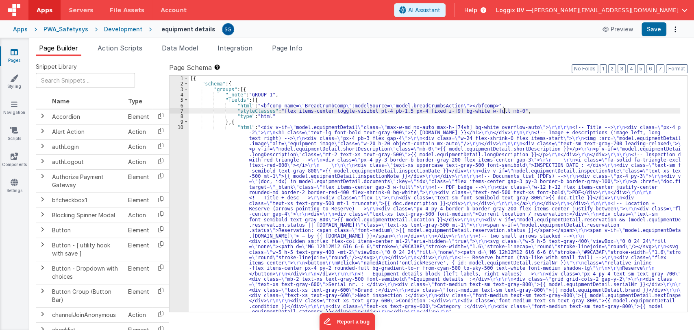
click at [513, 112] on div "[{ "schema" : { "groups" : [{ "_note" : "GROUP 1" , "fields" : [{ "html" : "<bf…" at bounding box center [435, 199] width 492 height 247
click at [656, 27] on button "Save" at bounding box center [654, 29] width 25 height 14
click at [227, 146] on div "[{ "schema" : { "groups" : [{ "_note" : "GROUP 1" , "fields" : [{ "html" : "<bf…" at bounding box center [435, 199] width 492 height 247
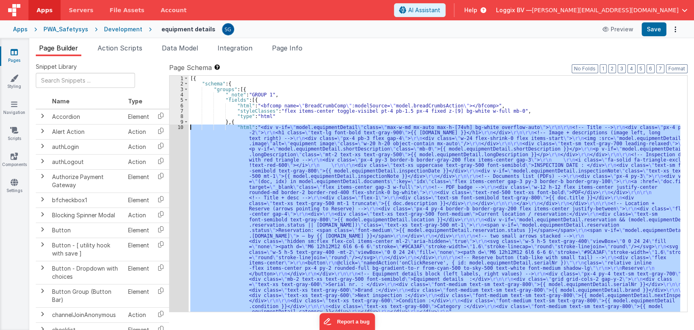
click at [179, 126] on div "10" at bounding box center [179, 219] width 19 height 190
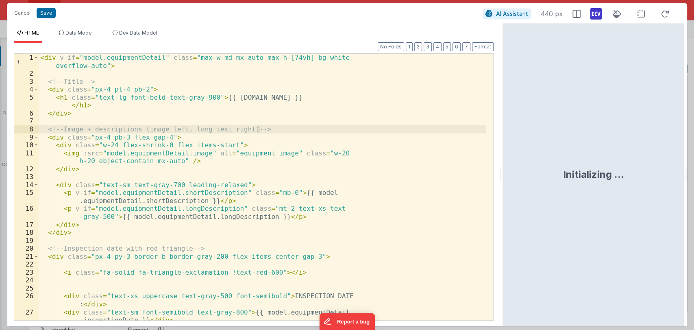
drag, startPoint x: 346, startPoint y: 177, endPoint x: 523, endPoint y: 175, distance: 177.3
click at [523, 175] on html "Cancel Save AI Assistant 440 px HTML Data Model Dev Data Model Format 7 6 5 4 3…" at bounding box center [347, 165] width 694 height 330
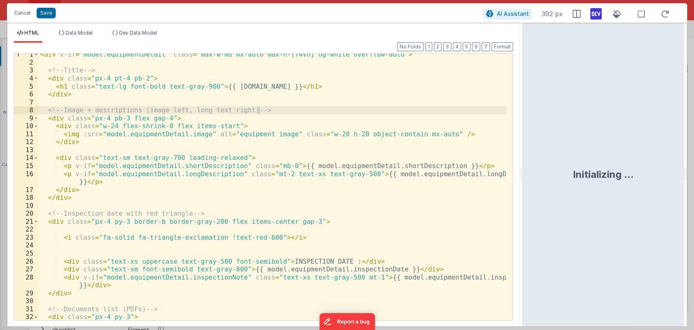
scroll to position [0, 0]
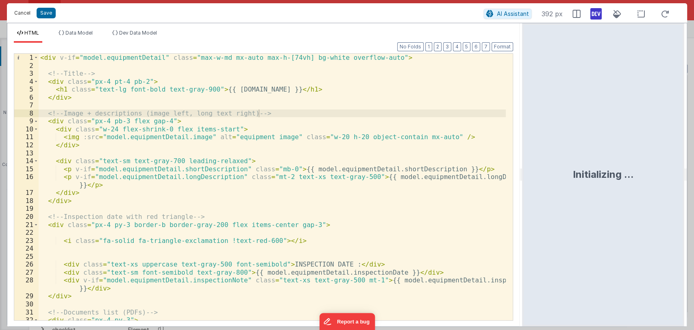
click at [26, 14] on button "Cancel" at bounding box center [22, 12] width 24 height 11
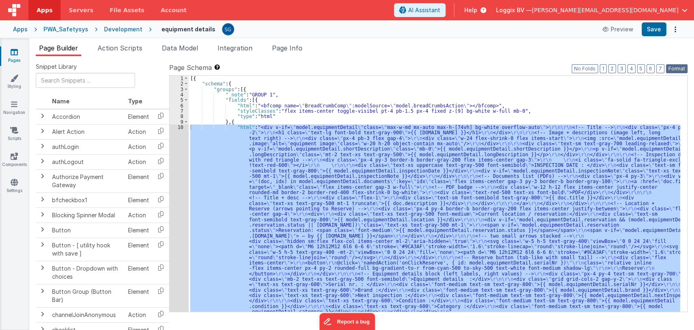
click at [670, 69] on button "Format" at bounding box center [677, 68] width 22 height 9
click at [651, 31] on button "Save" at bounding box center [654, 29] width 25 height 14
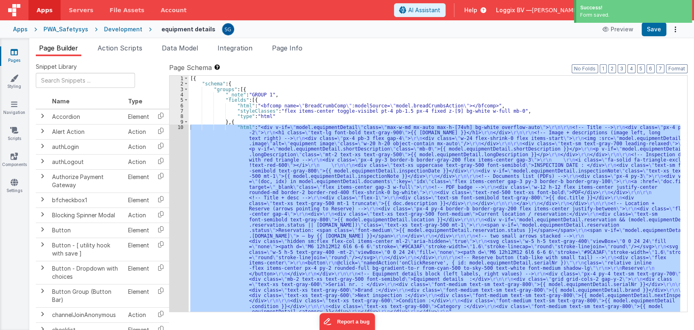
click at [518, 107] on div "[{ "schema" : { "groups" : [{ "_note" : "GROUP 1" , "fields" : [{ "html" : "<bf…" at bounding box center [435, 199] width 492 height 247
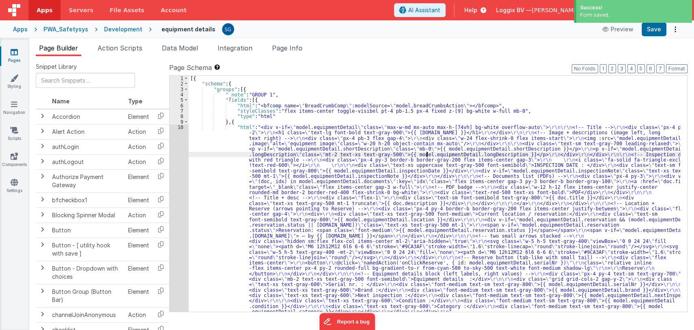
click at [426, 153] on div "[{ "schema" : { "groups" : [{ "_note" : "GROUP 1" , "fields" : [{ "html" : "<bf…" at bounding box center [435, 199] width 492 height 247
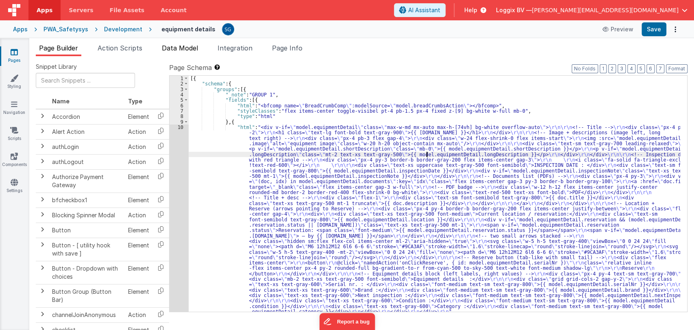
click at [183, 46] on span "Data Model" at bounding box center [180, 48] width 36 height 8
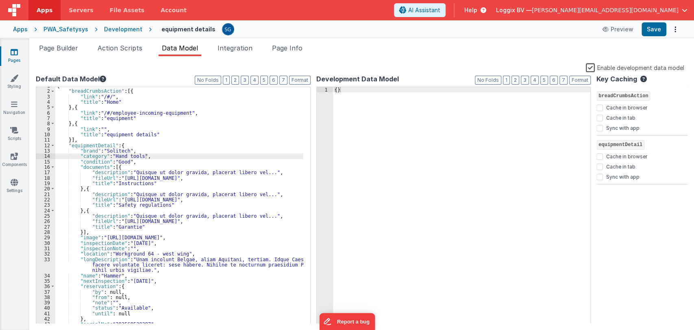
scroll to position [4, 0]
click at [52, 144] on span at bounding box center [52, 145] width 4 height 5
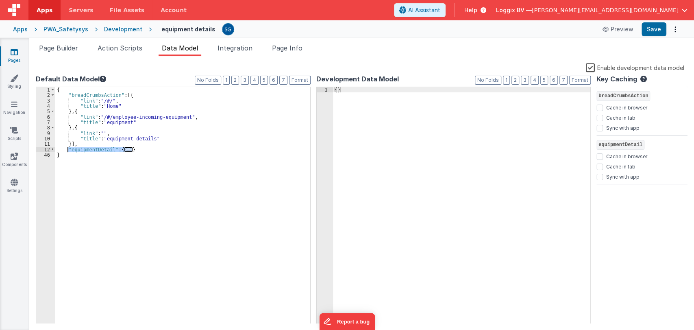
drag, startPoint x: 138, startPoint y: 150, endPoint x: 68, endPoint y: 150, distance: 70.4
click at [68, 150] on div "{ "breadCrumbsAction" : [{ "link" : "/#/" , "title" : "Home" } , { "link" : "/#…" at bounding box center [182, 211] width 255 height 248
click at [126, 47] on span "Action Scripts" at bounding box center [120, 48] width 45 height 8
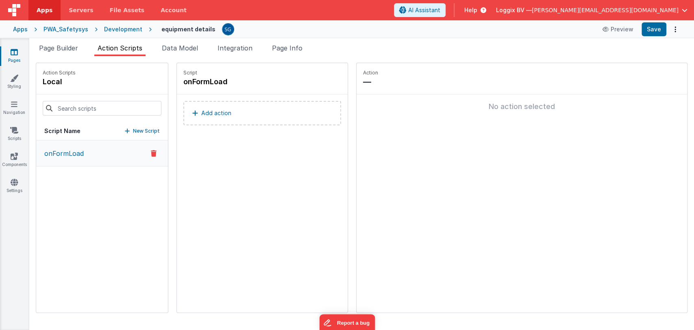
click at [15, 53] on icon at bounding box center [14, 52] width 7 height 8
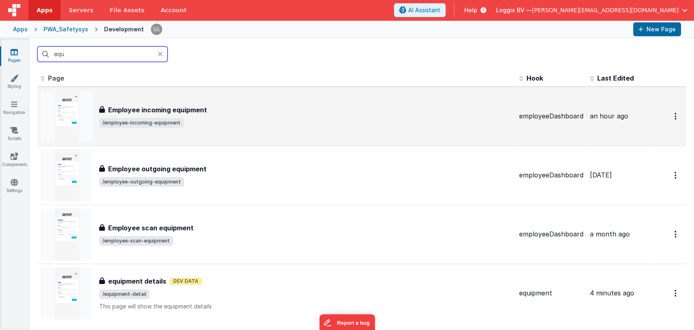
type input "equ"
click at [155, 97] on div "Employee incoming equipment Employee incoming equipment /employee-incoming-equi…" at bounding box center [277, 116] width 472 height 52
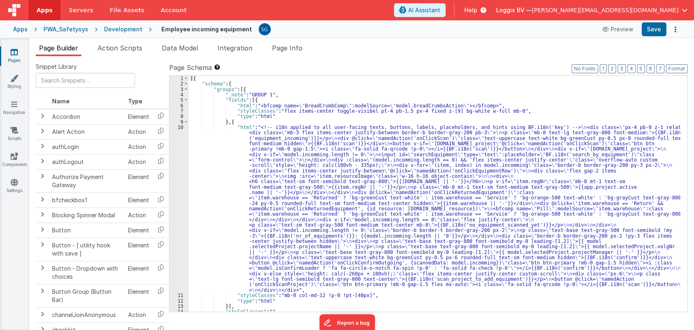
click at [124, 48] on span "Action Scripts" at bounding box center [120, 48] width 45 height 8
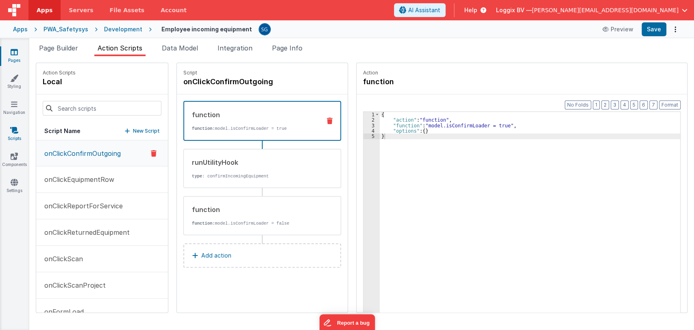
click at [15, 129] on icon at bounding box center [14, 130] width 8 height 8
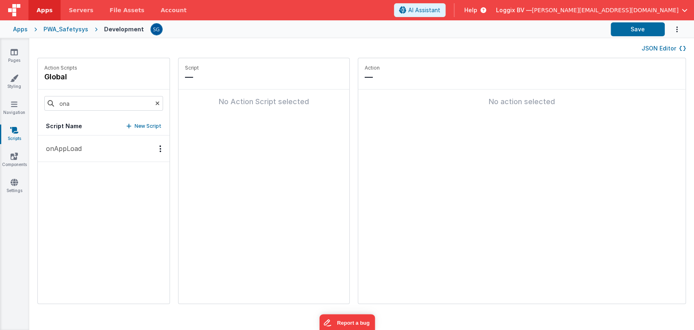
click at [155, 102] on icon at bounding box center [157, 103] width 4 height 28
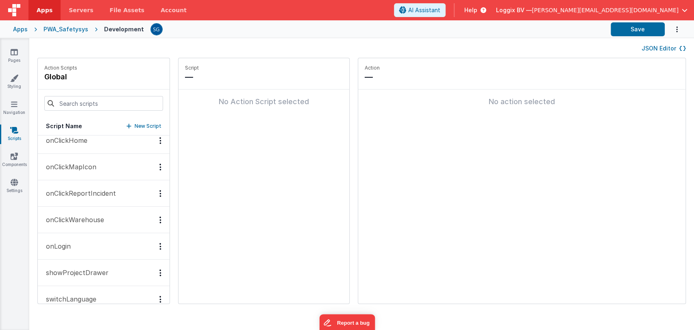
scroll to position [245, 0]
click at [70, 109] on input at bounding box center [103, 103] width 119 height 15
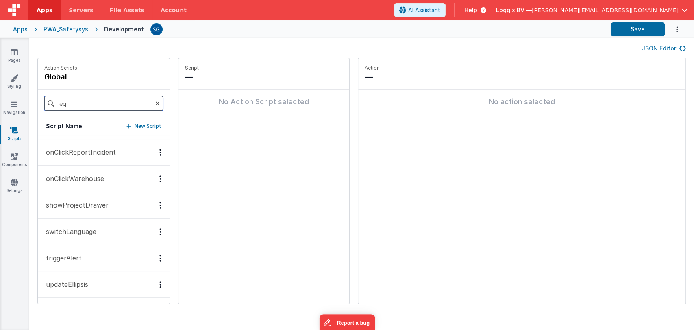
scroll to position [0, 0]
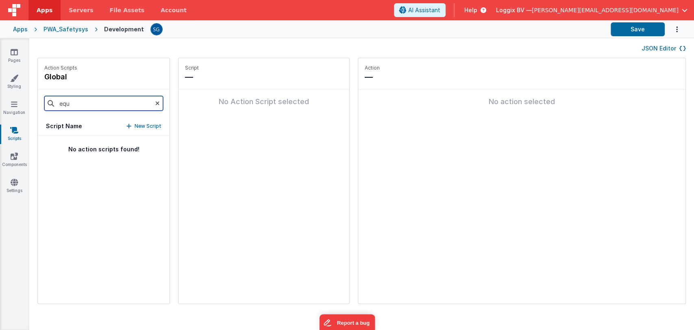
type input "equi"
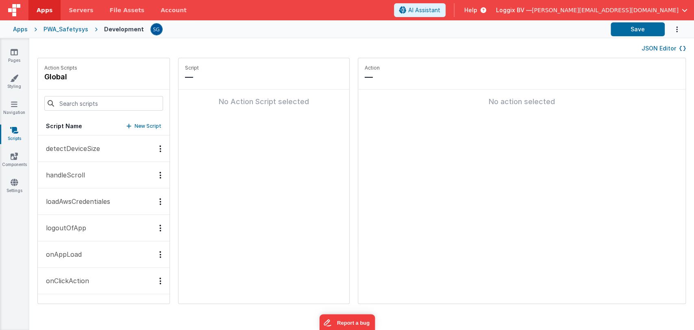
click at [17, 46] on div "Pages Styling Navigation Scripts Components Settings" at bounding box center [14, 184] width 29 height 292
click at [13, 55] on icon at bounding box center [14, 52] width 7 height 8
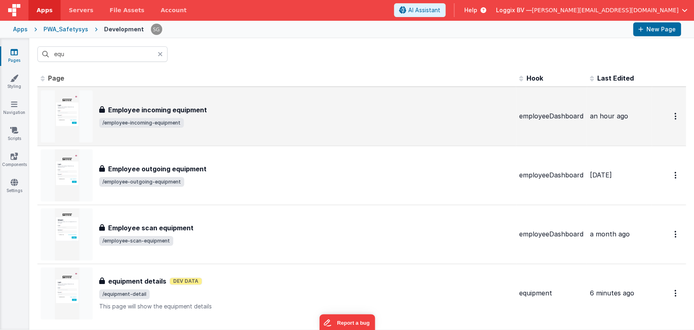
click at [185, 108] on h3 "Employee incoming equipment" at bounding box center [157, 110] width 99 height 10
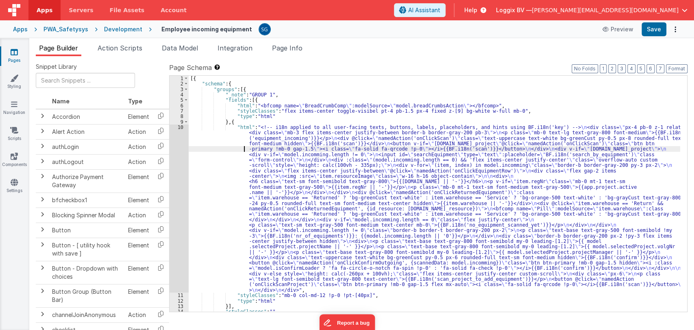
click at [223, 149] on div "[{ "schema" : { "groups" : [{ "_note" : "GROUP 1" , "fields" : [{ "html" : "<bf…" at bounding box center [435, 199] width 492 height 247
click at [181, 128] on div "10" at bounding box center [179, 208] width 19 height 168
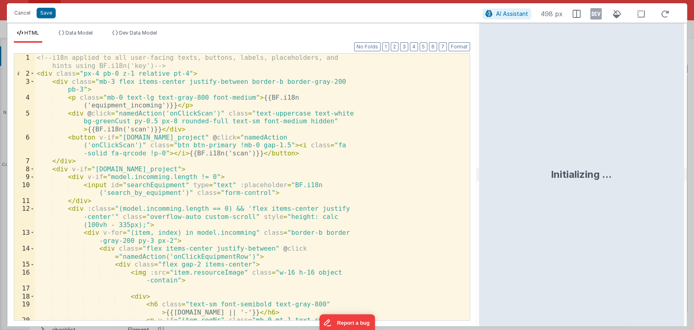
drag, startPoint x: 345, startPoint y: 177, endPoint x: 526, endPoint y: 183, distance: 181.1
click at [526, 183] on html "Cancel Save AI Assistant 498 px HTML Data Model Dev Data Model Format 7 6 5 4 3…" at bounding box center [347, 165] width 694 height 330
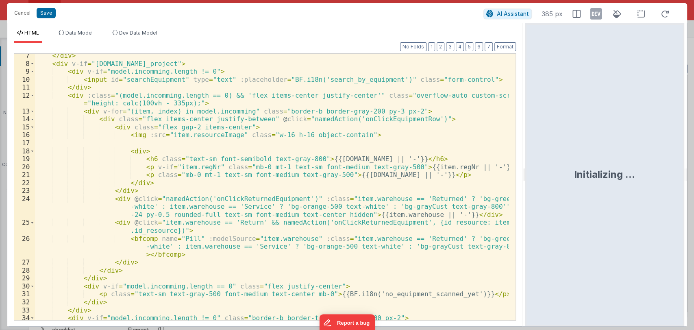
scroll to position [65, 0]
click at [390, 118] on div "</ div > < div v-if = "model.selectedProject.id_project" > < div v-if = "model.…" at bounding box center [272, 197] width 474 height 290
click at [407, 121] on div "</ div > < div v-if = "model.selectedProject.id_project" > < div v-if = "model.…" at bounding box center [272, 197] width 474 height 290
click at [26, 14] on button "Cancel" at bounding box center [22, 12] width 24 height 11
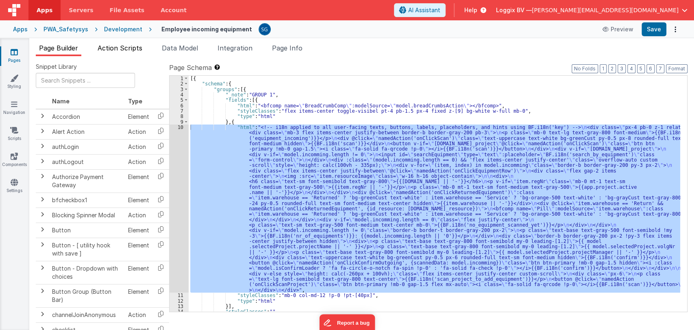
click at [114, 45] on span "Action Scripts" at bounding box center [120, 48] width 45 height 8
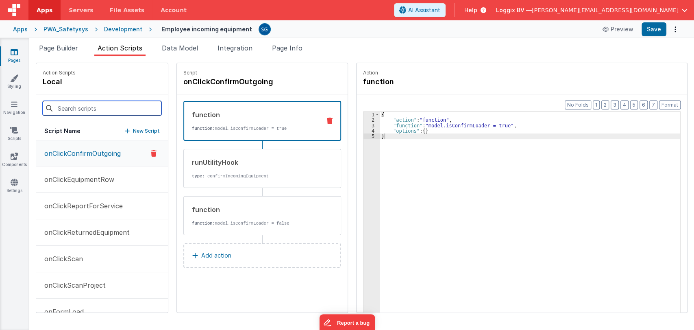
click at [109, 110] on input at bounding box center [102, 108] width 119 height 15
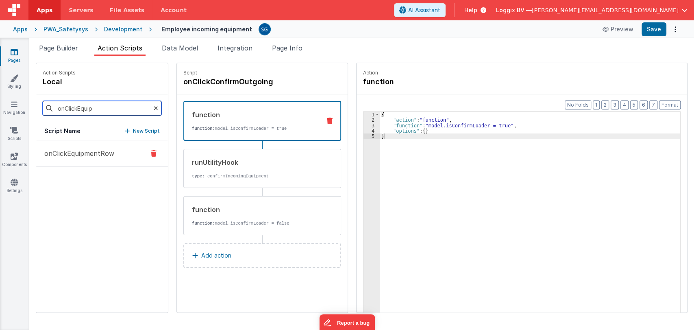
type input "onClickEquip"
click at [85, 153] on p "onClickEquipmentRow" at bounding box center [76, 153] width 75 height 10
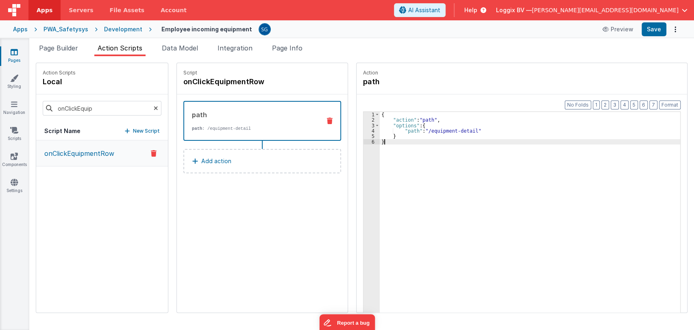
click at [393, 145] on div "{ "action" : "path" , "options" : { "path" : "/equipment-detail" } }" at bounding box center [534, 230] width 309 height 237
click at [201, 160] on p "Add action" at bounding box center [216, 161] width 30 height 10
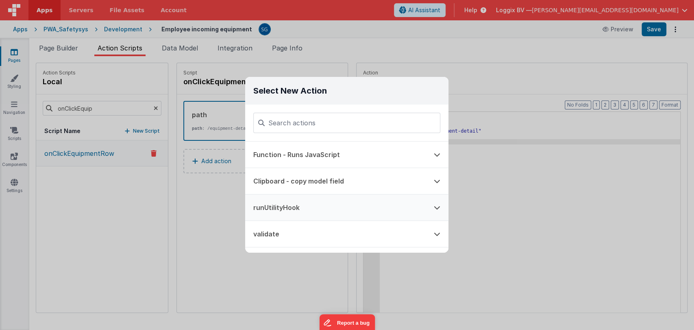
click at [299, 210] on button "runUtilityHook" at bounding box center [335, 207] width 181 height 26
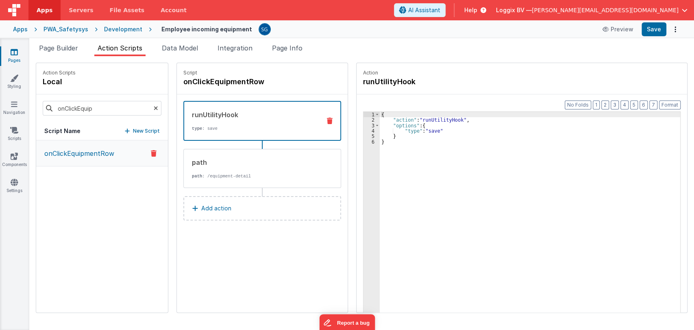
click at [281, 113] on div "runUtilityHook" at bounding box center [253, 115] width 122 height 10
click at [383, 143] on div "{ "action" : "runUtilityHook" , "options" : { "type" : "save" } }" at bounding box center [534, 230] width 309 height 237
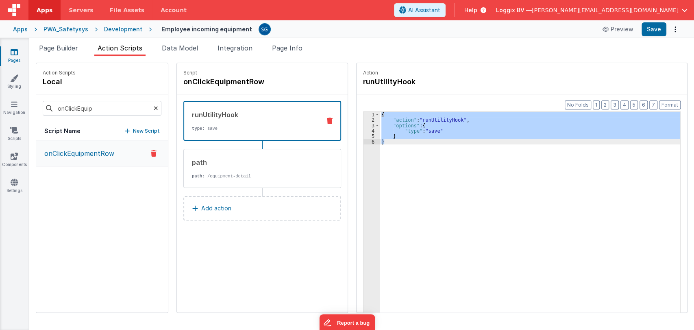
paste textarea
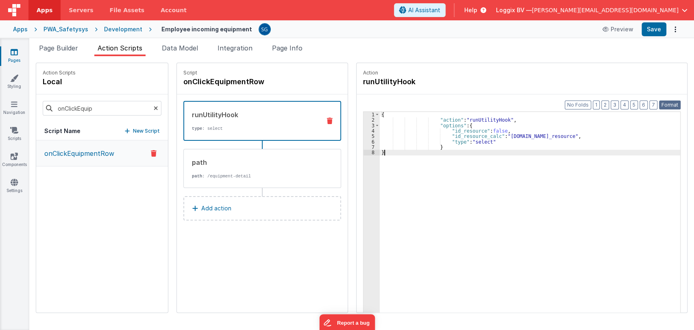
click at [674, 106] on button "Format" at bounding box center [670, 104] width 22 height 9
click at [566, 137] on div "{ "action" : "runUtilityHook" , "options" : { "id_resource" : false , "id_resou…" at bounding box center [534, 230] width 309 height 237
click at [483, 135] on div "{ "action" : "runUtilityHook" , "options" : { "id_resource" : false , "id_resou…" at bounding box center [534, 230] width 309 height 237
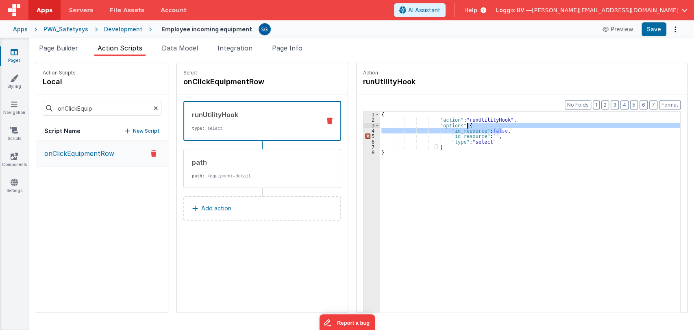
drag, startPoint x: 495, startPoint y: 131, endPoint x: 495, endPoint y: 124, distance: 7.8
click at [495, 124] on div "{ "action" : "runUtilityHook" , "options" : { "id_resource" : false , "id_resou…" at bounding box center [534, 230] width 309 height 237
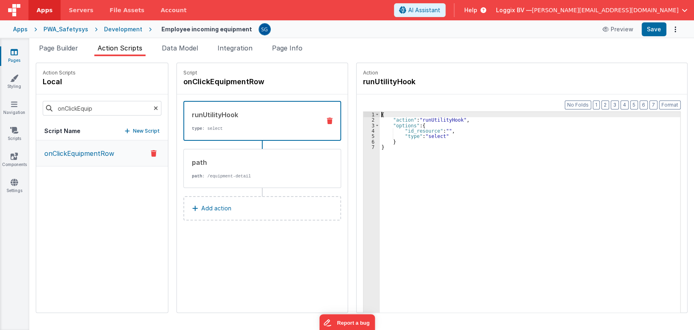
click at [436, 128] on div "{ "action" : "runUtilityHook" , "options" : { "id_resource" : "" , "type" : "se…" at bounding box center [534, 230] width 309 height 237
click at [411, 131] on div "{ "action" : "runUtilityHook" , "options" : { "id_resource" : "action.options.i…" at bounding box center [534, 230] width 309 height 237
click at [496, 129] on div "{ "action" : "runUtilityHook" , "options" : { "id_resource" : "action.options.i…" at bounding box center [534, 230] width 309 height 237
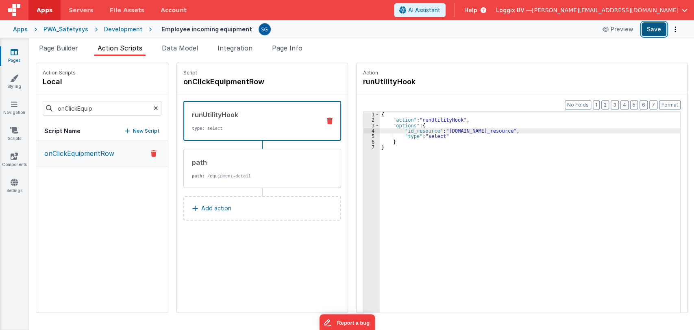
click at [652, 30] on button "Save" at bounding box center [654, 29] width 25 height 14
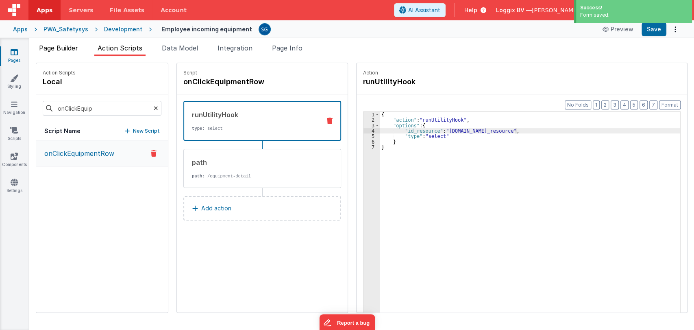
click at [59, 44] on span "Page Builder" at bounding box center [58, 48] width 39 height 8
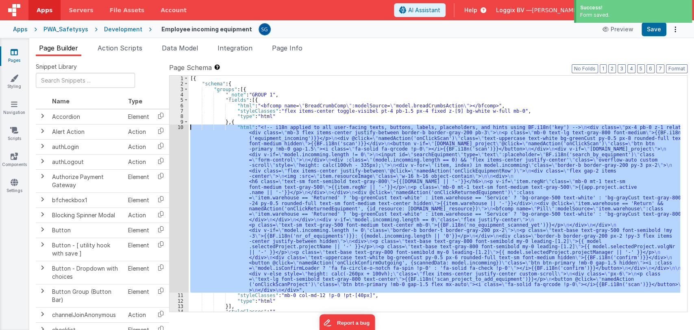
click at [182, 128] on div "10" at bounding box center [179, 208] width 19 height 168
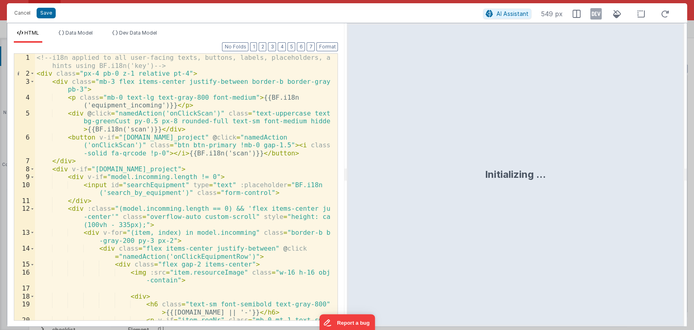
click at [344, 173] on div "Format 7 6 5 4 3 2 1 No Folds 1 2 3 4 5 6 7 8 9 10 11 12 13 14 15 16 17 18 19 2…" at bounding box center [175, 185] width 337 height 284
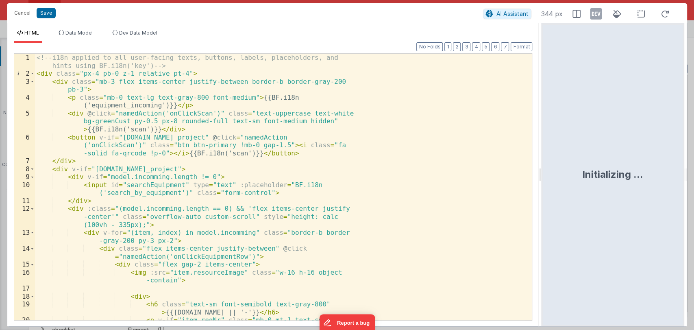
drag, startPoint x: 347, startPoint y: 173, endPoint x: 567, endPoint y: 179, distance: 220.1
click at [567, 179] on html "Cancel Save AI Assistant 344 px HTML Data Model Dev Data Model Format 7 6 5 4 3…" at bounding box center [347, 165] width 694 height 330
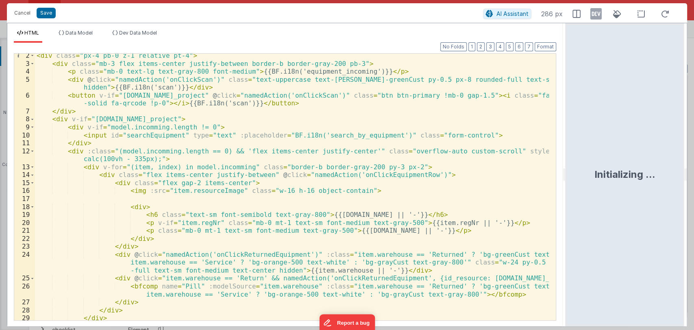
scroll to position [13, 0]
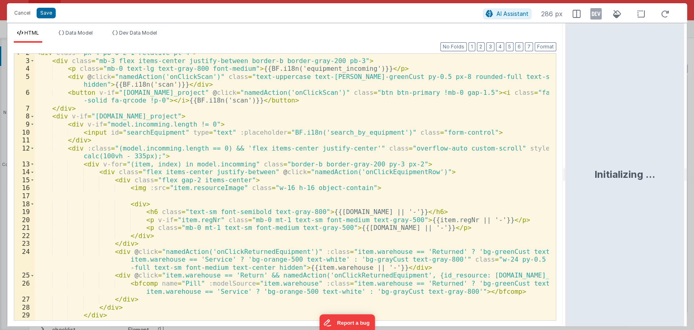
click at [368, 173] on div "< div class = "px-4 pb-0 z-1 relative pt-4" > < div class = "mb-3 flex items-ce…" at bounding box center [292, 190] width 514 height 282
click at [411, 171] on div "< div class = "px-4 pb-0 z-1 relative pt-4" > < div class = "mb-3 flex items-ce…" at bounding box center [292, 190] width 514 height 282
click at [408, 172] on div "< div class = "px-4 pb-0 z-1 relative pt-4" > < div class = "mb-3 flex items-ce…" at bounding box center [292, 190] width 514 height 282
paste textarea
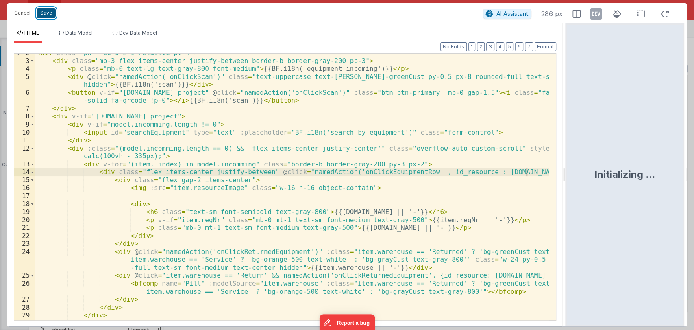
click at [45, 14] on button "Save" at bounding box center [46, 13] width 19 height 11
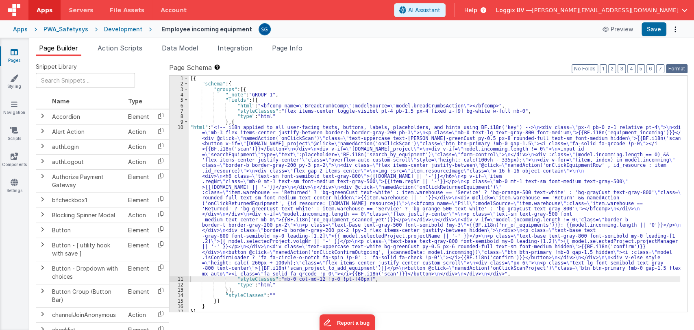
click at [678, 66] on button "Format" at bounding box center [677, 68] width 22 height 9
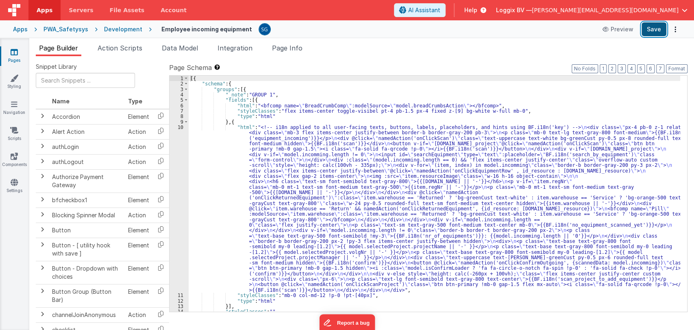
click at [657, 30] on button "Save" at bounding box center [654, 29] width 25 height 14
click at [198, 183] on div "[{ "schema" : { "groups" : [{ "_note" : "GROUP 1" , "fields" : [{ "html" : "<bf…" at bounding box center [435, 199] width 492 height 247
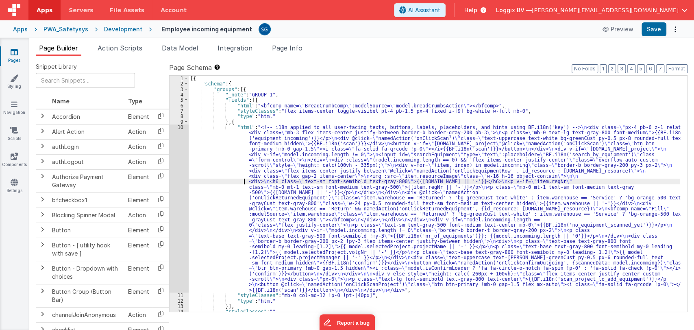
click at [182, 126] on div "10" at bounding box center [179, 208] width 19 height 168
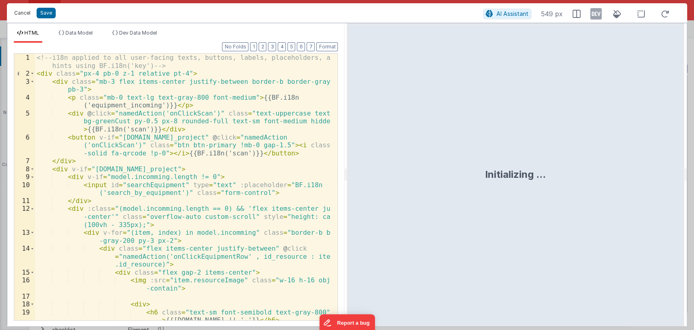
click at [18, 13] on button "Cancel" at bounding box center [22, 12] width 24 height 11
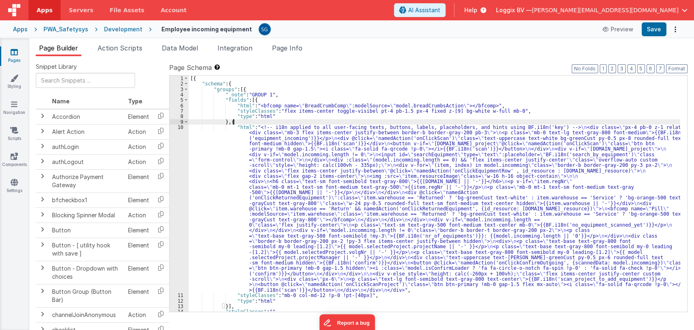
click at [238, 121] on div "[{ "schema" : { "groups" : [{ "_note" : "GROUP 1" , "fields" : [{ "html" : "<bf…" at bounding box center [435, 199] width 492 height 247
click at [229, 164] on div "[{ "schema" : { "groups" : [{ "_note" : "GROUP 1" , "fields" : [{ "html" : "<bf…" at bounding box center [435, 199] width 492 height 247
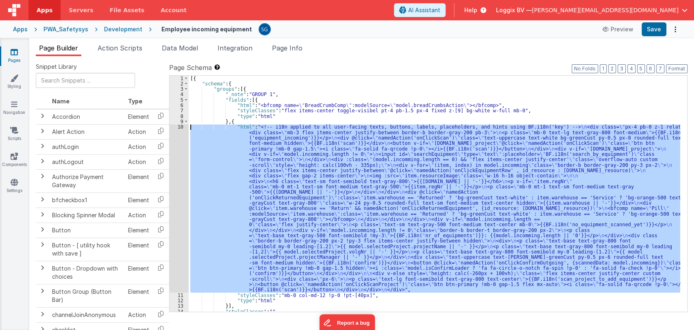
click at [181, 129] on div "10" at bounding box center [179, 208] width 19 height 168
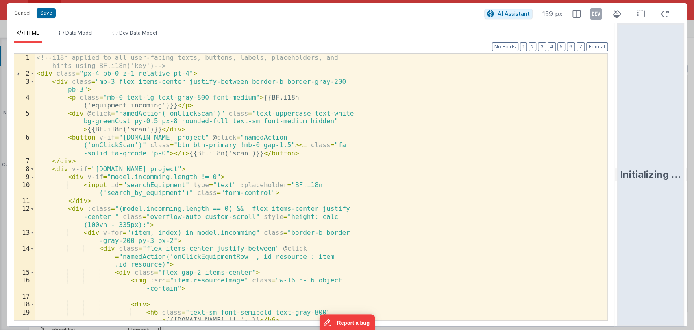
drag, startPoint x: 344, startPoint y: 171, endPoint x: 656, endPoint y: 150, distance: 313.1
click at [656, 150] on html "Cancel Save AI Assistant 159 px HTML Data Model Dev Data Model Format 7 6 5 4 3…" at bounding box center [347, 165] width 694 height 330
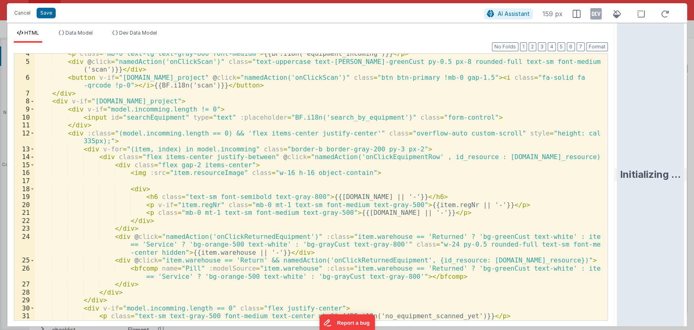
scroll to position [28, 0]
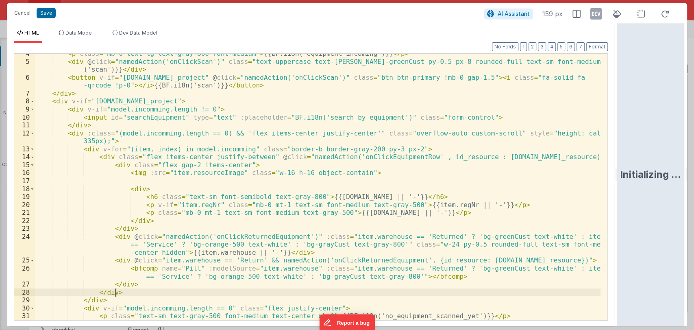
click at [470, 288] on div "< p class = "mb-0 text-lg text-gray-800 font-medium" > {{BF.i18n('equipment_inc…" at bounding box center [318, 191] width 566 height 282
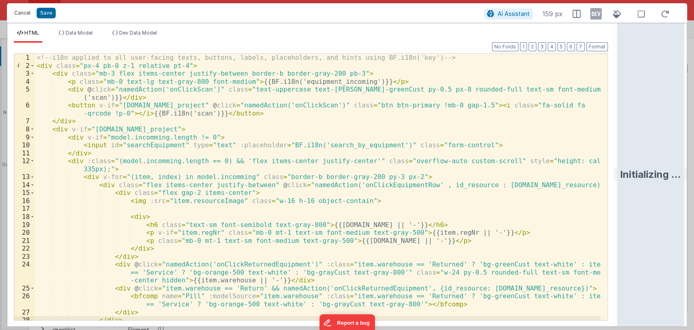
click at [22, 11] on button "Cancel" at bounding box center [22, 12] width 24 height 11
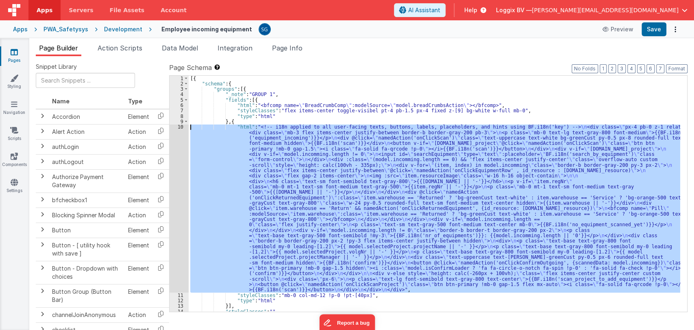
click at [231, 149] on div "[{ "schema" : { "groups" : [{ "_note" : "GROUP 1" , "fields" : [{ "html" : "<bf…" at bounding box center [435, 194] width 492 height 236
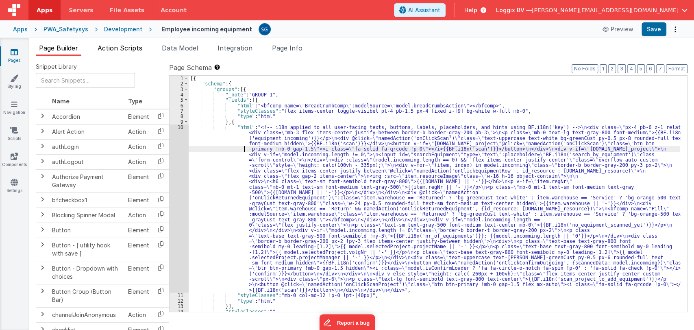
click at [110, 51] on span "Action Scripts" at bounding box center [120, 48] width 45 height 8
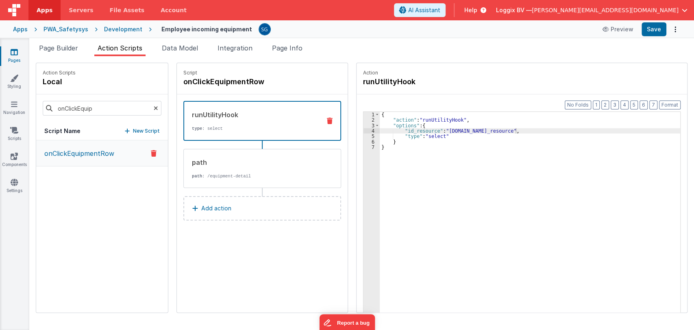
click at [88, 157] on p "onClickEquipmentRow" at bounding box center [76, 153] width 75 height 10
click at [262, 166] on div "path" at bounding box center [253, 162] width 123 height 10
click at [208, 128] on p "type : select" at bounding box center [253, 128] width 122 height 7
click at [60, 52] on li "Page Builder" at bounding box center [59, 49] width 46 height 13
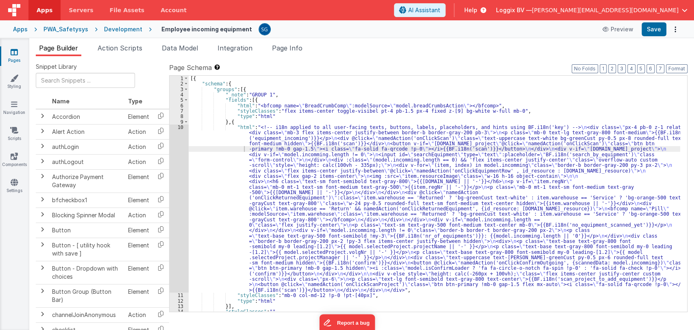
click at [222, 153] on div "[{ "schema" : { "groups" : [{ "_note" : "GROUP 1" , "fields" : [{ "html" : "<bf…" at bounding box center [435, 199] width 492 height 247
click at [177, 126] on div "10" at bounding box center [179, 208] width 19 height 168
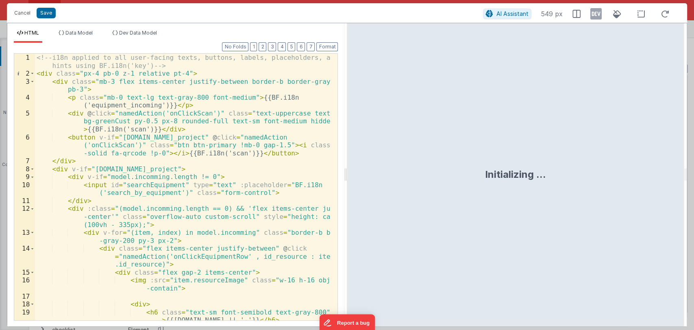
click at [345, 173] on div "HTML Data Model Dev Data Model Format 7 6 5 4 3 2 1 No Folds 1 2 3 4 5 6 7 8 9 …" at bounding box center [347, 175] width 680 height 304
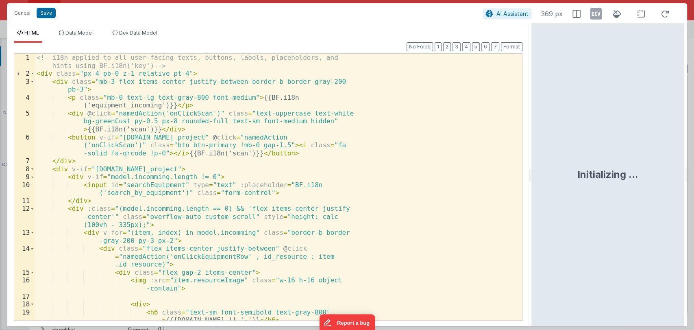
drag, startPoint x: 345, startPoint y: 173, endPoint x: 591, endPoint y: 150, distance: 247.5
click at [591, 150] on html "Cancel Save AI Assistant 369 px HTML Data Model Dev Data Model Format 7 6 5 4 3…" at bounding box center [347, 165] width 694 height 330
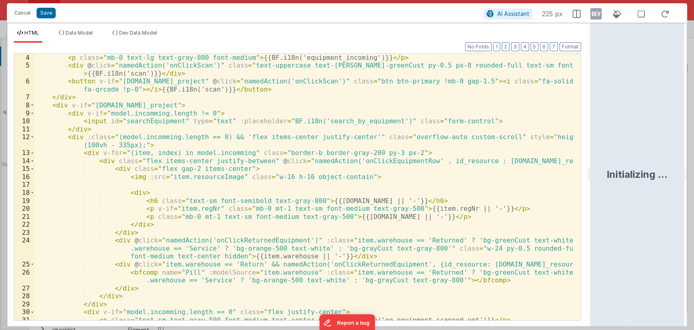
scroll to position [24, 0]
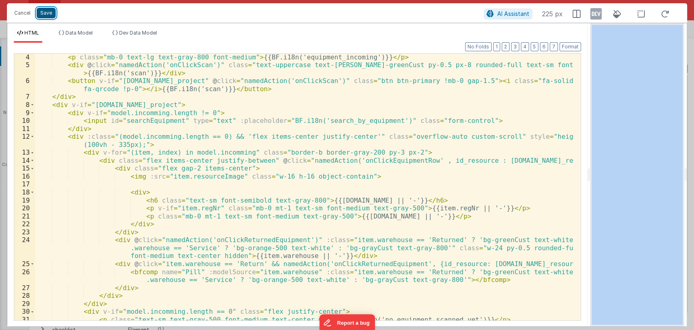
click at [48, 16] on button "Save" at bounding box center [46, 13] width 19 height 11
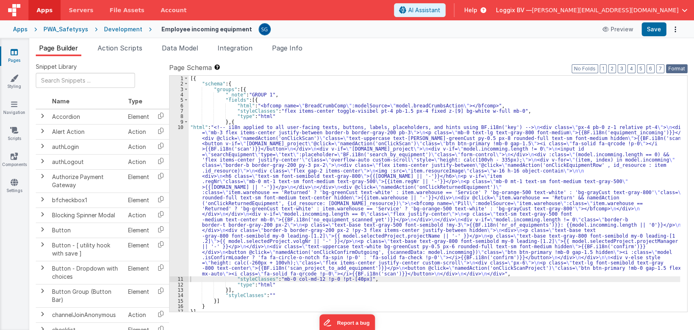
click at [674, 68] on button "Format" at bounding box center [677, 68] width 22 height 9
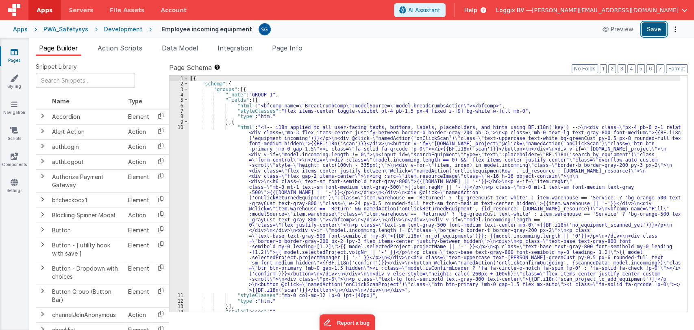
click at [655, 30] on button "Save" at bounding box center [654, 29] width 25 height 14
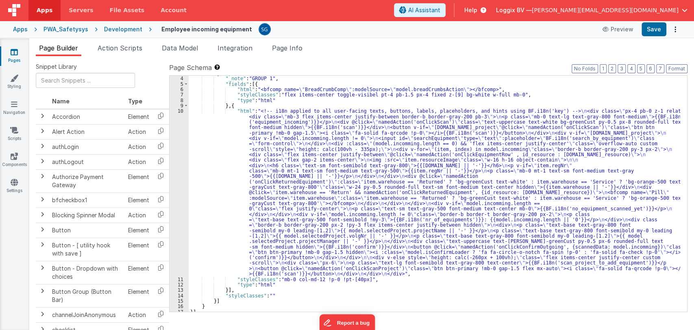
scroll to position [0, 0]
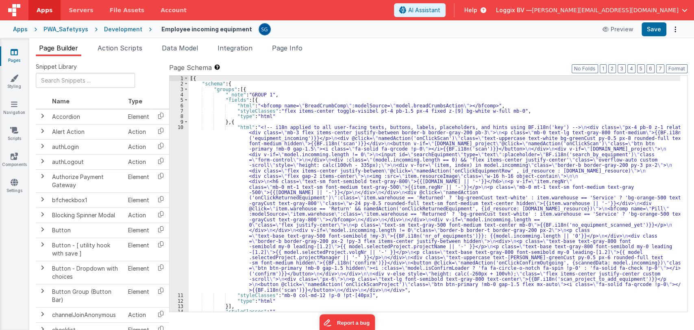
click at [230, 183] on div "[{ "schema" : { "groups" : [{ "_note" : "GROUP 1" , "fields" : [{ "html" : "<bf…" at bounding box center [435, 199] width 492 height 247
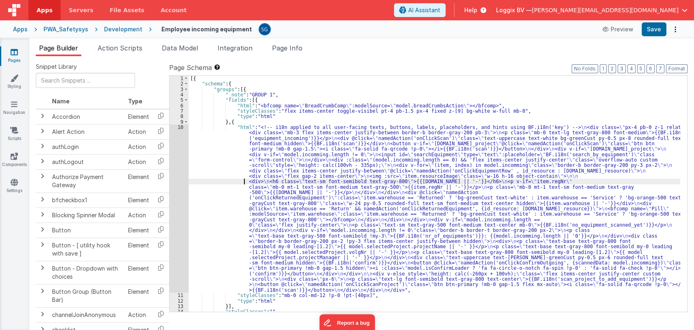
click at [181, 128] on div "10" at bounding box center [179, 208] width 19 height 168
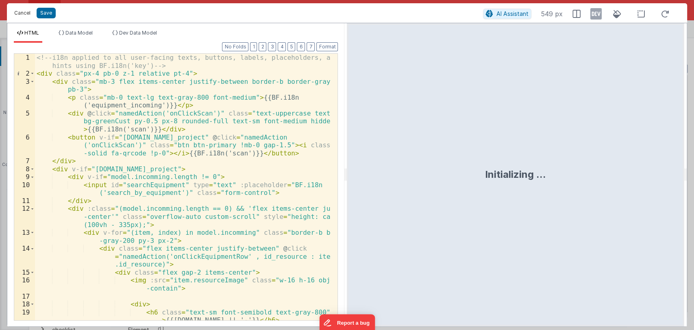
click at [26, 15] on button "Cancel" at bounding box center [22, 12] width 24 height 11
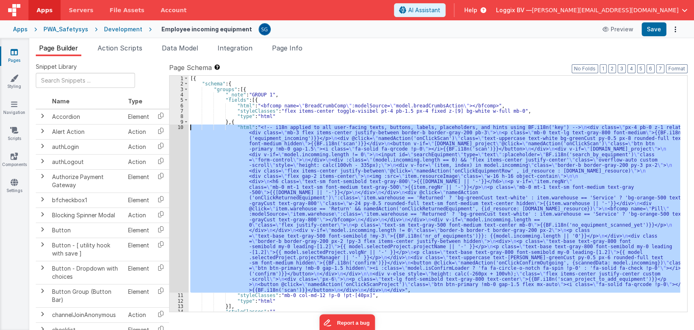
click at [231, 178] on div "[{ "schema" : { "groups" : [{ "_note" : "GROUP 1" , "fields" : [{ "html" : "<bf…" at bounding box center [435, 194] width 492 height 236
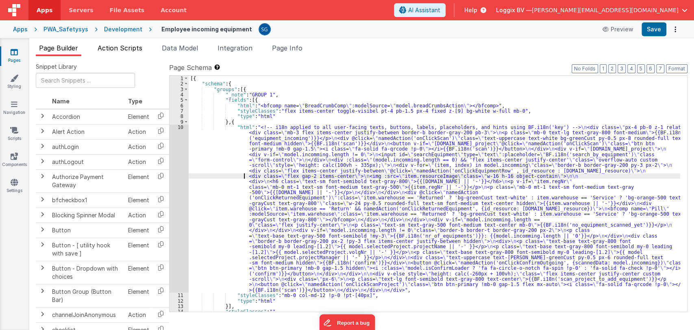
click at [114, 50] on span "Action Scripts" at bounding box center [120, 48] width 45 height 8
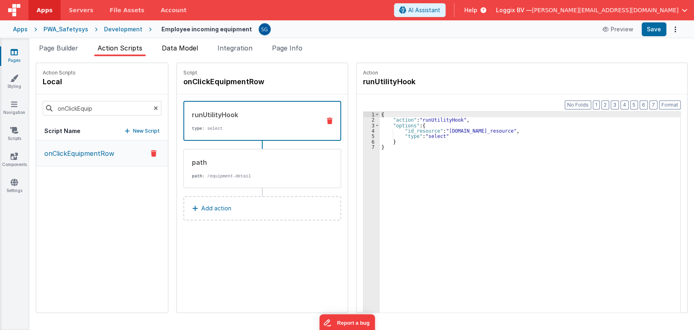
click at [182, 52] on li "Data Model" at bounding box center [180, 49] width 43 height 13
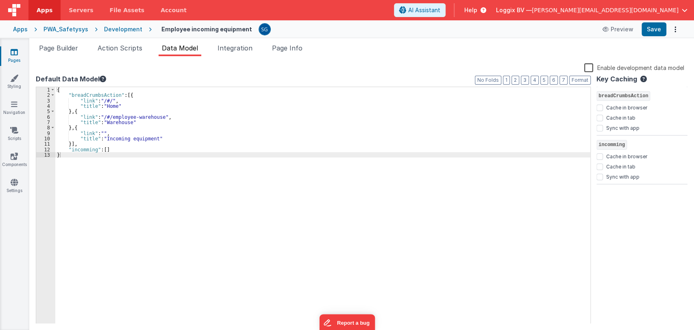
click at [63, 42] on div "Page Builder Action Scripts Data Model Integration Page Info Snippet Library Na…" at bounding box center [361, 184] width 665 height 292
click at [63, 44] on span "Page Builder" at bounding box center [58, 48] width 39 height 8
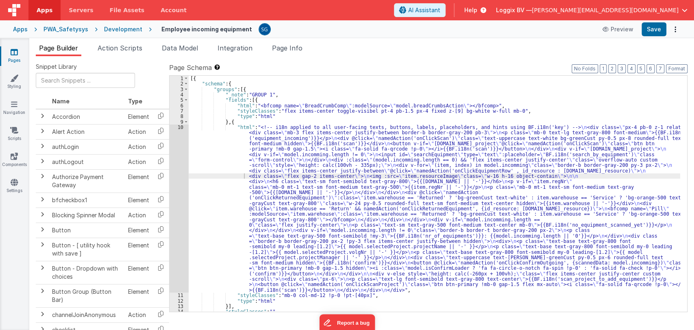
click at [262, 162] on div "[{ "schema" : { "groups" : [{ "_note" : "GROUP 1" , "fields" : [{ "html" : "<bf…" at bounding box center [435, 199] width 492 height 247
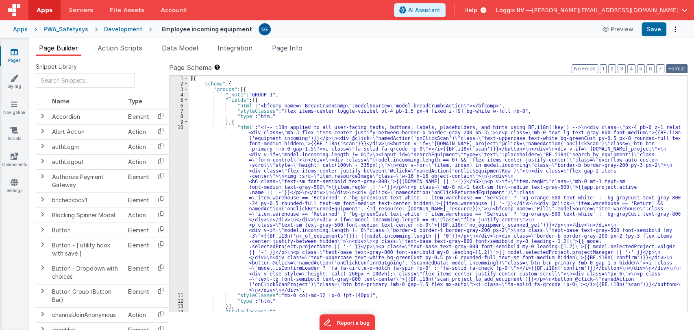
click at [678, 70] on button "Format" at bounding box center [677, 68] width 22 height 9
click at [651, 33] on button "Save" at bounding box center [654, 29] width 25 height 14
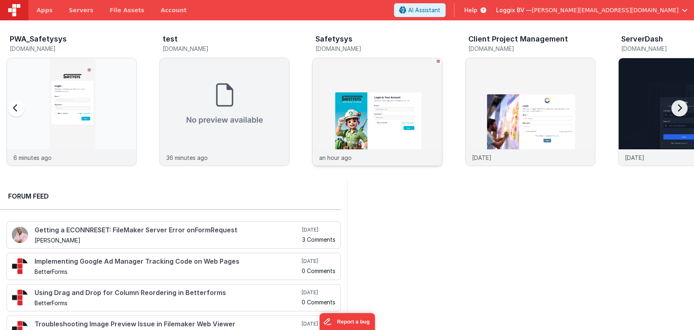
click at [313, 85] on img at bounding box center [377, 122] width 129 height 129
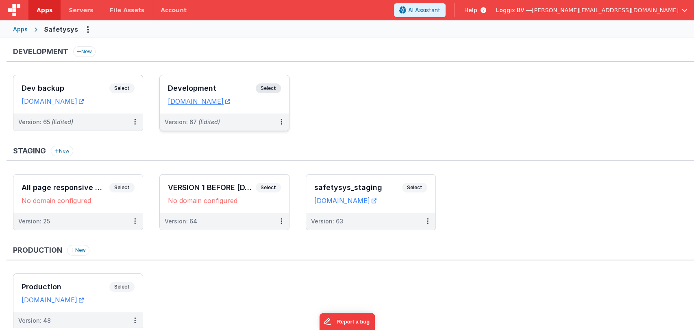
click at [184, 80] on div "Development Select URLs [DOMAIN_NAME]" at bounding box center [224, 94] width 129 height 38
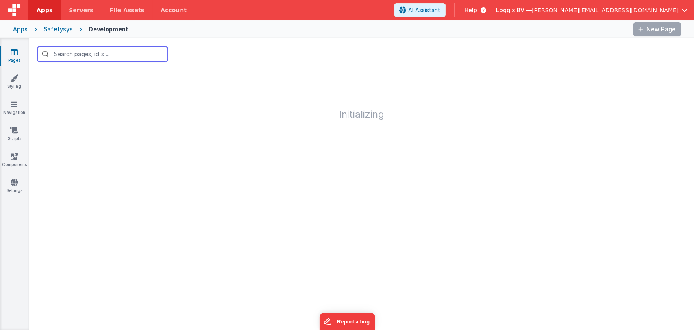
click at [101, 54] on input "text" at bounding box center [102, 53] width 130 height 15
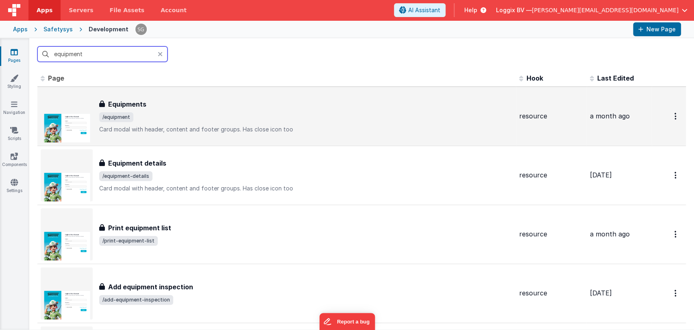
type input "equipment"
click at [150, 109] on div "Equipments Equipments /equipment Card modal with header, content and footer gro…" at bounding box center [306, 116] width 414 height 34
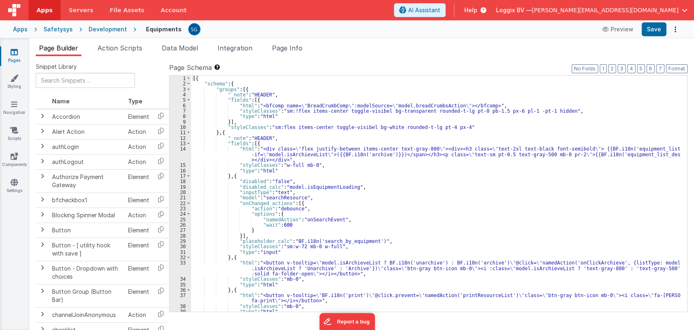
click at [393, 187] on div "[{ "schema" : { "groups" : [{ "_note" : "HEADER" , "fields" : [{ "html" : "<bfc…" at bounding box center [435, 199] width 489 height 247
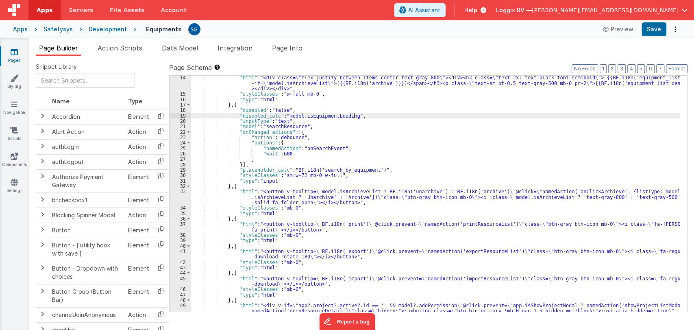
scroll to position [71, 0]
click at [381, 147] on div ""html" : "<div class= \" flex justify-between items-center text-gray-800 \" ><d…" at bounding box center [435, 233] width 489 height 317
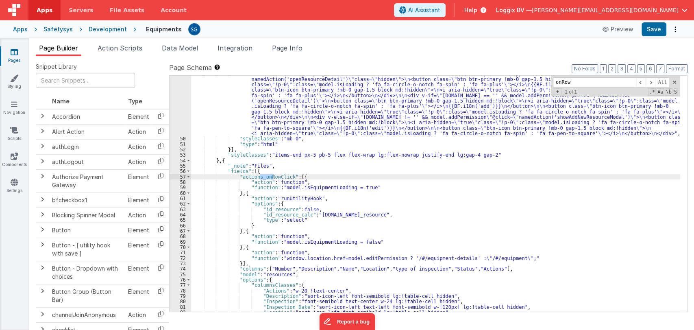
scroll to position [303, 0]
type input "onRow"
click at [251, 224] on div ""html" : "<div v-if= \" app?.project?.active?.id == '' && model?.addPermission …" at bounding box center [435, 224] width 489 height 306
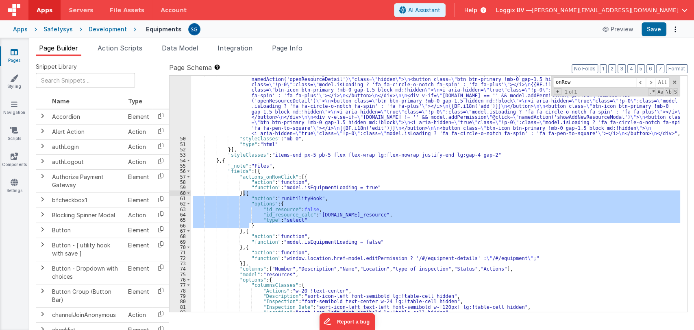
drag, startPoint x: 257, startPoint y: 226, endPoint x: 244, endPoint y: 195, distance: 34.1
click at [244, 195] on div ""html" : "<div v-if= \" app?.project?.active?.id == '' && model?.addPermission …" at bounding box center [435, 224] width 489 height 306
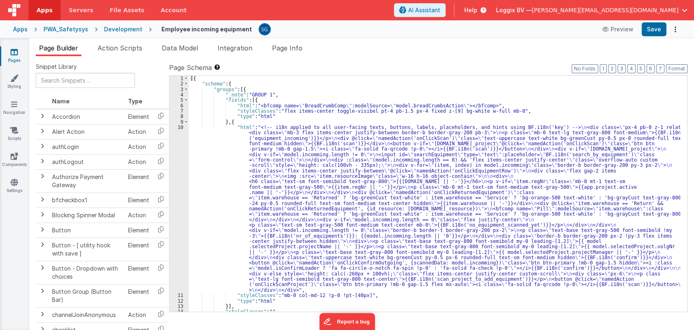
click at [205, 150] on div "[{ "schema" : { "groups" : [{ "_note" : "GROUP 1" , "fields" : [{ "html" : "<bf…" at bounding box center [435, 199] width 492 height 247
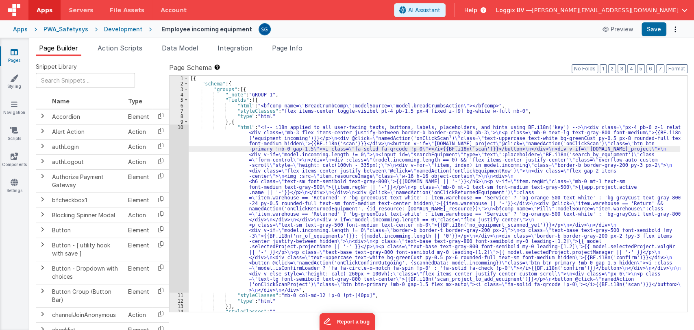
click at [179, 131] on div "10" at bounding box center [179, 208] width 19 height 168
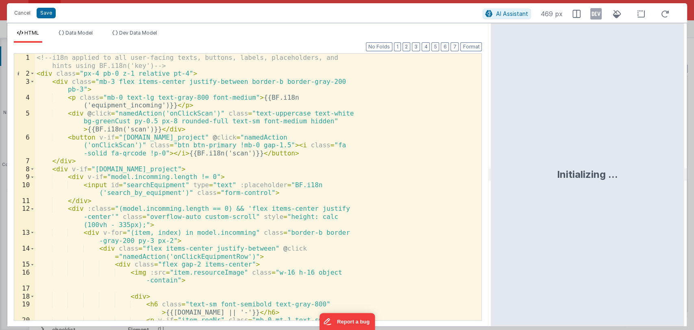
drag, startPoint x: 345, startPoint y: 172, endPoint x: 511, endPoint y: 171, distance: 165.5
click at [511, 171] on html "Cancel Save AI Assistant 469 px HTML Data Model Dev Data Model Format 7 6 5 4 3…" at bounding box center [347, 165] width 694 height 330
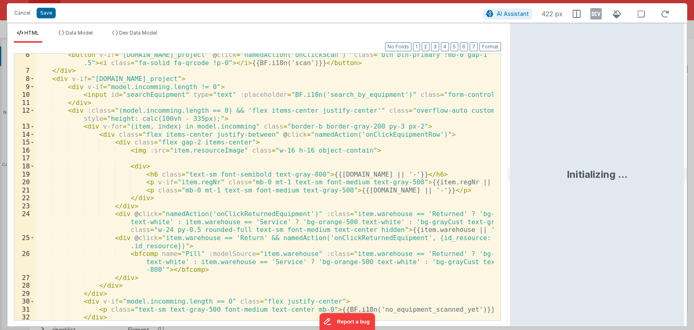
scroll to position [50, 0]
click at [43, 13] on button "Save" at bounding box center [46, 13] width 19 height 11
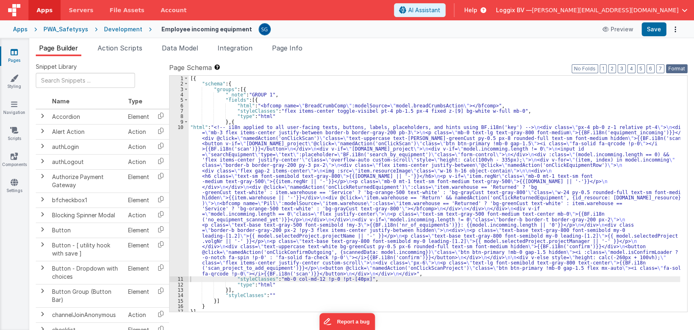
click at [670, 66] on button "Format" at bounding box center [677, 68] width 22 height 9
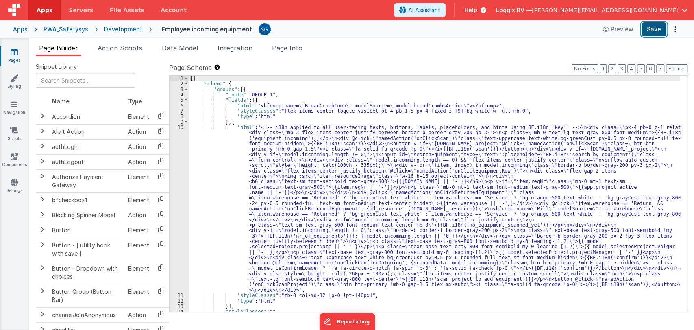
click at [648, 30] on button "Save" at bounding box center [654, 29] width 25 height 14
click at [245, 159] on div "[{ "schema" : { "groups" : [{ "_note" : "GROUP 1" , "fields" : [{ "html" : "<bf…" at bounding box center [435, 199] width 492 height 247
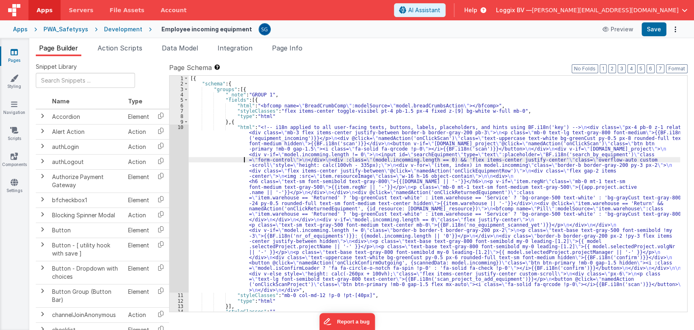
click at [216, 144] on div "[{ "schema" : { "groups" : [{ "_note" : "GROUP 1" , "fields" : [{ "html" : "<bf…" at bounding box center [435, 199] width 492 height 247
click at [181, 129] on div "10" at bounding box center [179, 208] width 19 height 168
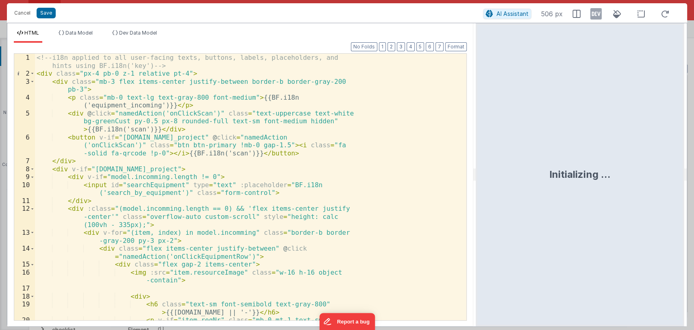
drag, startPoint x: 345, startPoint y: 171, endPoint x: 501, endPoint y: 168, distance: 156.2
click at [501, 168] on html "Cancel Save AI Assistant 506 px HTML Data Model Dev Data Model Format 7 6 5 4 3…" at bounding box center [347, 165] width 694 height 330
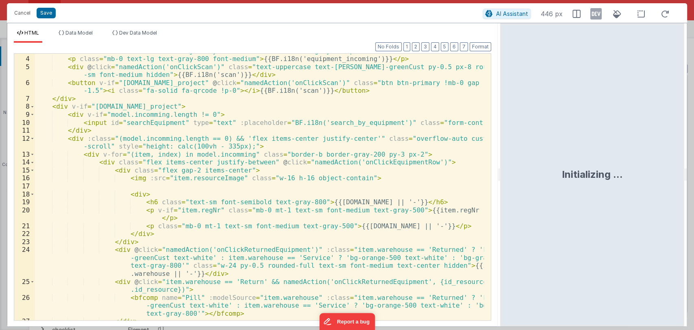
scroll to position [25, 0]
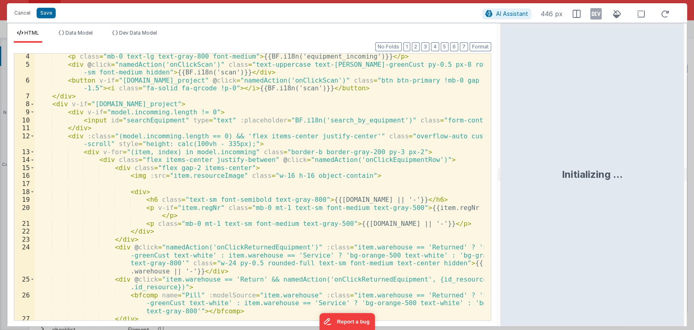
click at [408, 162] on div "< p class = "mb-0 text-lg text-gray-800 font-medium" > {{BF.i18n('equipment_inc…" at bounding box center [259, 193] width 449 height 282
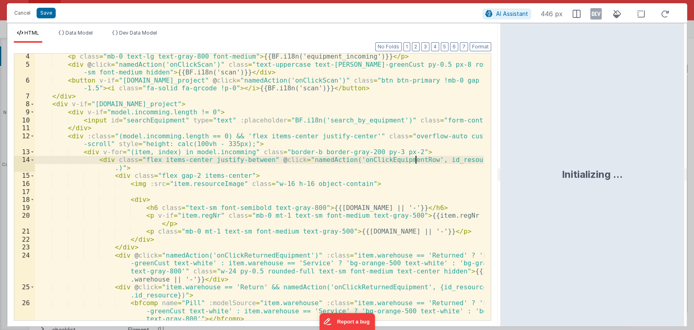
click at [414, 162] on div "< p class = "mb-0 text-lg text-gray-800 font-medium" > {{BF.i18n('equipment_inc…" at bounding box center [259, 193] width 449 height 282
click at [125, 167] on div "< p class = "mb-0 text-lg text-gray-800 font-medium" > {{BF.i18n('equipment_inc…" at bounding box center [259, 193] width 449 height 282
click at [124, 167] on div "< p class = "mb-0 text-lg text-gray-800 font-medium" > {{BF.i18n('equipment_inc…" at bounding box center [259, 193] width 449 height 282
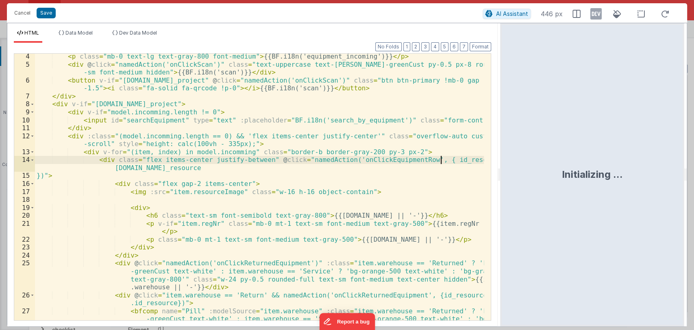
click at [439, 162] on div "< p class = "mb-0 text-lg text-gray-800 font-medium" > {{BF.i18n('equipment_inc…" at bounding box center [259, 201] width 449 height 298
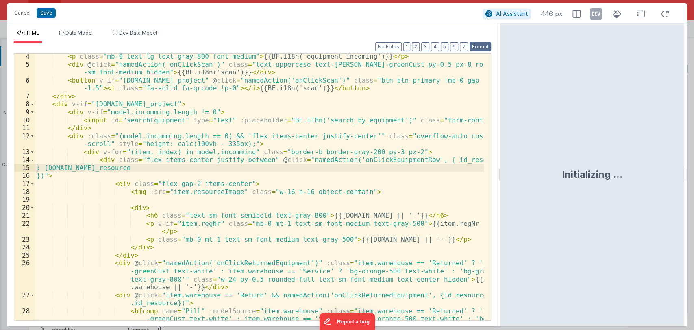
click at [479, 48] on button "Format" at bounding box center [481, 46] width 22 height 9
click at [44, 15] on button "Save" at bounding box center [46, 13] width 19 height 11
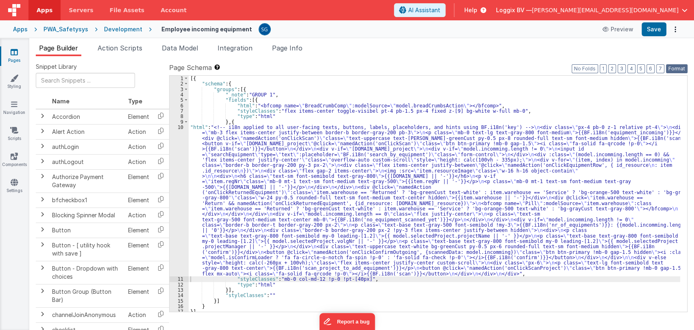
click at [675, 72] on button "Format" at bounding box center [677, 68] width 22 height 9
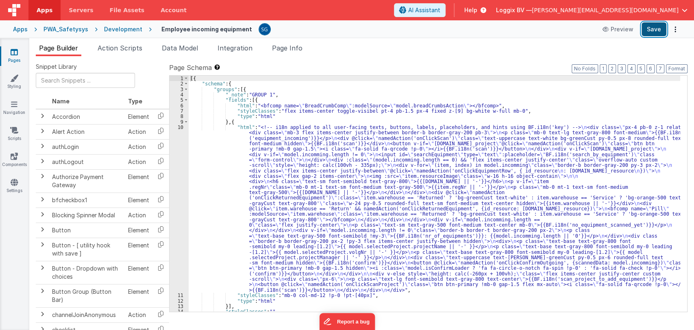
click at [651, 31] on button "Save" at bounding box center [654, 29] width 25 height 14
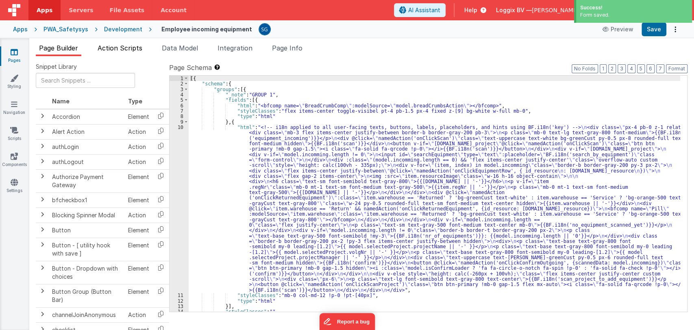
click at [113, 48] on span "Action Scripts" at bounding box center [120, 48] width 45 height 8
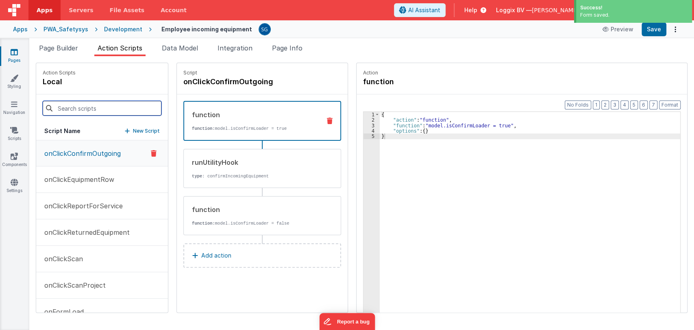
click at [77, 107] on input at bounding box center [102, 108] width 119 height 15
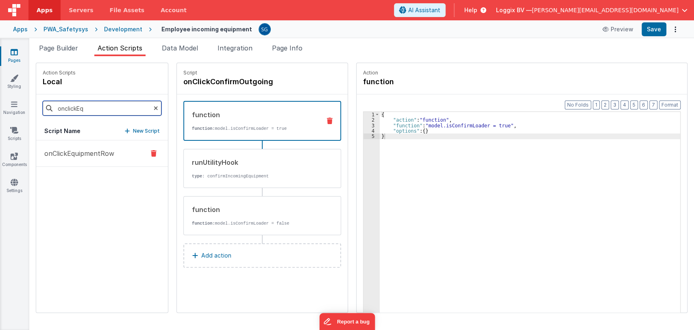
type input "onclickEq"
click at [60, 149] on p "onClickEquipmentRow" at bounding box center [76, 153] width 75 height 10
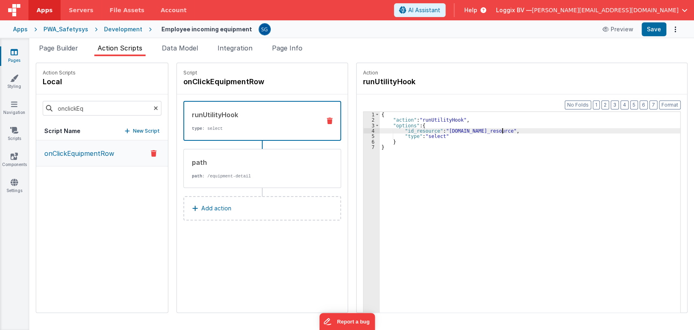
click at [494, 132] on div "{ "action" : "runUtilityHook" , "options" : { "id_resource" : "[DOMAIN_NAME]_re…" at bounding box center [534, 230] width 309 height 237
click at [656, 31] on button "Save" at bounding box center [654, 29] width 25 height 14
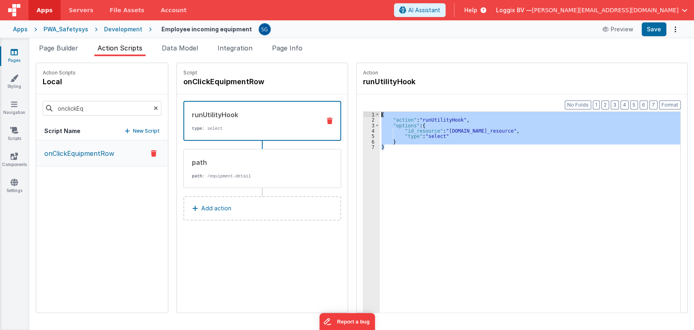
drag, startPoint x: 386, startPoint y: 147, endPoint x: 367, endPoint y: 106, distance: 45.3
click at [367, 106] on div "Format 7 6 5 4 3 2 1 No Folds 1 2 3 4 5 6 7 { "action" : "runUtilityHook" , "op…" at bounding box center [522, 218] width 331 height 249
click at [50, 48] on span "Page Builder" at bounding box center [58, 48] width 39 height 8
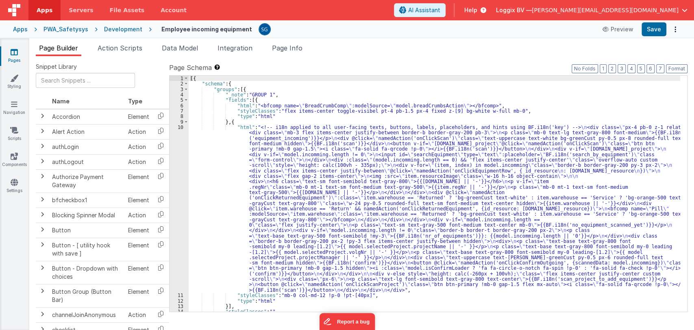
click at [212, 147] on div "[{ "schema" : { "groups" : [{ "_note" : "GROUP 1" , "fields" : [{ "html" : "<bf…" at bounding box center [435, 199] width 492 height 247
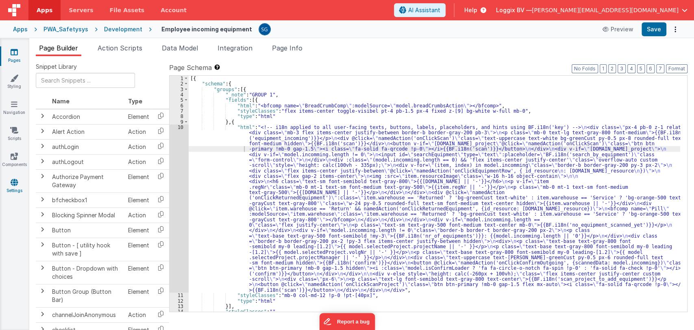
click at [15, 183] on icon at bounding box center [14, 182] width 7 height 8
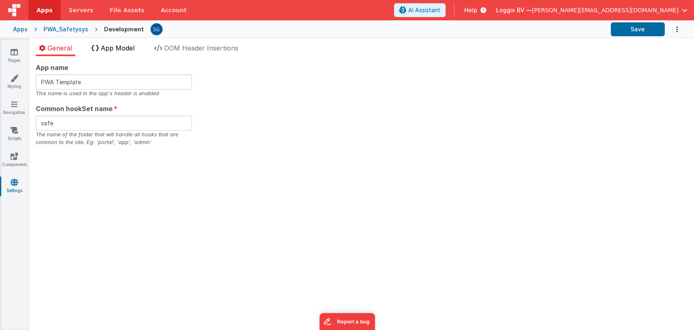
click at [108, 52] on li "App Model" at bounding box center [113, 49] width 50 height 13
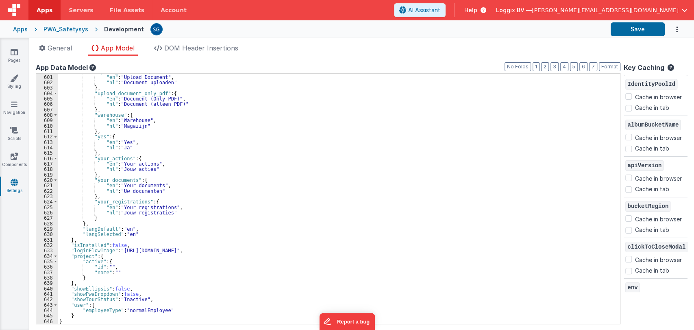
scroll to position [3264, 0]
click at [17, 55] on icon at bounding box center [14, 52] width 7 height 8
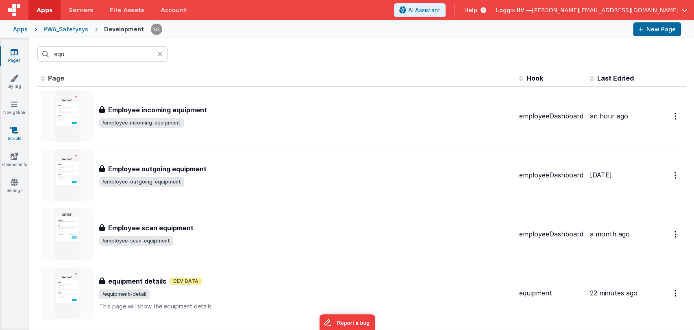
click at [17, 133] on icon at bounding box center [14, 130] width 8 height 8
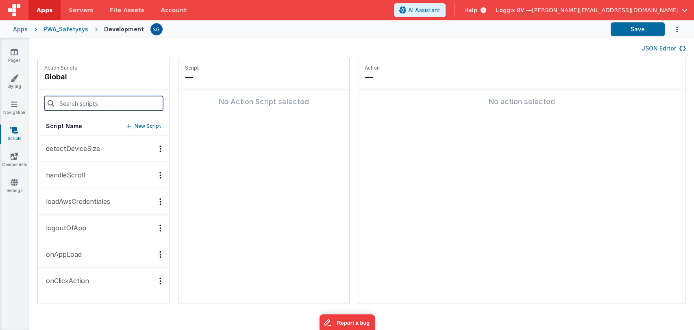
click at [93, 107] on input at bounding box center [103, 103] width 119 height 15
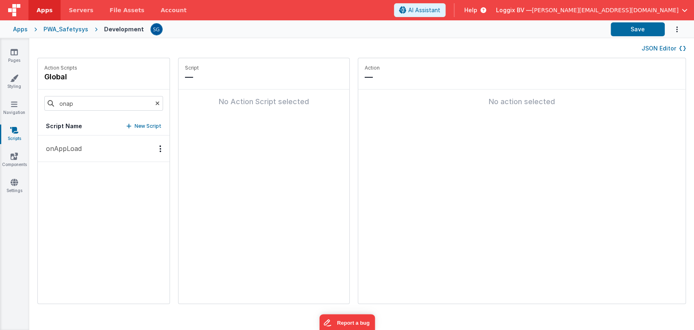
click at [59, 156] on button "onAppLoad" at bounding box center [104, 148] width 132 height 26
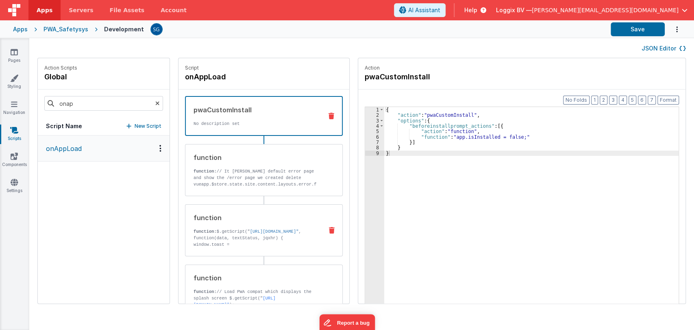
scroll to position [59, 0]
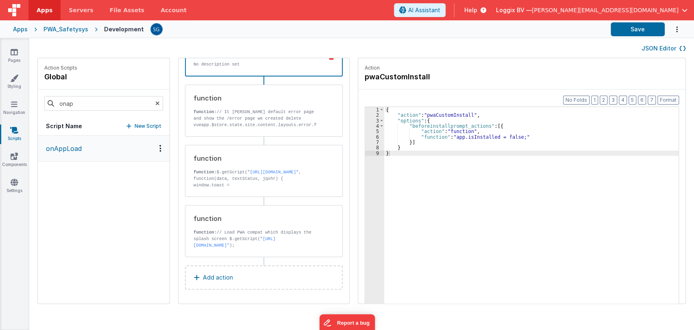
click at [194, 282] on button "Add action" at bounding box center [264, 277] width 158 height 24
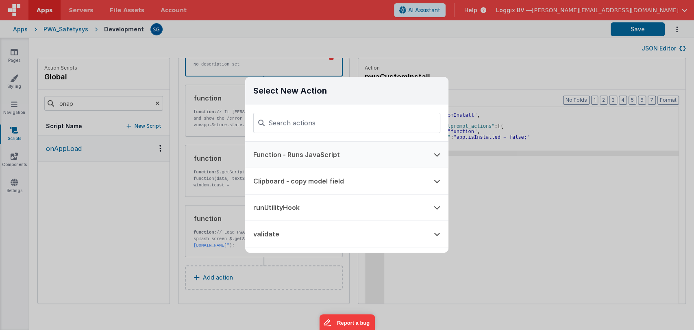
click at [292, 148] on button "Function - Runs JavaScript" at bounding box center [335, 155] width 181 height 26
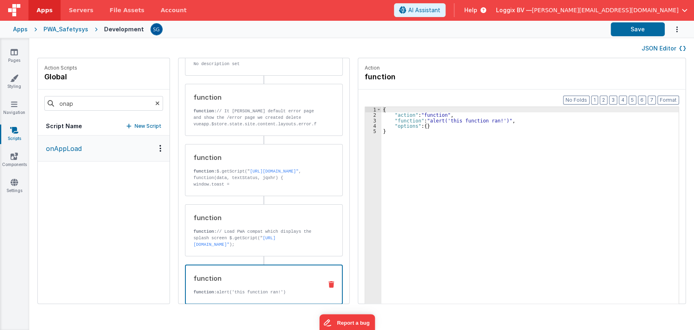
click at [394, 118] on div "{ "action" : "function" , "function" : "alert('this function ran!')" , "options…" at bounding box center [534, 223] width 305 height 233
click at [366, 119] on div "3" at bounding box center [373, 120] width 16 height 5
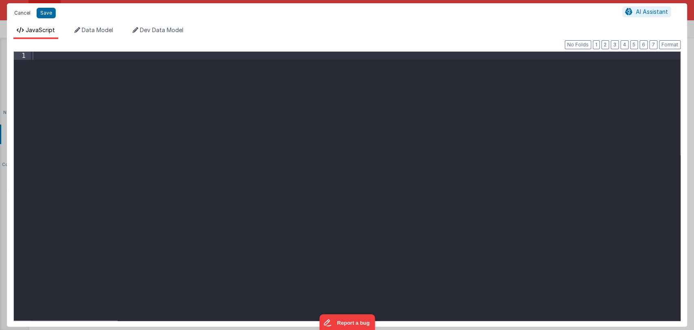
click at [22, 9] on button "Cancel" at bounding box center [22, 12] width 24 height 11
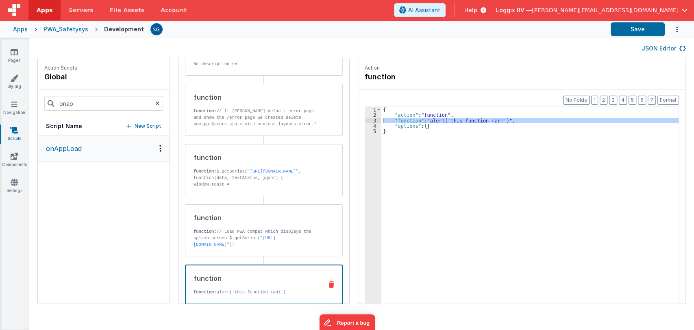
click at [329, 281] on icon at bounding box center [332, 284] width 6 height 7
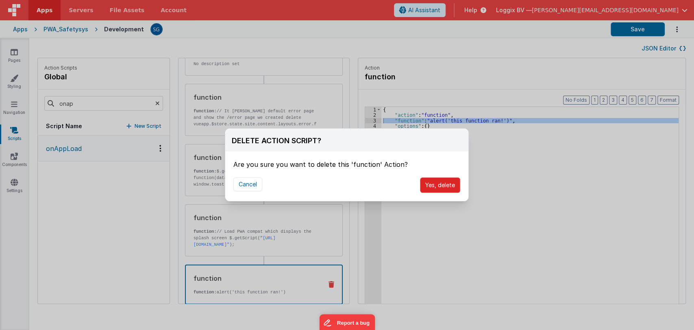
click at [449, 186] on button "Yes, delete" at bounding box center [440, 184] width 40 height 15
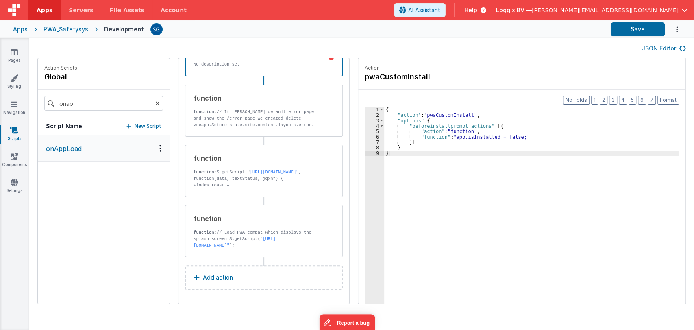
scroll to position [59, 0]
click at [96, 105] on input "onap" at bounding box center [103, 103] width 119 height 15
type input "onlo"
click at [53, 148] on p "onLogin" at bounding box center [56, 149] width 30 height 10
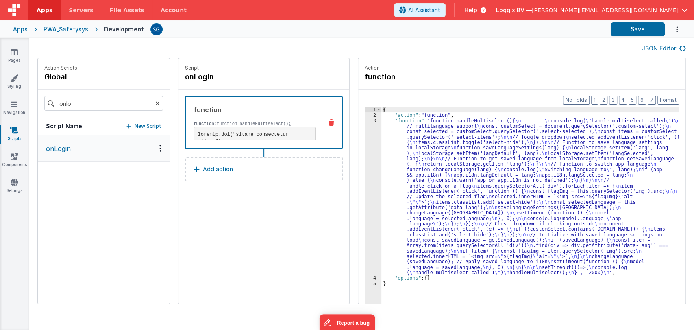
click at [275, 243] on div "Script onLogin function function: function handleMultiselect(){ setTimeout(()=>…" at bounding box center [264, 180] width 171 height 245
click at [206, 171] on p "Add action" at bounding box center [218, 169] width 30 height 10
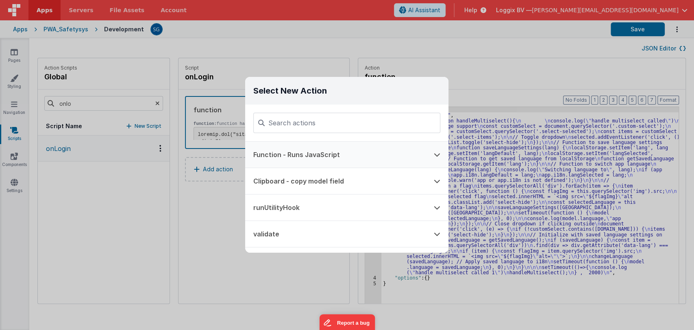
click at [301, 155] on button "Function - Runs JavaScript" at bounding box center [335, 155] width 181 height 26
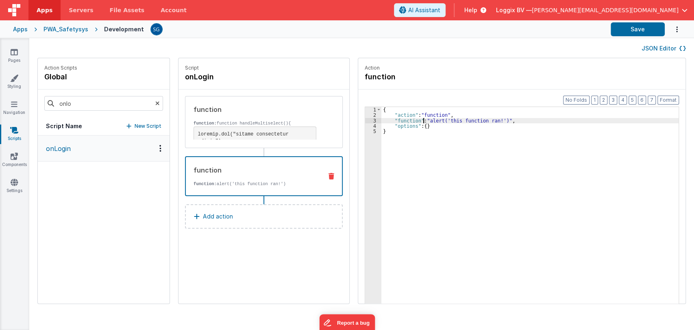
click at [414, 120] on div "{ "action" : "function" , "function" : "alert('this function ran!')" , "options…" at bounding box center [534, 223] width 305 height 233
click at [365, 119] on div "3" at bounding box center [373, 120] width 16 height 5
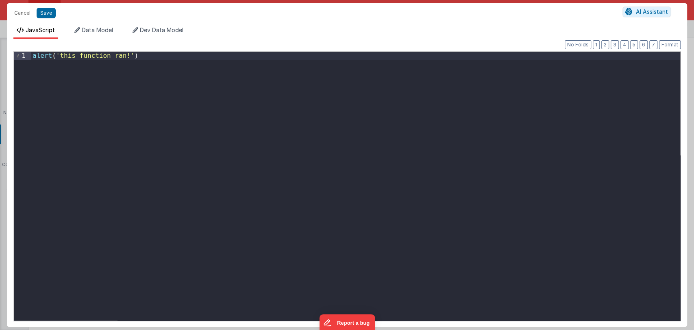
click at [182, 60] on div "alert ( 'this function ran!' )" at bounding box center [356, 194] width 650 height 285
click at [43, 17] on button "Save" at bounding box center [46, 13] width 19 height 11
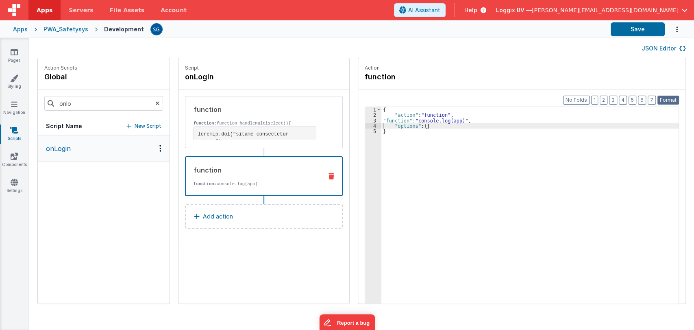
click at [667, 100] on button "Format" at bounding box center [669, 100] width 22 height 9
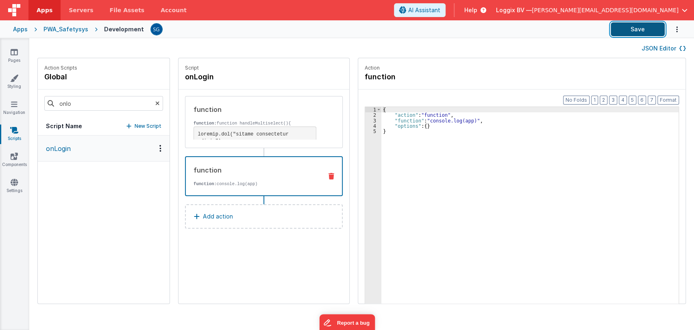
click at [642, 26] on button "Save" at bounding box center [638, 29] width 54 height 14
click at [266, 169] on div "function" at bounding box center [255, 170] width 122 height 10
click at [403, 119] on div "{ "action" : "function" , "function" : "console.log(app)" , "options" : { } }" at bounding box center [534, 223] width 305 height 233
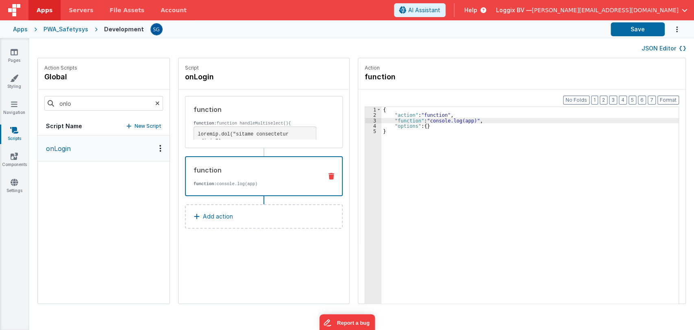
click at [365, 120] on div "3" at bounding box center [373, 120] width 16 height 5
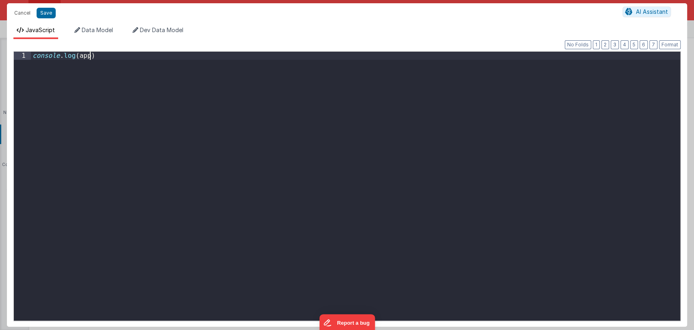
click at [364, 120] on div "console . log ( app )" at bounding box center [356, 194] width 650 height 285
click at [125, 55] on div "console . log ( app )" at bounding box center [356, 194] width 650 height 285
click at [76, 63] on div "console . log ( app ) app . user . type = model ." at bounding box center [356, 194] width 650 height 285
click at [107, 67] on div "console . log ( app ) app . user = model ." at bounding box center [356, 194] width 650 height 285
click at [46, 14] on button "Save" at bounding box center [46, 13] width 19 height 11
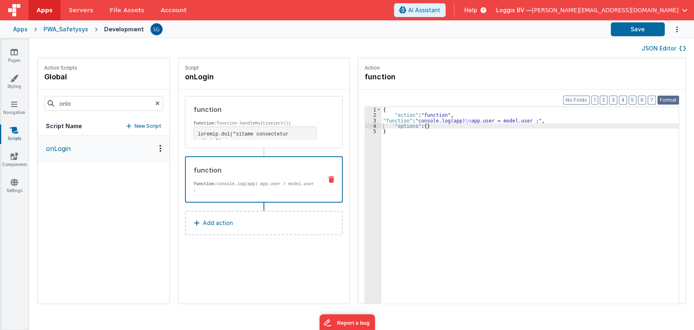
click at [667, 97] on button "Format" at bounding box center [669, 100] width 22 height 9
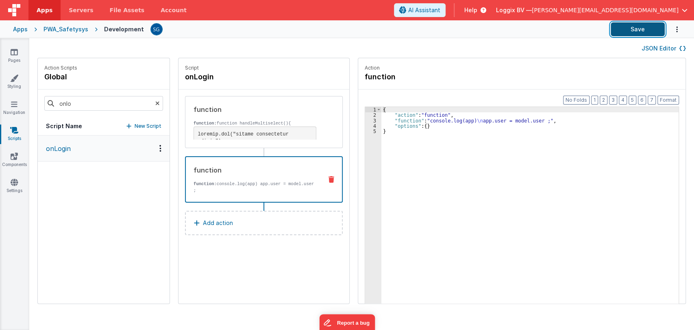
click at [635, 30] on button "Save" at bounding box center [638, 29] width 54 height 14
click at [12, 182] on icon at bounding box center [14, 182] width 7 height 8
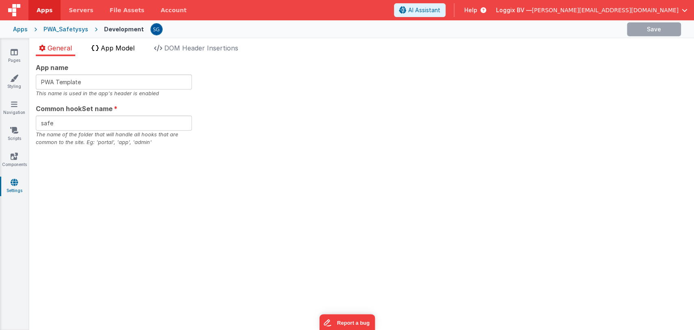
click at [117, 53] on li "App Model" at bounding box center [113, 49] width 50 height 13
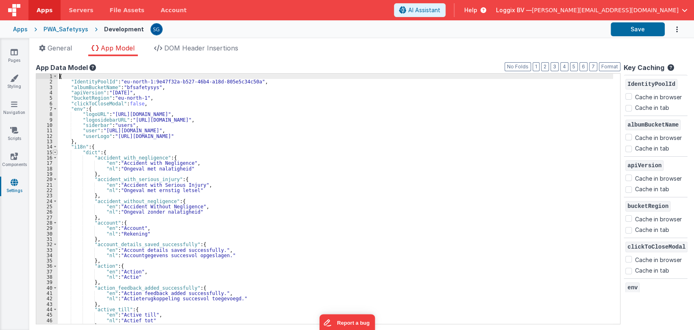
click at [55, 151] on span at bounding box center [55, 152] width 4 height 5
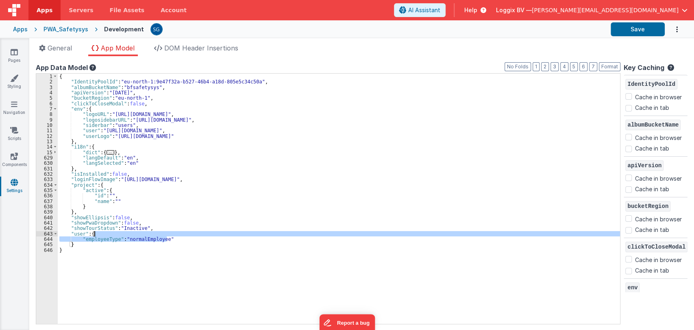
drag, startPoint x: 181, startPoint y: 239, endPoint x: 181, endPoint y: 233, distance: 5.3
click at [181, 233] on div "{ "IdentityPoolId" : "eu-north-1:9e47f32a-b527-46b4-a18d-805e5c34c50a" , "album…" at bounding box center [339, 204] width 563 height 261
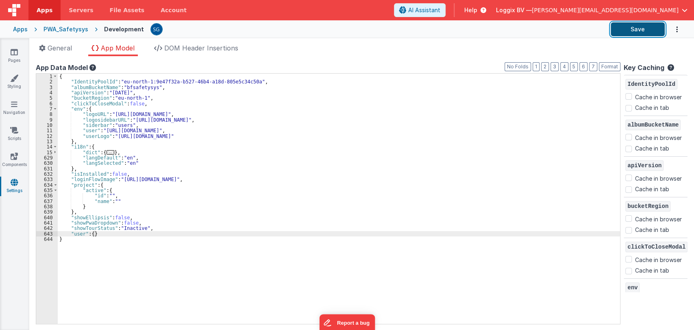
click at [626, 30] on button "Save" at bounding box center [638, 29] width 54 height 14
click at [12, 57] on link "Pages" at bounding box center [14, 56] width 29 height 16
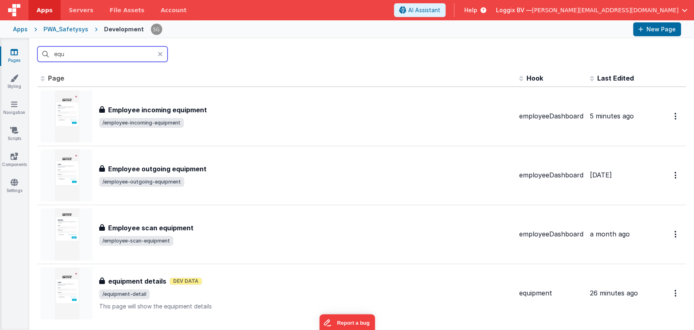
click at [79, 51] on input "equ" at bounding box center [102, 53] width 130 height 15
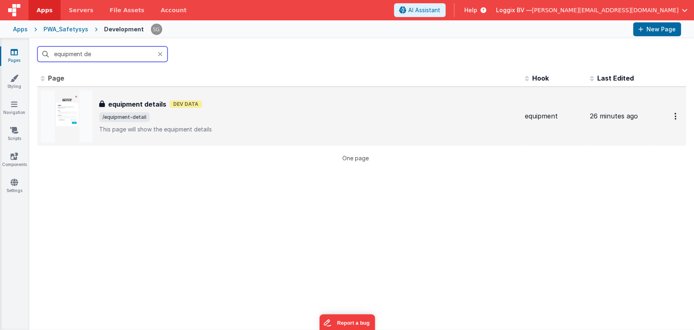
type input "equipment de"
click at [133, 100] on h3 "equipment details" at bounding box center [137, 104] width 58 height 10
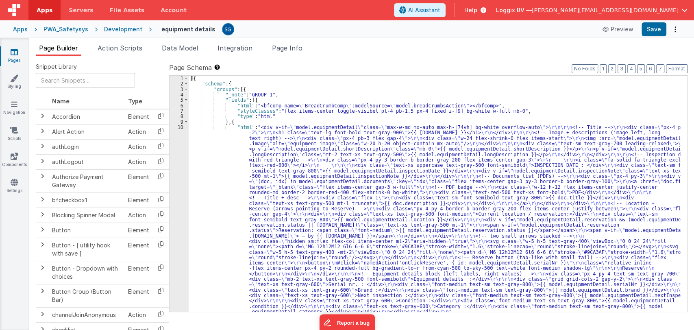
click at [117, 49] on span "Action Scripts" at bounding box center [120, 48] width 45 height 8
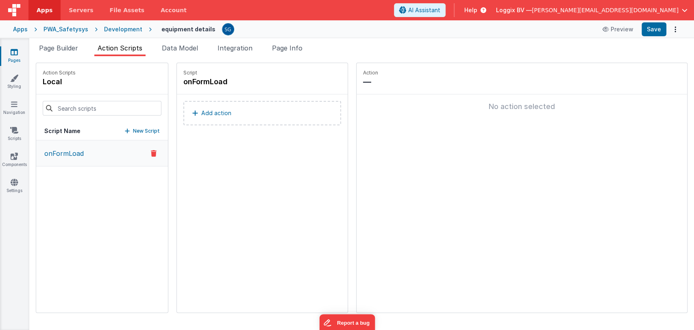
click at [74, 153] on p "onFormLoad" at bounding box center [61, 153] width 44 height 10
click at [13, 63] on link "Pages" at bounding box center [14, 56] width 29 height 16
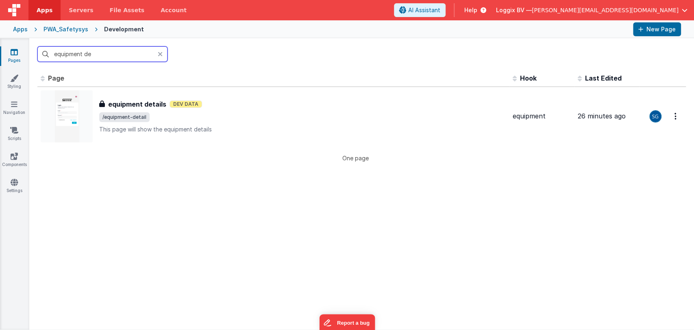
click at [99, 54] on input "equipment de" at bounding box center [102, 53] width 130 height 15
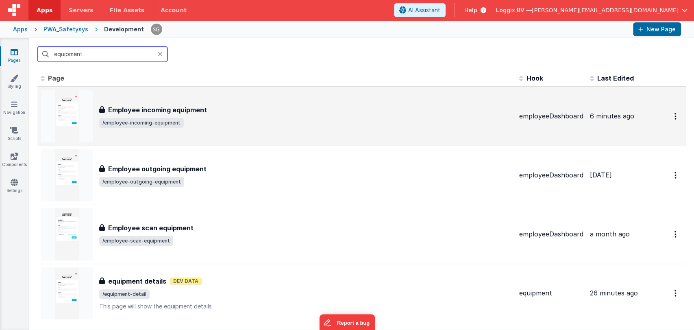
type input "equipment"
click at [182, 120] on span "/employee-incoming-equipment" at bounding box center [306, 123] width 414 height 10
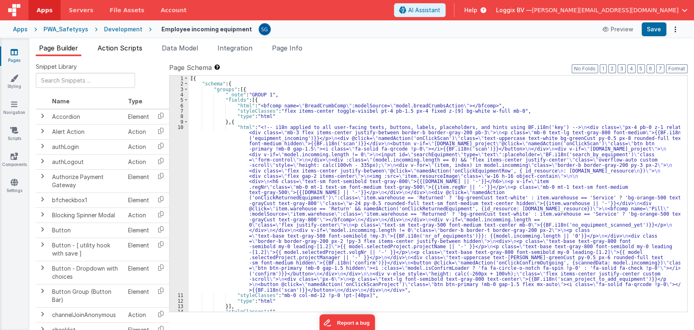
click at [121, 49] on span "Action Scripts" at bounding box center [120, 48] width 45 height 8
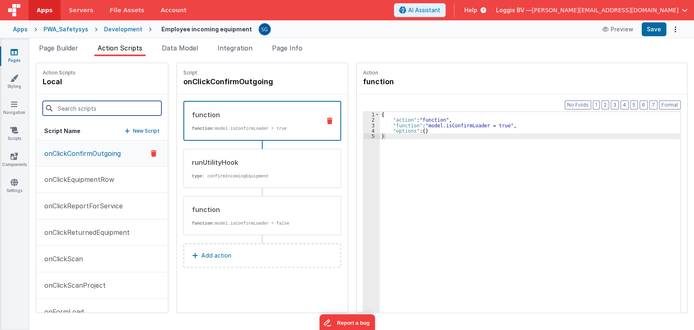
click at [94, 113] on input at bounding box center [102, 108] width 119 height 15
type input "oncli"
click at [13, 133] on icon at bounding box center [14, 130] width 8 height 8
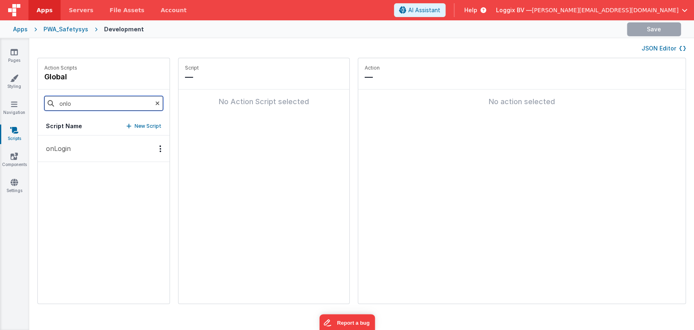
click at [81, 98] on input "onlo" at bounding box center [103, 103] width 119 height 15
type input "o"
type input "onclickwa"
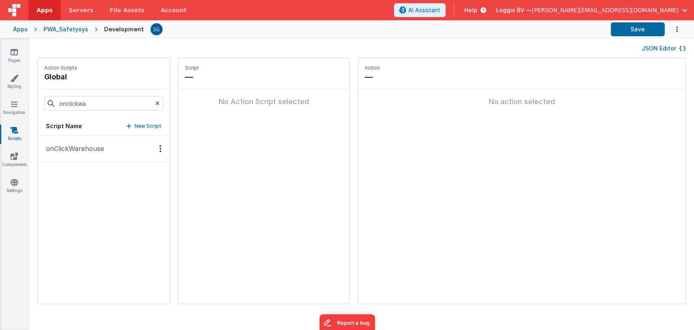
click at [70, 153] on p "onClickWarehouse" at bounding box center [72, 149] width 63 height 10
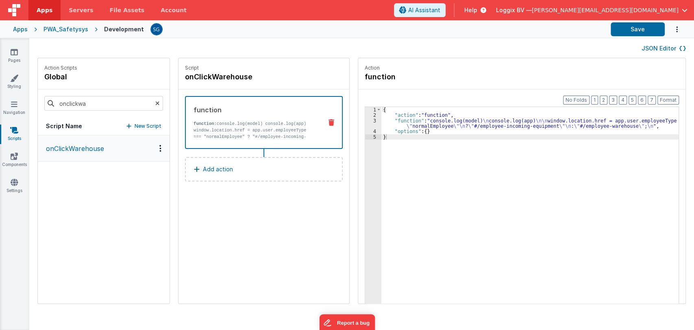
click at [413, 128] on div "{ "action" : "function" , "function" : "console.log(model) \n console.log(app) …" at bounding box center [534, 223] width 305 height 233
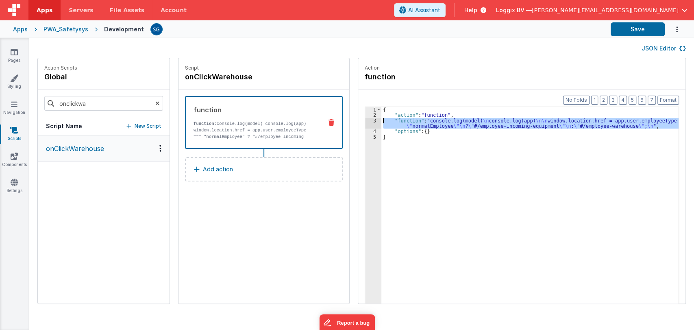
click at [366, 118] on div "3" at bounding box center [373, 123] width 16 height 11
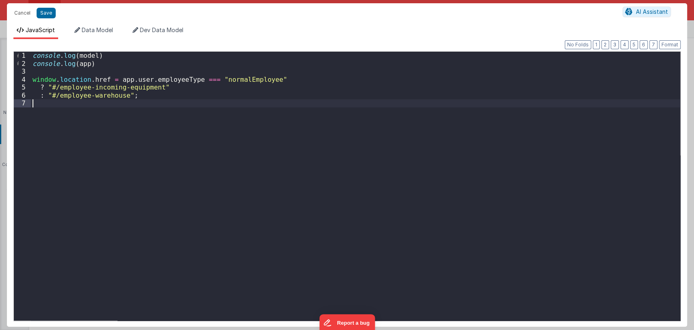
click at [241, 81] on div "console . log ( model ) console . log ( app ) window . location . href = app . …" at bounding box center [356, 194] width 650 height 285
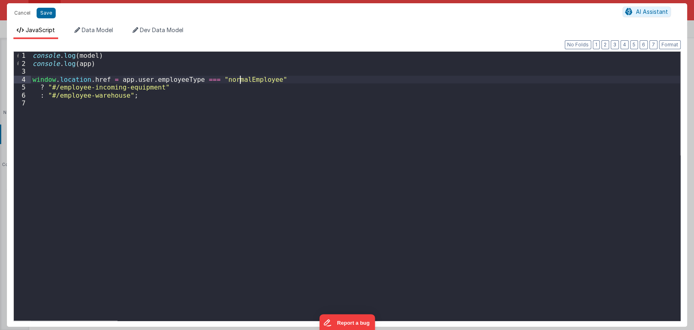
click at [241, 81] on div "console . log ( model ) console . log ( app ) window . location . href = app . …" at bounding box center [356, 194] width 650 height 285
click at [143, 80] on div "console . log ( model ) console . log ( app ) window . location . href = app . …" at bounding box center [356, 194] width 650 height 285
click at [182, 79] on div "console . log ( model ) console . log ( app ) window . location . href = app . …" at bounding box center [356, 194] width 650 height 285
click at [175, 80] on div "console . log ( model ) console . log ( app ) window . location . href = app . …" at bounding box center [356, 194] width 650 height 285
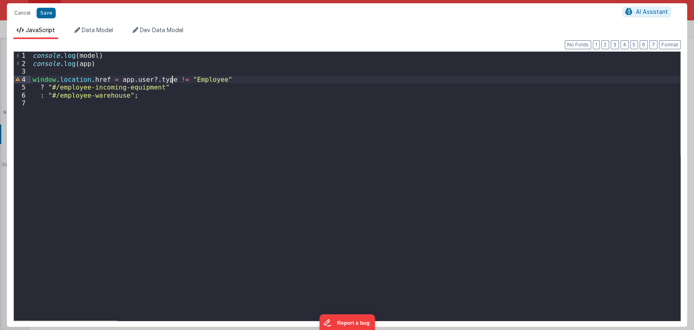
click at [195, 78] on div "console . log ( model ) console . log ( app ) window . location . href = app . …" at bounding box center [356, 194] width 650 height 285
drag, startPoint x: 122, startPoint y: 97, endPoint x: 56, endPoint y: 95, distance: 66.7
click at [56, 95] on div "console . log ( model ) console . log ( app ) window . location . href = app . …" at bounding box center [356, 194] width 650 height 285
drag, startPoint x: 153, startPoint y: 87, endPoint x: 54, endPoint y: 86, distance: 99.7
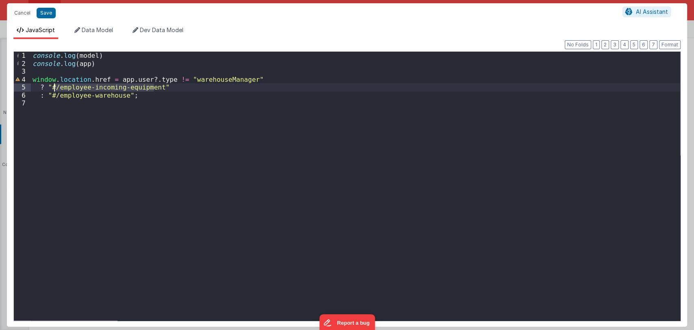
click at [54, 86] on div "console . log ( model ) console . log ( app ) window . location . href = app . …" at bounding box center [356, 194] width 650 height 285
click at [120, 96] on div "console . log ( model ) console . log ( app ) window . location . href = app . …" at bounding box center [356, 194] width 650 height 285
drag, startPoint x: 120, startPoint y: 96, endPoint x: 55, endPoint y: 95, distance: 65.9
click at [55, 95] on div "console . log ( model ) console . log ( app ) window . location . href = app . …" at bounding box center [356, 194] width 650 height 285
click at [153, 86] on div "console . log ( model ) console . log ( app ) window . location . href = app . …" at bounding box center [356, 194] width 650 height 285
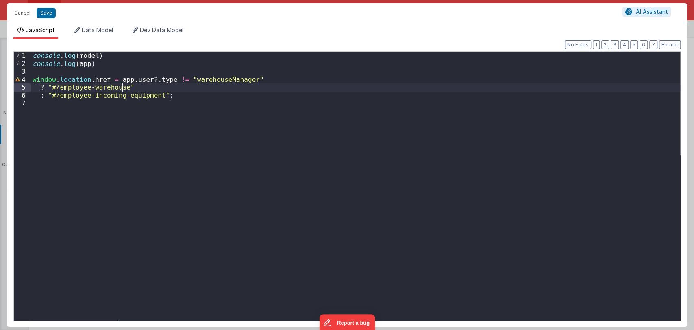
click at [139, 154] on div "console . log ( model ) console . log ( app ) window . location . href = app . …" at bounding box center [356, 194] width 650 height 285
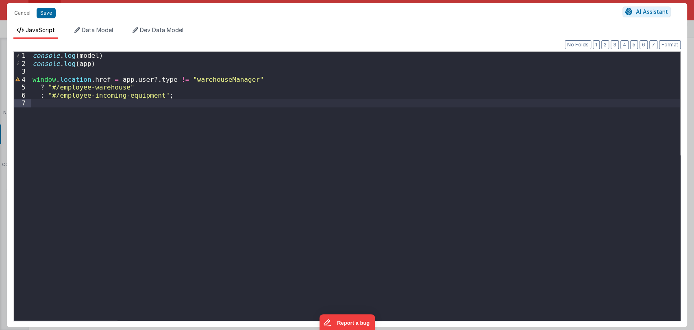
click at [185, 80] on div "console . log ( model ) console . log ( app ) window . location . href = app . …" at bounding box center [356, 194] width 650 height 285
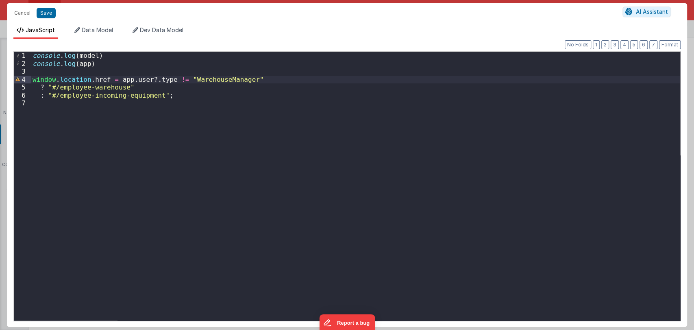
click at [196, 108] on div "console . log ( model ) console . log ( app ) window . location . href = app . …" at bounding box center [356, 194] width 650 height 285
click at [216, 81] on div "console . log ( model ) console . log ( app ) window . location . href = app . …" at bounding box center [356, 194] width 650 height 285
click at [262, 82] on div "console . log ( model ) console . log ( app ) window . location . href = app . …" at bounding box center [356, 194] width 650 height 285
click at [219, 80] on div "console . log ( model ) console . log ( app ) window . location . href = app . …" at bounding box center [356, 194] width 650 height 285
click at [258, 79] on div "console . log ( model ) console . log ( app ) window . location . href = app . …" at bounding box center [356, 194] width 650 height 285
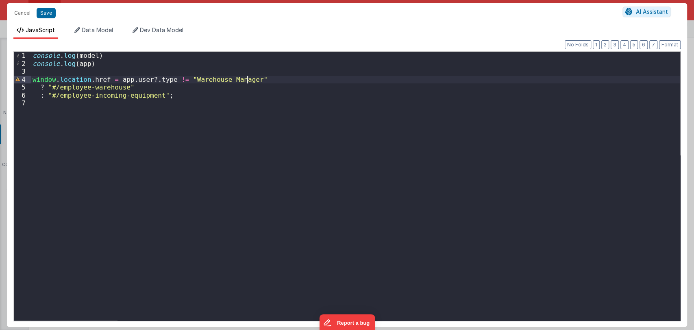
click at [172, 93] on div "console . log ( model ) console . log ( app ) window . location . href = app . …" at bounding box center [356, 194] width 650 height 285
click at [209, 82] on div "console . log ( model ) console . log ( app ) window . location . href = app . …" at bounding box center [356, 194] width 650 height 285
click at [48, 11] on button "Save" at bounding box center [46, 13] width 19 height 11
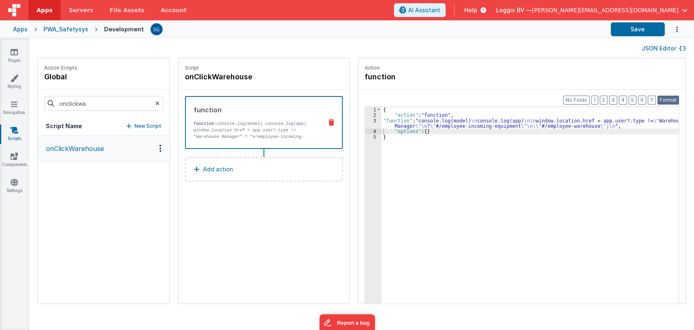
click at [667, 99] on button "Format" at bounding box center [669, 100] width 22 height 9
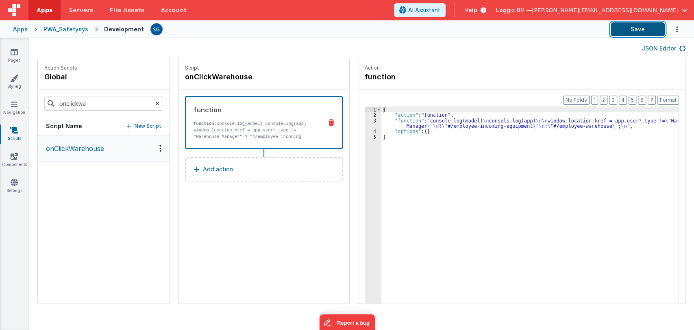
click at [636, 22] on button "Save" at bounding box center [638, 29] width 54 height 14
click at [14, 61] on link "Pages" at bounding box center [14, 56] width 29 height 16
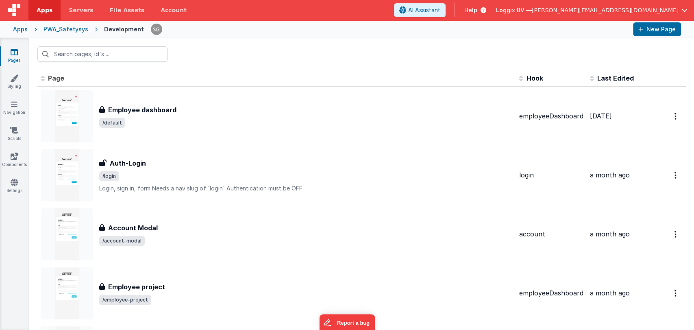
click at [216, 63] on div at bounding box center [361, 54] width 665 height 32
click at [653, 34] on button "New Page" at bounding box center [657, 29] width 48 height 14
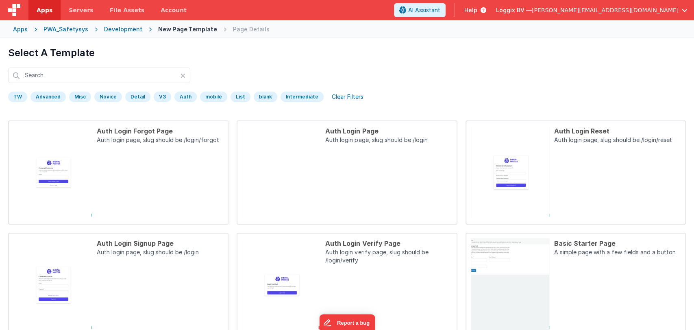
click at [23, 27] on div "Apps" at bounding box center [20, 29] width 15 height 8
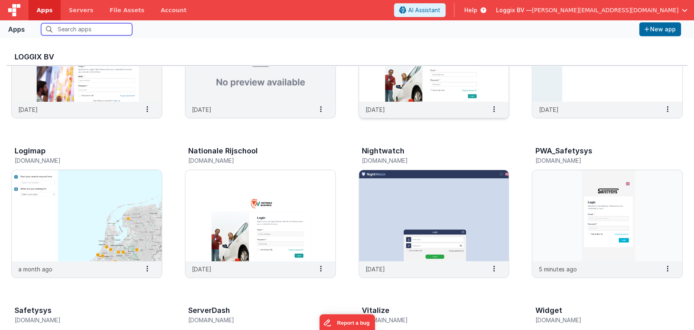
scroll to position [104, 0]
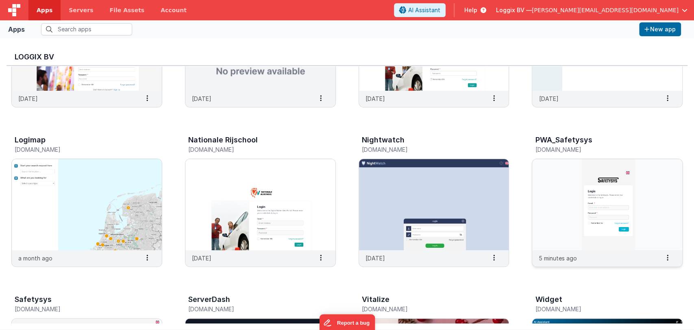
click at [586, 193] on img at bounding box center [607, 204] width 150 height 91
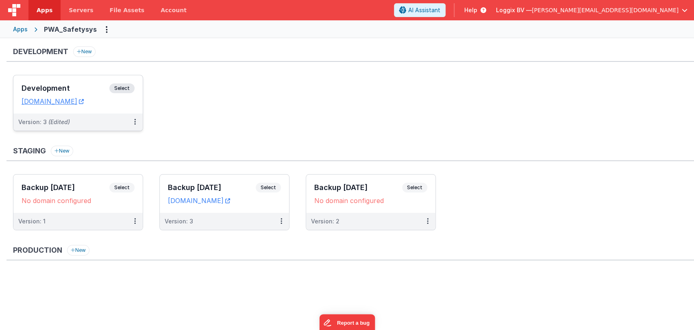
click at [74, 94] on div "Development Select" at bounding box center [78, 90] width 113 height 14
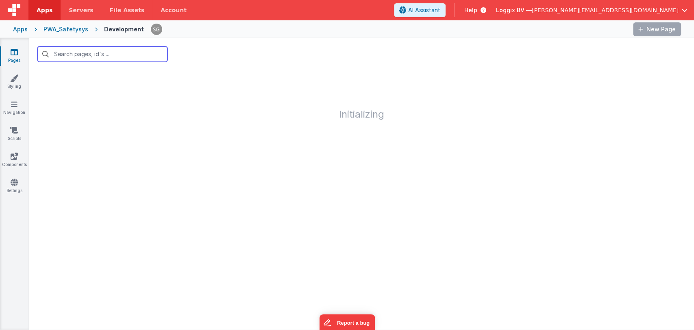
click at [111, 55] on input "text" at bounding box center [102, 53] width 130 height 15
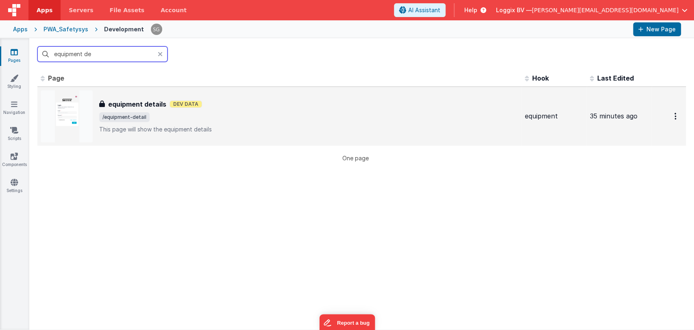
type input "equipment de"
click at [135, 101] on h3 "equipment details" at bounding box center [137, 104] width 58 height 10
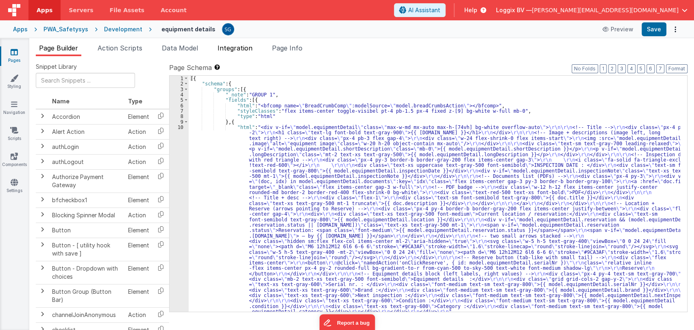
click at [231, 51] on span "Integration" at bounding box center [235, 48] width 35 height 8
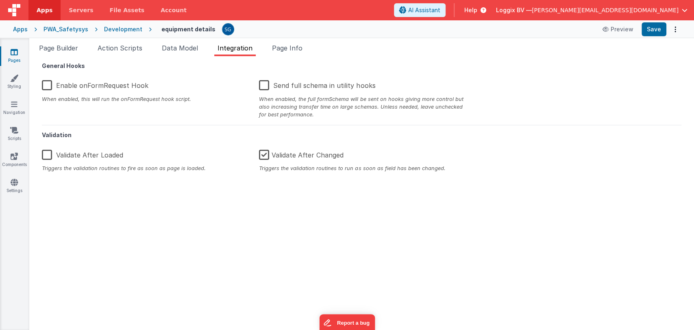
click at [49, 85] on label "Enable onFormRequest Hook" at bounding box center [95, 83] width 107 height 17
click at [0, 0] on input "Enable onFormRequest Hook" at bounding box center [0, 0] width 0 height 0
click at [164, 227] on div "General Hooks Enable onFormRequest Hook When enabled, this will run the onFormR…" at bounding box center [362, 193] width 652 height 261
click at [654, 30] on button "Save" at bounding box center [654, 29] width 25 height 14
click at [16, 55] on icon at bounding box center [14, 52] width 7 height 8
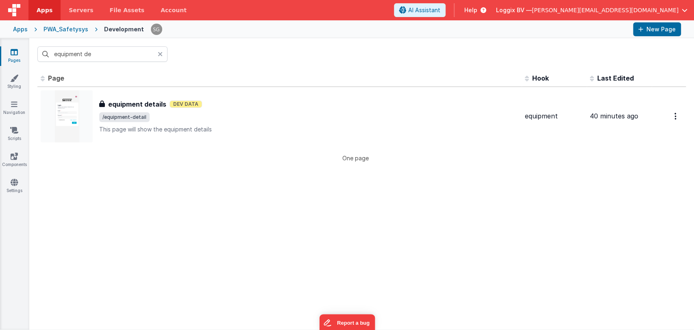
click at [13, 54] on icon at bounding box center [14, 52] width 7 height 8
click at [159, 51] on icon at bounding box center [160, 54] width 5 height 7
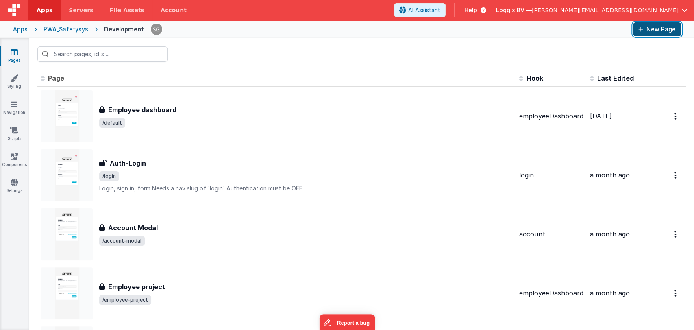
click at [652, 30] on button "New Page" at bounding box center [657, 29] width 48 height 14
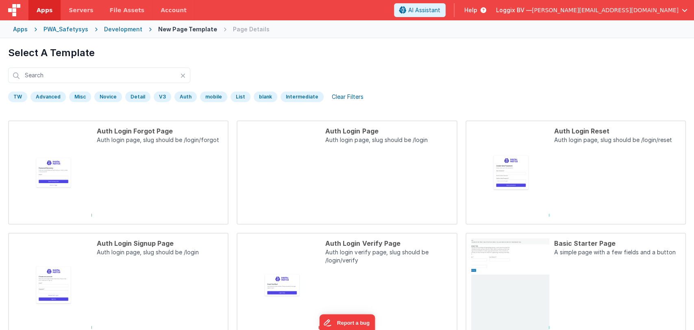
scroll to position [247, 0]
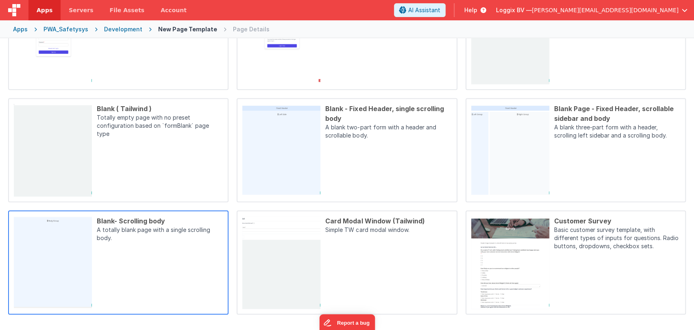
click at [114, 219] on div "Blank- Scrolling body" at bounding box center [160, 221] width 126 height 10
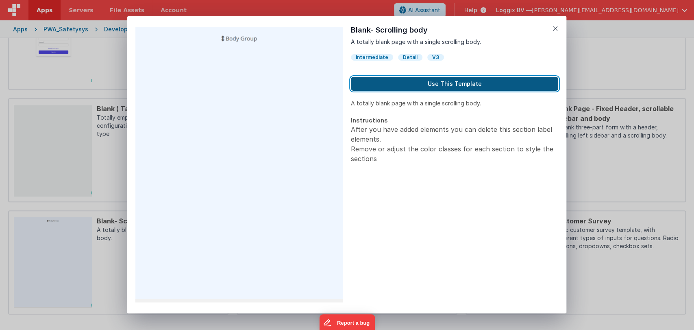
click at [408, 81] on button "Use This Template" at bounding box center [454, 84] width 207 height 14
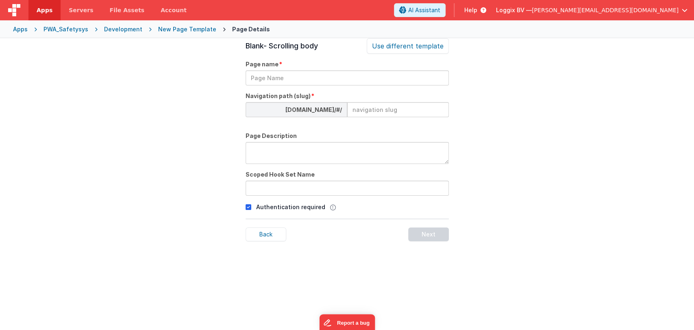
scroll to position [28, 0]
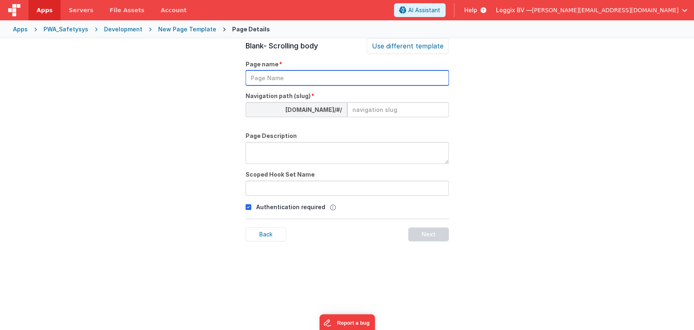
click at [332, 76] on input "text" at bounding box center [347, 77] width 203 height 15
type input "equipment"
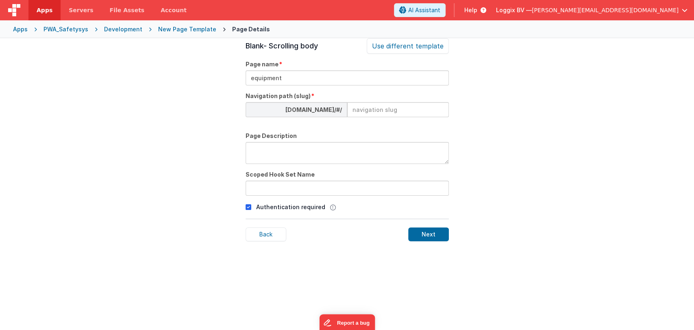
click at [60, 28] on div "PWA_Safetysys" at bounding box center [66, 29] width 45 height 8
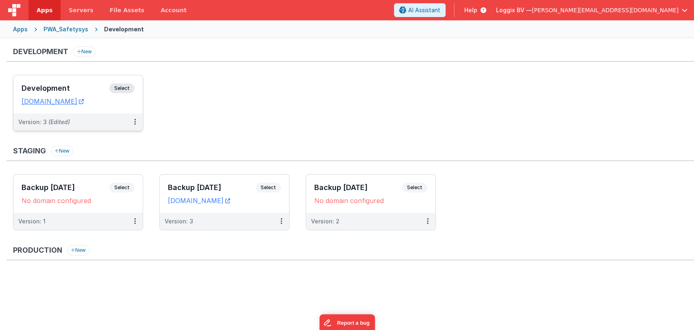
click at [83, 85] on h3 "Development" at bounding box center [66, 88] width 88 height 8
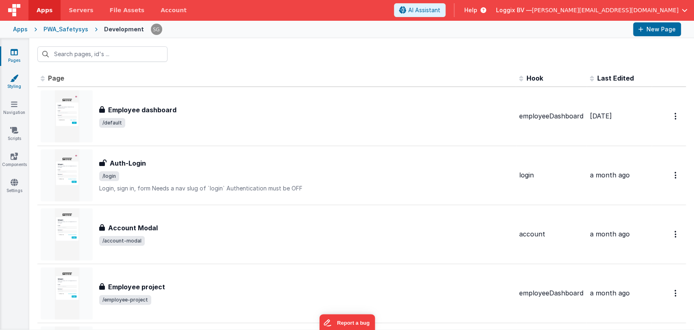
click at [23, 80] on link "Styling" at bounding box center [14, 82] width 29 height 16
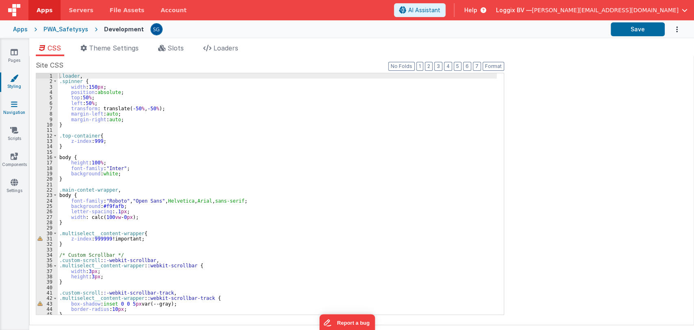
click at [14, 114] on link "Navigation" at bounding box center [14, 108] width 29 height 16
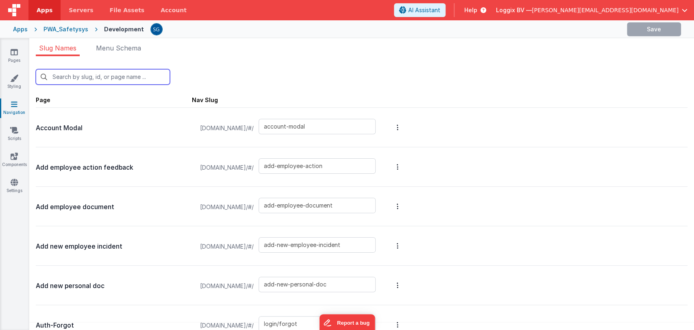
click at [101, 79] on input "text" at bounding box center [103, 76] width 134 height 15
type input "i"
type input "add-employee-action"
type input "add-new-employee-incident"
type input "login/forgot"
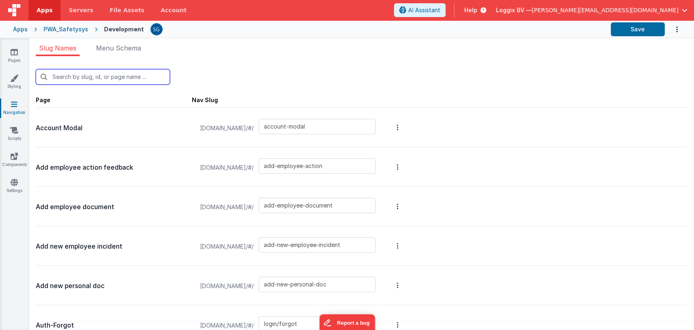
type input "login/forgot/sent"
type input "login"
type input "edit-employee-document"
type input "employee-action"
type input "employee-incoming-equipment"
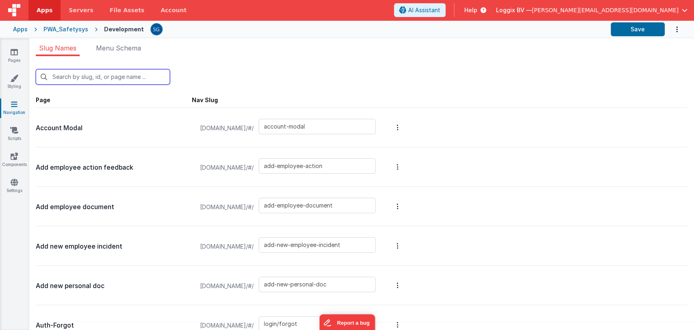
type input "employee-outgoing-equipment"
type input "employee-registration"
type input "employee-scan-equipment"
type input "equipment-detail"
type input "registration-scan"
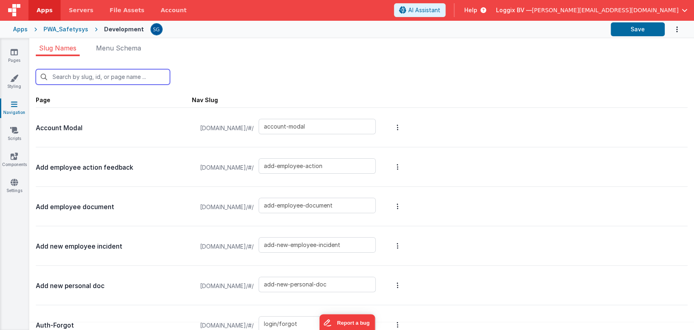
type input "report-incident"
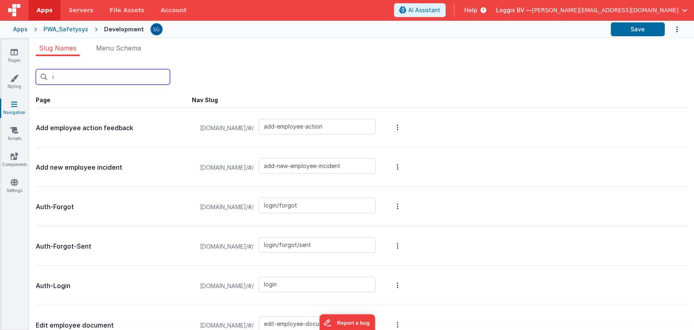
type input "in"
type input "add-new-employee-incident"
type input "login/forgot"
type input "login/forgot/sent"
type input "login"
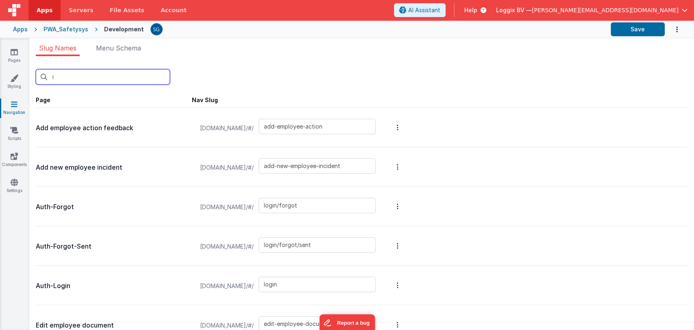
type input "employee-incoming-equipment"
type input "employee-outgoing-equipment"
type input "report-incident"
type input "inc"
type input "employee-incoming-equipment"
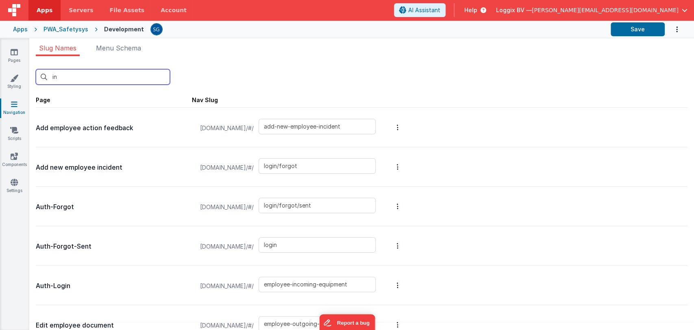
type input "report-incident"
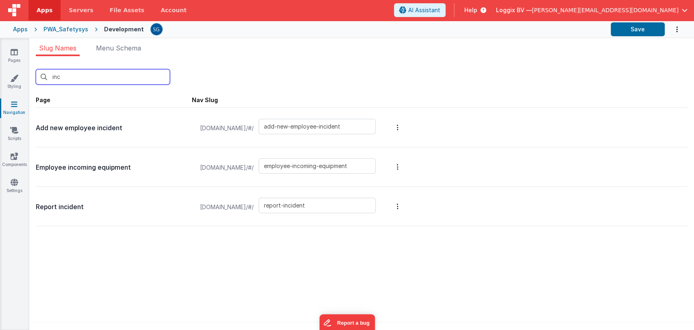
type input "add-new-employee-incident"
type input "employee-incoming-equipment"
type input "report-incident"
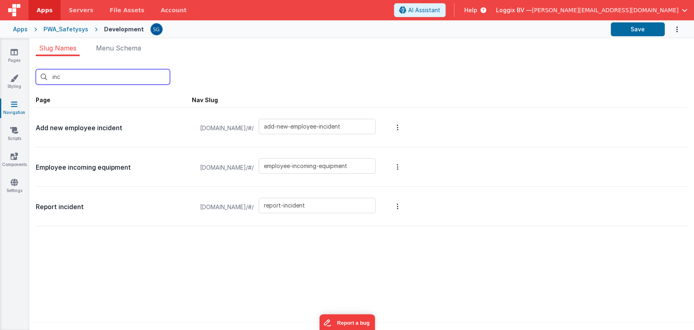
type input "inc"
click at [332, 166] on input "employee-incoming-equipment" at bounding box center [317, 165] width 117 height 15
click at [355, 168] on input "employee-incoming-equipment" at bounding box center [317, 165] width 117 height 15
click at [368, 167] on input "employee-incoming-equipment" at bounding box center [317, 165] width 117 height 15
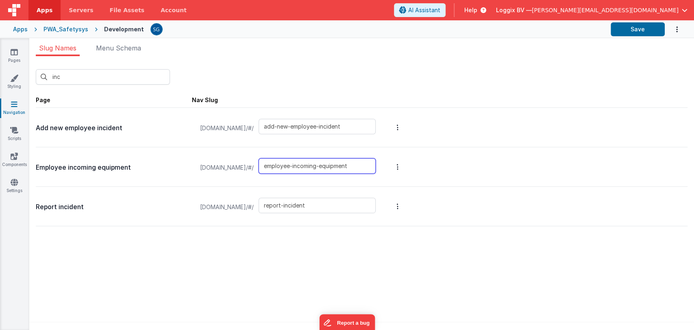
click at [329, 167] on input "employee-incoming-equipment" at bounding box center [317, 165] width 117 height 15
type input "project-equipment"
click at [334, 165] on input "project-equipment" at bounding box center [317, 165] width 117 height 15
click at [217, 261] on div "inc New Slug Page Nav Slug Add new employee incident [DOMAIN_NAME]/#/ add-new-e…" at bounding box center [361, 195] width 665 height 279
click at [342, 157] on div "project-equipment" at bounding box center [320, 167] width 122 height 31
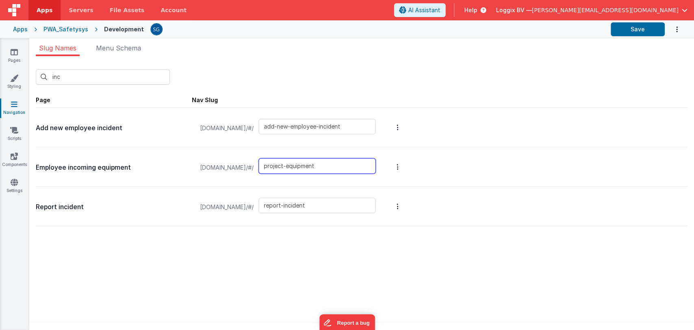
click at [336, 165] on input "project-equipment" at bounding box center [317, 165] width 117 height 15
click at [641, 26] on button "Save" at bounding box center [638, 29] width 54 height 14
click at [13, 50] on icon at bounding box center [14, 52] width 7 height 8
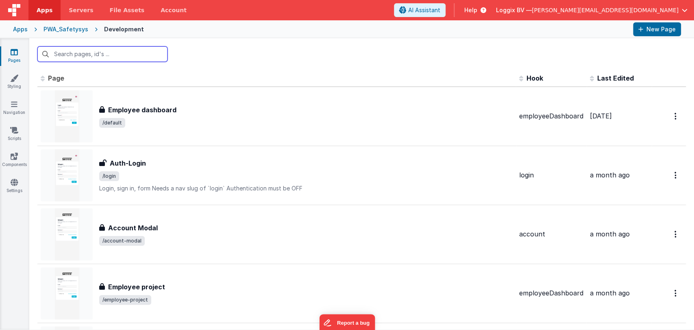
click at [75, 56] on input "text" at bounding box center [102, 53] width 130 height 15
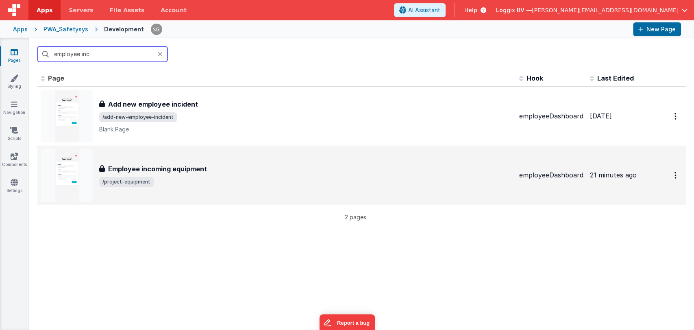
type input "employee inc"
click at [151, 166] on h3 "Employee incoming equipment" at bounding box center [157, 169] width 99 height 10
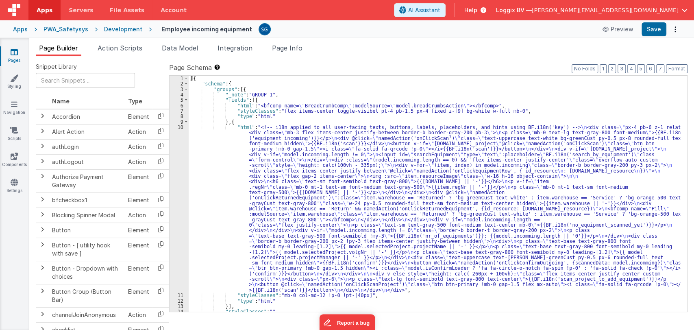
click at [212, 29] on h4 "Employee incoming equipment" at bounding box center [206, 29] width 91 height 6
click at [212, 29] on input "Employee incoming equipment" at bounding box center [202, 29] width 91 height 12
click at [221, 29] on input "Employee incoming equipment" at bounding box center [202, 29] width 91 height 12
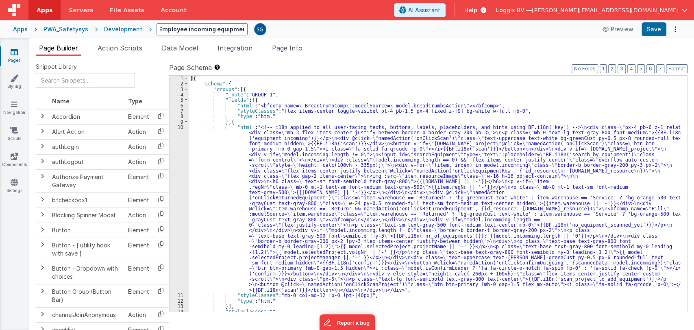
click at [209, 30] on input "Employee incoming equipment" at bounding box center [202, 29] width 91 height 12
type input "project equipment"
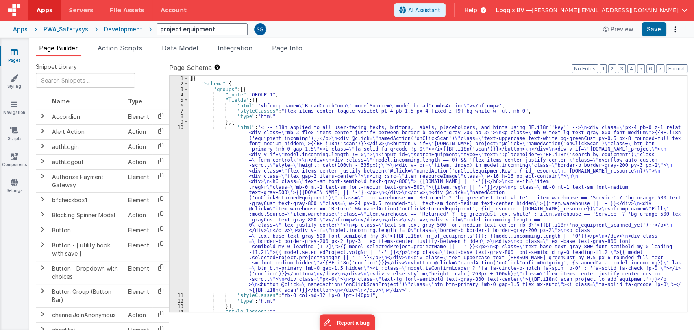
click at [288, 29] on div "project equipment Preview Save" at bounding box center [417, 29] width 530 height 14
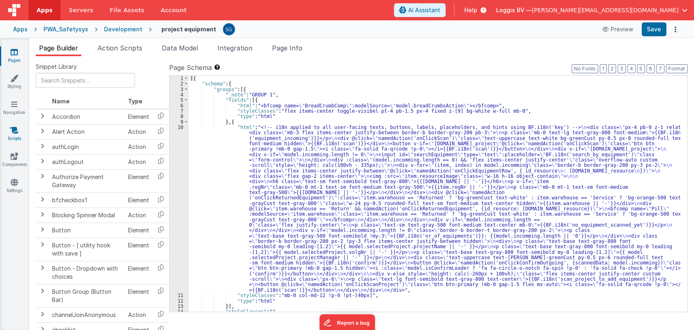
click at [15, 130] on icon at bounding box center [14, 130] width 8 height 8
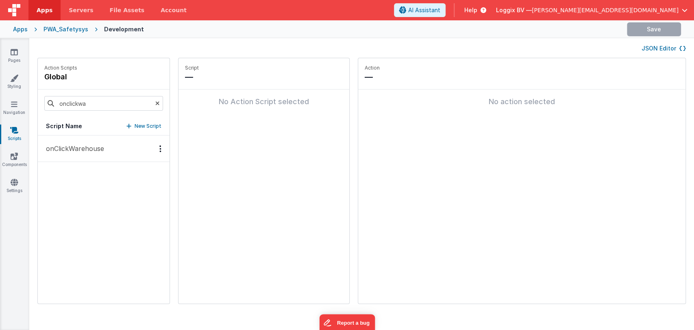
click at [72, 150] on p "onClickWarehouse" at bounding box center [72, 149] width 63 height 10
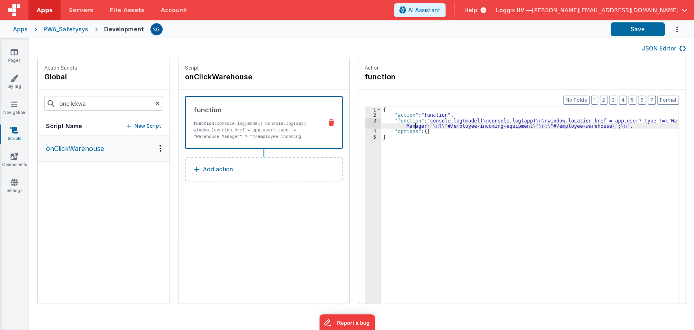
click at [406, 126] on div "{ "action" : "function" , "function" : "console.log(model) \n console.log(app) …" at bounding box center [534, 223] width 305 height 233
click at [367, 119] on div "3" at bounding box center [373, 123] width 16 height 11
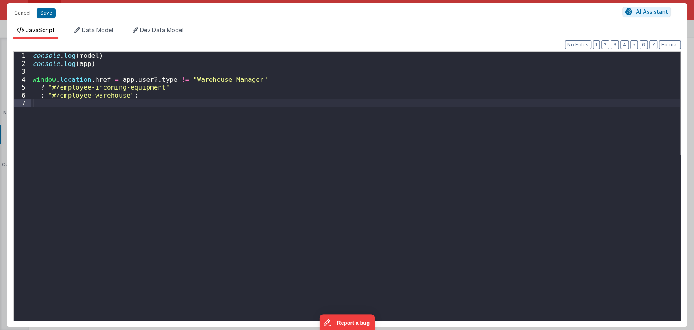
click at [367, 119] on div "console . log ( model ) console . log ( app ) window . location . href = app . …" at bounding box center [356, 194] width 650 height 285
click at [119, 87] on div "console . log ( model ) console . log ( app ) window . location . href = app . …" at bounding box center [356, 194] width 650 height 285
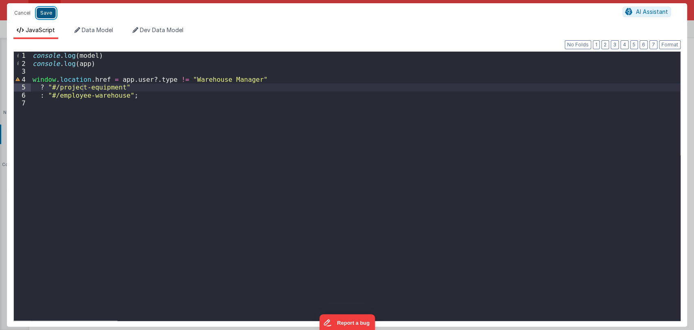
click at [49, 10] on button "Save" at bounding box center [46, 13] width 19 height 11
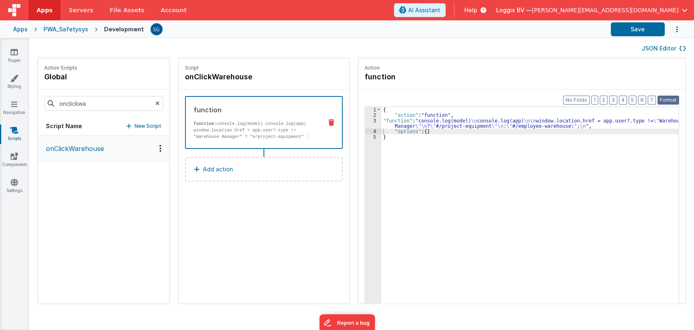
click at [675, 99] on button "Format" at bounding box center [669, 100] width 22 height 9
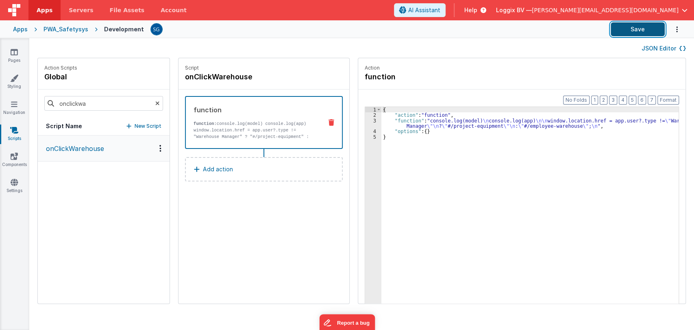
click at [641, 27] on button "Save" at bounding box center [638, 29] width 54 height 14
click at [13, 57] on link "Pages" at bounding box center [14, 56] width 29 height 16
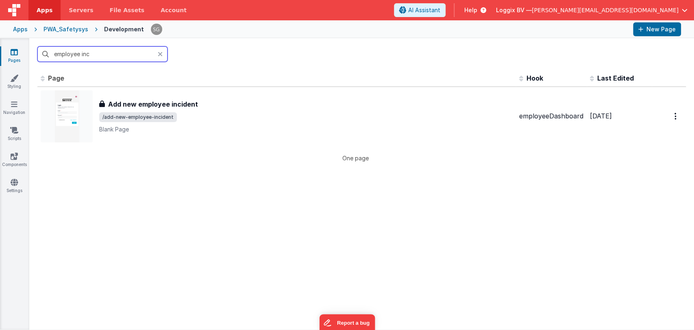
click at [118, 56] on input "employee inc" at bounding box center [102, 53] width 130 height 15
click at [203, 210] on div "Id Page Description Hook Last Edited FR_35B0ABBE-0536-D74D-A5F2-8E73F69C5FB8 Ad…" at bounding box center [361, 200] width 665 height 260
click at [105, 54] on input "employee inc" at bounding box center [102, 53] width 130 height 15
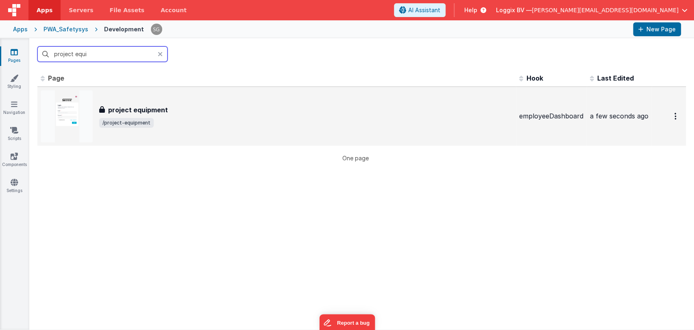
type input "project equi"
click at [127, 95] on div "project equipment project equipment /project-equipment" at bounding box center [277, 116] width 472 height 52
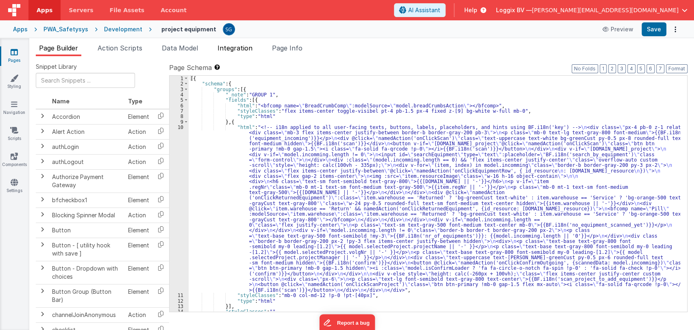
click at [233, 49] on span "Integration" at bounding box center [235, 48] width 35 height 8
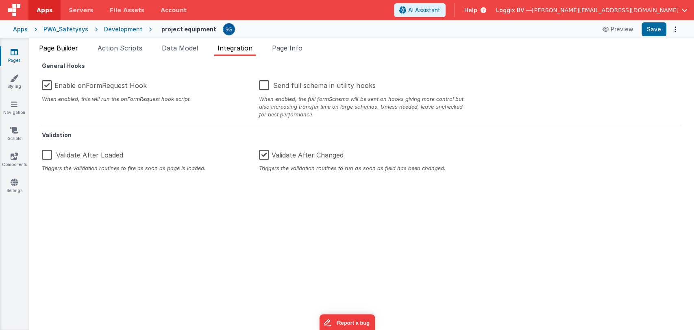
click at [63, 44] on span "Page Builder" at bounding box center [58, 48] width 39 height 8
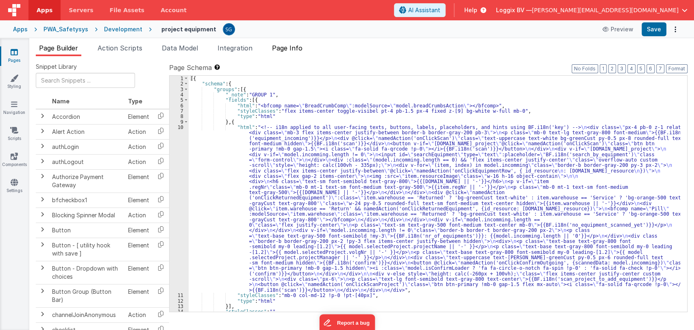
drag, startPoint x: 285, startPoint y: 42, endPoint x: 288, endPoint y: 48, distance: 7.1
click at [285, 42] on div "Page Builder Action Scripts Data Model Integration Page Info Snippet Library Na…" at bounding box center [361, 184] width 665 height 292
click at [289, 50] on span "Page Info" at bounding box center [287, 48] width 31 height 8
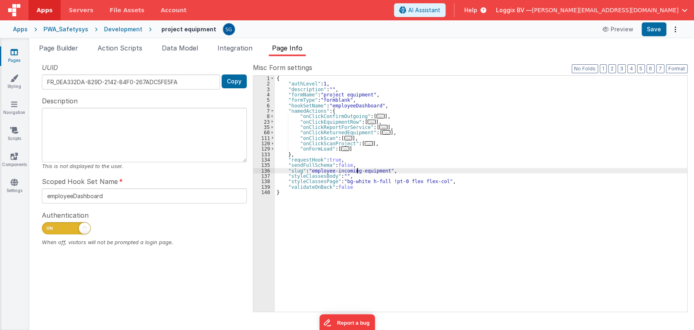
click at [358, 170] on div "{ "authLevel" : 1 , "description" : "" , "formName" : "project equipment" , "fo…" at bounding box center [481, 199] width 412 height 247
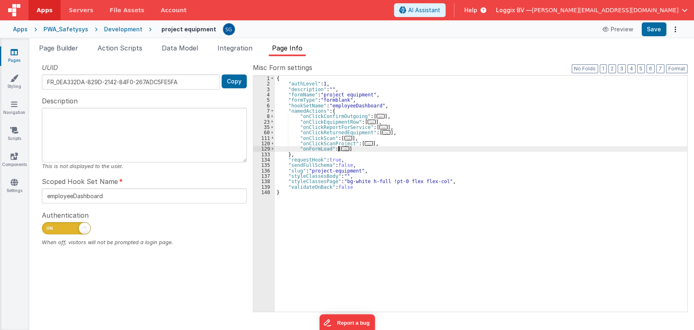
click at [342, 150] on span "..." at bounding box center [345, 148] width 8 height 4
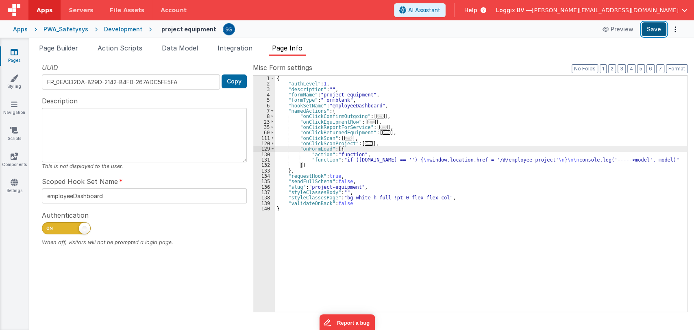
click at [649, 31] on button "Save" at bounding box center [654, 29] width 25 height 14
click at [14, 50] on icon at bounding box center [14, 52] width 7 height 8
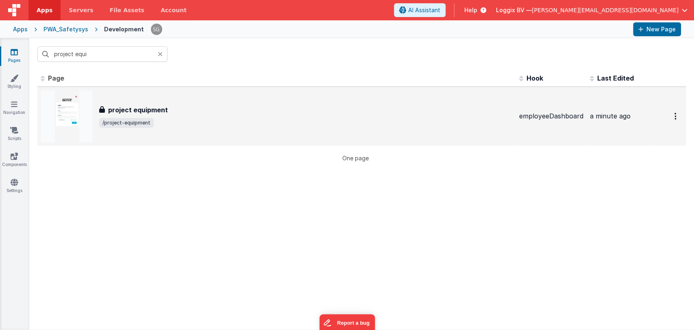
click at [148, 110] on h3 "project equipment" at bounding box center [138, 110] width 60 height 10
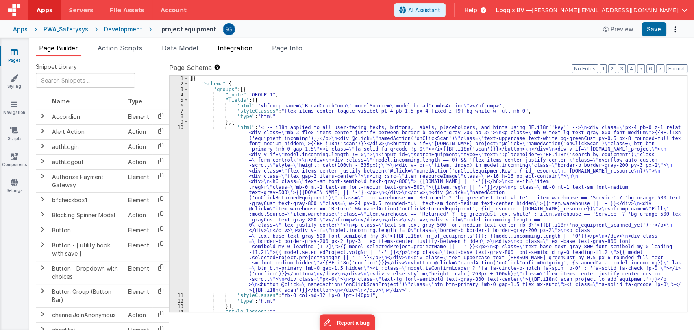
click at [233, 49] on span "Integration" at bounding box center [235, 48] width 35 height 8
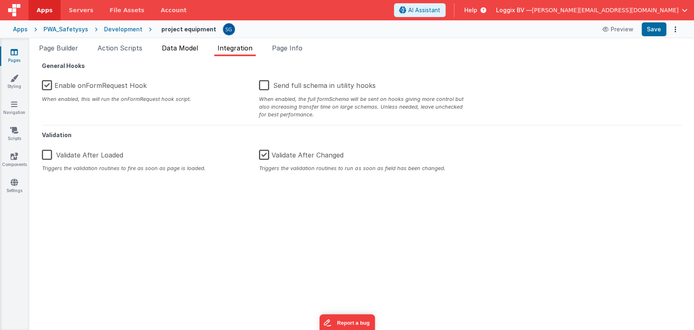
click at [179, 50] on span "Data Model" at bounding box center [180, 48] width 36 height 8
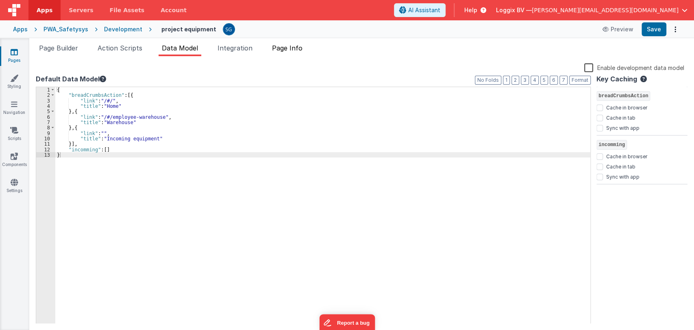
click at [282, 50] on span "Page Info" at bounding box center [287, 48] width 31 height 8
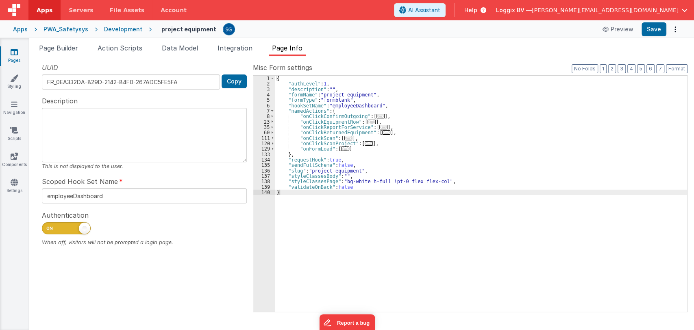
click at [8, 50] on link "Pages" at bounding box center [14, 56] width 29 height 16
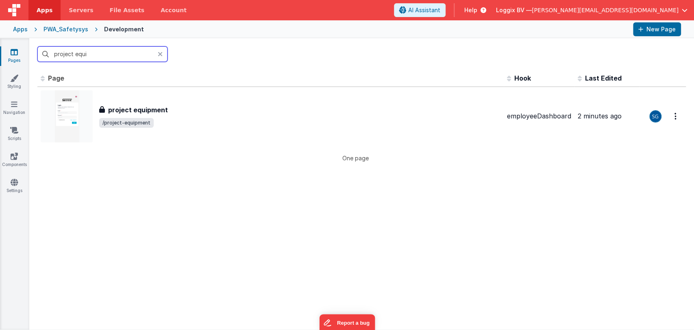
click at [103, 54] on input "project equi" at bounding box center [102, 53] width 130 height 15
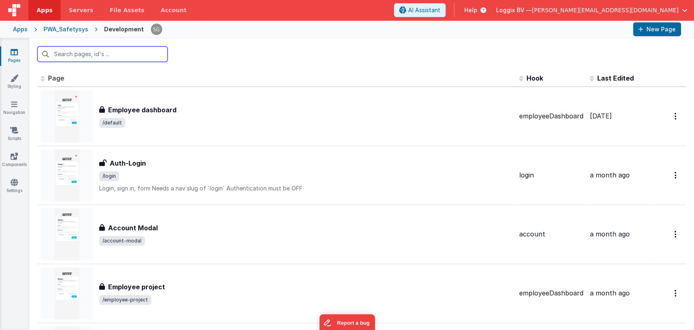
type input "project equi"
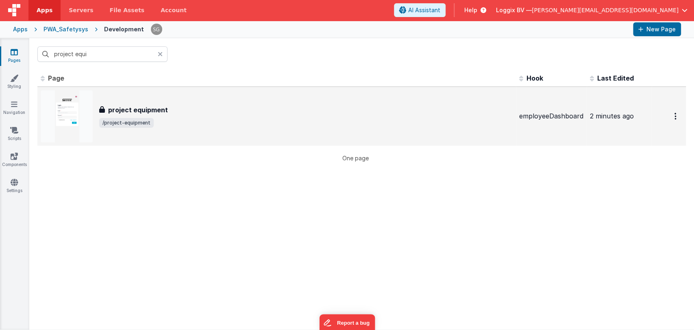
click at [143, 105] on h3 "project equipment" at bounding box center [138, 110] width 60 height 10
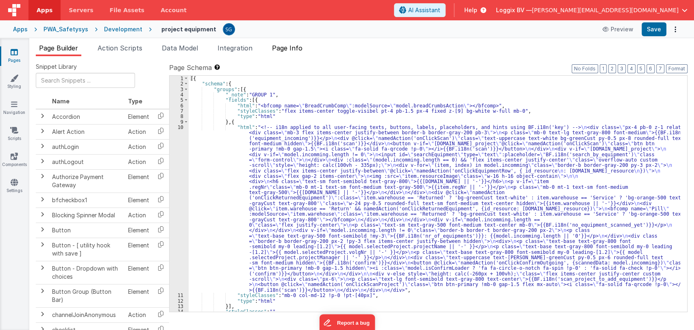
click at [290, 48] on span "Page Info" at bounding box center [287, 48] width 31 height 8
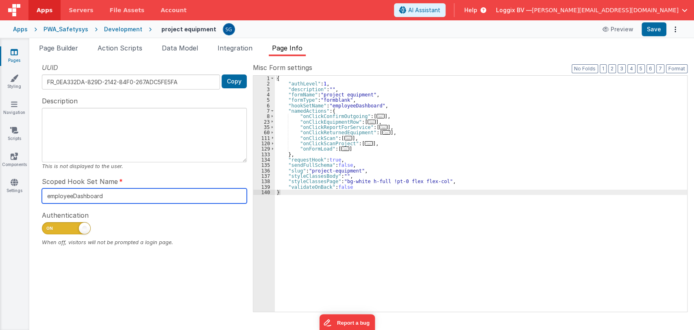
click at [105, 196] on input "employeeDashboard" at bounding box center [144, 195] width 205 height 15
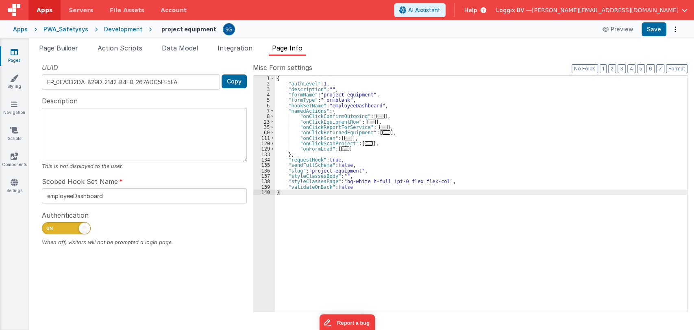
click at [16, 56] on link "Pages" at bounding box center [14, 56] width 29 height 16
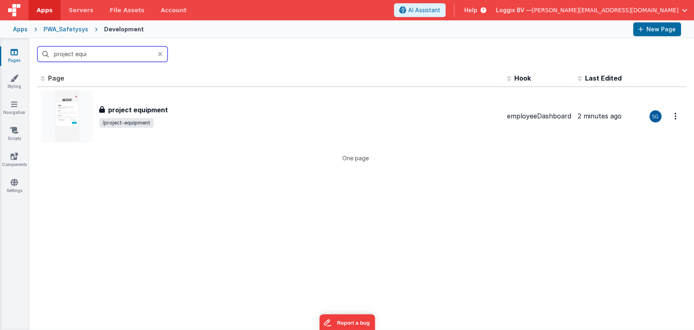
click at [90, 53] on input "project equi" at bounding box center [102, 53] width 130 height 15
type input "project"
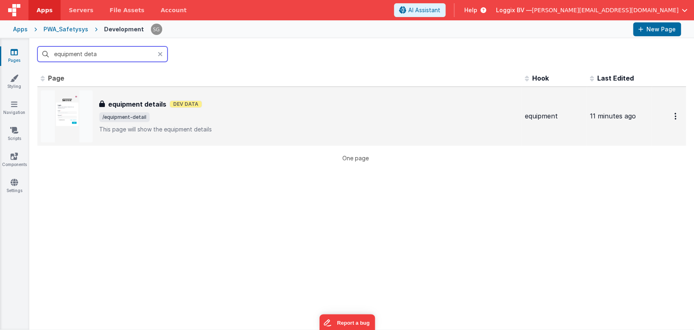
type input "equipment deta"
click at [136, 97] on div "equipment details equipment details Dev Data /equipment-detail This page will s…" at bounding box center [280, 116] width 478 height 52
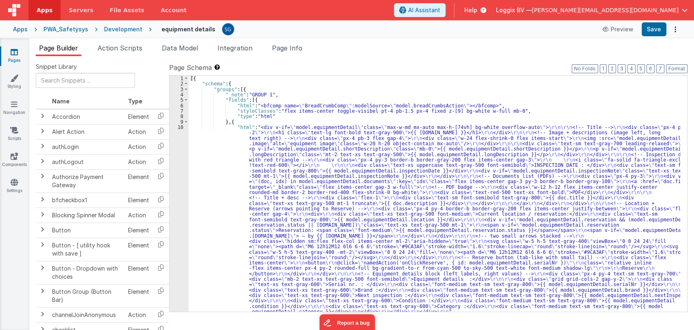
click at [230, 153] on div "[{ "schema" : { "groups" : [{ "_note" : "GROUP 1" , "fields" : [{ "html" : "<bf…" at bounding box center [435, 199] width 492 height 247
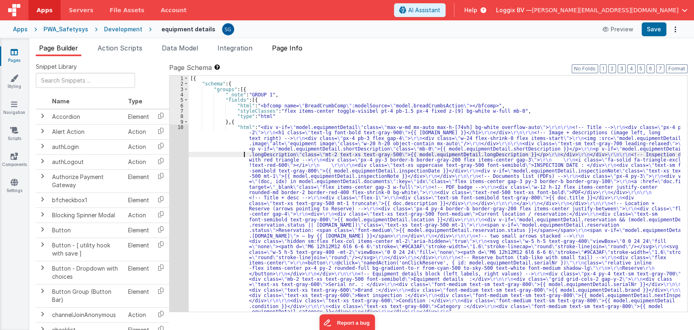
click at [290, 46] on span "Page Info" at bounding box center [287, 48] width 31 height 8
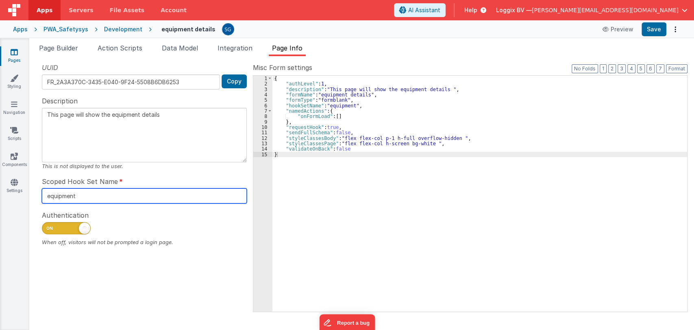
click at [79, 194] on input "equipment" at bounding box center [144, 195] width 205 height 15
paste input "mployeeDashboard"
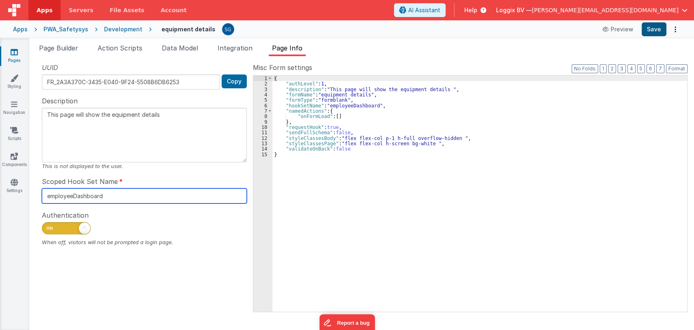
type input "employeeDashboard"
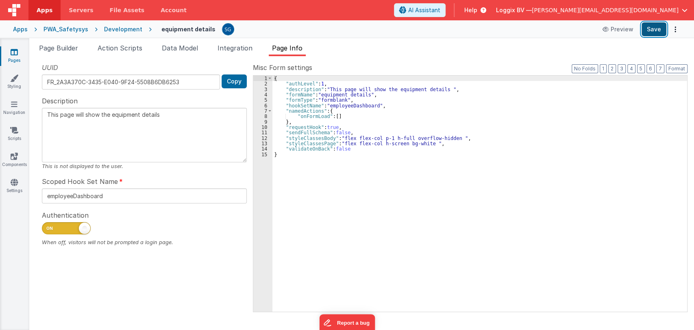
click at [652, 30] on button "Save" at bounding box center [654, 29] width 25 height 14
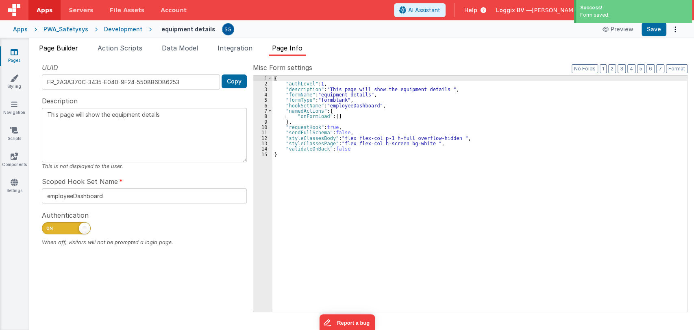
click at [58, 48] on span "Page Builder" at bounding box center [58, 48] width 39 height 8
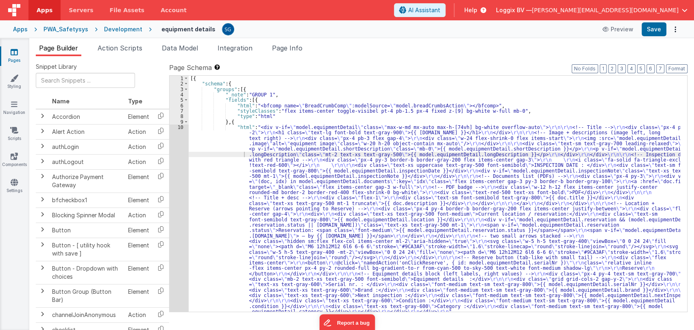
click at [227, 195] on div "[{ "schema" : { "groups" : [{ "_note" : "GROUP 1" , "fields" : [{ "html" : "<bf…" at bounding box center [435, 199] width 492 height 247
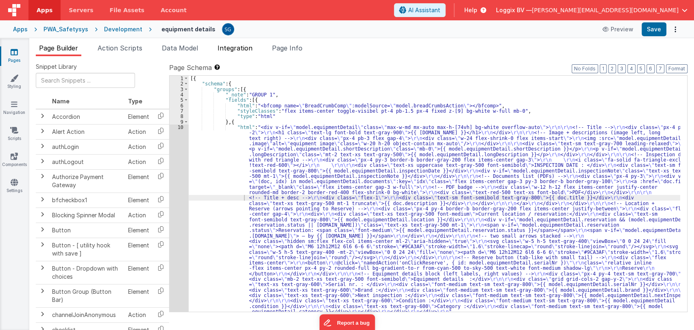
click at [231, 46] on span "Integration" at bounding box center [235, 48] width 35 height 8
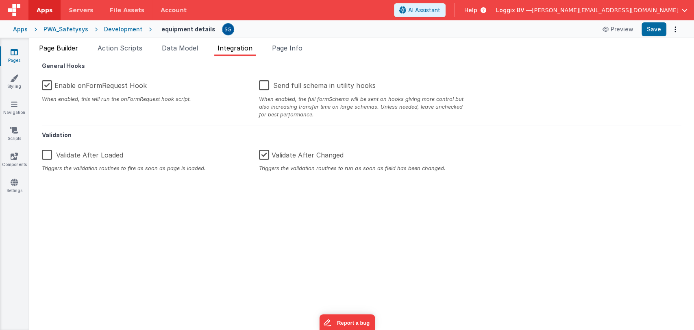
click at [68, 46] on span "Page Builder" at bounding box center [58, 48] width 39 height 8
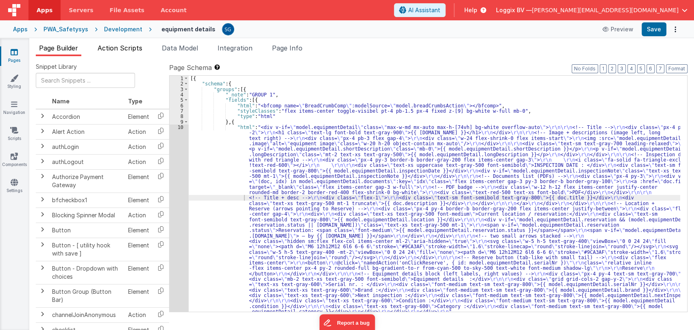
click at [134, 48] on span "Action Scripts" at bounding box center [120, 48] width 45 height 8
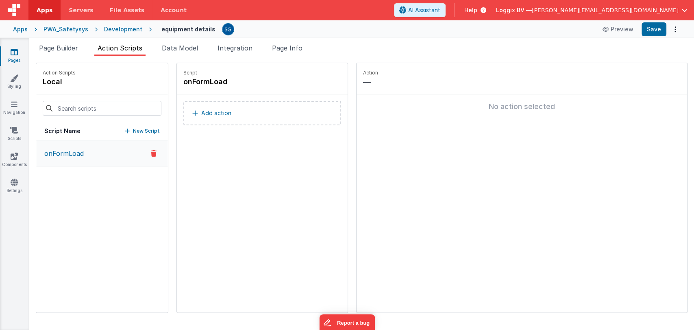
click at [12, 56] on link "Pages" at bounding box center [14, 56] width 29 height 16
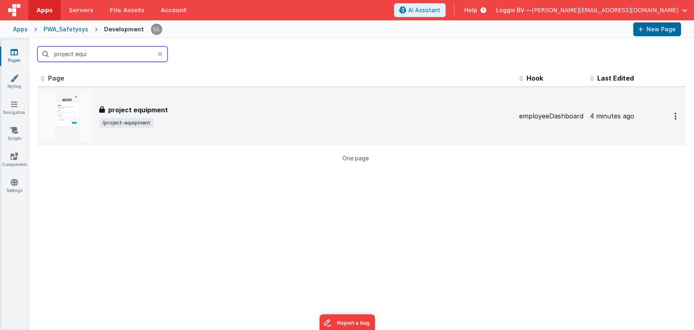
type input "project equi"
click at [156, 102] on div "project equipment project equipment /project-equipment" at bounding box center [277, 116] width 472 height 52
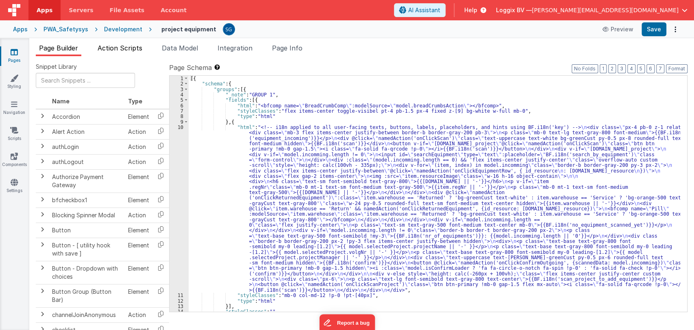
click at [117, 49] on span "Action Scripts" at bounding box center [120, 48] width 45 height 8
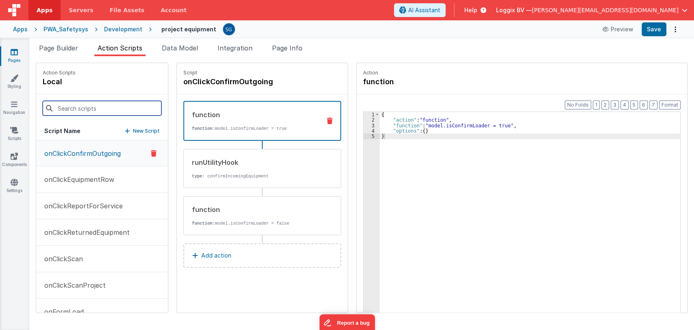
click at [87, 112] on input at bounding box center [102, 108] width 119 height 15
type input "onClickEquipmentRow"
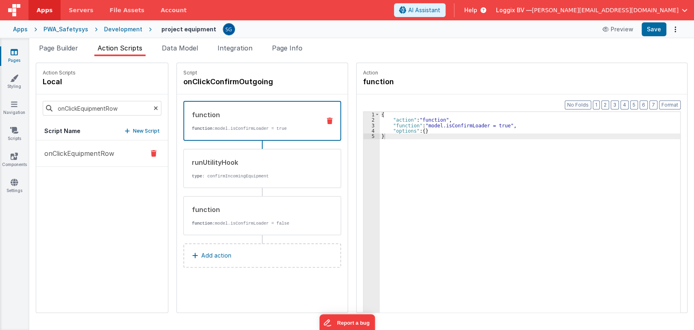
click at [95, 154] on p "onClickEquipmentRow" at bounding box center [76, 153] width 75 height 10
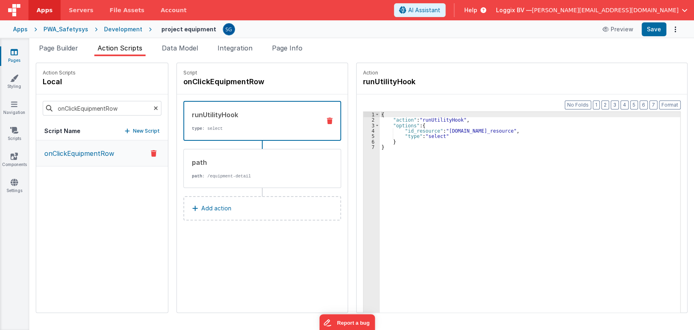
click at [427, 130] on div "{ "action" : "runUtilityHook" , "options" : { "id_resource" : "[DOMAIN_NAME]_re…" at bounding box center [534, 230] width 309 height 237
click at [449, 137] on div "{ "action" : "runUtilityHook" , "options" : { "id" : "[DOMAIN_NAME]_resource" ,…" at bounding box center [534, 230] width 309 height 237
click at [654, 38] on div "Page Builder Action Scripts Data Model Integration Page Info Snippet Library Na…" at bounding box center [361, 184] width 665 height 292
click at [658, 28] on button "Save" at bounding box center [654, 29] width 25 height 14
click at [404, 129] on div "{ "action" : "runUtilityHook" , "options" : { "id" : "[DOMAIN_NAME]_resource" ,…" at bounding box center [534, 230] width 309 height 237
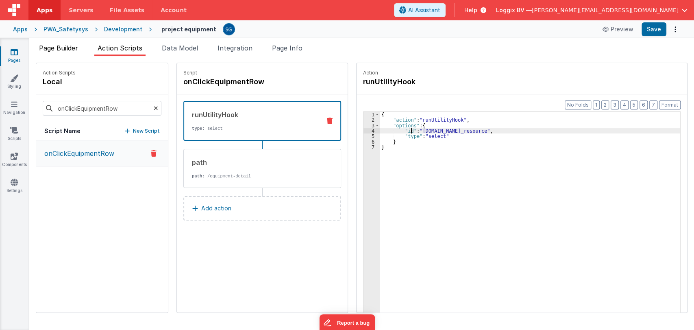
click at [49, 52] on li "Page Builder" at bounding box center [59, 49] width 46 height 13
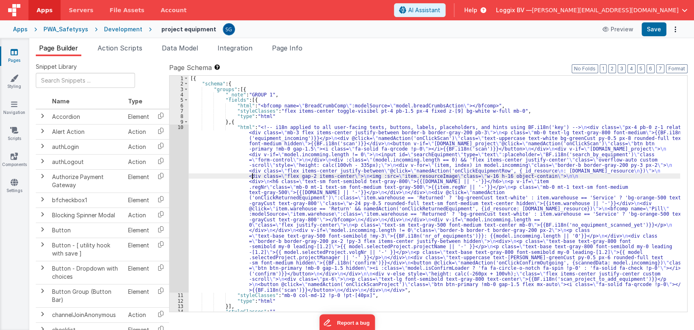
click at [253, 175] on div "[{ "schema" : { "groups" : [{ "_note" : "GROUP 1" , "fields" : [{ "html" : "<bf…" at bounding box center [435, 199] width 492 height 247
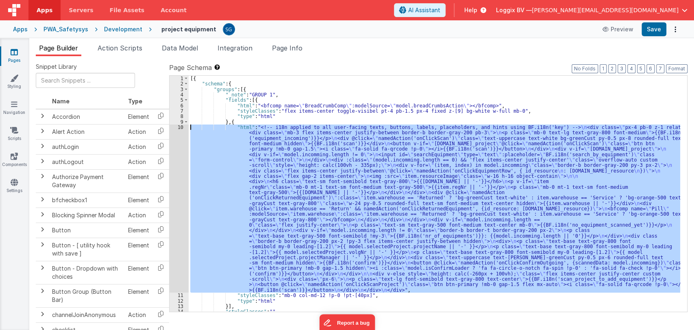
click at [181, 126] on div "10" at bounding box center [179, 208] width 19 height 168
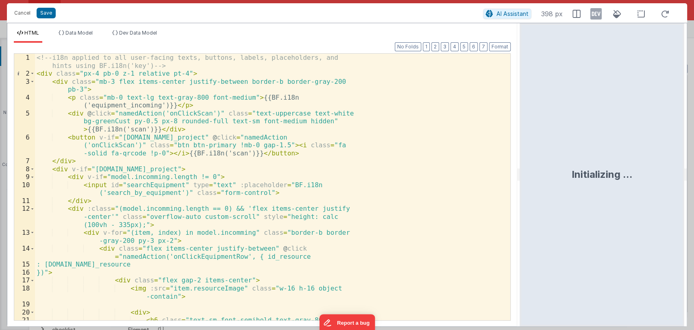
drag, startPoint x: 345, startPoint y: 175, endPoint x: 558, endPoint y: 193, distance: 213.9
click at [558, 193] on html "Cancel Save AI Assistant 398 px HTML Data Model Dev Data Model Format 7 6 5 4 3…" at bounding box center [347, 165] width 694 height 330
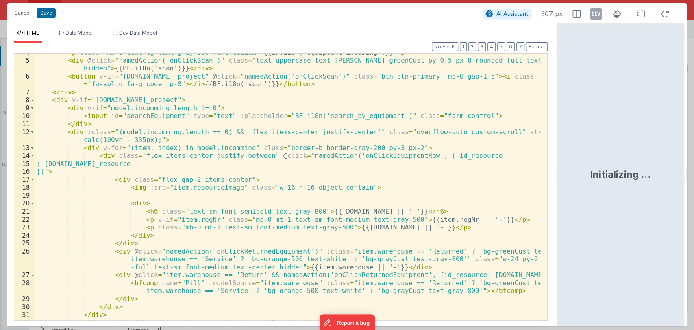
scroll to position [28, 0]
click at [446, 155] on div "< p class = "mb-0 text-lg text-gray-800 font-medium" > {{BF.i18n('equipment_inc…" at bounding box center [288, 190] width 506 height 282
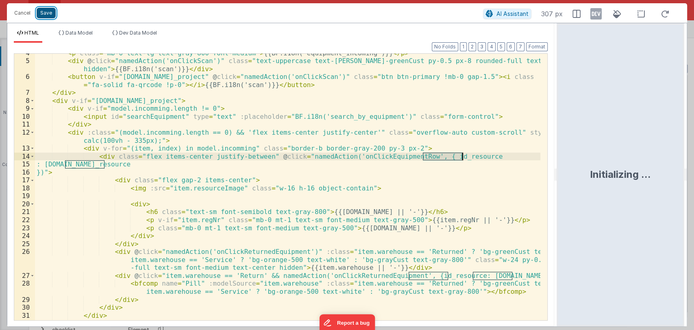
click at [46, 11] on button "Save" at bounding box center [46, 13] width 19 height 11
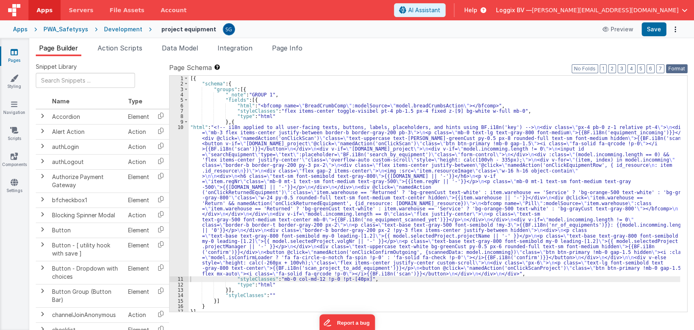
click at [669, 70] on button "Format" at bounding box center [677, 68] width 22 height 9
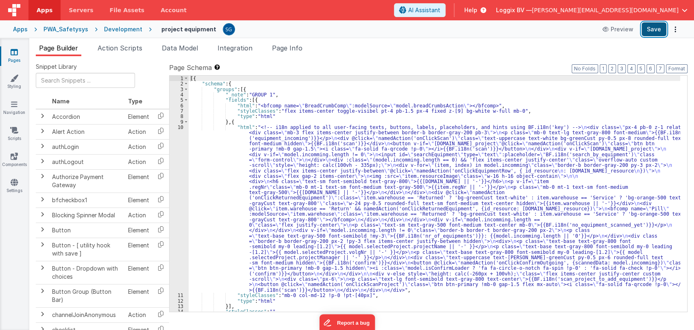
click at [652, 34] on button "Save" at bounding box center [654, 29] width 25 height 14
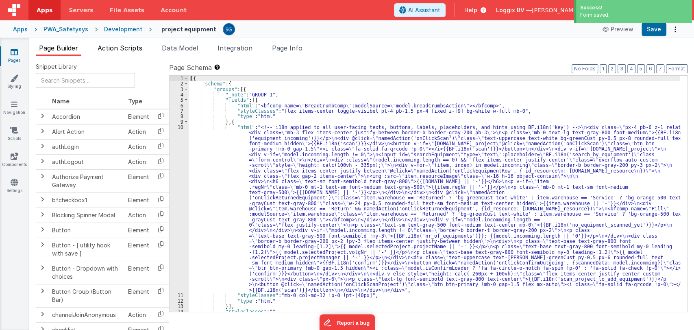
click at [118, 50] on span "Action Scripts" at bounding box center [120, 48] width 45 height 8
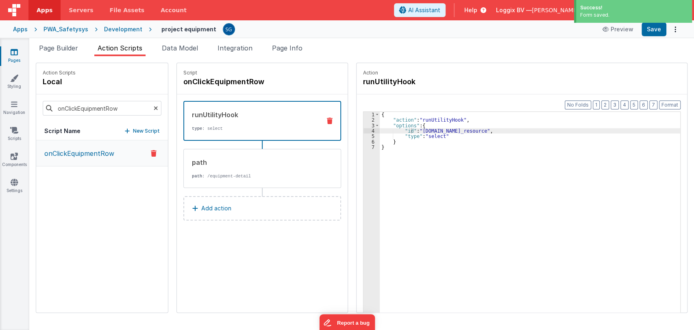
click at [465, 131] on div "{ "action" : "runUtilityHook" , "options" : { "id" : "[DOMAIN_NAME]_resource" ,…" at bounding box center [534, 230] width 309 height 237
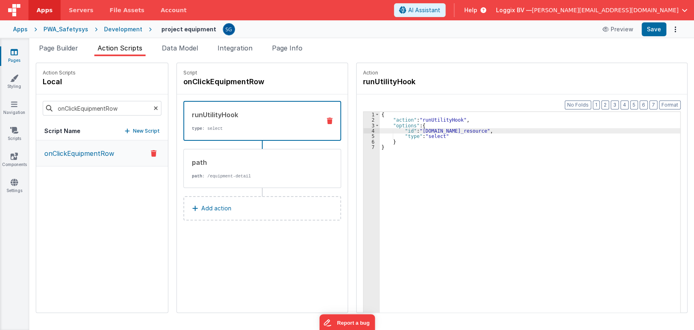
click at [403, 131] on div "{ "action" : "runUtilityHook" , "options" : { "id" : "[DOMAIN_NAME]_resource" ,…" at bounding box center [534, 230] width 309 height 237
click at [648, 29] on button "Save" at bounding box center [654, 29] width 25 height 14
click at [203, 209] on p "Add action" at bounding box center [216, 208] width 30 height 10
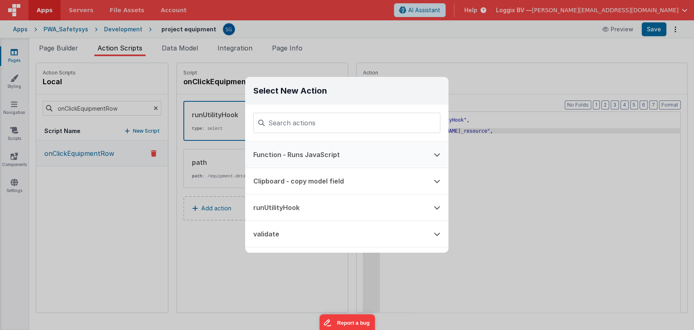
click at [304, 158] on button "Function - Runs JavaScript" at bounding box center [335, 155] width 181 height 26
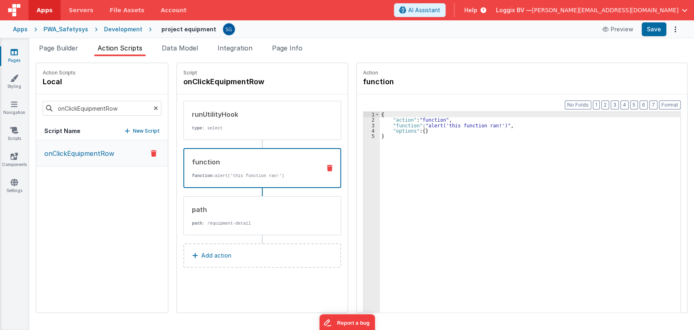
click at [253, 162] on div "function" at bounding box center [253, 162] width 122 height 10
click at [273, 166] on div "function" at bounding box center [253, 162] width 122 height 10
click at [249, 169] on div "function function: alert('this function ran!')" at bounding box center [249, 168] width 130 height 22
click at [262, 169] on div "function function: alert('this function ran!')" at bounding box center [249, 168] width 130 height 22
click at [412, 124] on div "{ "action" : "function" , "function" : "alert('this function ran!')" , "options…" at bounding box center [534, 230] width 309 height 237
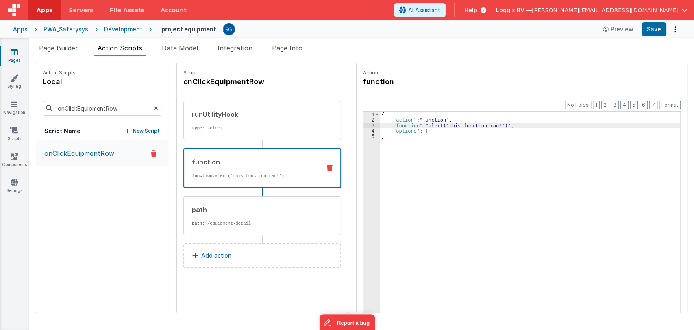
click at [366, 125] on div "3" at bounding box center [372, 125] width 16 height 5
click at [384, 116] on span "..." at bounding box center [388, 114] width 8 height 4
click at [384, 125] on div "{ "action" : "function" , "function" : "alert('this function ran!')" , "options…" at bounding box center [534, 230] width 309 height 237
click at [365, 125] on div "3" at bounding box center [372, 125] width 16 height 5
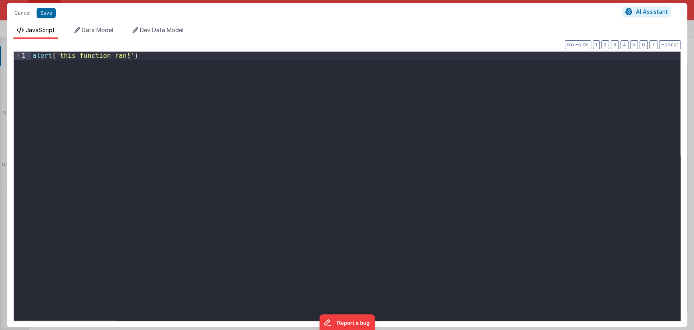
click at [158, 69] on div "alert ( 'this function ran!' )" at bounding box center [356, 194] width 650 height 285
click at [45, 13] on button "Save" at bounding box center [46, 13] width 19 height 11
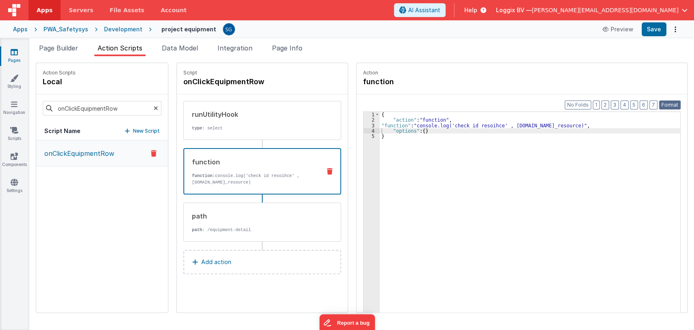
click at [673, 106] on button "Format" at bounding box center [670, 104] width 22 height 9
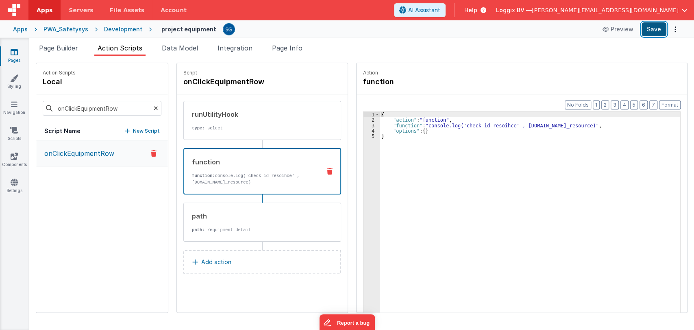
click at [651, 30] on button "Save" at bounding box center [654, 29] width 25 height 14
click at [205, 118] on div "runUtilityHook" at bounding box center [253, 114] width 123 height 10
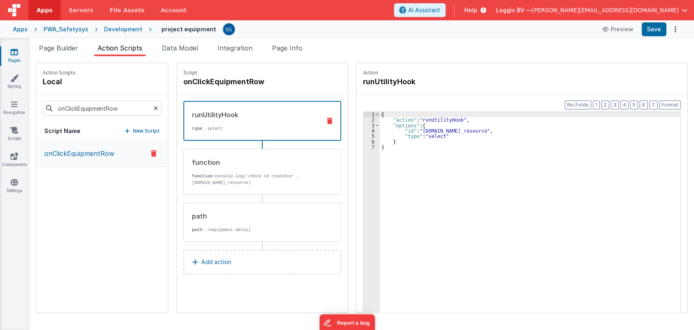
click at [403, 131] on div "{ "action" : "runUtilityHook" , "options" : { "id" : "[DOMAIN_NAME]_resource" ,…" at bounding box center [534, 230] width 309 height 237
click at [212, 173] on p "function: console.log('check id resoihce' , [DOMAIN_NAME]_resource)" at bounding box center [253, 179] width 123 height 13
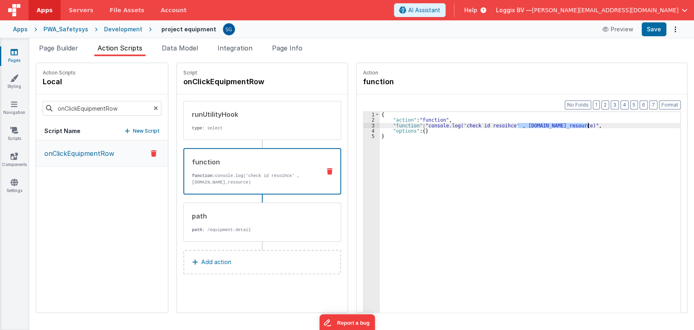
drag, startPoint x: 510, startPoint y: 126, endPoint x: 580, endPoint y: 125, distance: 70.4
click at [580, 125] on div "{ "action" : "function" , "function" : "console.log('check id resoihce' , [DOMA…" at bounding box center [534, 230] width 309 height 237
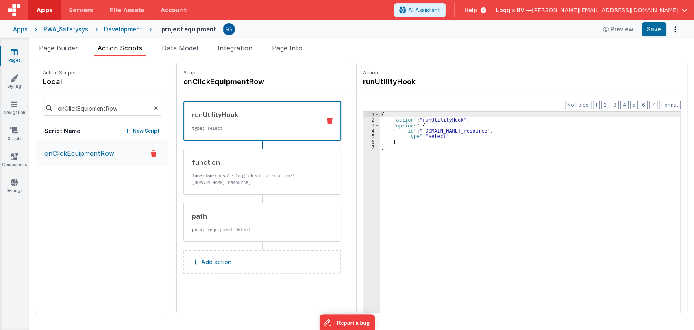
click at [273, 120] on div "runUtilityHook type : select" at bounding box center [249, 121] width 130 height 22
drag, startPoint x: 413, startPoint y: 130, endPoint x: 484, endPoint y: 131, distance: 71.2
click at [484, 131] on div "{ "action" : "runUtilityHook" , "options" : { "id" : "[DOMAIN_NAME]_resource" ,…" at bounding box center [534, 230] width 309 height 237
click at [402, 129] on div "{ "action" : "runUtilityHook" , "options" : { "id" : "[DOMAIN_NAME]_resource" ,…" at bounding box center [534, 230] width 309 height 237
click at [656, 31] on button "Save" at bounding box center [654, 29] width 25 height 14
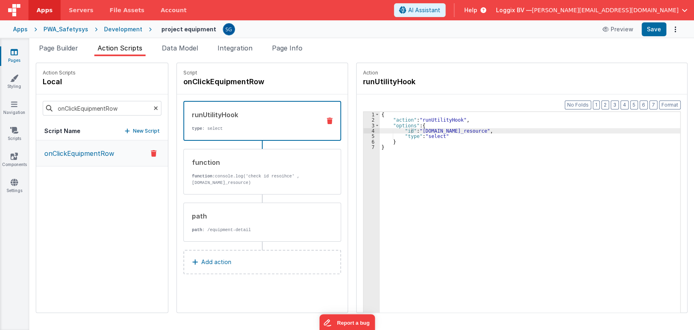
click at [16, 55] on icon at bounding box center [14, 52] width 7 height 8
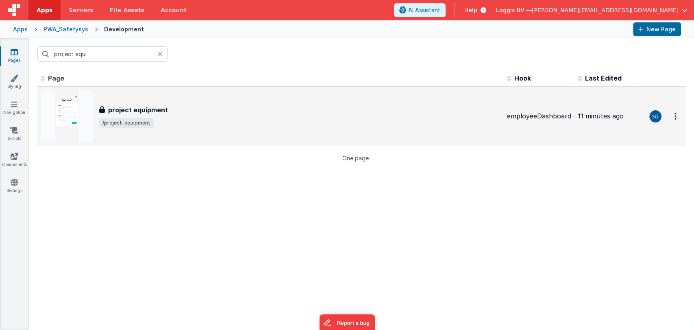
click at [133, 108] on h3 "project equipment" at bounding box center [138, 110] width 60 height 10
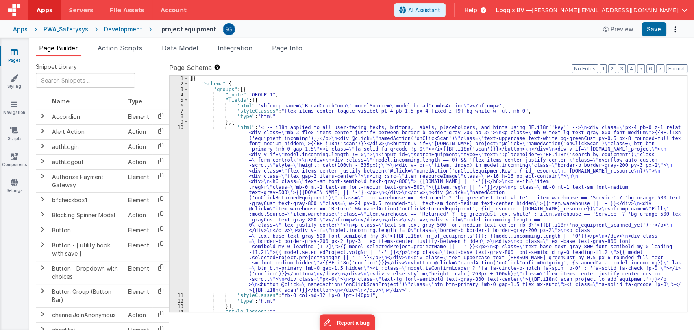
click at [232, 145] on div "[{ "schema" : { "groups" : [{ "_note" : "GROUP 1" , "fields" : [{ "html" : "<bf…" at bounding box center [435, 199] width 492 height 247
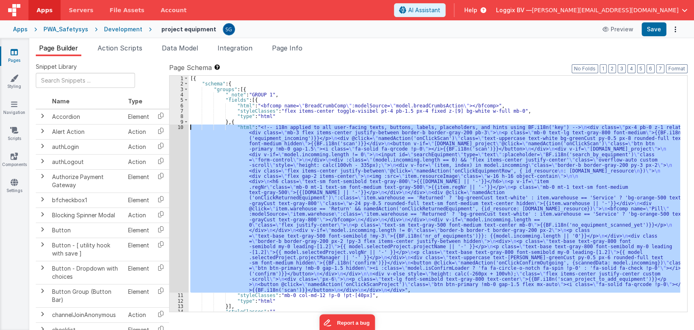
click at [179, 129] on div "10" at bounding box center [179, 208] width 19 height 168
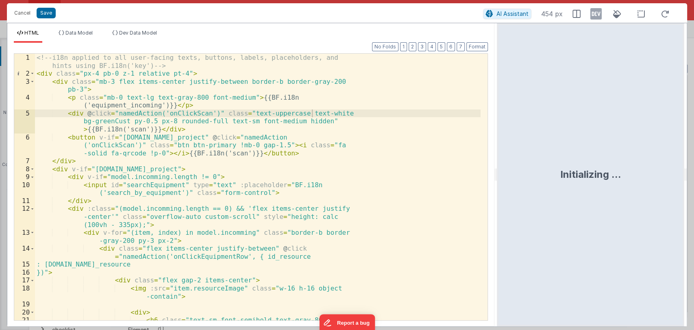
drag, startPoint x: 345, startPoint y: 178, endPoint x: 515, endPoint y: 164, distance: 171.4
click at [515, 164] on html "Cancel Save AI Assistant 454 px HTML Data Model Dev Data Model Format 7 6 5 4 3…" at bounding box center [347, 165] width 694 height 330
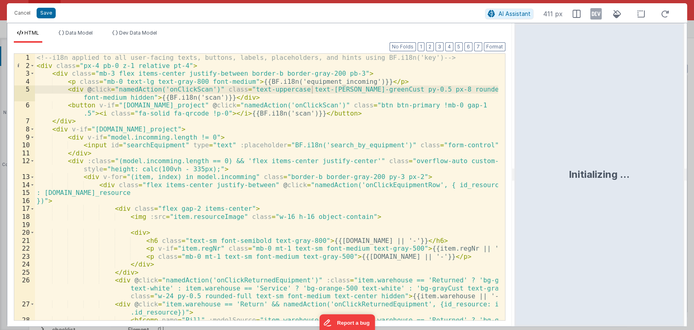
click at [465, 183] on div "<!-- i18n applied to all user-facing texts, buttons, labels, placeholders, and …" at bounding box center [266, 203] width 463 height 298
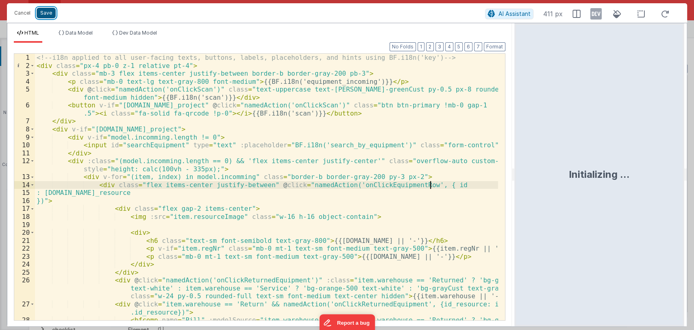
click at [47, 13] on button "Save" at bounding box center [46, 13] width 19 height 11
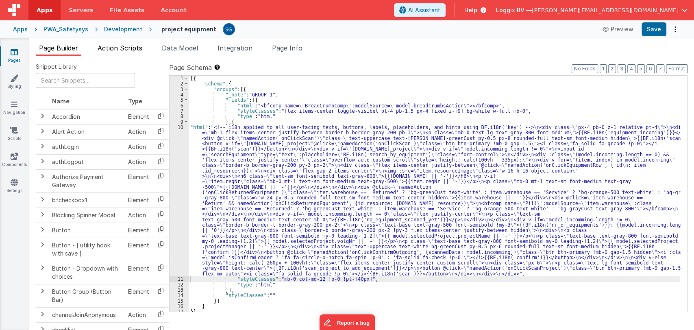
click at [114, 47] on span "Action Scripts" at bounding box center [120, 48] width 45 height 8
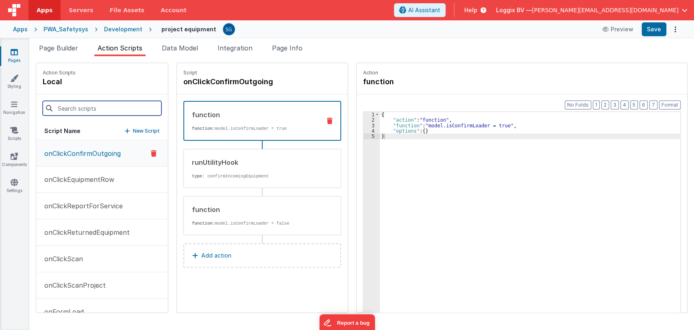
click at [71, 109] on input at bounding box center [102, 108] width 119 height 15
type input "onClickEquipmentRow"
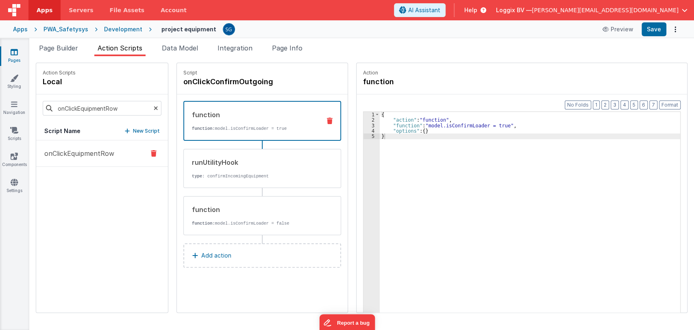
click at [87, 153] on p "onClickEquipmentRow" at bounding box center [76, 153] width 75 height 10
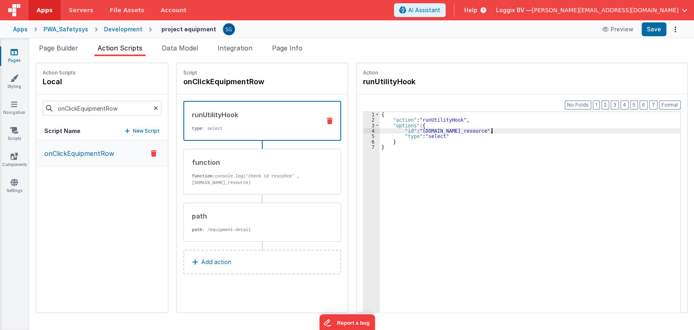
click at [483, 130] on div "{ "action" : "runUtilityHook" , "options" : { "id" : "[DOMAIN_NAME]_resource" ,…" at bounding box center [534, 230] width 309 height 237
click at [257, 177] on p "function: console.log('check id resoihce' , [DOMAIN_NAME]_resource)" at bounding box center [253, 179] width 123 height 13
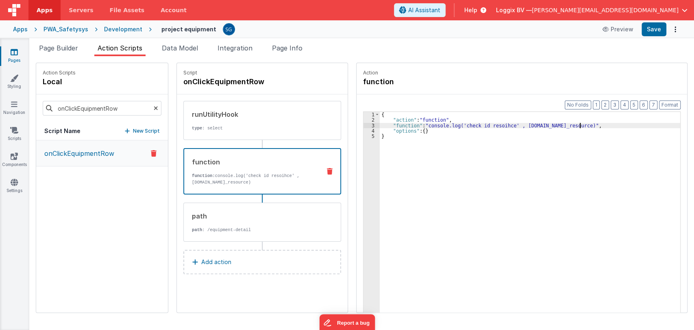
click at [571, 126] on div "{ "action" : "function" , "function" : "console.log('check id resoihce' , [DOMA…" at bounding box center [534, 230] width 309 height 237
click at [655, 31] on button "Save" at bounding box center [654, 29] width 25 height 14
click at [13, 48] on icon at bounding box center [14, 52] width 7 height 8
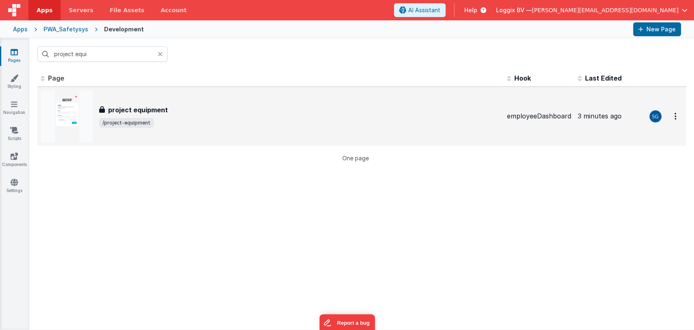
click at [128, 121] on span "/project-equipment" at bounding box center [126, 123] width 55 height 10
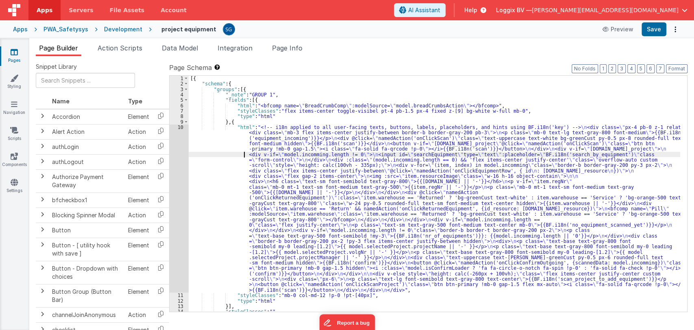
click at [232, 156] on div "[{ "schema" : { "groups" : [{ "_note" : "GROUP 1" , "fields" : [{ "html" : "<bf…" at bounding box center [435, 199] width 492 height 247
click at [230, 150] on div "[{ "schema" : { "groups" : [{ "_note" : "GROUP 1" , "fields" : [{ "html" : "<bf…" at bounding box center [435, 199] width 492 height 247
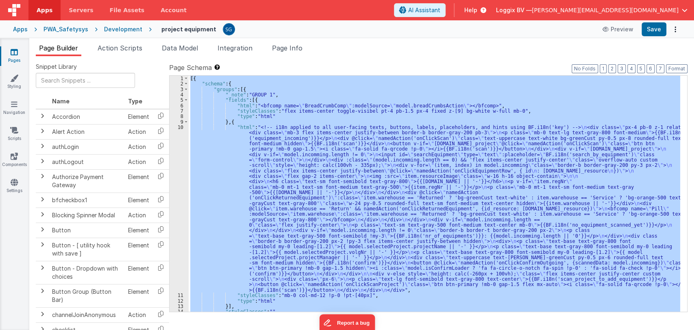
click at [336, 81] on div "[{ "schema" : { "groups" : [{ "_note" : "GROUP 1" , "fields" : [{ "html" : "<bf…" at bounding box center [435, 194] width 492 height 236
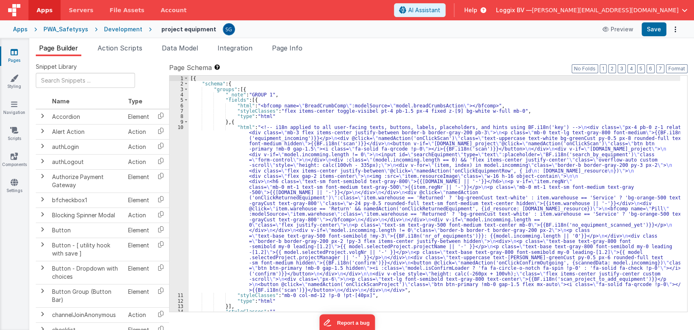
click at [280, 103] on div "[{ "schema" : { "groups" : [{ "_note" : "GROUP 1" , "fields" : [{ "html" : "<bf…" at bounding box center [435, 199] width 492 height 247
click at [274, 112] on div "[{ "schema" : { "groups" : [{ "_note" : "GROUP 1" , "fields" : [{ "html" : "<bf…" at bounding box center [435, 199] width 492 height 247
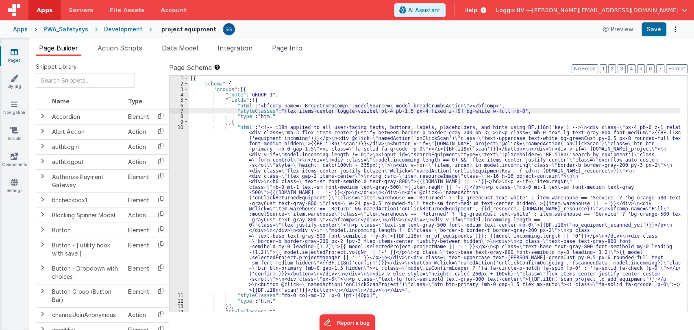
click at [275, 115] on div "[{ "schema" : { "groups" : [{ "_note" : "GROUP 1" , "fields" : [{ "html" : "<bf…" at bounding box center [435, 199] width 492 height 247
click at [171, 46] on span "Data Model" at bounding box center [180, 48] width 36 height 8
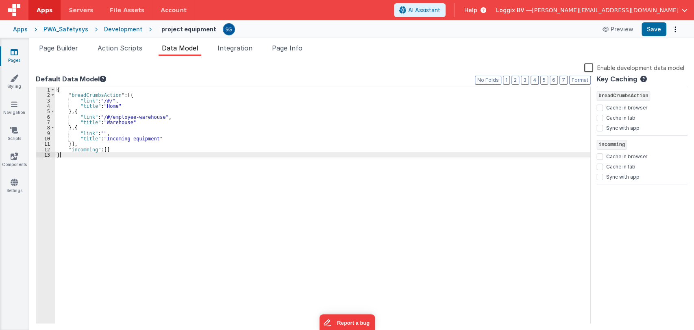
click at [113, 160] on div "{ "breadCrumbsAction" : [{ "link" : "/#/" , "title" : "Home" } , { "link" : "/#…" at bounding box center [322, 211] width 535 height 248
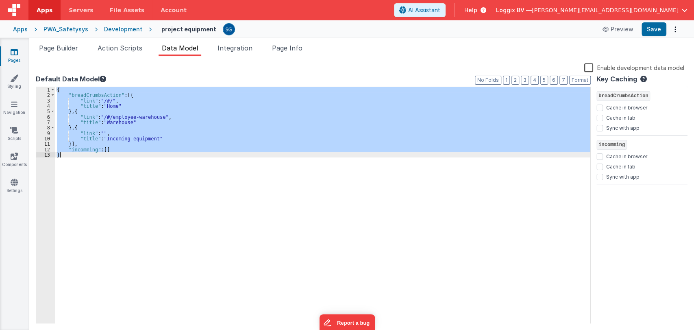
click at [101, 166] on div "{ "breadCrumbsAction" : [{ "link" : "/#/" , "title" : "Home" } , { "link" : "/#…" at bounding box center [322, 205] width 535 height 237
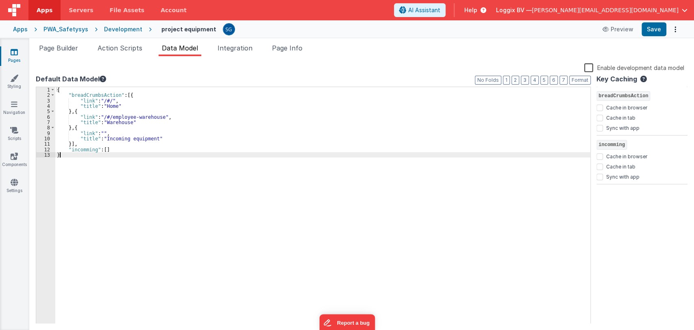
click at [125, 138] on div "{ "breadCrumbsAction" : [{ "link" : "/#/" , "title" : "Home" } , { "link" : "/#…" at bounding box center [322, 211] width 535 height 248
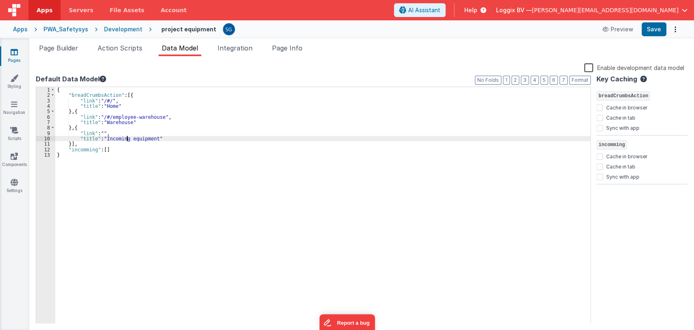
click at [126, 138] on div "{ "breadCrumbsAction" : [{ "link" : "/#/" , "title" : "Home" } , { "link" : "/#…" at bounding box center [322, 211] width 535 height 248
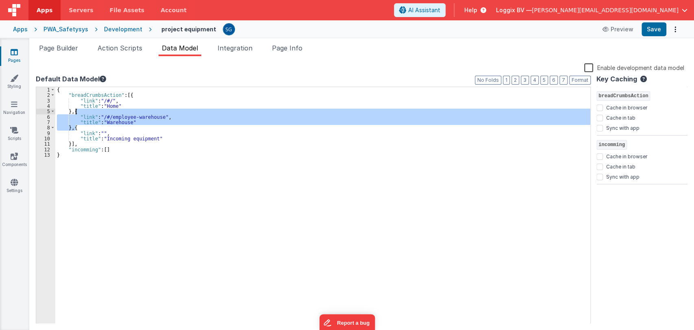
drag, startPoint x: 74, startPoint y: 127, endPoint x: 74, endPoint y: 113, distance: 14.2
click at [74, 113] on div "{ "breadCrumbsAction" : [{ "link" : "/#/" , "title" : "Home" } , { "link" : "/#…" at bounding box center [322, 211] width 535 height 248
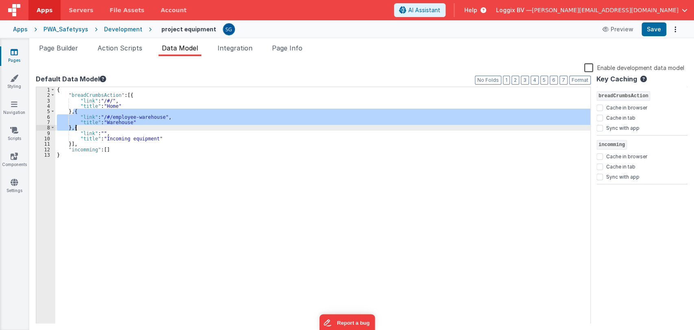
click at [124, 150] on div "{ "breadCrumbsAction" : [{ "link" : "/#/" , "title" : "Home" } , { "link" : "/#…" at bounding box center [322, 211] width 535 height 248
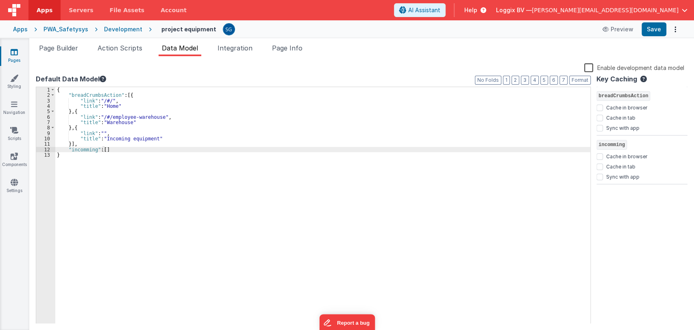
click at [74, 159] on div "{ "breadCrumbsAction" : [{ "link" : "/#/" , "title" : "Home" } , { "link" : "/#…" at bounding box center [322, 211] width 535 height 248
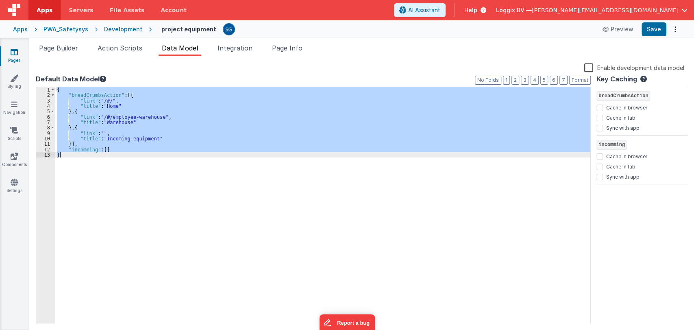
click at [131, 143] on div "{ "breadCrumbsAction" : [{ "link" : "/#/" , "title" : "Home" } , { "link" : "/#…" at bounding box center [322, 205] width 535 height 237
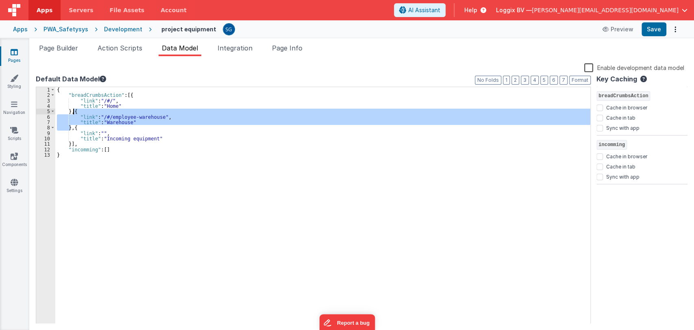
drag, startPoint x: 72, startPoint y: 128, endPoint x: 74, endPoint y: 113, distance: 14.8
click at [74, 113] on div "{ "breadCrumbsAction" : [{ "link" : "/#/" , "title" : "Home" } , { "link" : "/#…" at bounding box center [322, 211] width 535 height 248
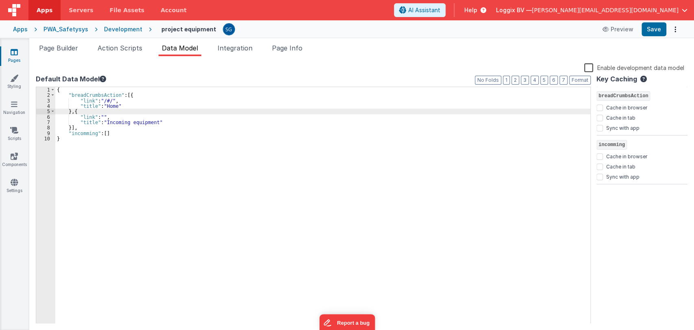
click at [120, 125] on div "{ "breadCrumbsAction" : [{ "link" : "/#/" , "title" : "Home" } , { "link" : "" …" at bounding box center [322, 211] width 535 height 248
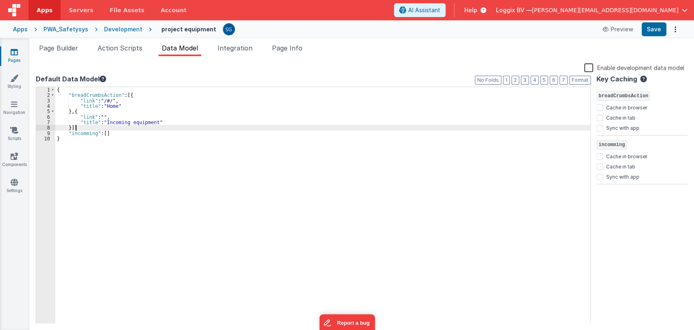
click at [120, 125] on div "{ "breadCrumbsAction" : [{ "link" : "/#/" , "title" : "Home" } , { "link" : "" …" at bounding box center [322, 211] width 535 height 248
click at [123, 121] on div "{ "breadCrumbsAction" : [{ "link" : "/#/" , "title" : "Home" } , { "link" : "" …" at bounding box center [322, 211] width 535 height 248
click at [109, 118] on div "{ "breadCrumbsAction" : [{ "link" : "/#/" , "title" : "Home" } , { "link" : "" …" at bounding box center [322, 211] width 535 height 248
click at [56, 47] on span "Page Builder" at bounding box center [58, 48] width 39 height 8
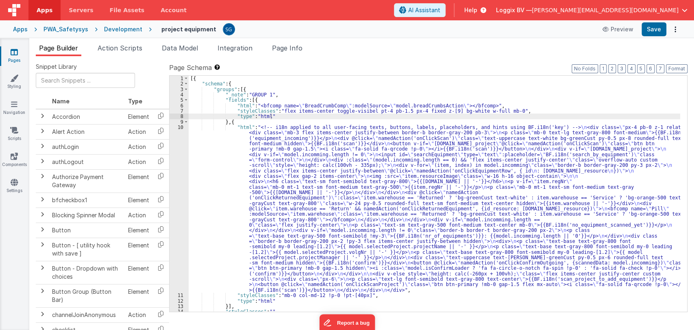
click at [224, 155] on div "[{ "schema" : { "groups" : [{ "_note" : "GROUP 1" , "fields" : [{ "html" : "<bf…" at bounding box center [435, 199] width 492 height 247
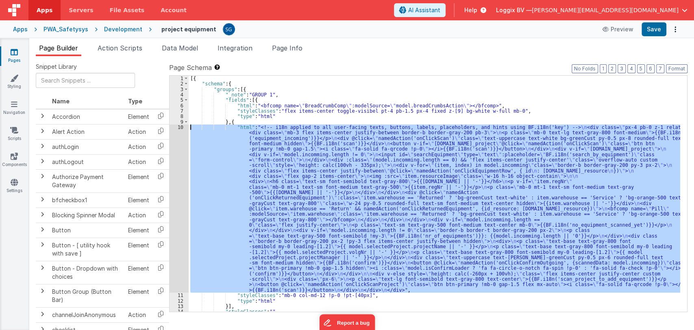
click at [179, 129] on div "10" at bounding box center [179, 208] width 19 height 168
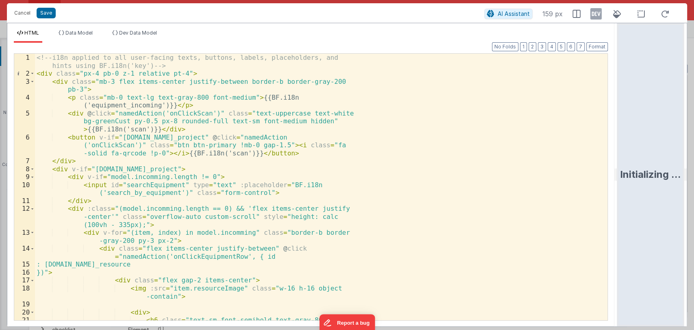
drag, startPoint x: 344, startPoint y: 174, endPoint x: 653, endPoint y: 161, distance: 309.0
click at [653, 161] on html "Cancel Save AI Assistant 159 px HTML Data Model Dev Data Model Format 7 6 5 4 3…" at bounding box center [347, 165] width 694 height 330
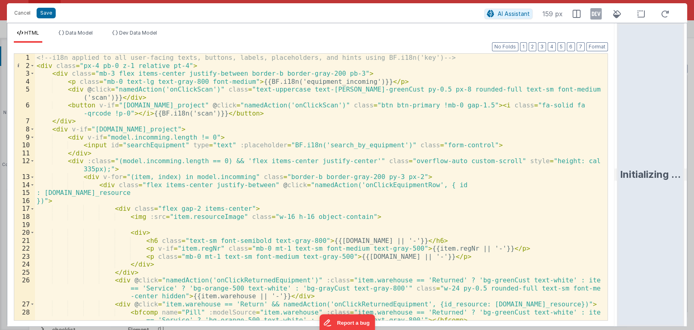
click at [351, 82] on div "<!-- i18n applied to all user-facing texts, buttons, labels, placeholders, and …" at bounding box center [318, 195] width 566 height 282
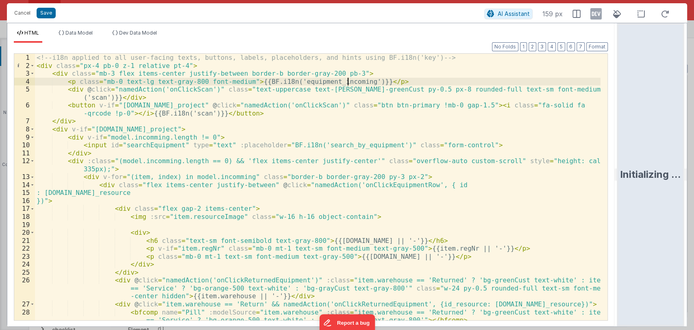
click at [349, 81] on div "<!-- i18n applied to all user-facing texts, buttons, labels, placeholders, and …" at bounding box center [318, 195] width 566 height 282
click at [18, 16] on button "Cancel" at bounding box center [22, 12] width 24 height 11
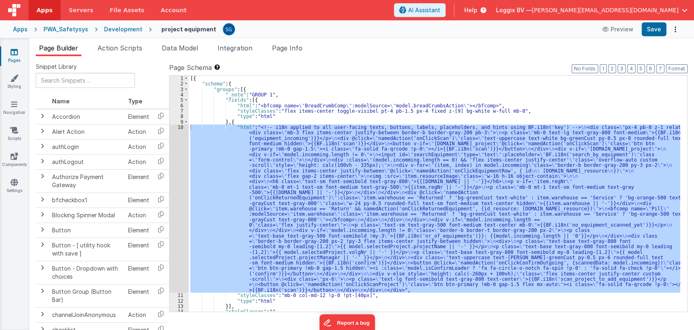
click at [233, 151] on div "[{ "schema" : { "groups" : [{ "_note" : "GROUP 1" , "fields" : [{ "html" : "<bf…" at bounding box center [435, 194] width 492 height 236
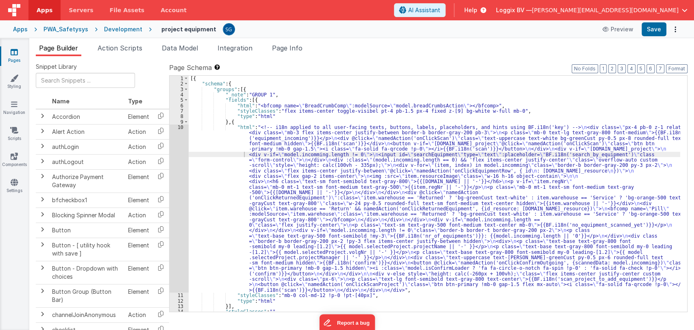
click at [9, 208] on div "Pages Styling Navigation Scripts Components Settings" at bounding box center [14, 184] width 29 height 292
click at [230, 149] on div "[{ "schema" : { "groups" : [{ "_note" : "GROUP 1" , "fields" : [{ "html" : "<bf…" at bounding box center [435, 199] width 492 height 247
click at [182, 128] on div "10" at bounding box center [179, 208] width 19 height 168
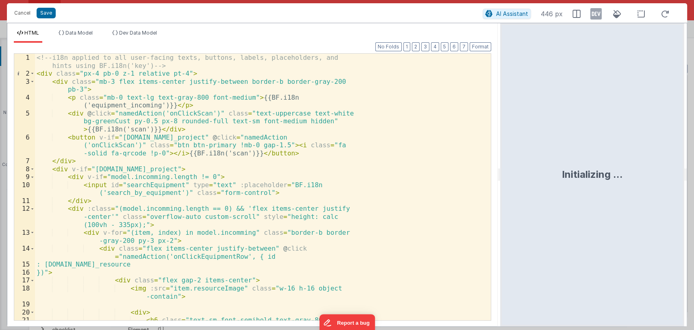
drag, startPoint x: 346, startPoint y: 173, endPoint x: 540, endPoint y: 153, distance: 195.0
click at [540, 153] on html "Cancel Save AI Assistant 446 px HTML Data Model Dev Data Model Format 7 6 5 4 3…" at bounding box center [347, 165] width 694 height 330
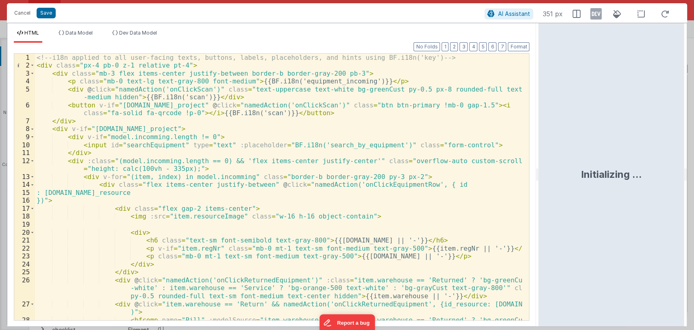
click at [347, 79] on div "<!-- i18n applied to all user-facing texts, buttons, labels, placeholders, and …" at bounding box center [279, 199] width 488 height 290
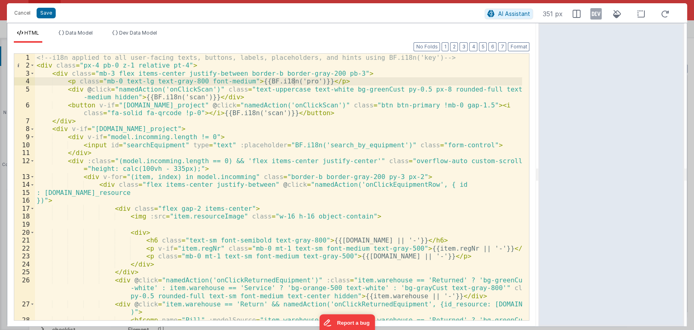
click at [296, 82] on div "<!-- i18n applied to all user-facing texts, buttons, labels, placeholders, and …" at bounding box center [279, 199] width 488 height 290
click at [323, 84] on div "<!-- i18n applied to all user-facing texts, buttons, labels, placeholders, and …" at bounding box center [279, 199] width 488 height 290
click at [42, 10] on button "Save" at bounding box center [46, 13] width 19 height 11
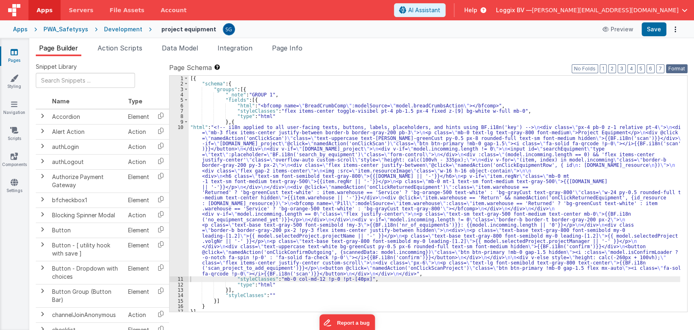
click at [679, 68] on button "Format" at bounding box center [677, 68] width 22 height 9
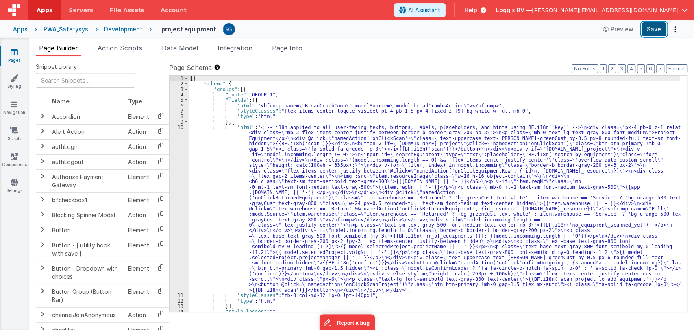
click at [654, 30] on button "Save" at bounding box center [654, 29] width 25 height 14
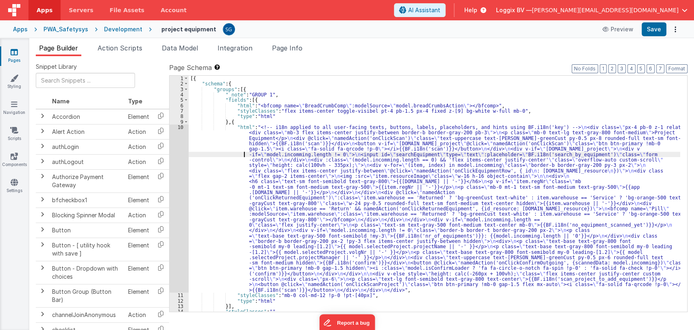
click at [216, 153] on div "[{ "schema" : { "groups" : [{ "_note" : "GROUP 1" , "fields" : [{ "html" : "<bf…" at bounding box center [435, 199] width 492 height 247
click at [181, 127] on div "10" at bounding box center [179, 208] width 19 height 168
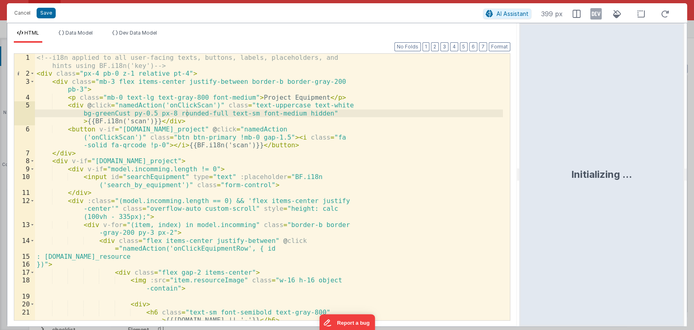
drag, startPoint x: 345, startPoint y: 178, endPoint x: 524, endPoint y: 180, distance: 178.6
click at [524, 180] on html "Cancel Save AI Assistant 399 px HTML Data Model Dev Data Model Format 7 6 5 4 3…" at bounding box center [347, 165] width 694 height 330
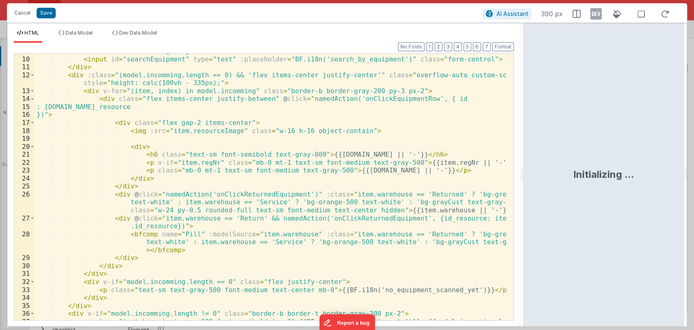
scroll to position [85, 0]
click at [82, 31] on span "Data Model" at bounding box center [78, 33] width 27 height 6
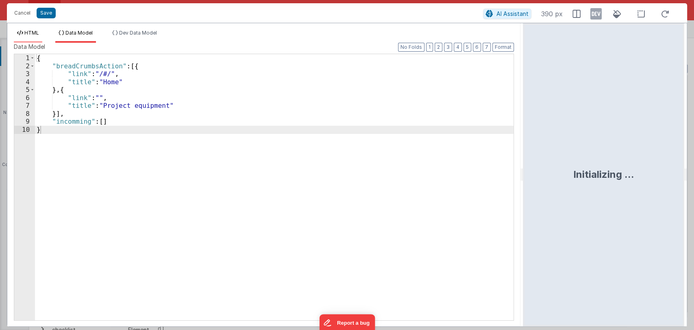
click at [28, 36] on li "HTML" at bounding box center [28, 36] width 28 height 13
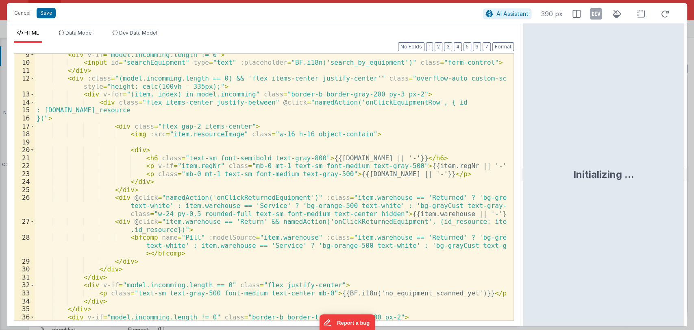
scroll to position [82, 0]
click at [347, 222] on div "< div v-if = "model.incomming.length != 0" > < input id = "searchEquipment" typ…" at bounding box center [271, 196] width 472 height 290
click at [139, 261] on div "< div v-if = "model.incomming.length != 0" > < input id = "searchEquipment" typ…" at bounding box center [271, 196] width 472 height 290
click at [105, 225] on div "< div v-if = "model.incomming.length != 0" > < input id = "searchEquipment" typ…" at bounding box center [271, 196] width 472 height 290
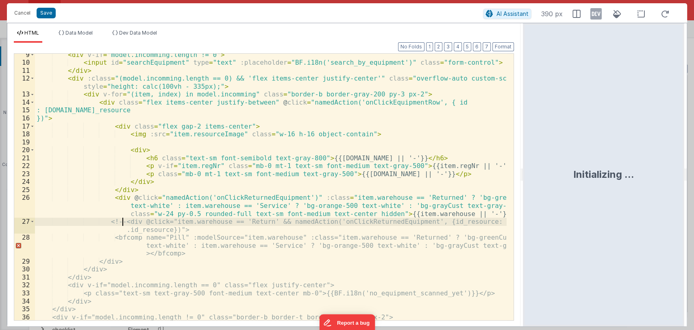
click at [185, 257] on div "< div v-if = "model.incomming.length != 0" > < input id = "searchEquipment" typ…" at bounding box center [271, 196] width 472 height 290
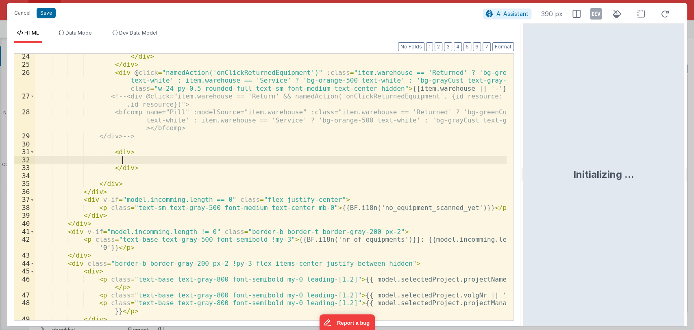
scroll to position [208, 0]
click at [135, 156] on div "</ div > </ div > < div @ click = "namedAction('onClickReturnedEquipment')" :cl…" at bounding box center [271, 197] width 472 height 290
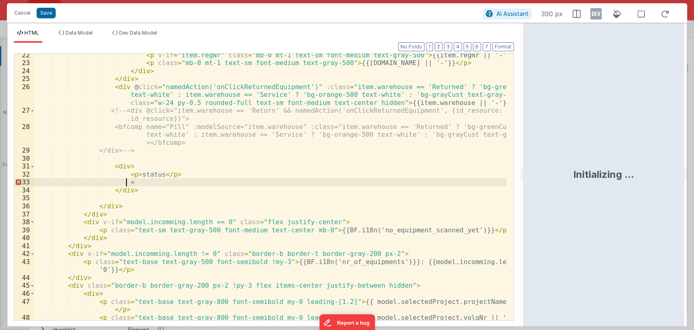
scroll to position [193, 0]
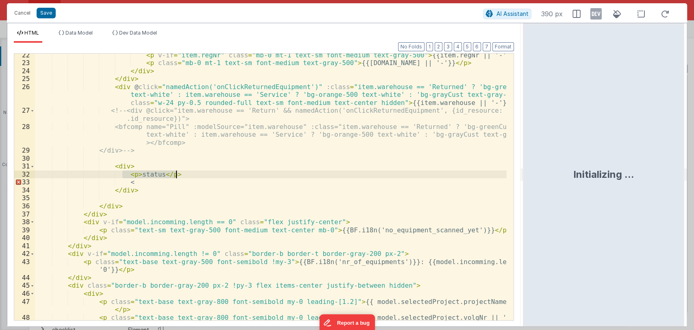
drag, startPoint x: 121, startPoint y: 173, endPoint x: 177, endPoint y: 172, distance: 55.7
click at [177, 172] on div "< p v-if = "item.regNr" class = "mb-0 mt-1 text-sm font-medium text-gray-500" >…" at bounding box center [271, 196] width 472 height 290
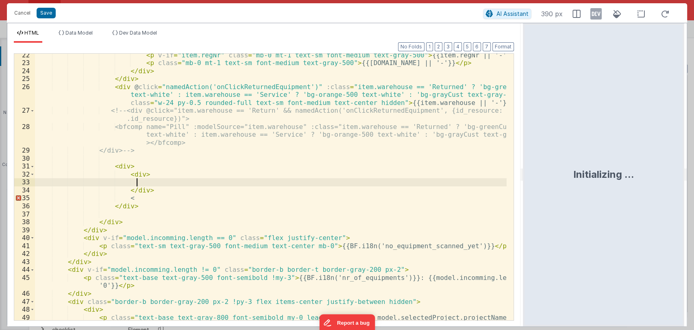
paste textarea
click at [147, 175] on div "< p v-if = "item.regNr" class = "mb-0 mt-1 text-sm font-medium text-gray-500" >…" at bounding box center [271, 196] width 472 height 290
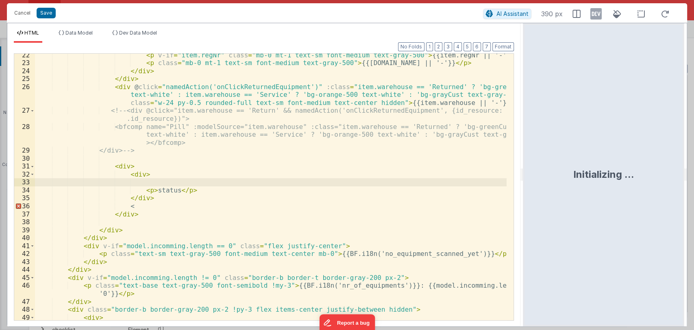
paste textarea
click at [287, 182] on div "< p v-if = "item.regNr" class = "mb-0 mt-1 text-sm font-medium text-gray-500" >…" at bounding box center [271, 196] width 472 height 290
click at [137, 203] on div "< p v-if = "item.regNr" class = "mb-0 mt-1 text-sm font-medium text-gray-500" >…" at bounding box center [271, 196] width 472 height 290
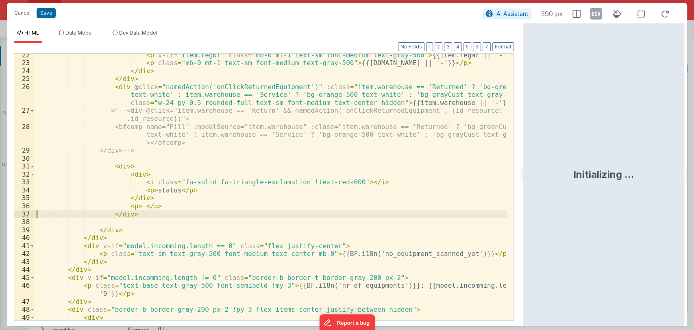
click at [155, 204] on div "< p v-if = "item.regNr" class = "mb-0 mt-1 text-sm font-medium text-gray-500" >…" at bounding box center [271, 196] width 472 height 290
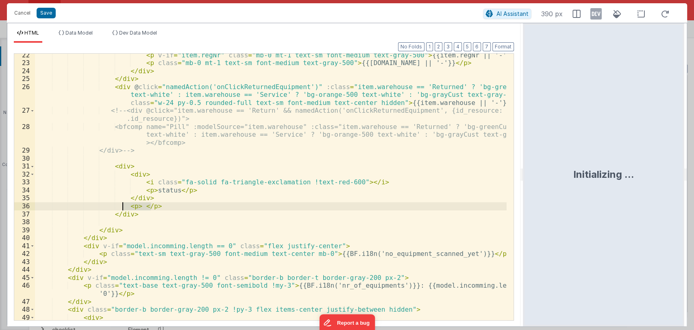
drag, startPoint x: 161, startPoint y: 207, endPoint x: 123, endPoint y: 204, distance: 38.3
click at [123, 204] on div "< p v-if = "item.regNr" class = "mb-0 mt-1 text-sm font-medium text-gray-500" >…" at bounding box center [271, 196] width 472 height 290
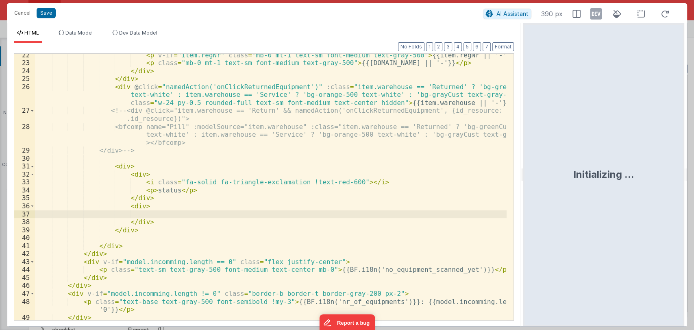
paste textarea
click at [335, 211] on div "< p v-if = "item.regNr" class = "mb-0 mt-1 text-sm font-medium text-gray-500" >…" at bounding box center [271, 192] width 472 height 282
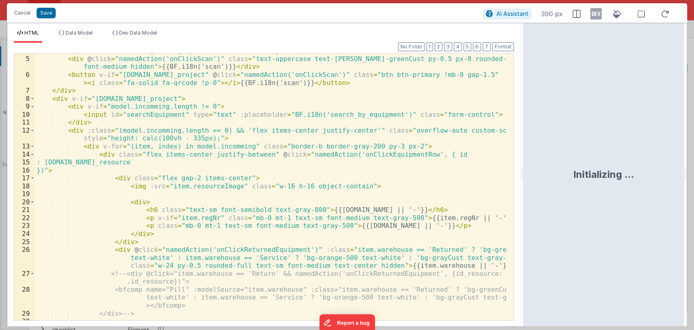
scroll to position [27, 0]
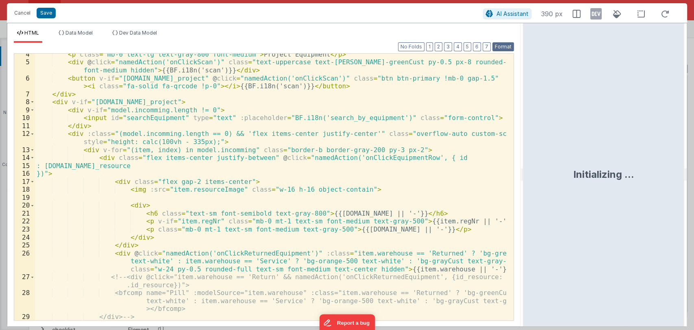
click at [505, 43] on button "Format" at bounding box center [504, 46] width 22 height 9
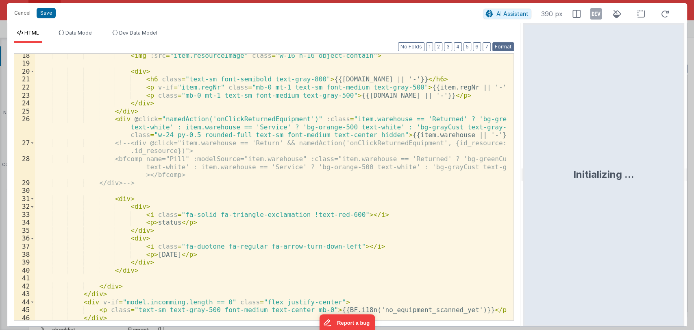
scroll to position [164, 0]
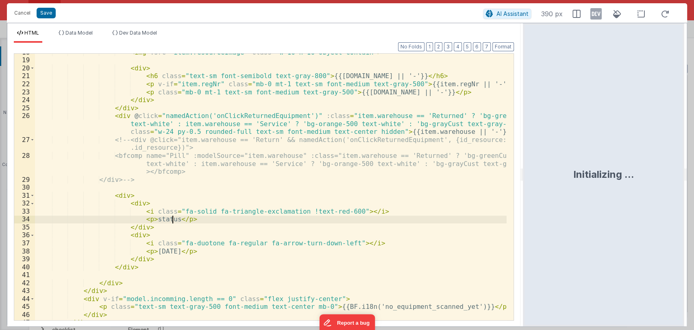
click at [172, 219] on div "< img :src = "item.resourceImage" class = "w-16 h-16 object-contain" > < div > …" at bounding box center [271, 189] width 472 height 282
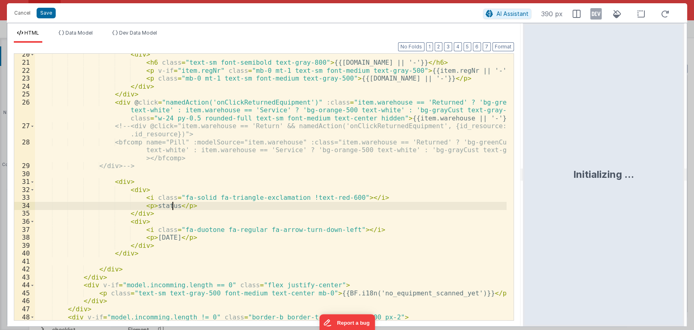
scroll to position [178, 0]
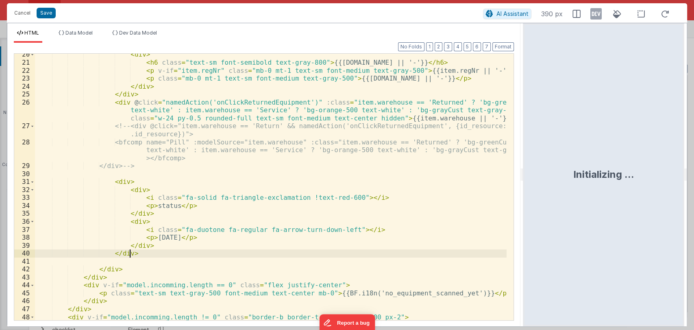
click at [145, 253] on div "< div > < h6 class = "text-sm font-semibold text-gray-800" > {{[DOMAIN_NAME] ||…" at bounding box center [271, 195] width 472 height 290
click at [124, 183] on div "< div > < h6 class = "text-sm font-semibold text-gray-800" > {{[DOMAIN_NAME] ||…" at bounding box center [271, 195] width 472 height 290
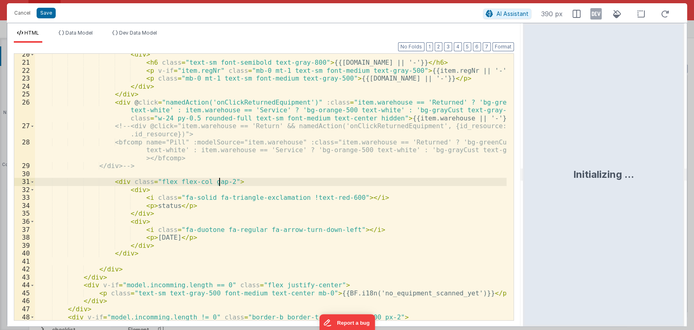
click at [138, 189] on div "< div > < h6 class = "text-sm font-semibold text-gray-800" > {{[DOMAIN_NAME] ||…" at bounding box center [271, 195] width 472 height 290
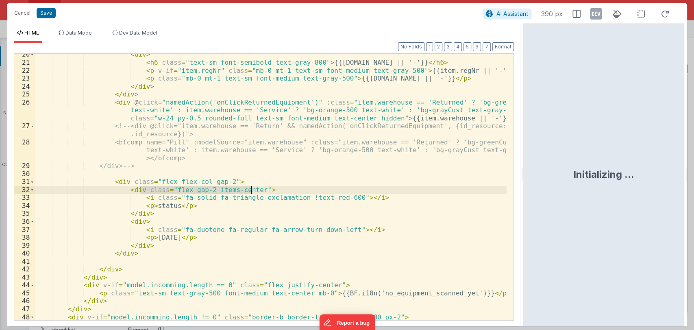
drag, startPoint x: 140, startPoint y: 190, endPoint x: 251, endPoint y: 190, distance: 111.0
click at [251, 190] on div "< div > < h6 class = "text-sm font-semibold text-gray-800" > {{[DOMAIN_NAME] ||…" at bounding box center [271, 195] width 472 height 290
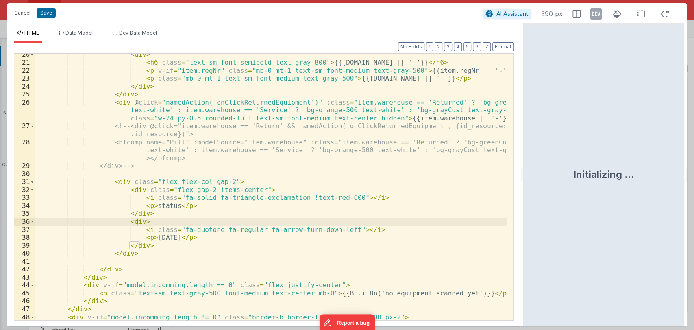
click at [138, 221] on div "< div > < h6 class = "text-sm font-semibold text-gray-800" > {{[DOMAIN_NAME] ||…" at bounding box center [271, 195] width 472 height 290
paste textarea
click at [45, 13] on button "Save" at bounding box center [46, 13] width 19 height 11
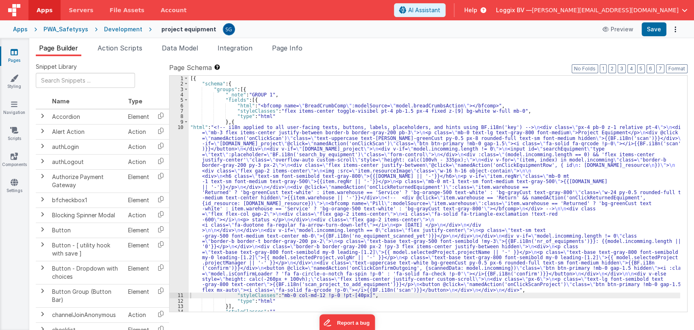
click at [677, 73] on div "Page Schema Shortcuts: Find: command-f Fold: command-option-L Unfold: command-o…" at bounding box center [428, 187] width 519 height 249
click at [678, 70] on button "Format" at bounding box center [677, 68] width 22 height 9
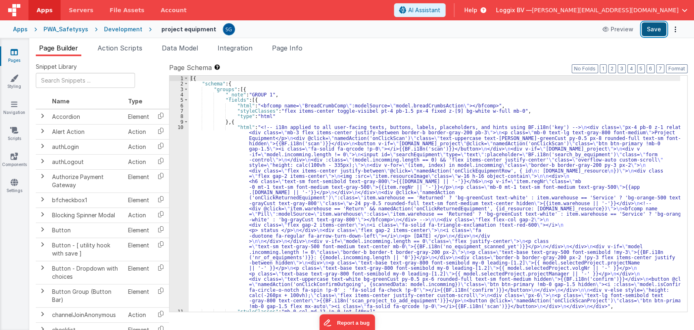
click at [656, 31] on button "Save" at bounding box center [654, 29] width 25 height 14
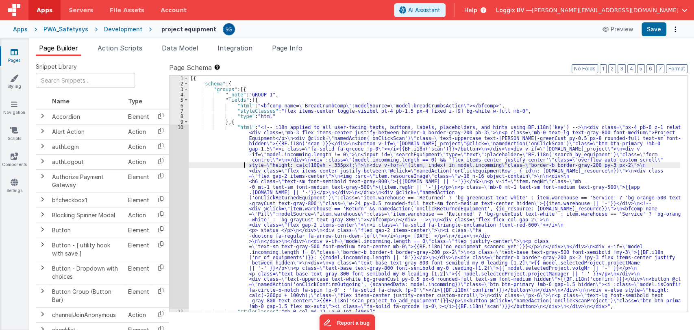
click at [205, 165] on div "[{ "schema" : { "groups" : [{ "_note" : "GROUP 1" , "fields" : [{ "html" : "<bf…" at bounding box center [435, 199] width 492 height 247
click at [223, 162] on div "[{ "schema" : { "groups" : [{ "_note" : "GROUP 1" , "fields" : [{ "html" : "<bf…" at bounding box center [435, 199] width 492 height 247
click at [181, 128] on div "10" at bounding box center [179, 216] width 19 height 184
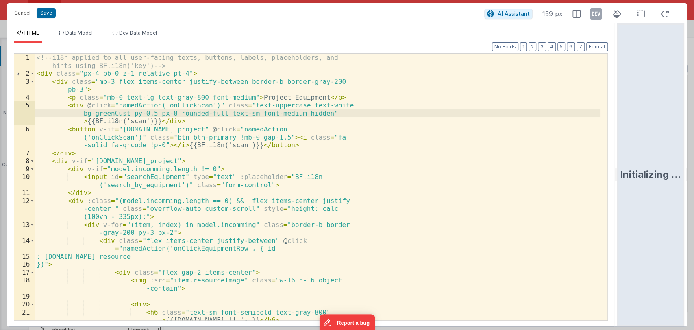
drag, startPoint x: 346, startPoint y: 174, endPoint x: 648, endPoint y: 162, distance: 302.5
click at [648, 162] on html "Cancel Save AI Assistant 159 px HTML Data Model Dev Data Model Format 7 6 5 4 3…" at bounding box center [347, 165] width 694 height 330
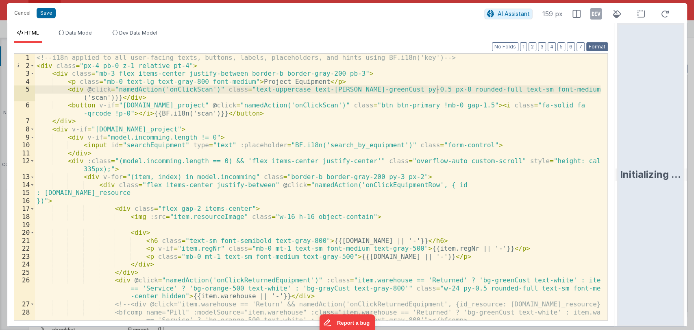
click at [595, 47] on button "Format" at bounding box center [598, 46] width 22 height 9
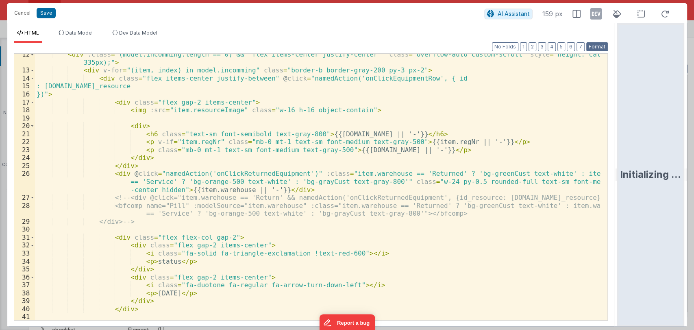
scroll to position [108, 0]
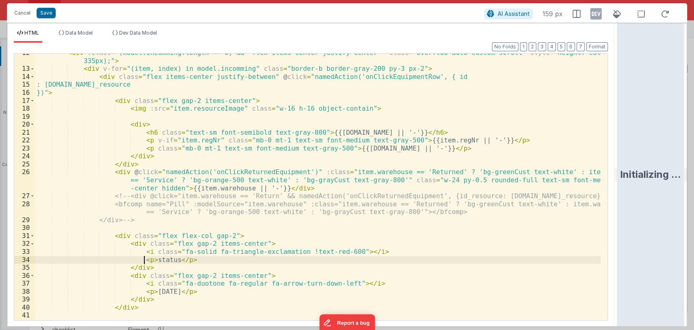
click at [144, 260] on div "< div :class = "(model.incomming.length == 0) && 'flex items-center justify-cen…" at bounding box center [318, 194] width 566 height 290
click at [198, 259] on div "< div :class = "(model.incomming.length == 0) && 'flex items-center justify-cen…" at bounding box center [318, 194] width 566 height 290
click at [144, 292] on div "< div :class = "(model.incomming.length == 0) && 'flex items-center justify-cen…" at bounding box center [318, 194] width 566 height 290
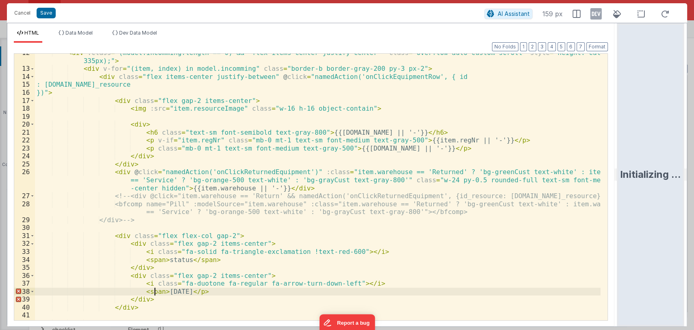
click at [211, 291] on div "< div :class = "(model.incomming.length == 0) && 'flex items-center justify-cen…" at bounding box center [318, 194] width 566 height 290
click at [591, 47] on button "Format" at bounding box center [598, 46] width 22 height 9
click at [42, 14] on button "Save" at bounding box center [46, 13] width 19 height 11
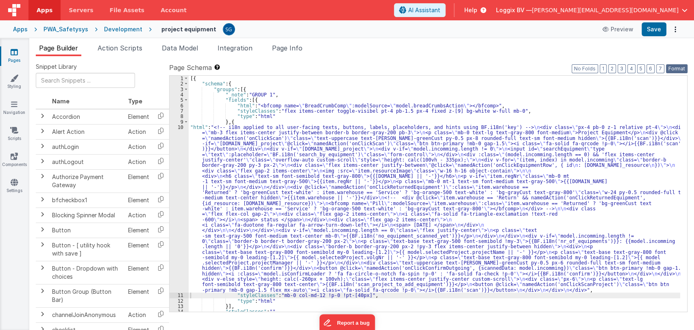
click at [677, 69] on button "Format" at bounding box center [677, 68] width 22 height 9
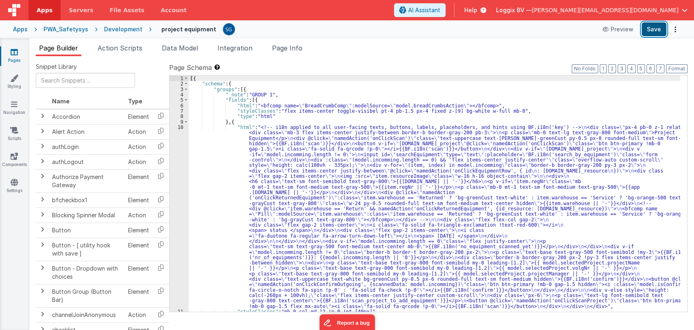
click at [655, 30] on button "Save" at bounding box center [654, 29] width 25 height 14
click at [221, 146] on div "[{ "schema" : { "groups" : [{ "_note" : "GROUP 1" , "fields" : [{ "html" : "<bf…" at bounding box center [435, 199] width 492 height 247
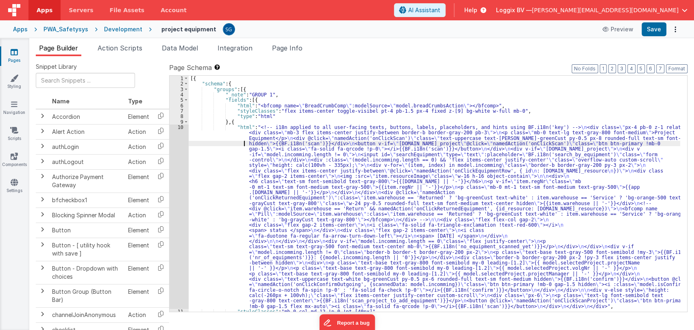
click at [13, 55] on icon at bounding box center [14, 52] width 7 height 8
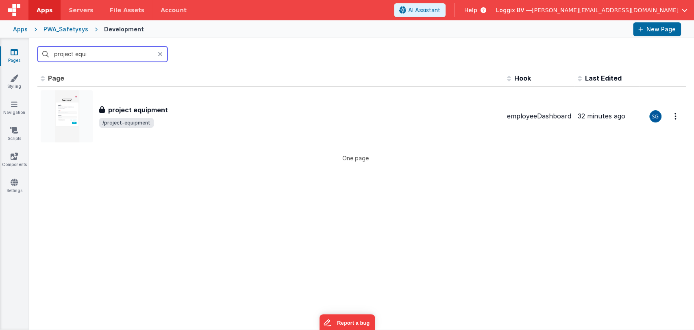
click at [95, 54] on input "project equi" at bounding box center [102, 53] width 130 height 15
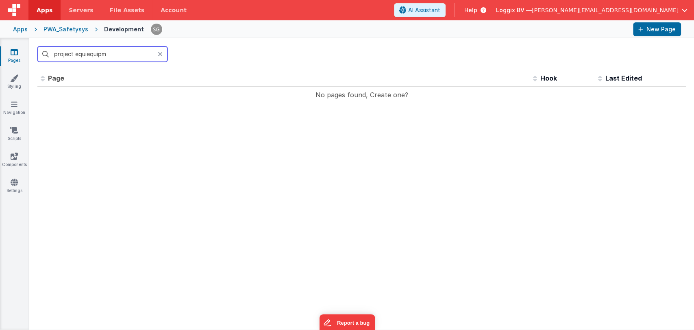
type input "project equiequipme"
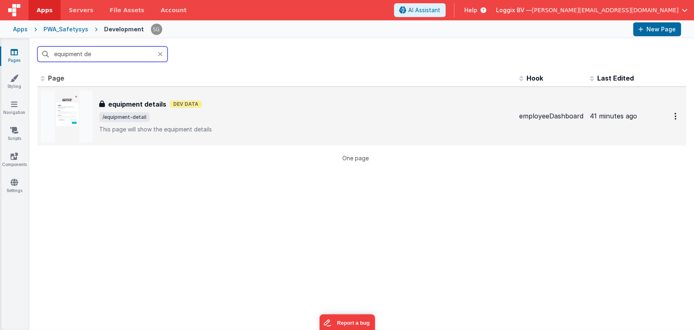
type input "equipment de"
click at [143, 109] on div "equipment details equipment details Dev Data /equipment-detail This page will s…" at bounding box center [306, 116] width 414 height 34
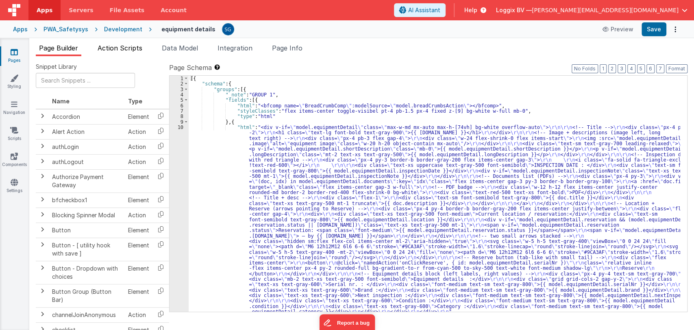
click at [133, 49] on span "Action Scripts" at bounding box center [120, 48] width 45 height 8
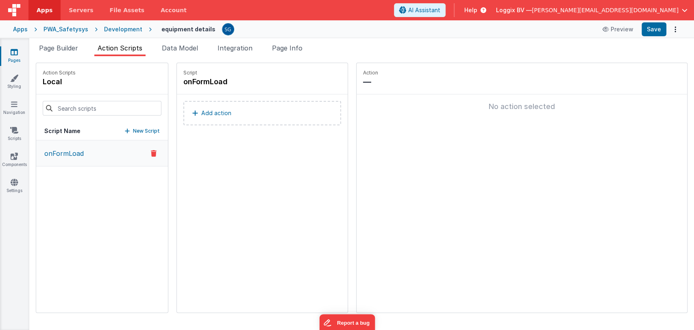
click at [72, 158] on button "onFormLoad" at bounding box center [102, 153] width 132 height 26
click at [210, 118] on button "Add action" at bounding box center [262, 113] width 158 height 24
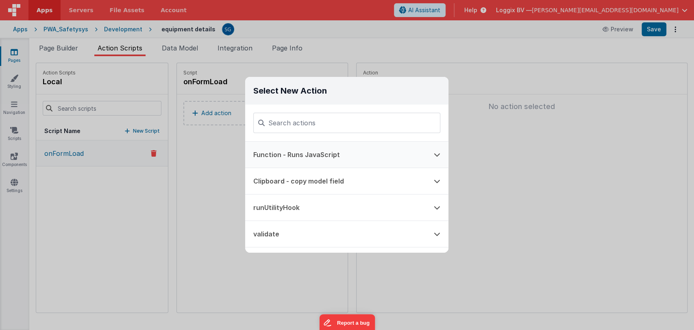
click at [311, 152] on button "Function - Runs JavaScript" at bounding box center [335, 155] width 181 height 26
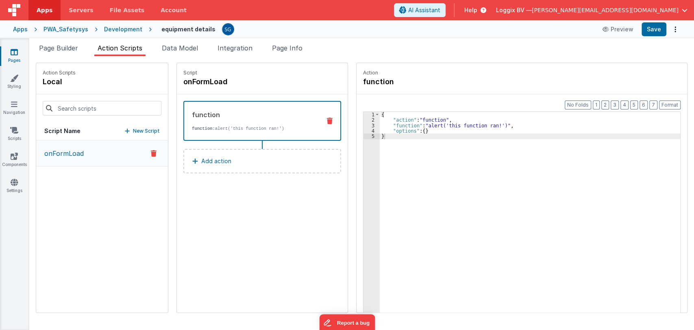
click at [397, 125] on div "{ "action" : "function" , "function" : "alert('this function ran!')" , "options…" at bounding box center [534, 230] width 309 height 237
click at [364, 127] on div "3" at bounding box center [372, 125] width 16 height 5
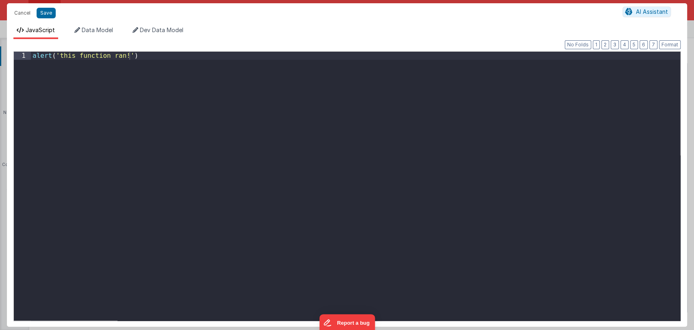
click at [362, 127] on div "alert ( 'this function ran!' )" at bounding box center [356, 194] width 650 height 285
click at [46, 15] on button "Save" at bounding box center [46, 13] width 19 height 11
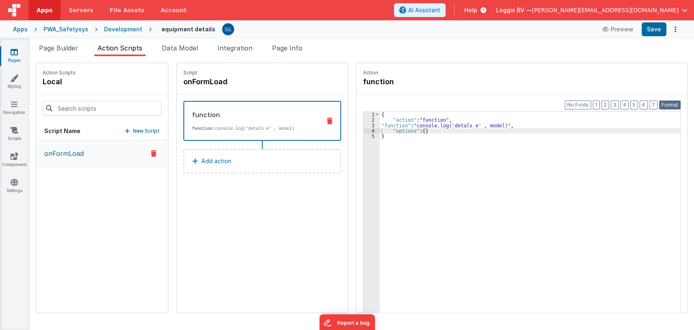
click at [664, 105] on button "Format" at bounding box center [670, 104] width 22 height 9
click at [656, 37] on div "Apps PWA_Safetysys Development equipment details Preview Save" at bounding box center [347, 29] width 694 height 18
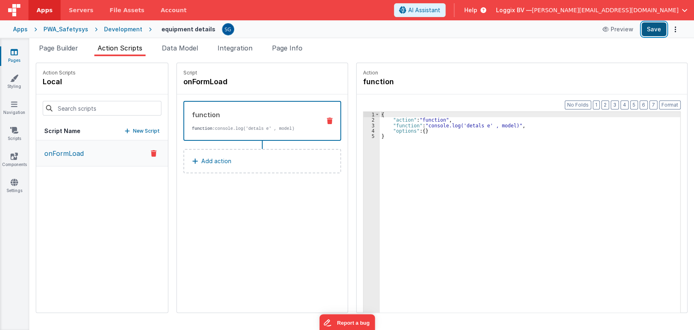
click at [647, 32] on button "Save" at bounding box center [654, 29] width 25 height 14
click at [174, 48] on span "Data Model" at bounding box center [180, 48] width 36 height 8
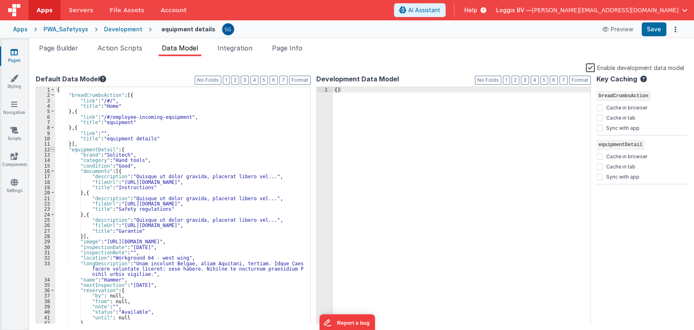
click at [52, 150] on span at bounding box center [52, 149] width 4 height 5
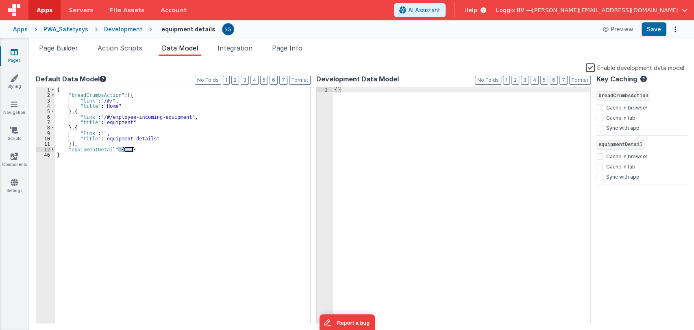
drag, startPoint x: 118, startPoint y: 148, endPoint x: 134, endPoint y: 148, distance: 15.5
click at [134, 148] on div "{ "breadCrumbsAction" : [{ "link" : "/#/" , "title" : "Home" } , { "link" : "/#…" at bounding box center [182, 211] width 255 height 248
click at [653, 26] on button "Save" at bounding box center [654, 29] width 25 height 14
click at [281, 53] on li "Page Info" at bounding box center [287, 49] width 37 height 13
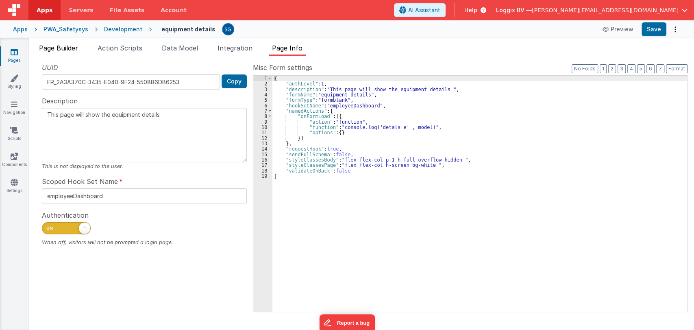
click at [69, 45] on span "Page Builder" at bounding box center [58, 48] width 39 height 8
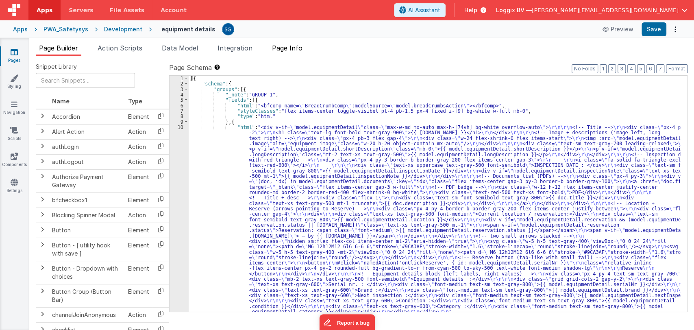
click at [280, 48] on span "Page Info" at bounding box center [287, 48] width 31 height 8
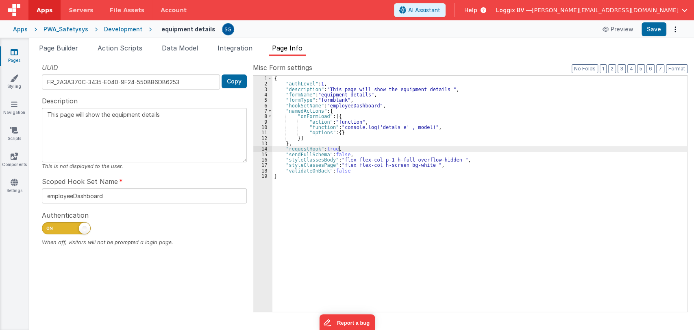
click at [354, 150] on div "{ "authLevel" : 1 , "description" : "This page will show the equipment details …" at bounding box center [480, 199] width 415 height 247
click at [358, 152] on div "{ "authLevel" : 1 , "description" : "This page will show the equipment details …" at bounding box center [480, 199] width 415 height 247
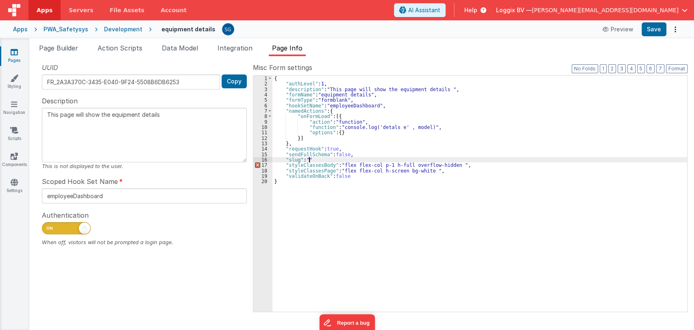
drag, startPoint x: 358, startPoint y: 152, endPoint x: 228, endPoint y: -19, distance: 214.8
click at [228, 0] on html "Apps Servers File Assets Account Some FUTURE Slot AI Assistant Help Loggix BV —…" at bounding box center [347, 165] width 694 height 330
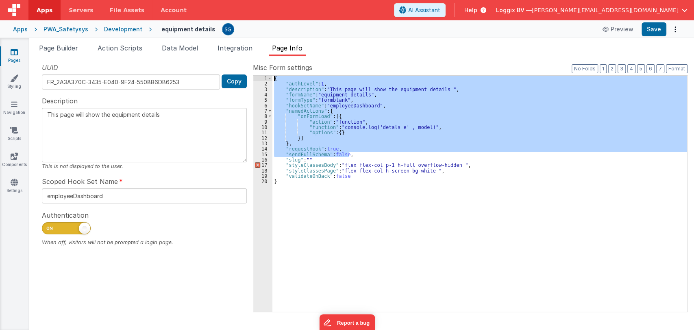
click at [307, 160] on div "{ "authLevel" : 1 , "description" : "This page will show the equipment details …" at bounding box center [480, 199] width 415 height 247
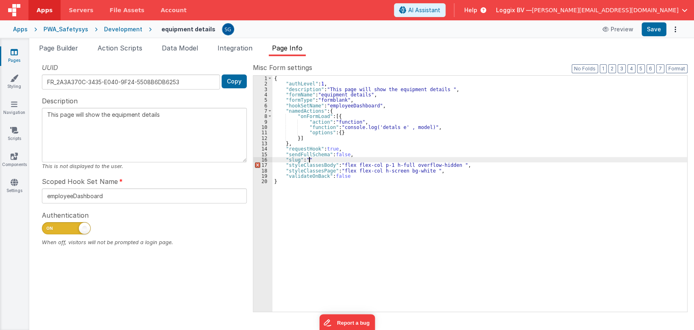
click at [308, 159] on div "{ "authLevel" : 1 , "description" : "This page will show the equipment details …" at bounding box center [480, 199] width 415 height 247
click at [366, 158] on div "{ "authLevel" : 1 , "description" : "This page will show the equipment details …" at bounding box center [480, 199] width 415 height 247
click at [651, 28] on button "Save" at bounding box center [654, 29] width 25 height 14
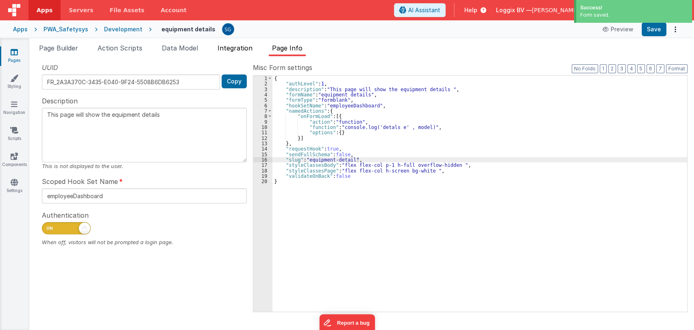
click at [231, 47] on span "Integration" at bounding box center [235, 48] width 35 height 8
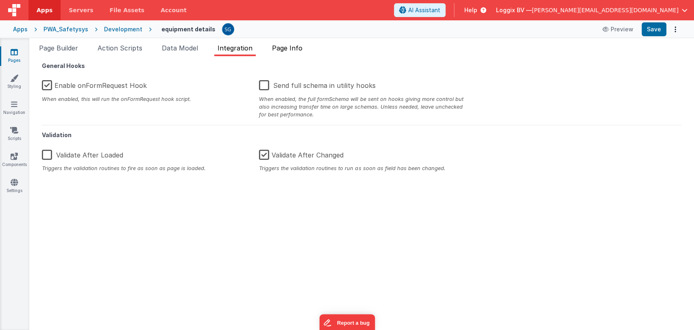
click at [299, 50] on span "Page Info" at bounding box center [287, 48] width 31 height 8
